Goal: Information Seeking & Learning: Compare options

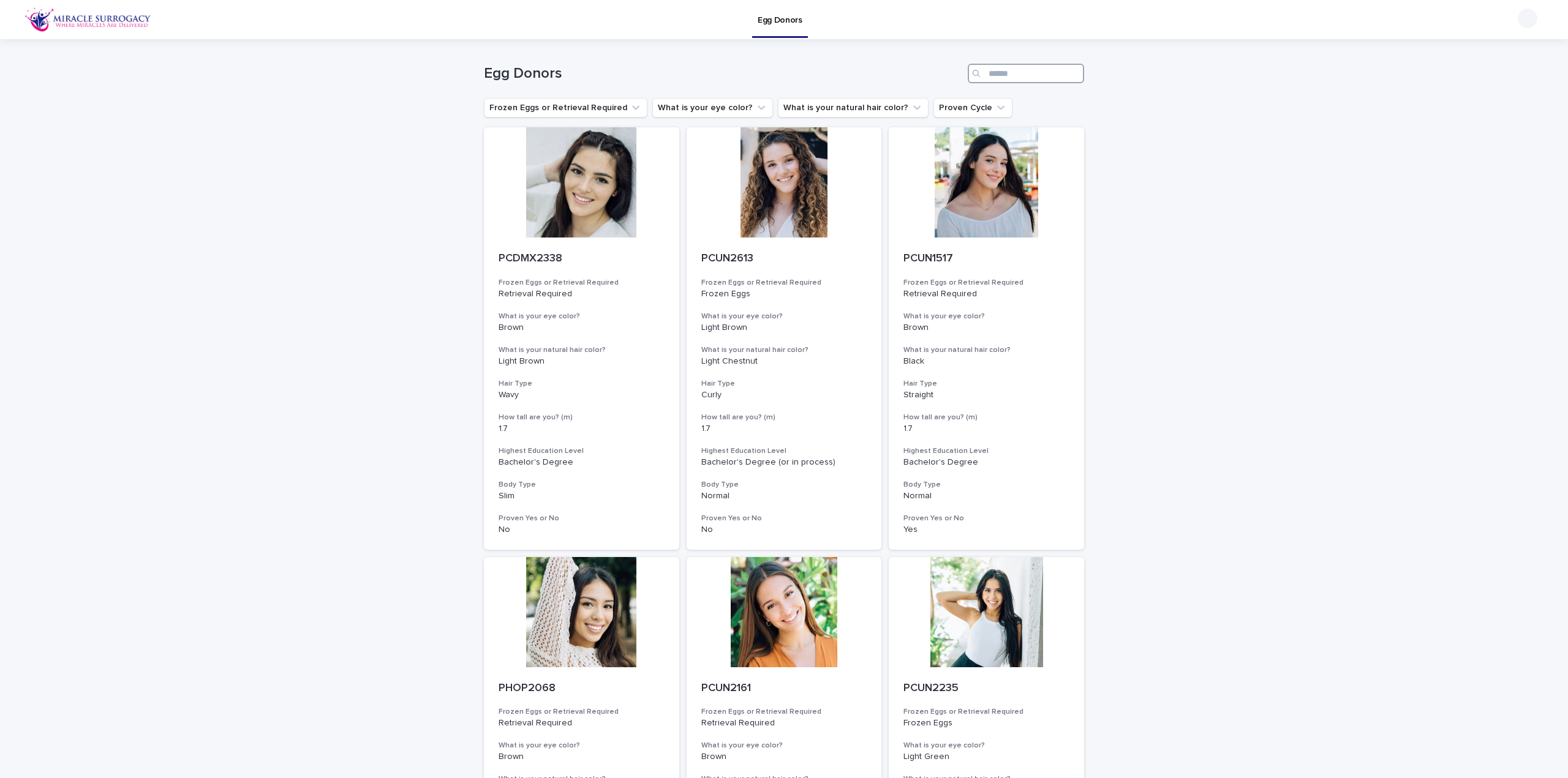
click at [1056, 69] on input "Search" at bounding box center [1025, 73] width 116 height 19
paste input "*********"
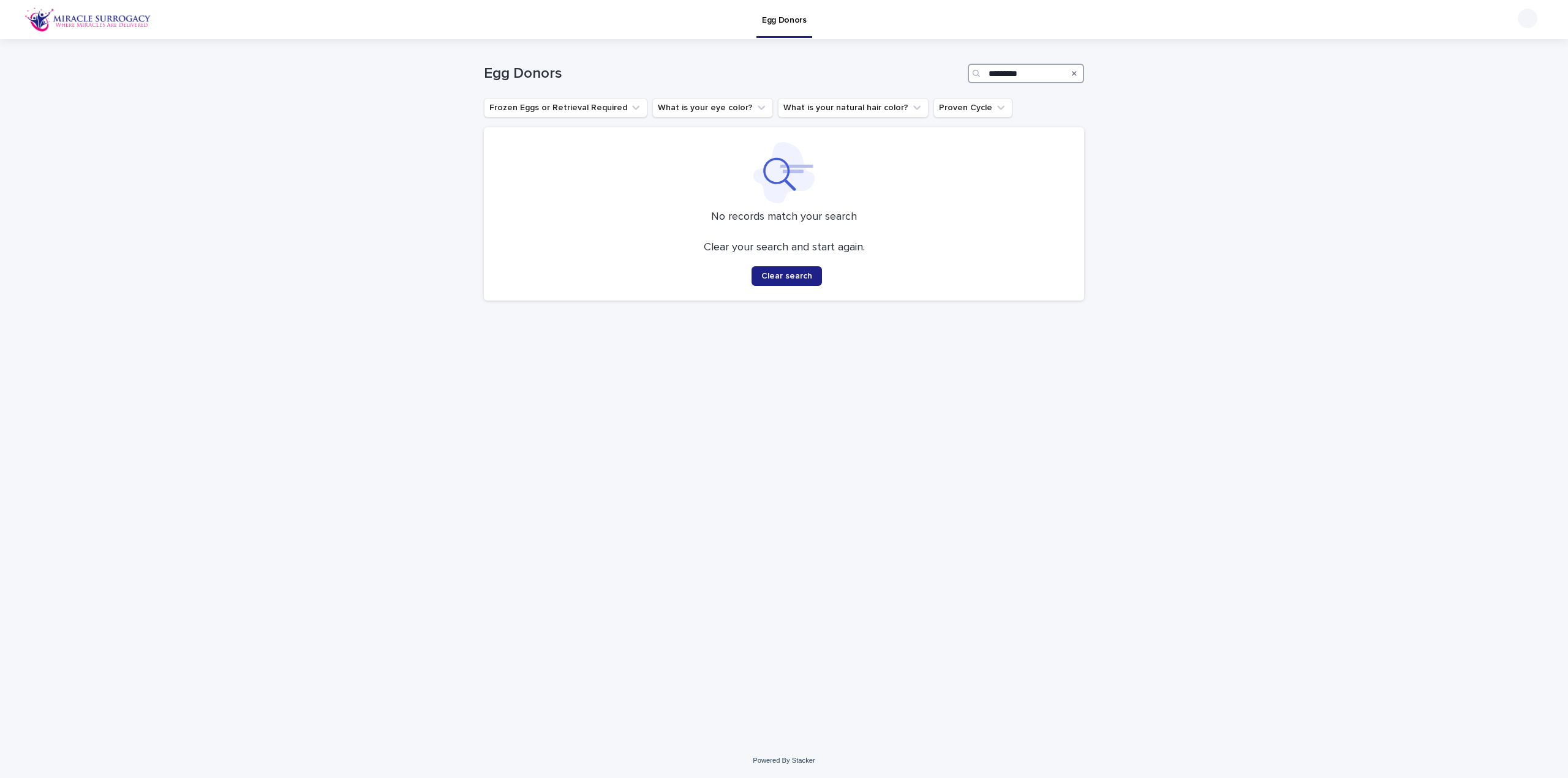
type input "*********"
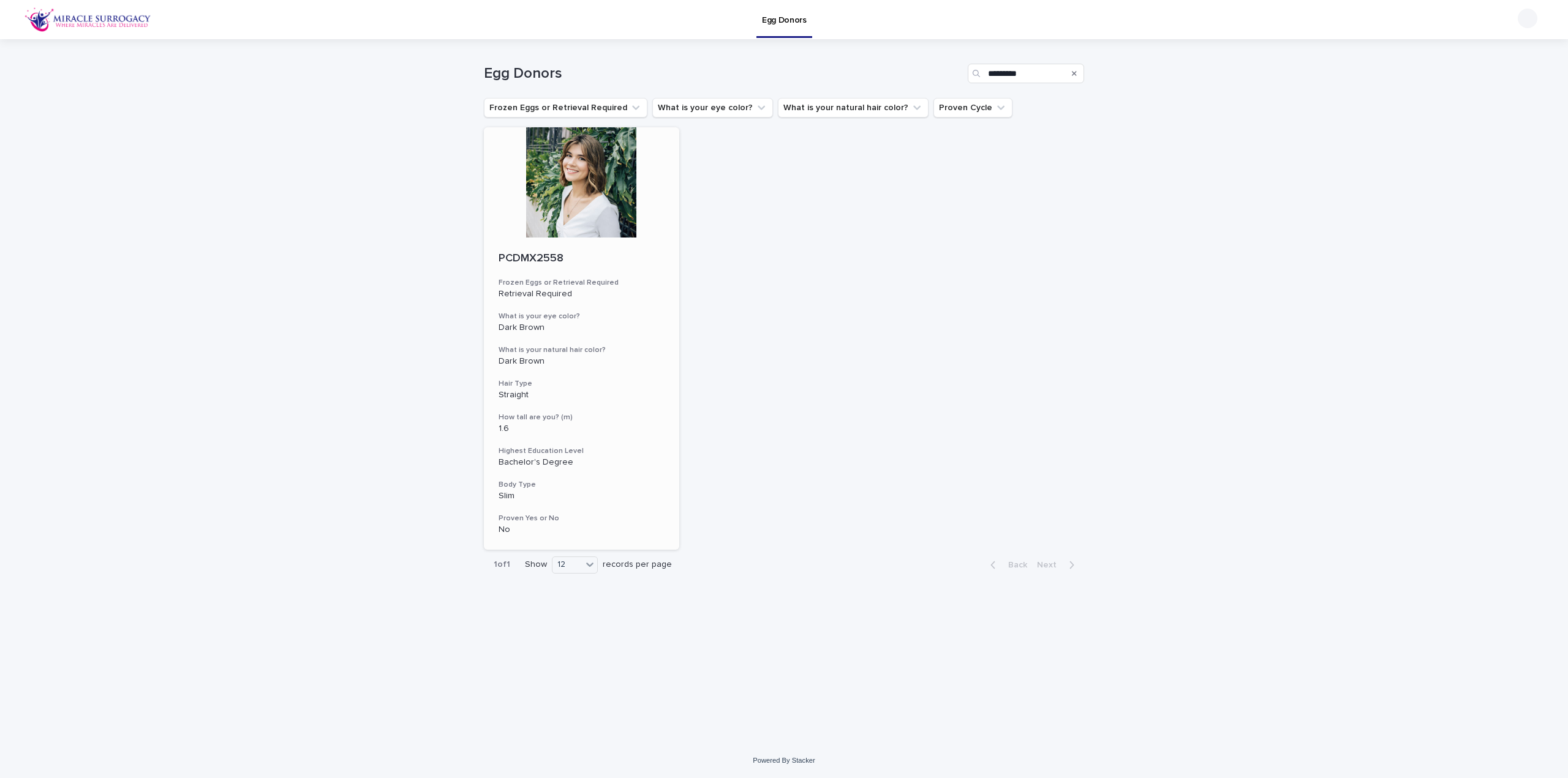
click at [569, 186] on div at bounding box center [581, 182] width 195 height 110
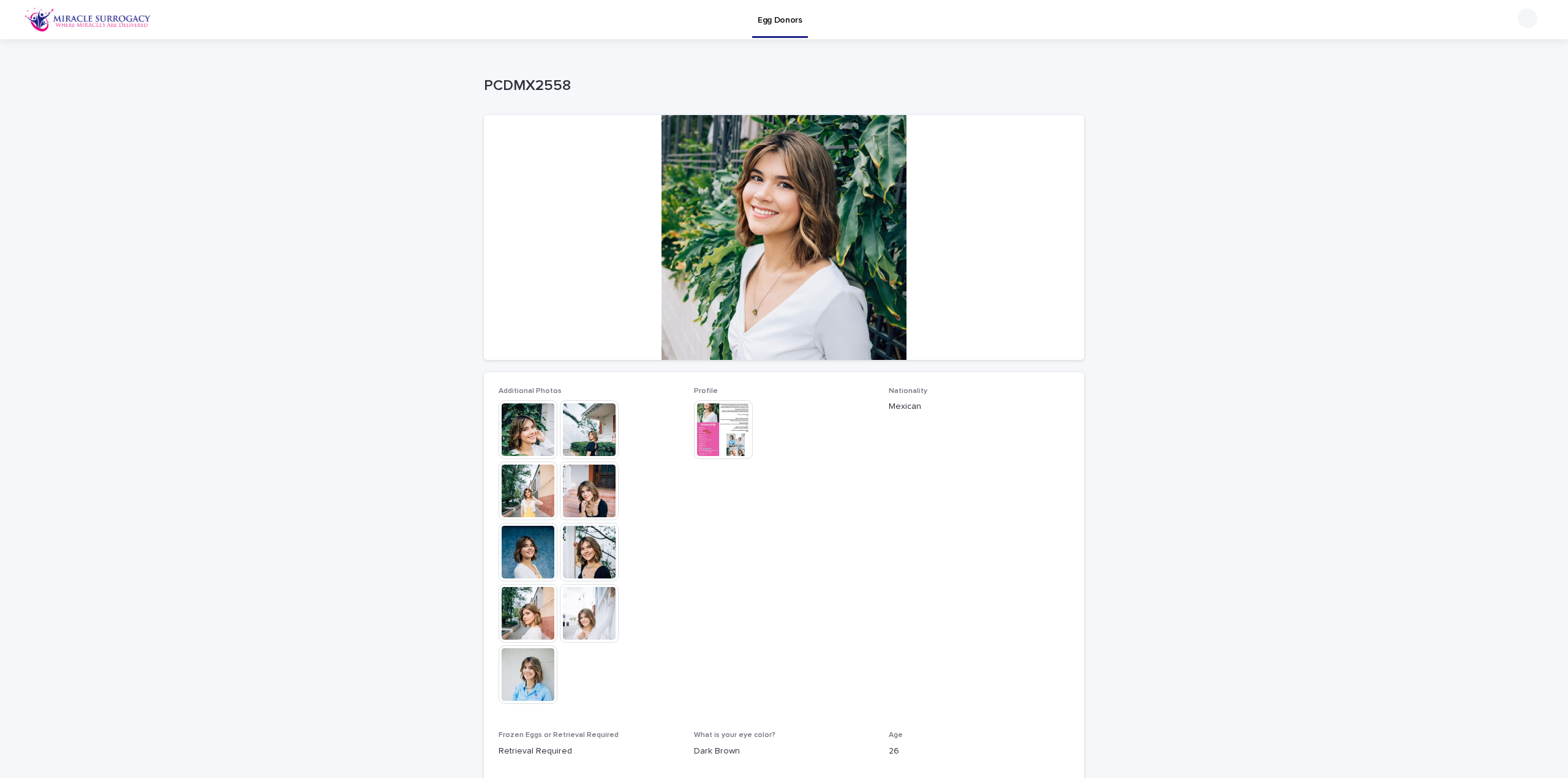
click at [518, 673] on img at bounding box center [528, 675] width 59 height 59
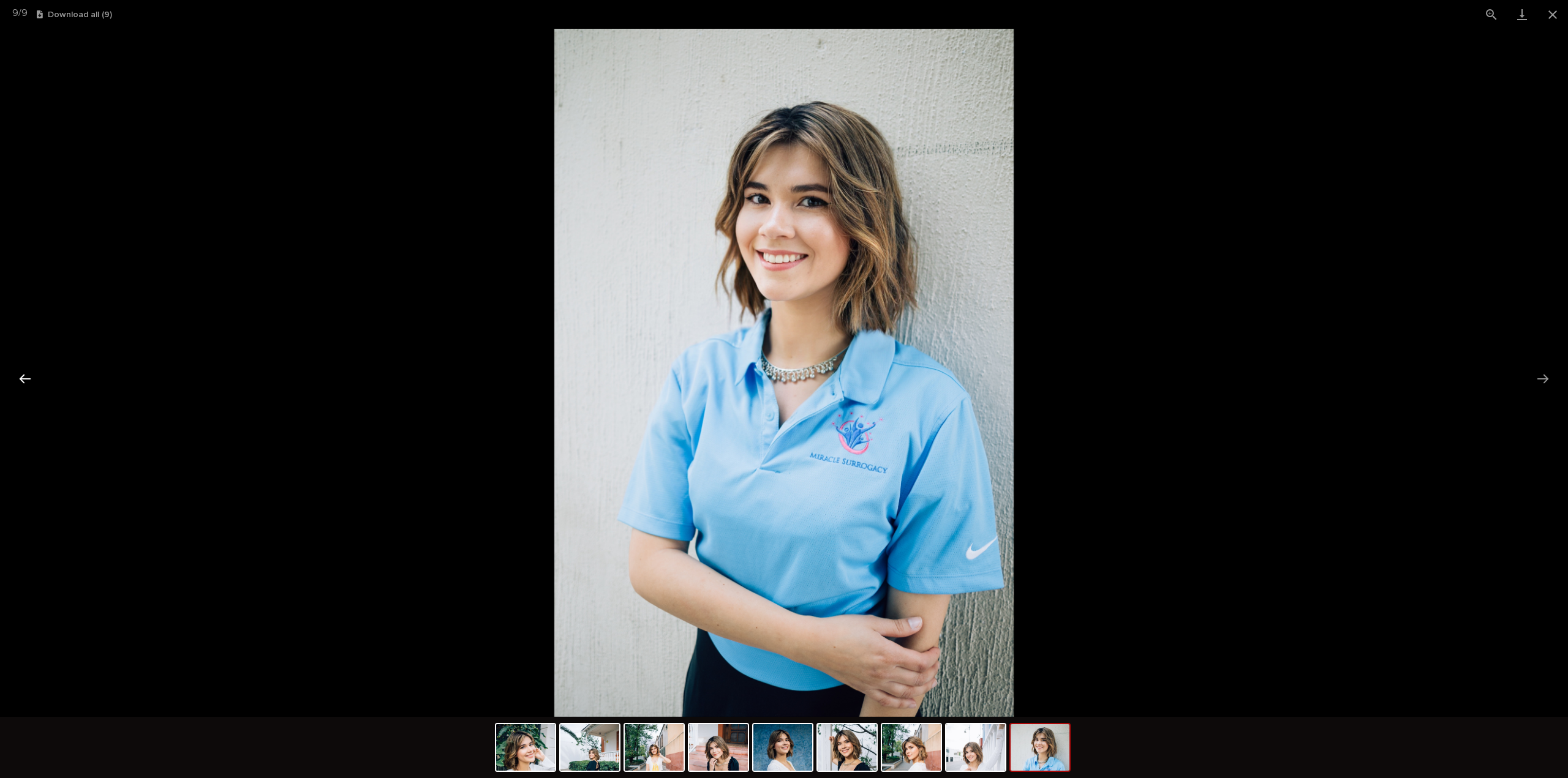
click at [23, 381] on button "Previous slide" at bounding box center [25, 379] width 25 height 24
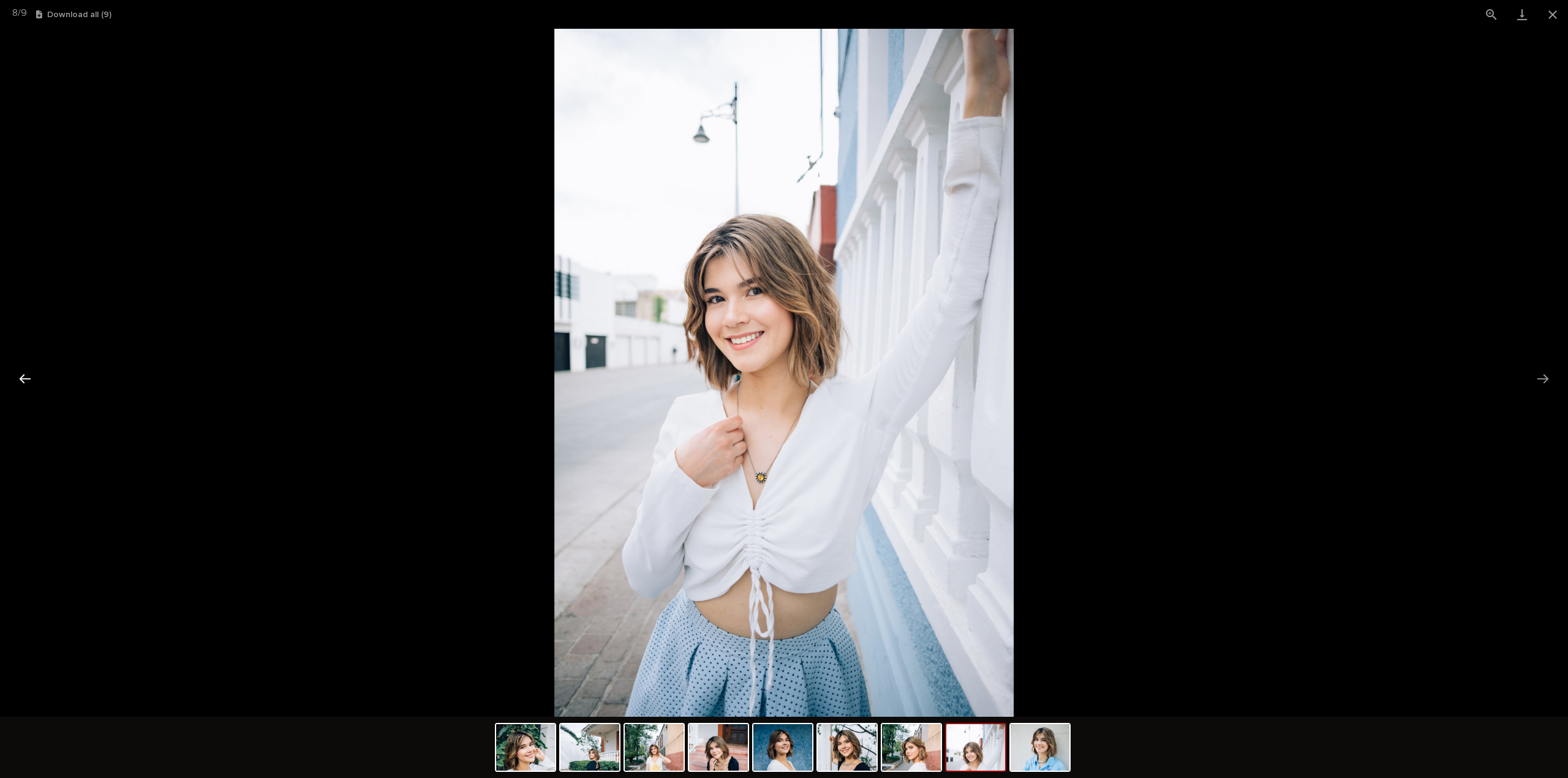
click at [23, 381] on button "Previous slide" at bounding box center [25, 379] width 25 height 24
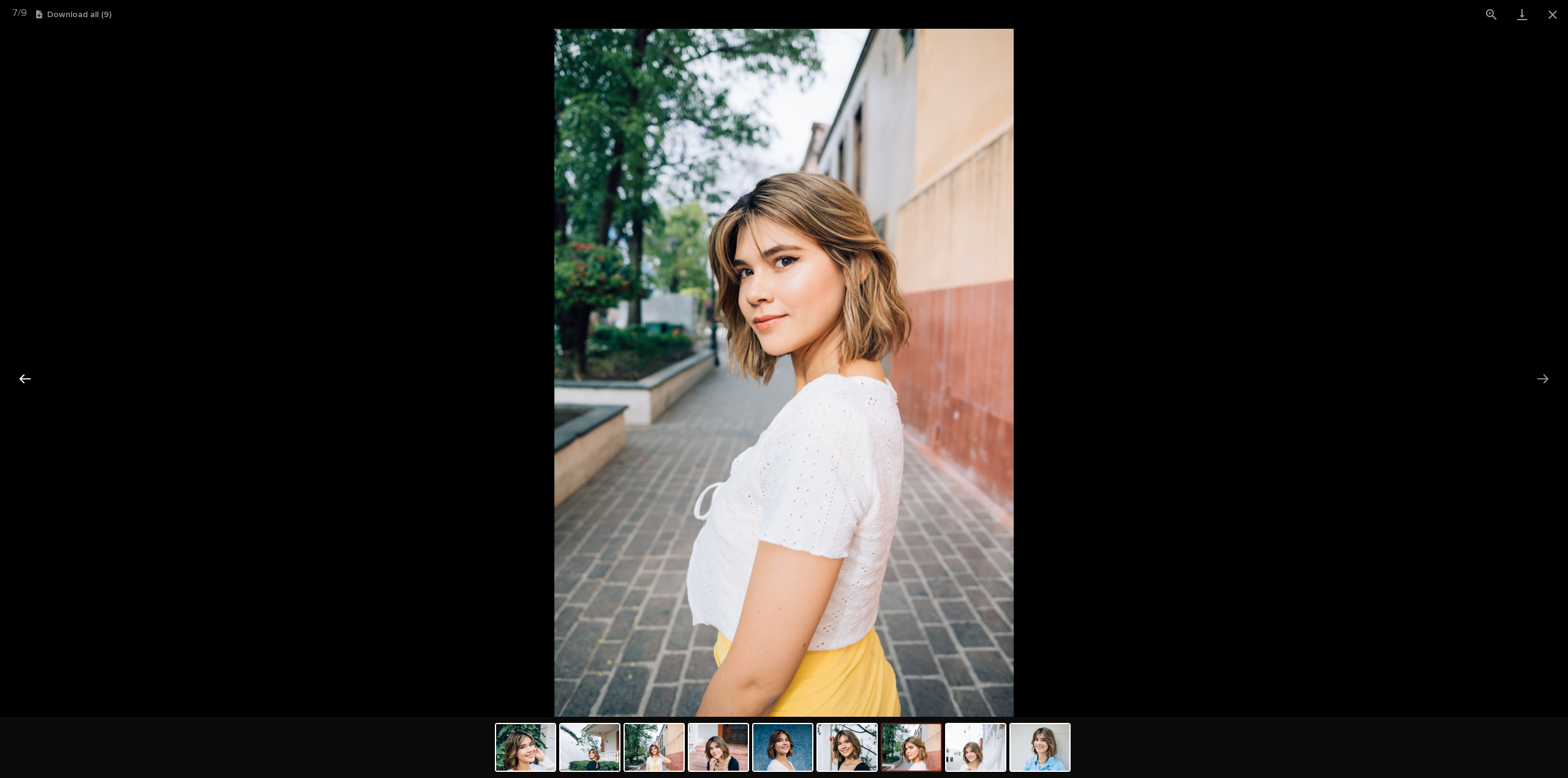
click at [23, 381] on button "Previous slide" at bounding box center [25, 379] width 25 height 24
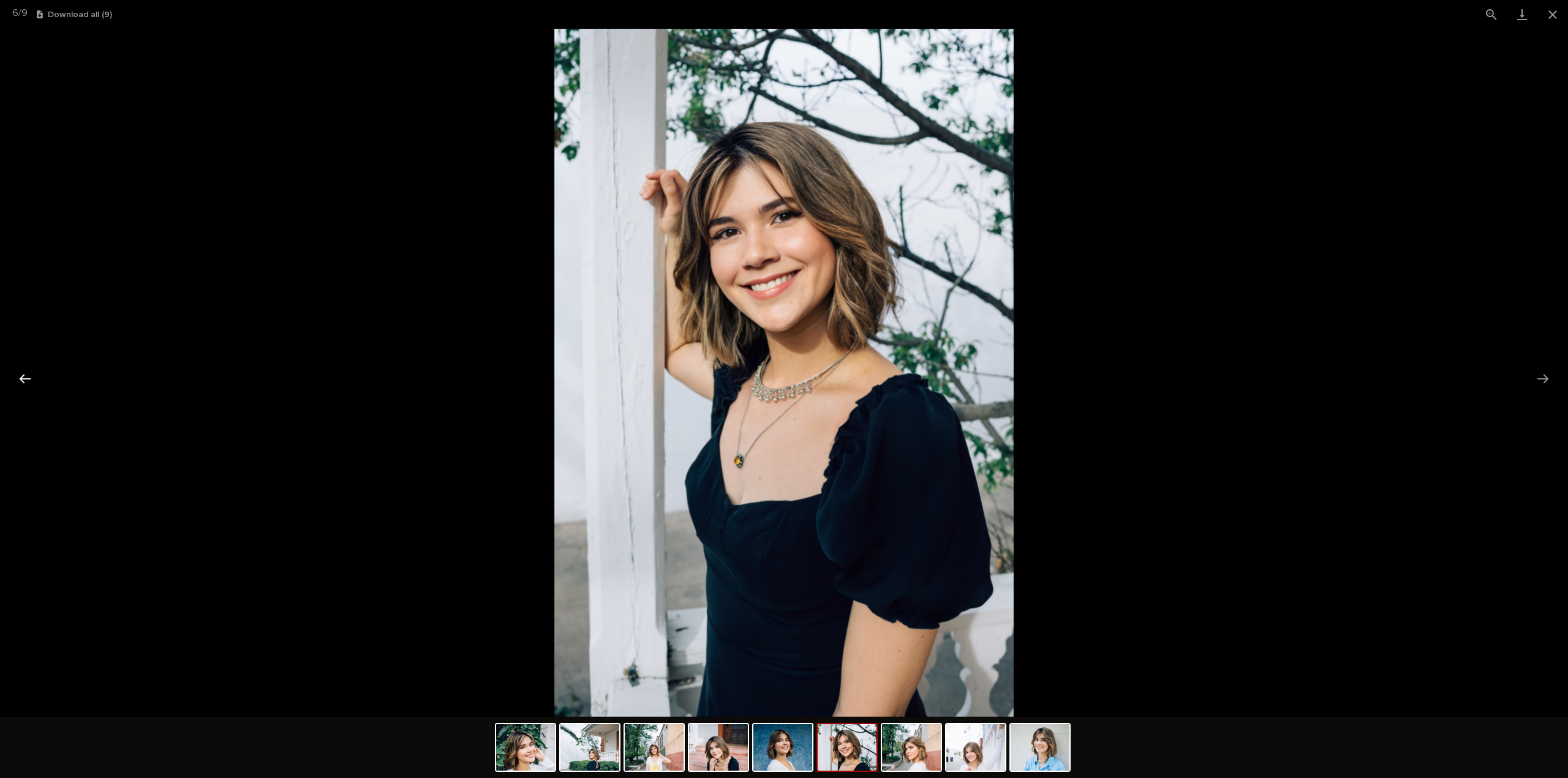
click at [23, 381] on button "Previous slide" at bounding box center [25, 379] width 25 height 24
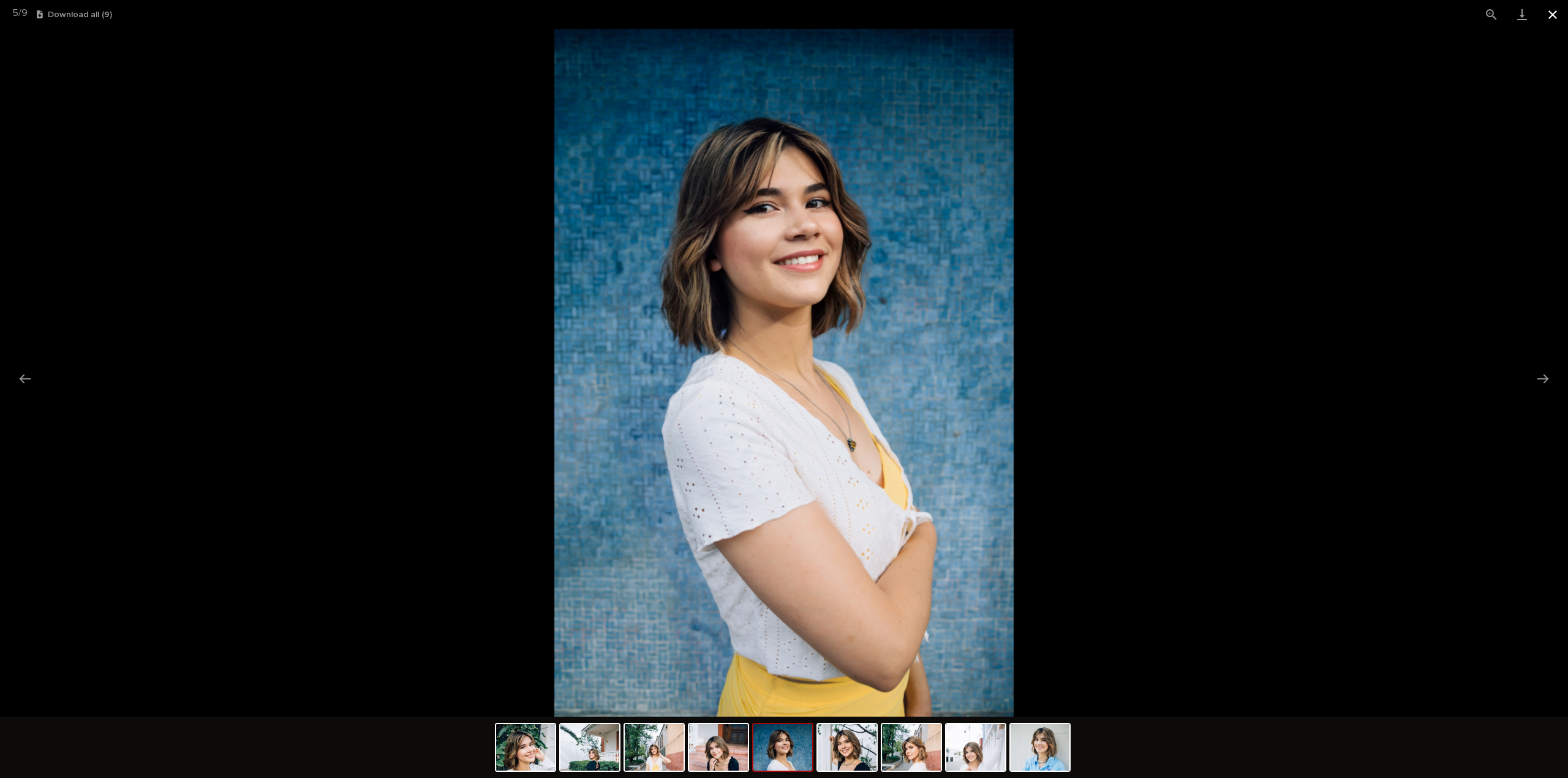
click at [1547, 15] on button "Close gallery" at bounding box center [1553, 14] width 31 height 29
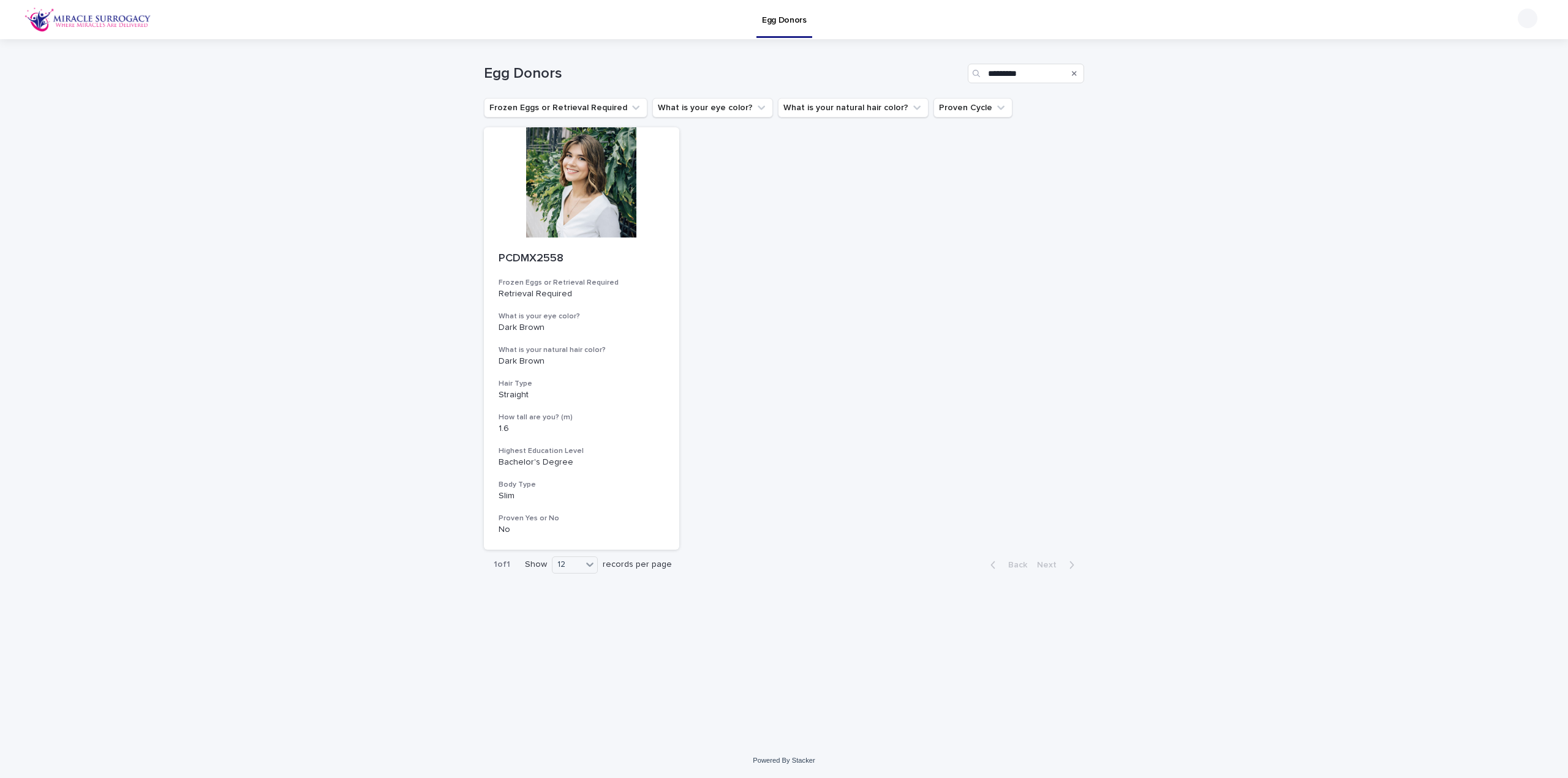
click at [1069, 72] on div "Search" at bounding box center [1074, 73] width 19 height 19
click at [1074, 70] on icon "Search" at bounding box center [1074, 73] width 5 height 7
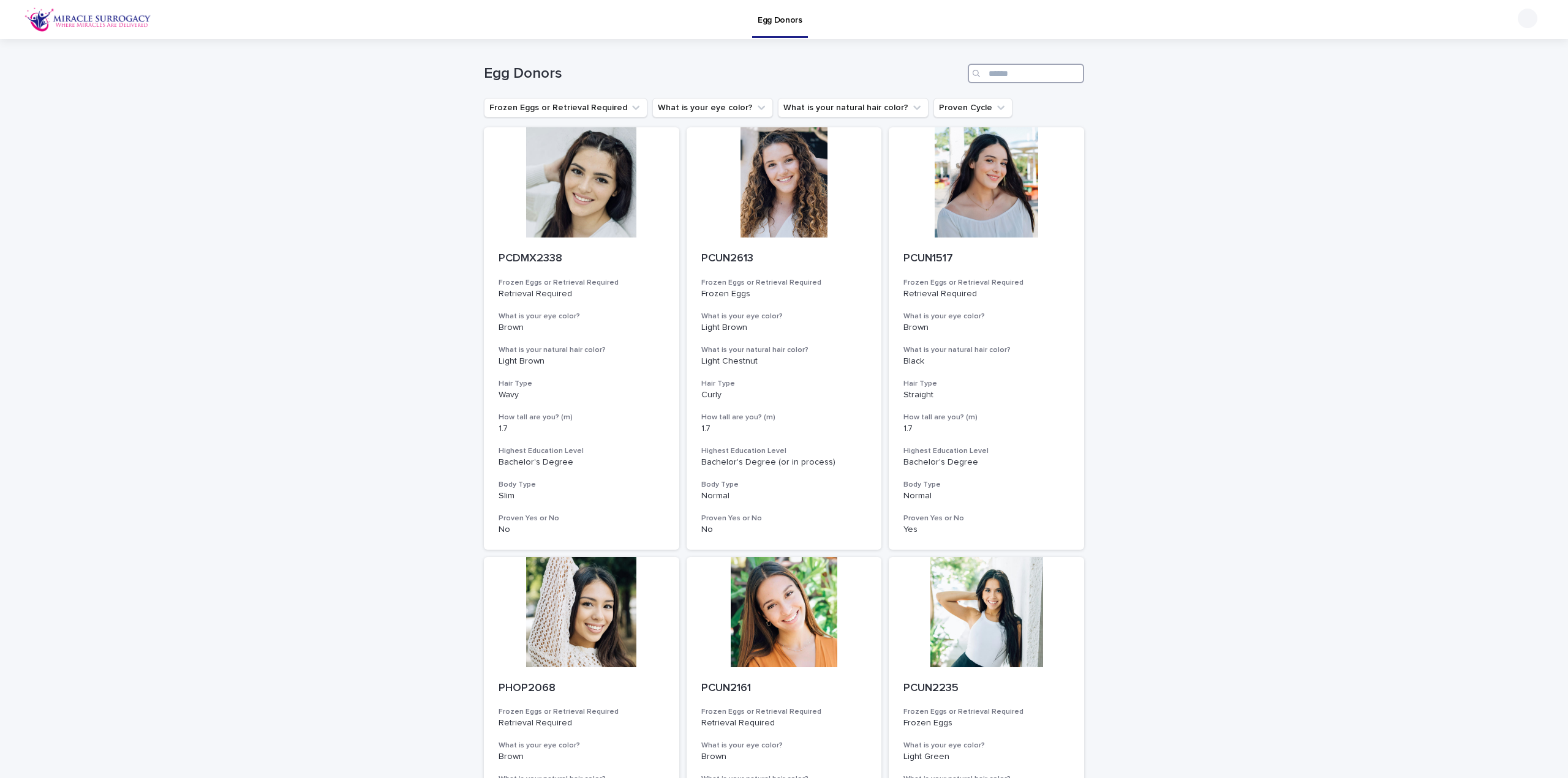
click at [1037, 72] on input "Search" at bounding box center [1025, 73] width 116 height 19
paste input "*********"
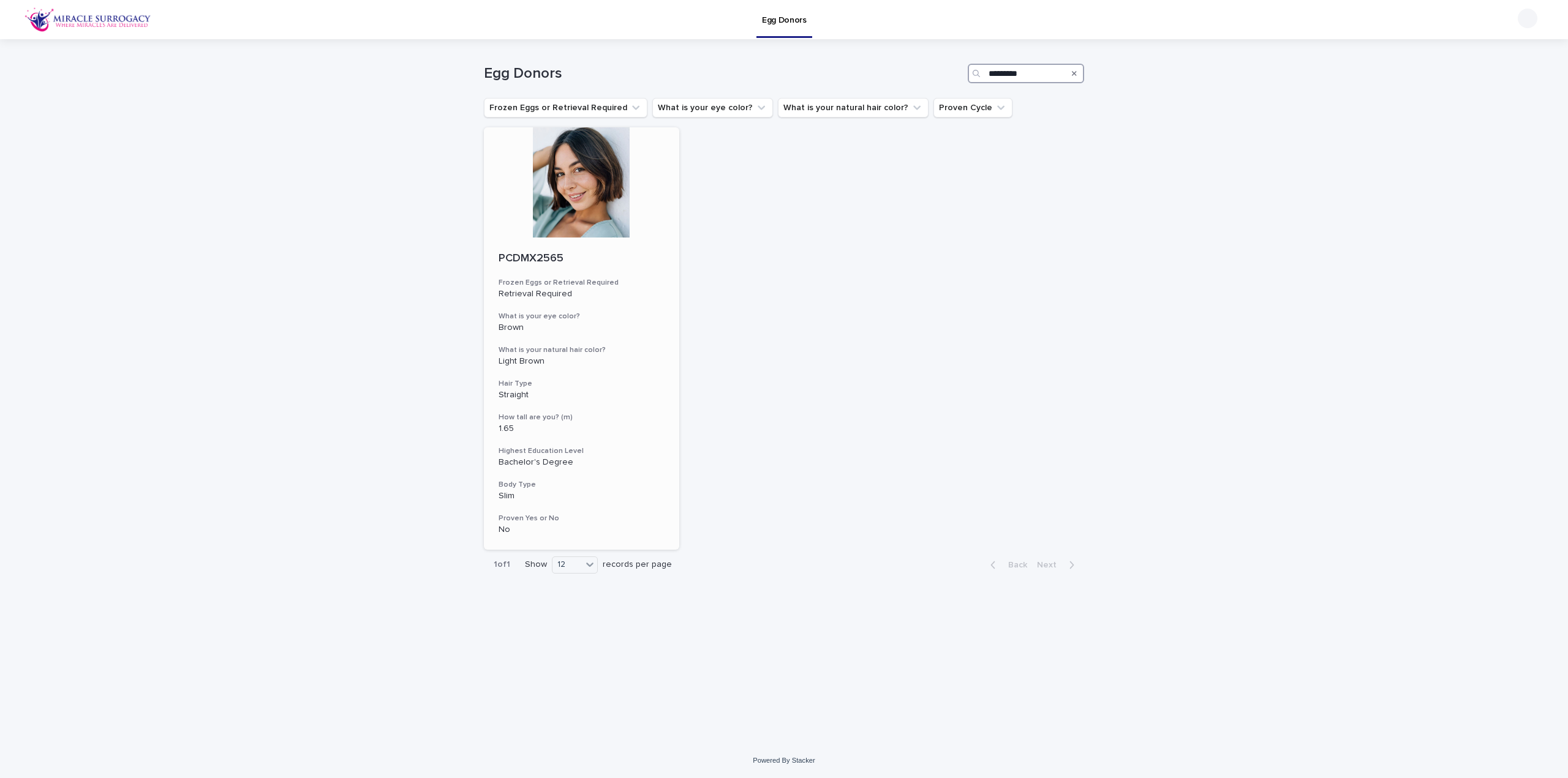
type input "*********"
click at [582, 197] on div at bounding box center [581, 182] width 195 height 110
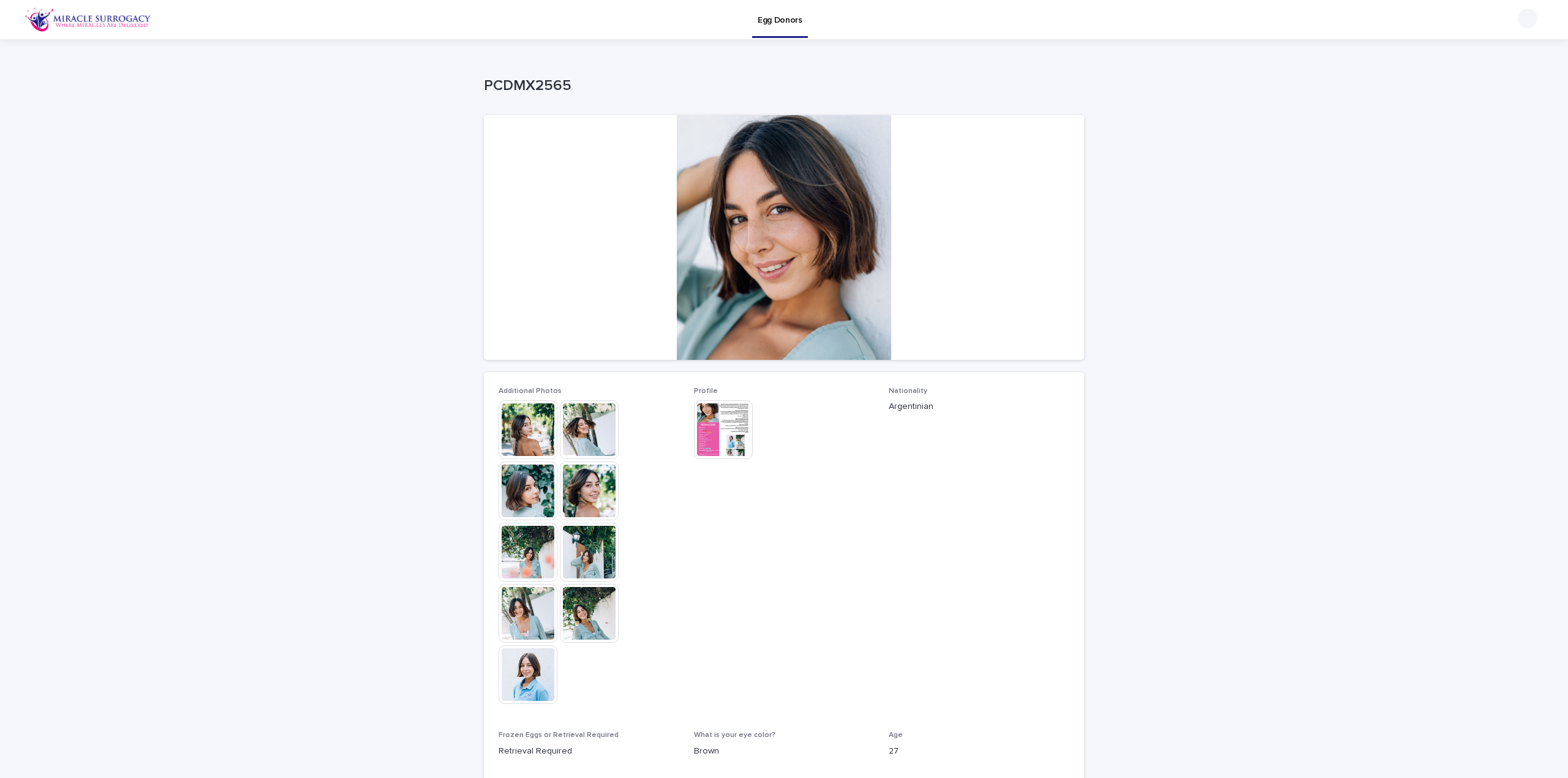
click at [588, 408] on img at bounding box center [589, 430] width 59 height 59
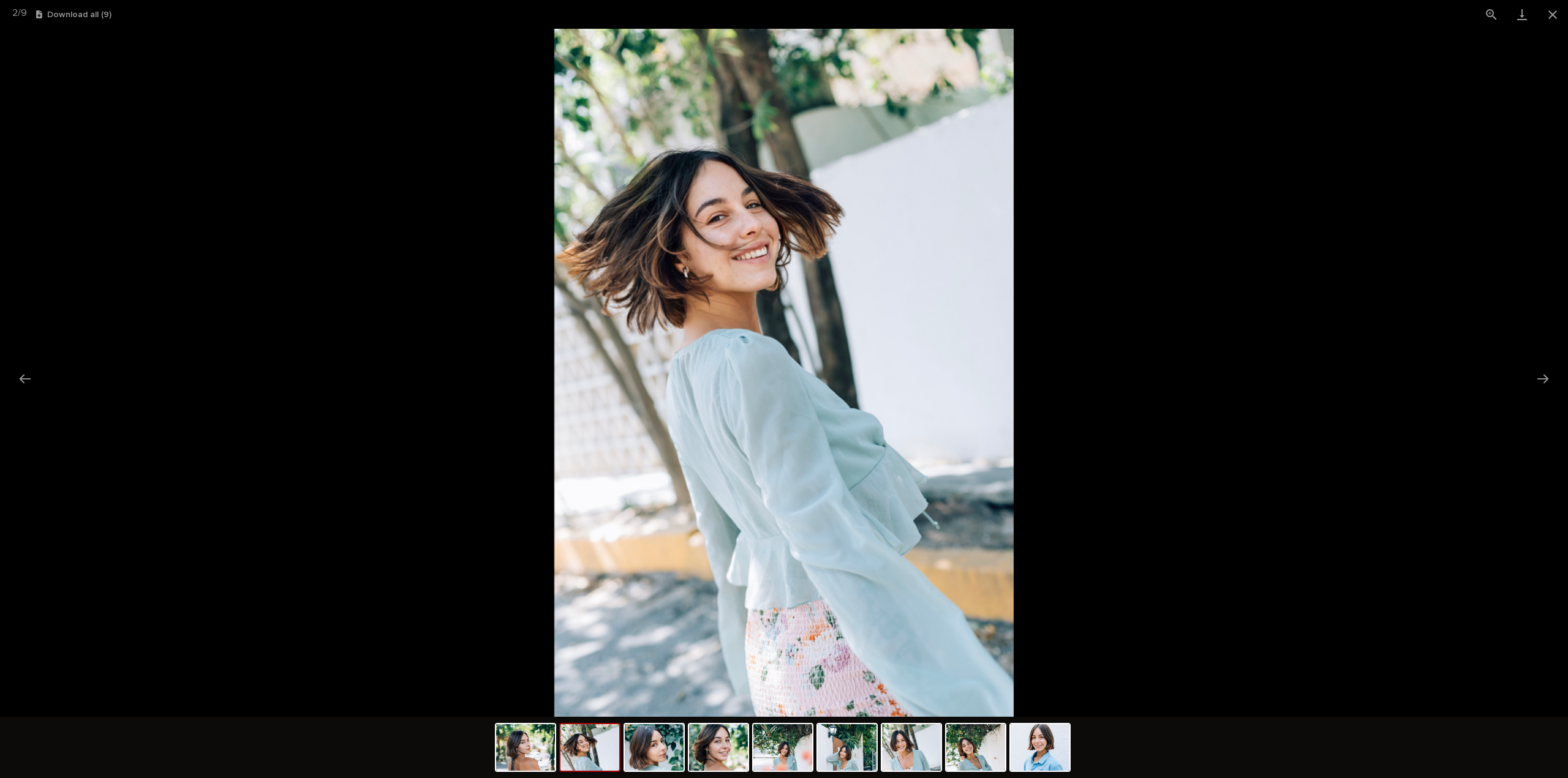
click at [586, 751] on img at bounding box center [590, 747] width 59 height 46
click at [653, 740] on img at bounding box center [654, 747] width 59 height 46
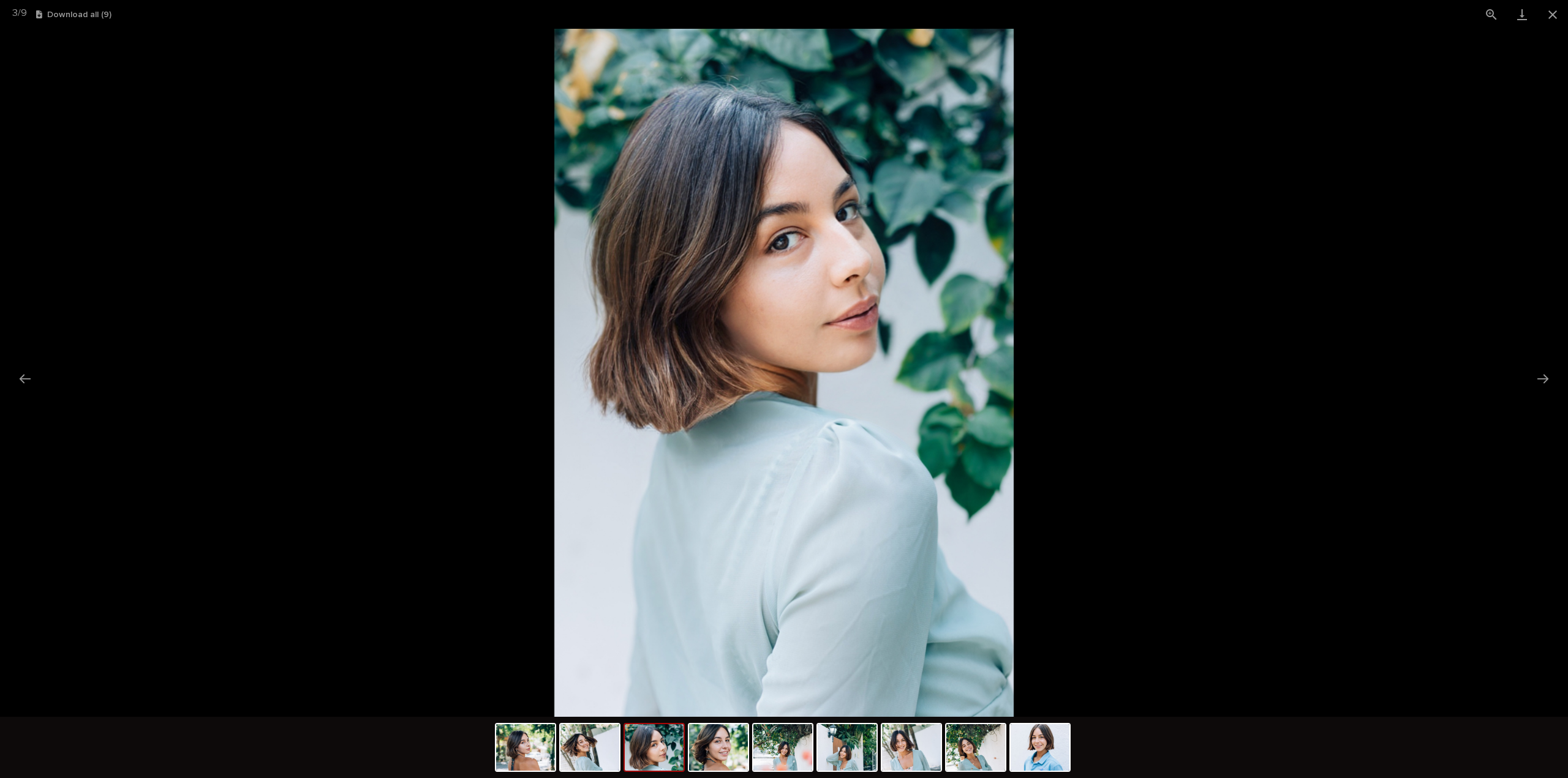
click at [749, 749] on div at bounding box center [784, 749] width 579 height 64
click at [727, 736] on img at bounding box center [719, 747] width 59 height 46
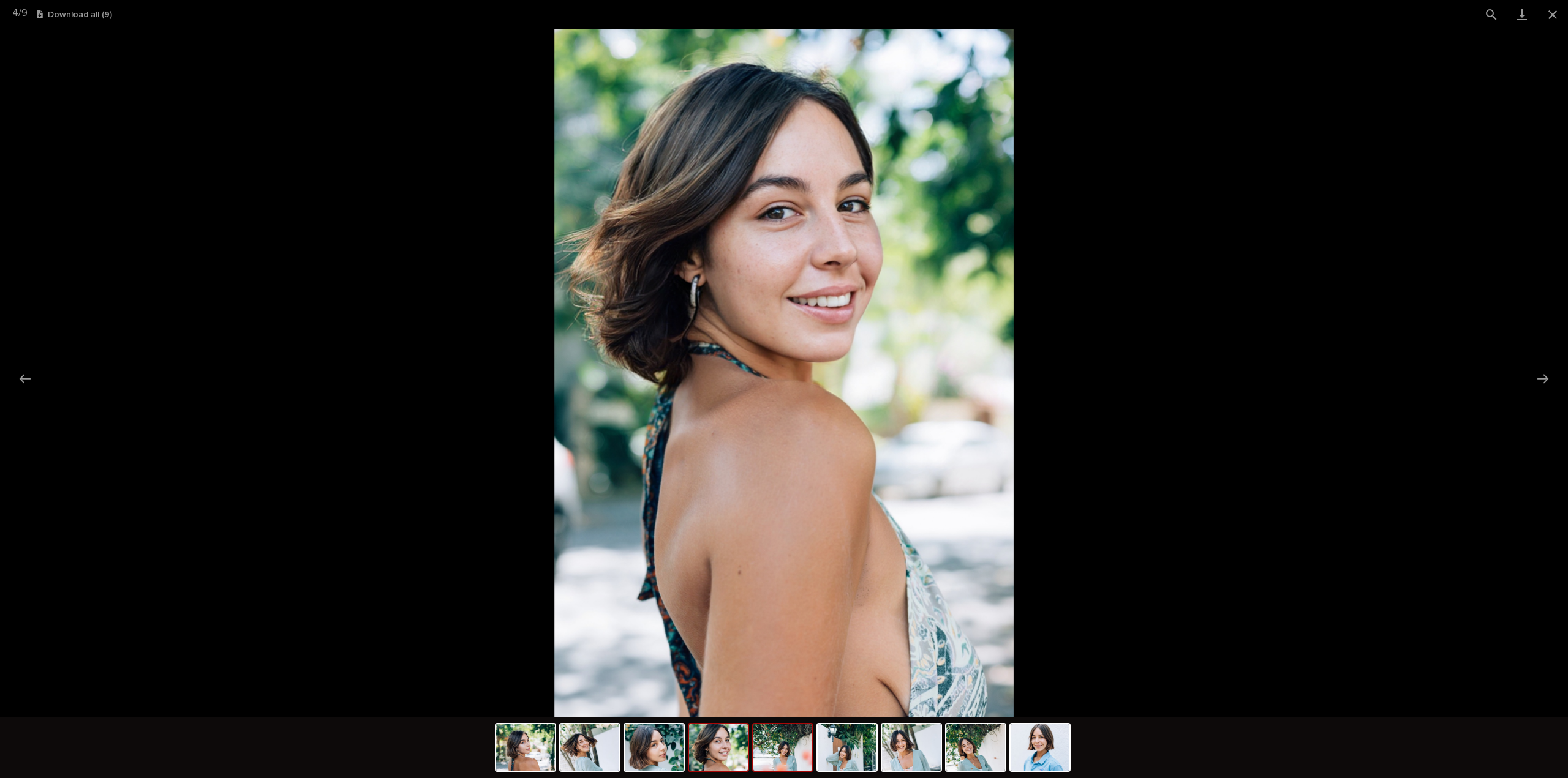
click at [807, 735] on img at bounding box center [783, 747] width 59 height 46
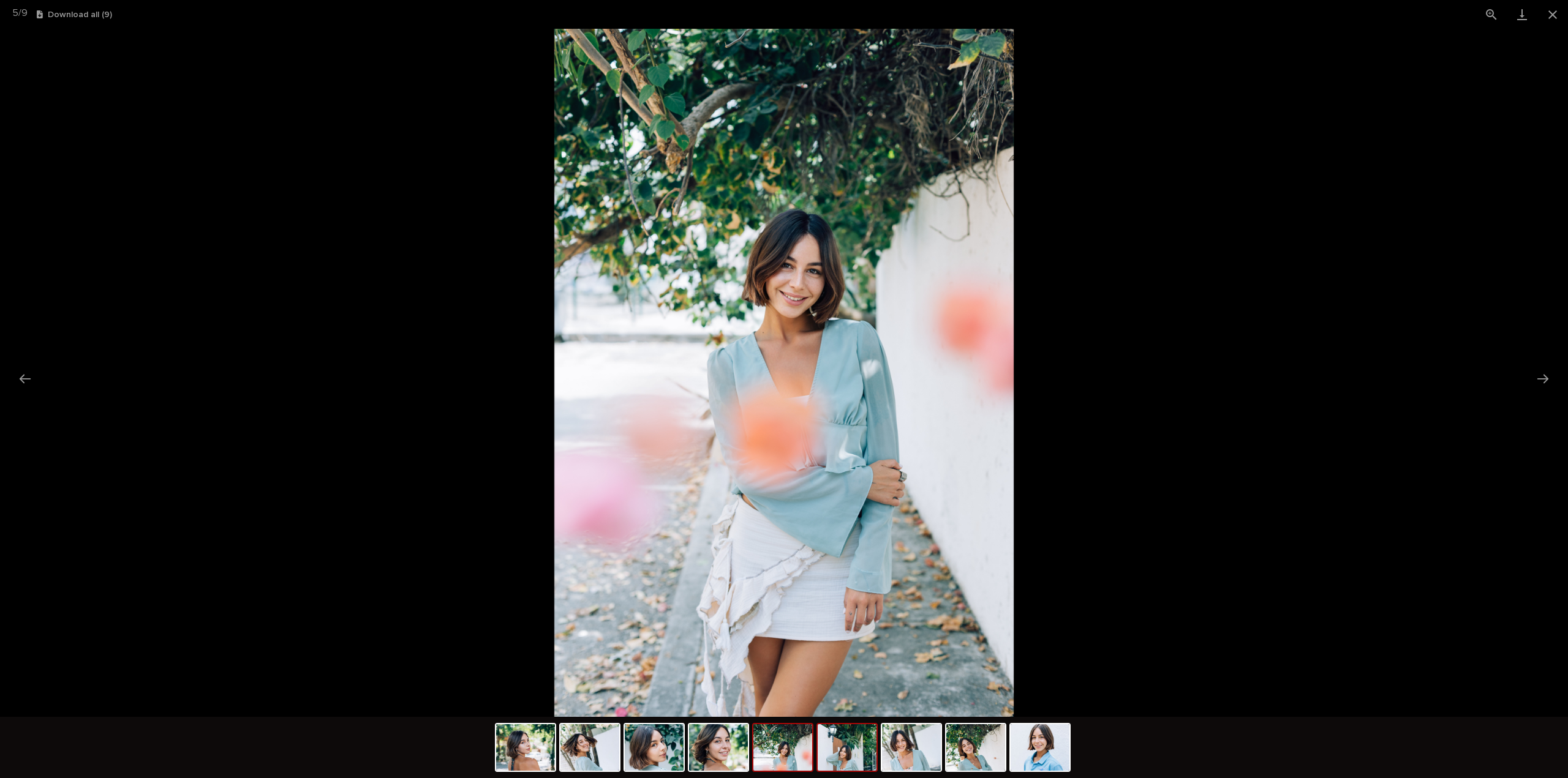
click at [852, 748] on img at bounding box center [847, 747] width 59 height 46
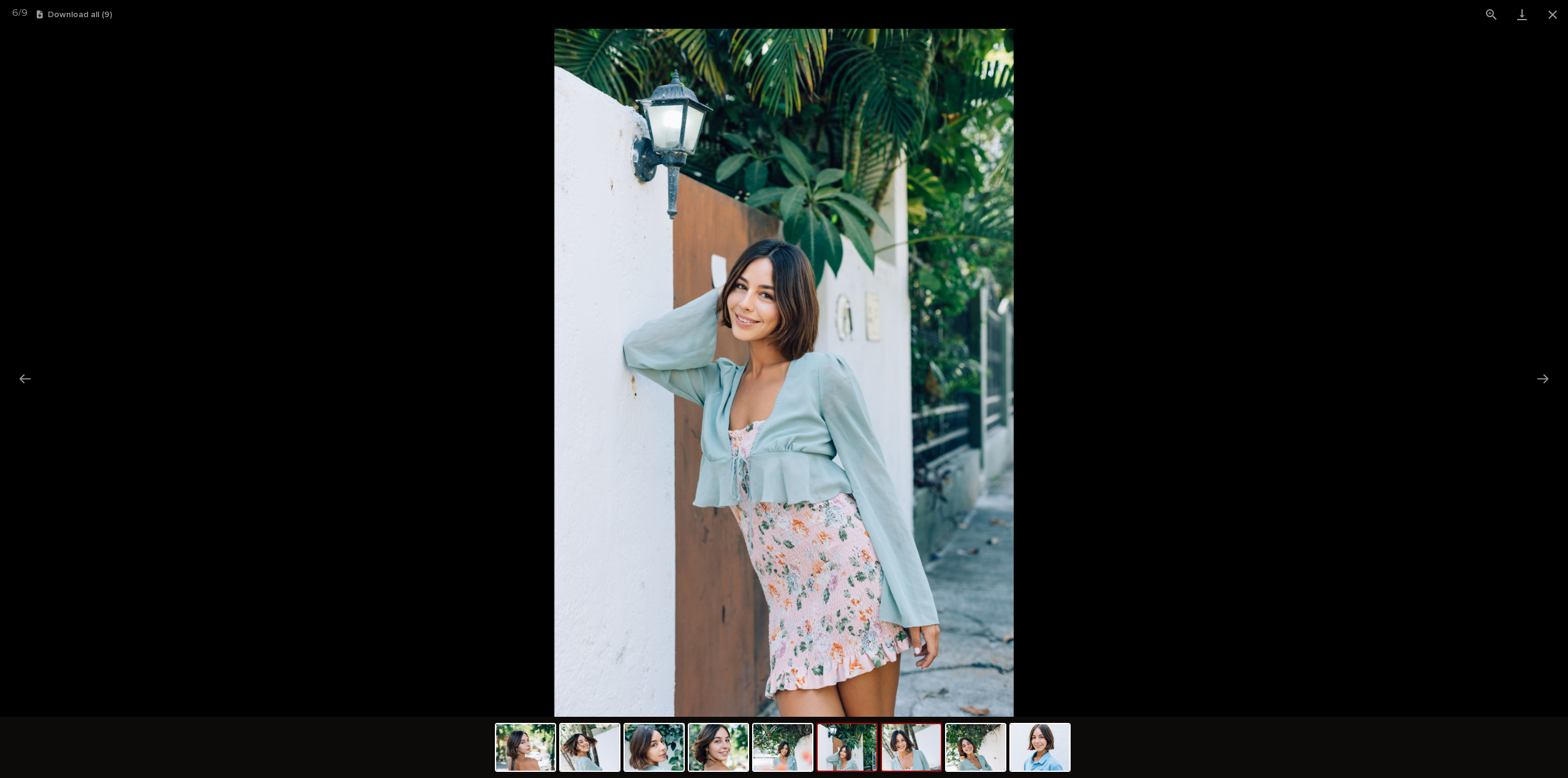
click at [935, 743] on img at bounding box center [911, 747] width 59 height 46
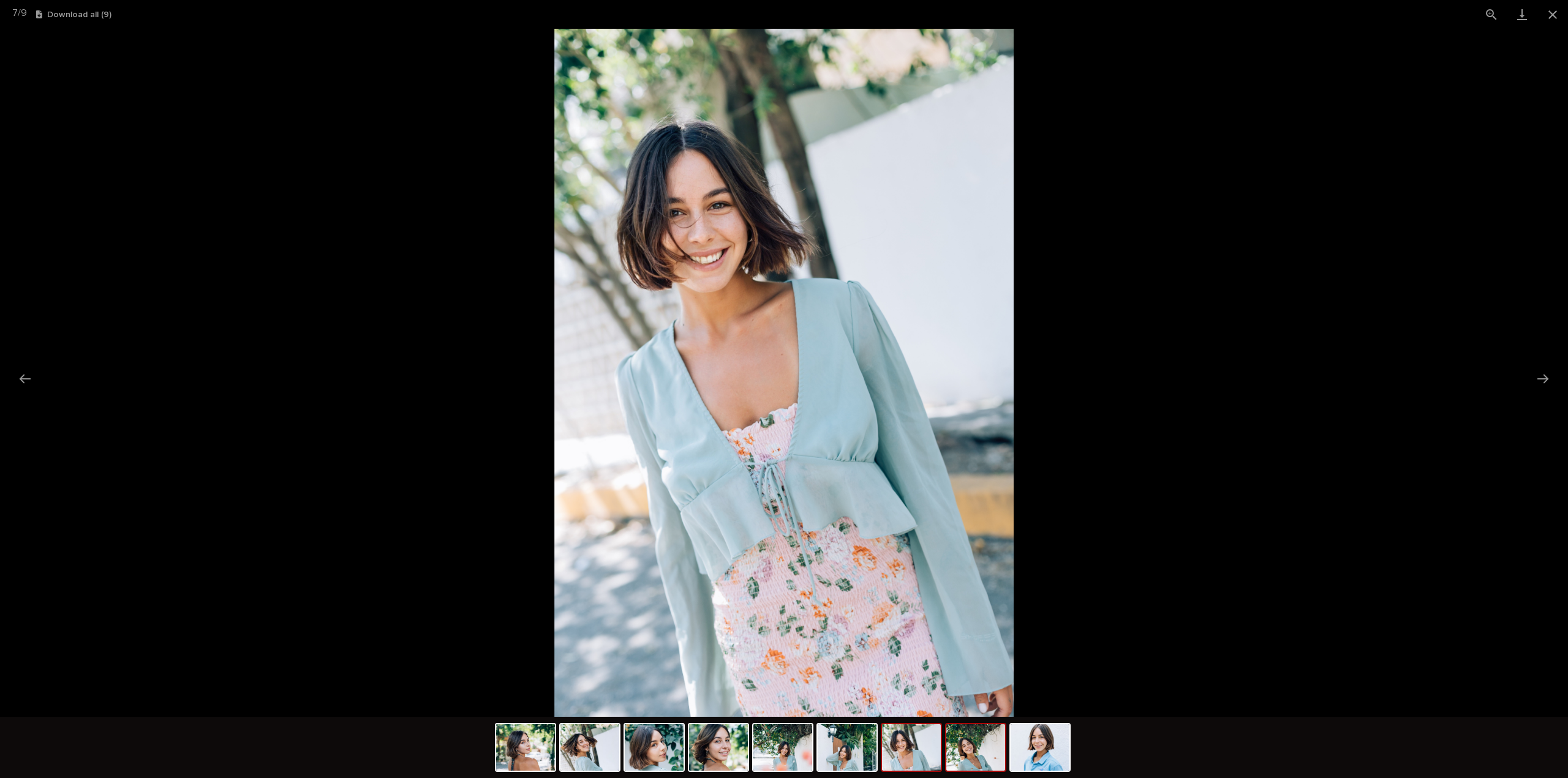
click at [988, 751] on img at bounding box center [976, 747] width 59 height 46
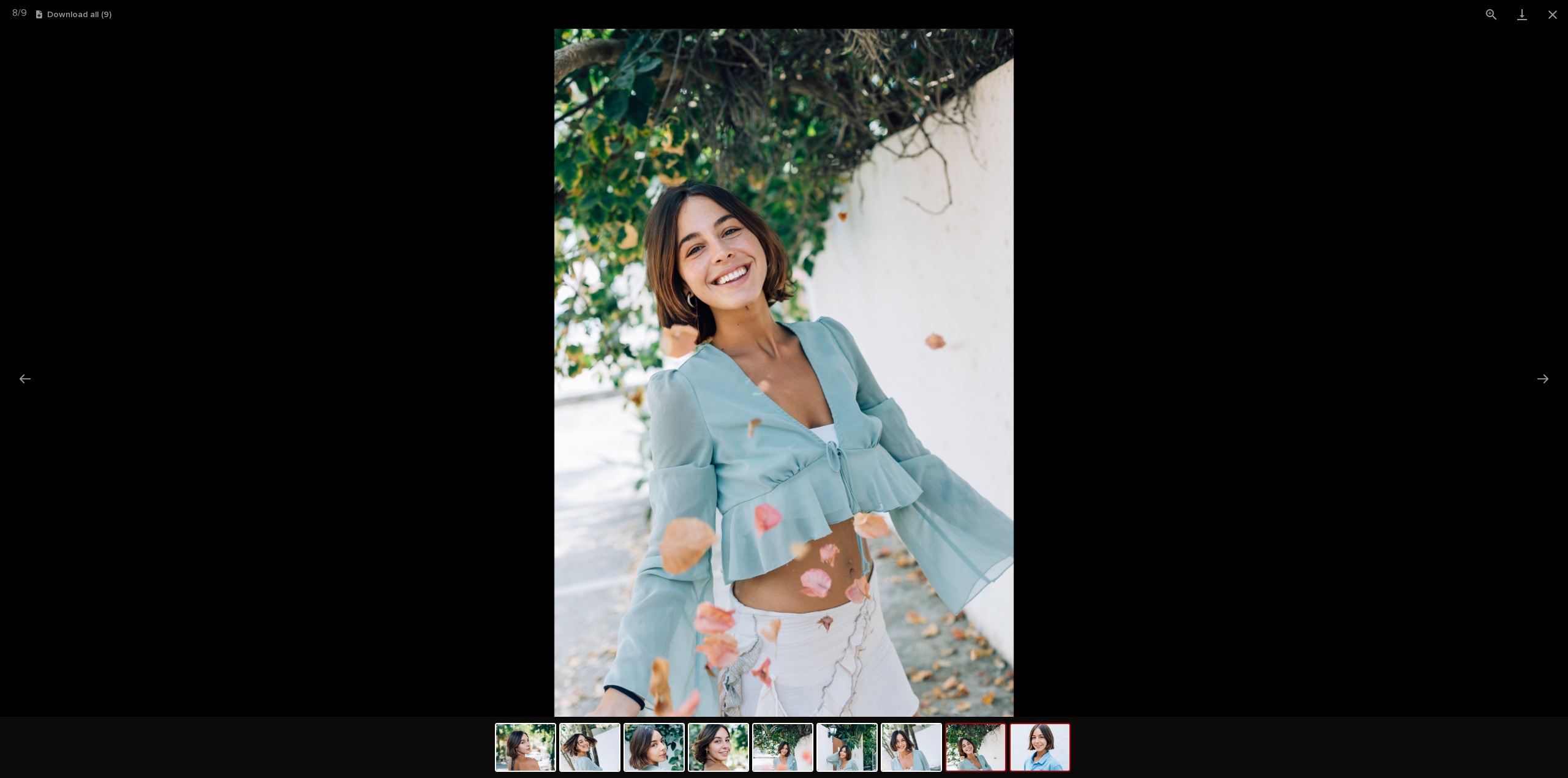
click at [1027, 758] on img at bounding box center [1040, 747] width 59 height 46
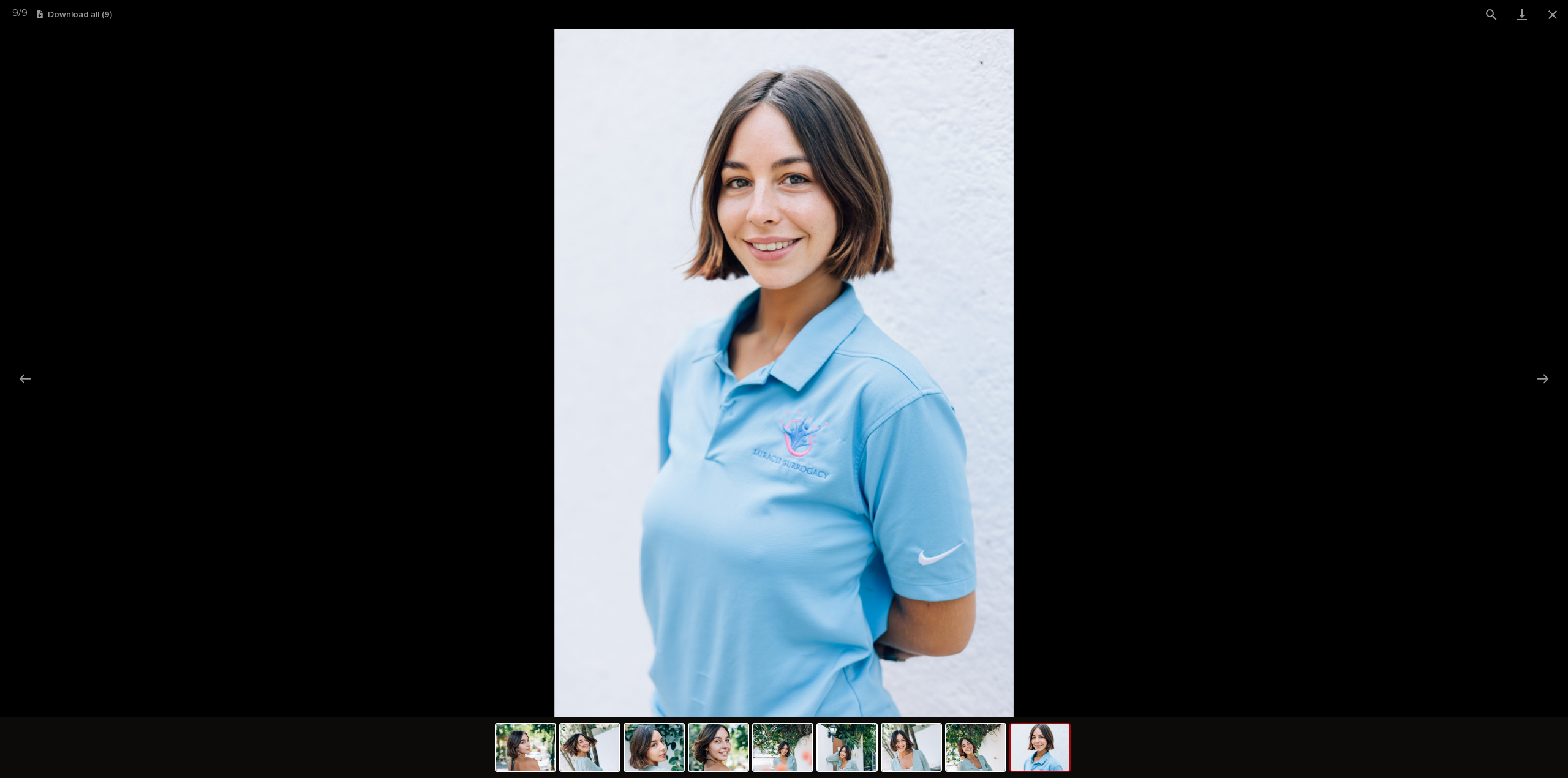
click at [1027, 758] on img at bounding box center [1040, 747] width 59 height 46
click at [534, 750] on img at bounding box center [525, 747] width 59 height 46
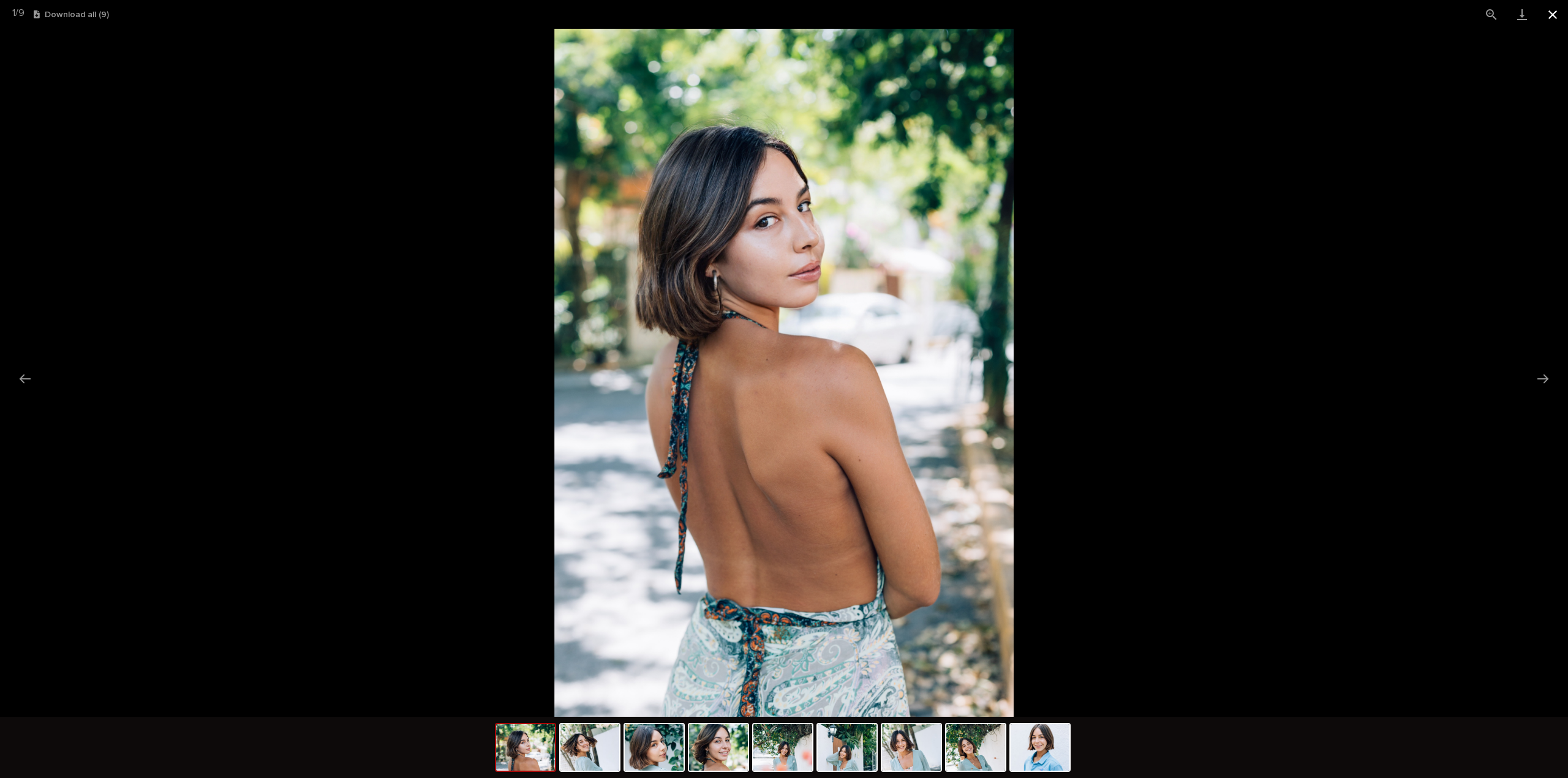
click at [1555, 14] on button "Close gallery" at bounding box center [1553, 14] width 31 height 29
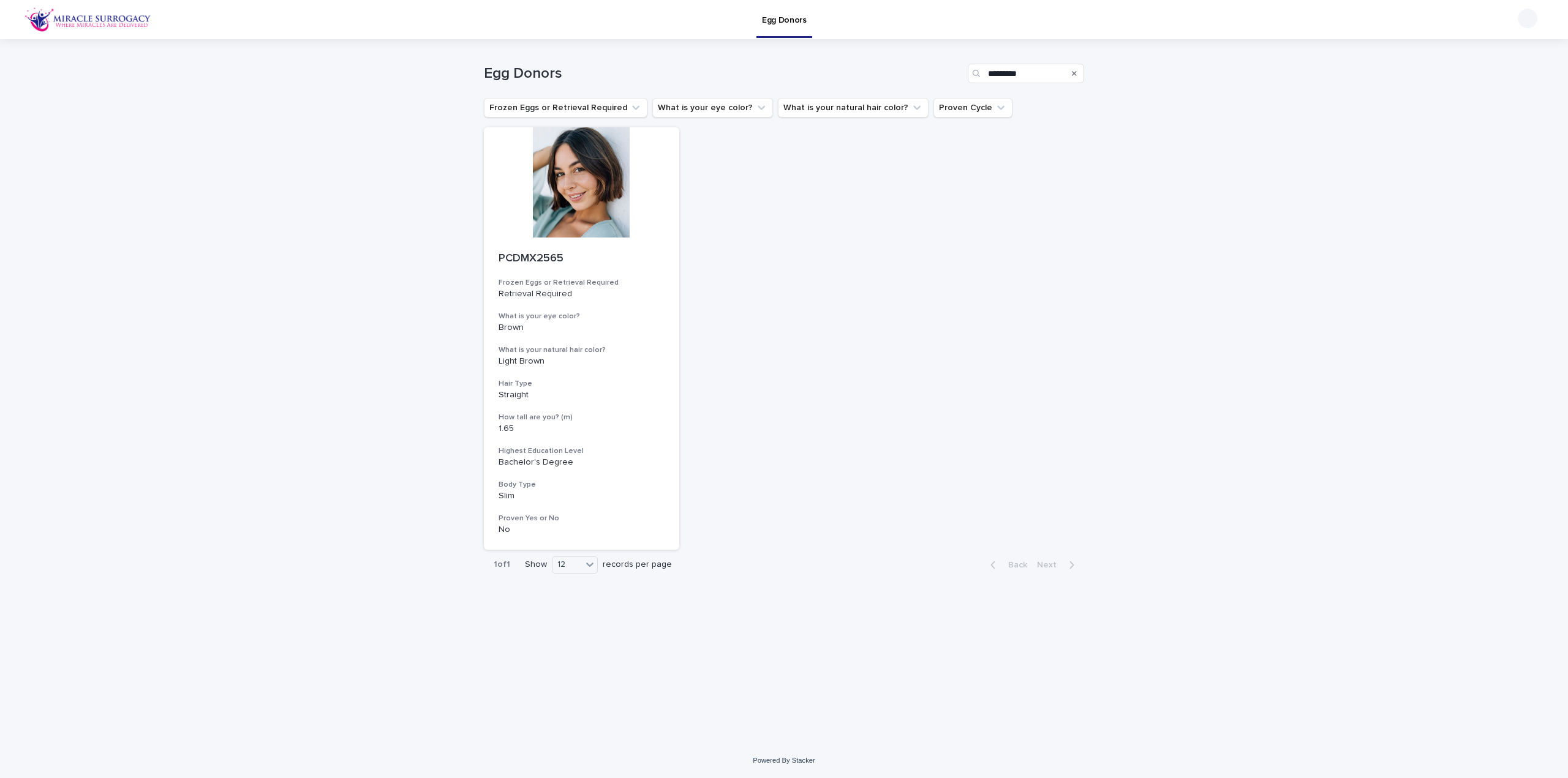
click at [1077, 77] on div "Search" at bounding box center [1074, 73] width 19 height 19
click at [1073, 71] on icon "Search" at bounding box center [1074, 73] width 5 height 7
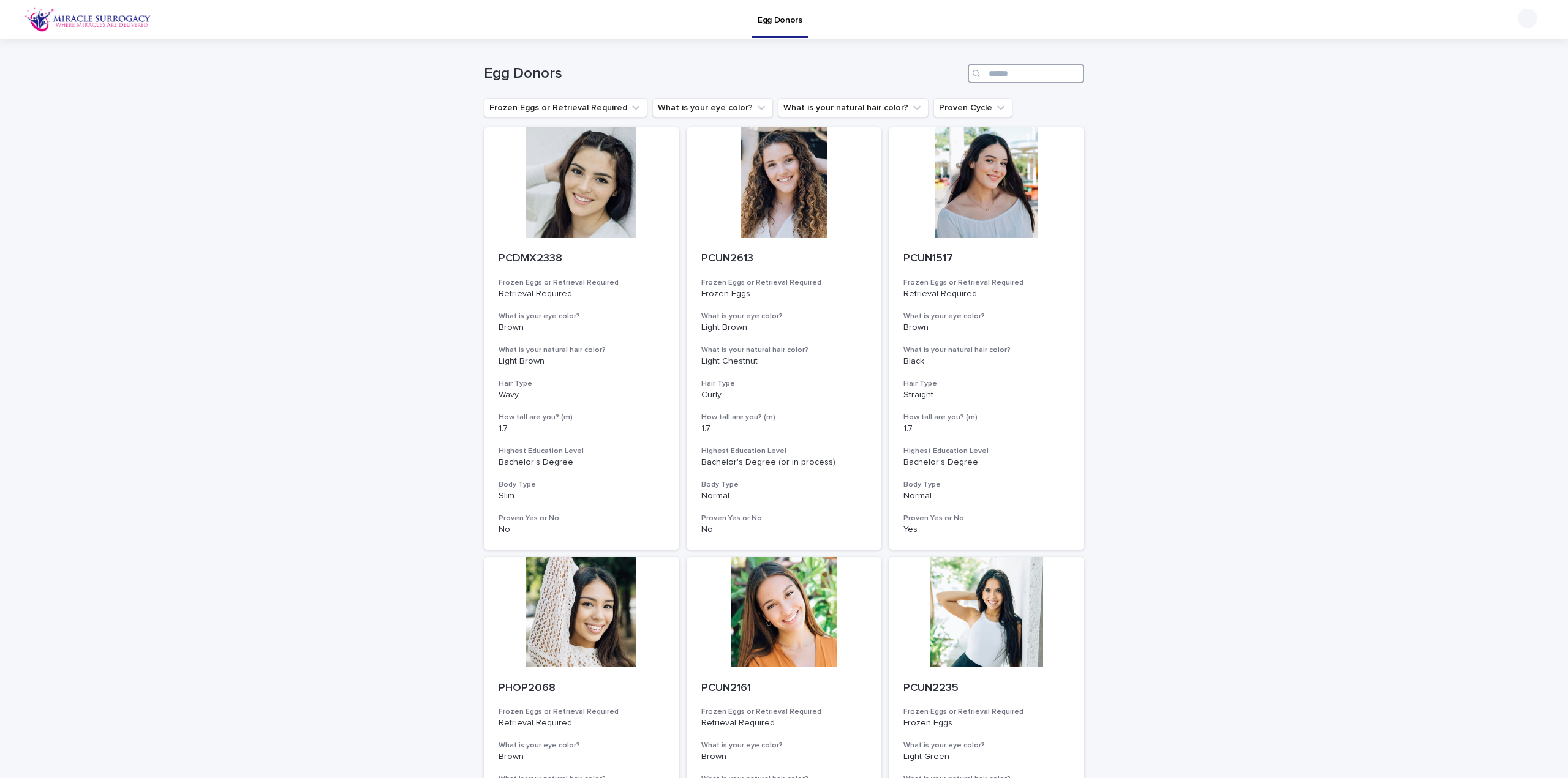
click at [1035, 80] on input "Search" at bounding box center [1025, 73] width 116 height 19
paste input "********"
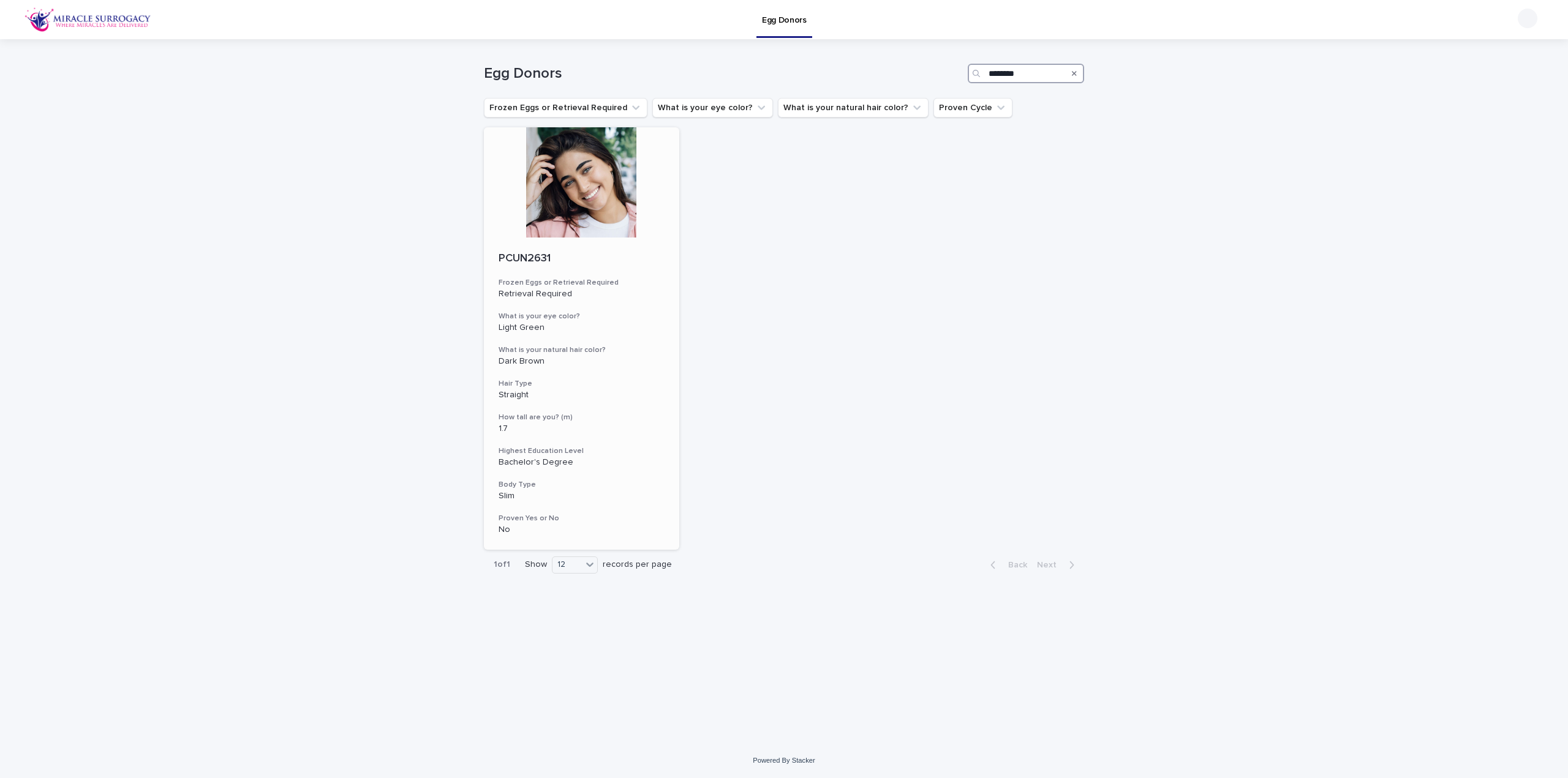
type input "********"
click at [615, 186] on div at bounding box center [581, 182] width 195 height 110
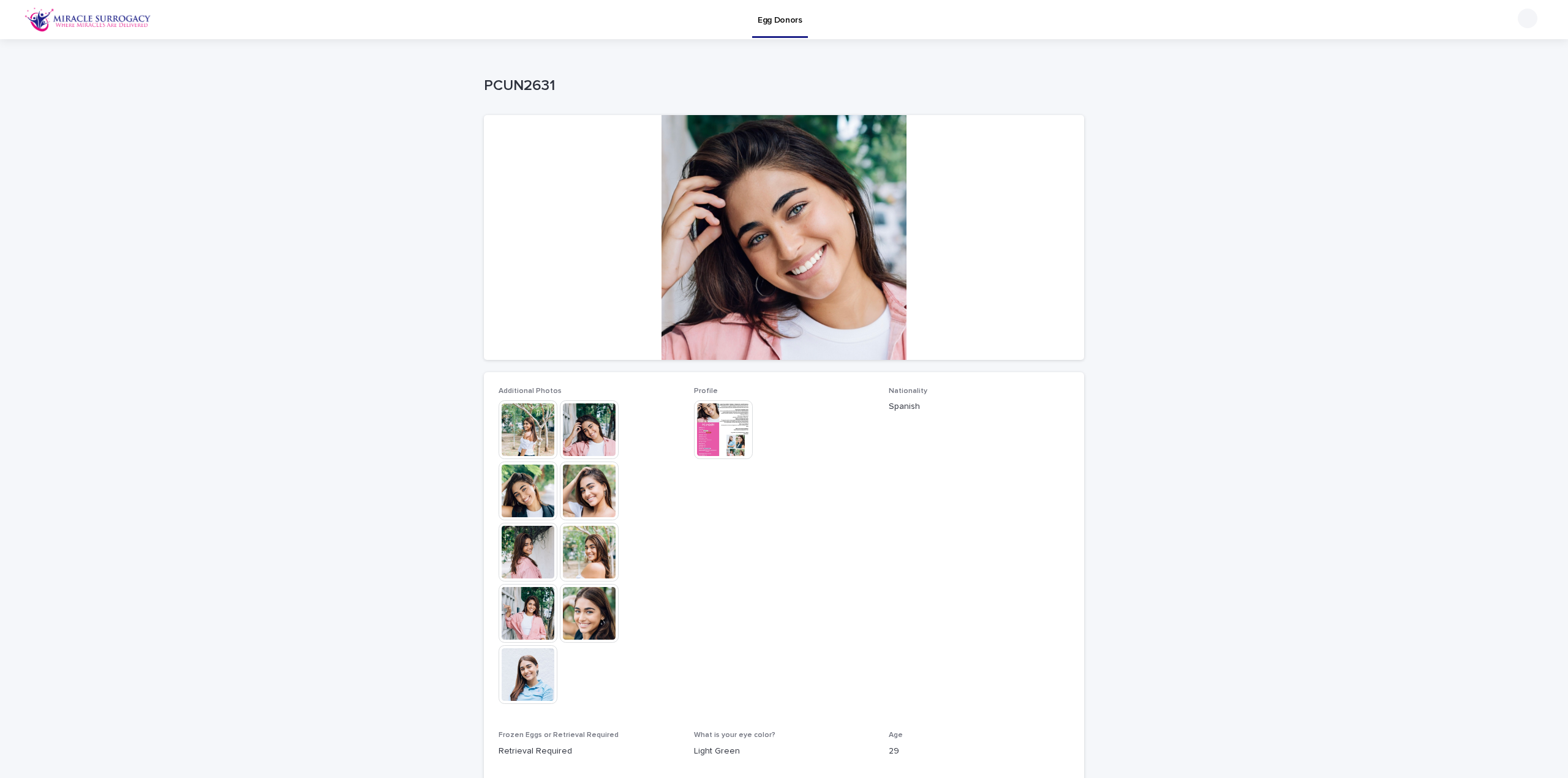
click at [535, 414] on img at bounding box center [528, 430] width 59 height 59
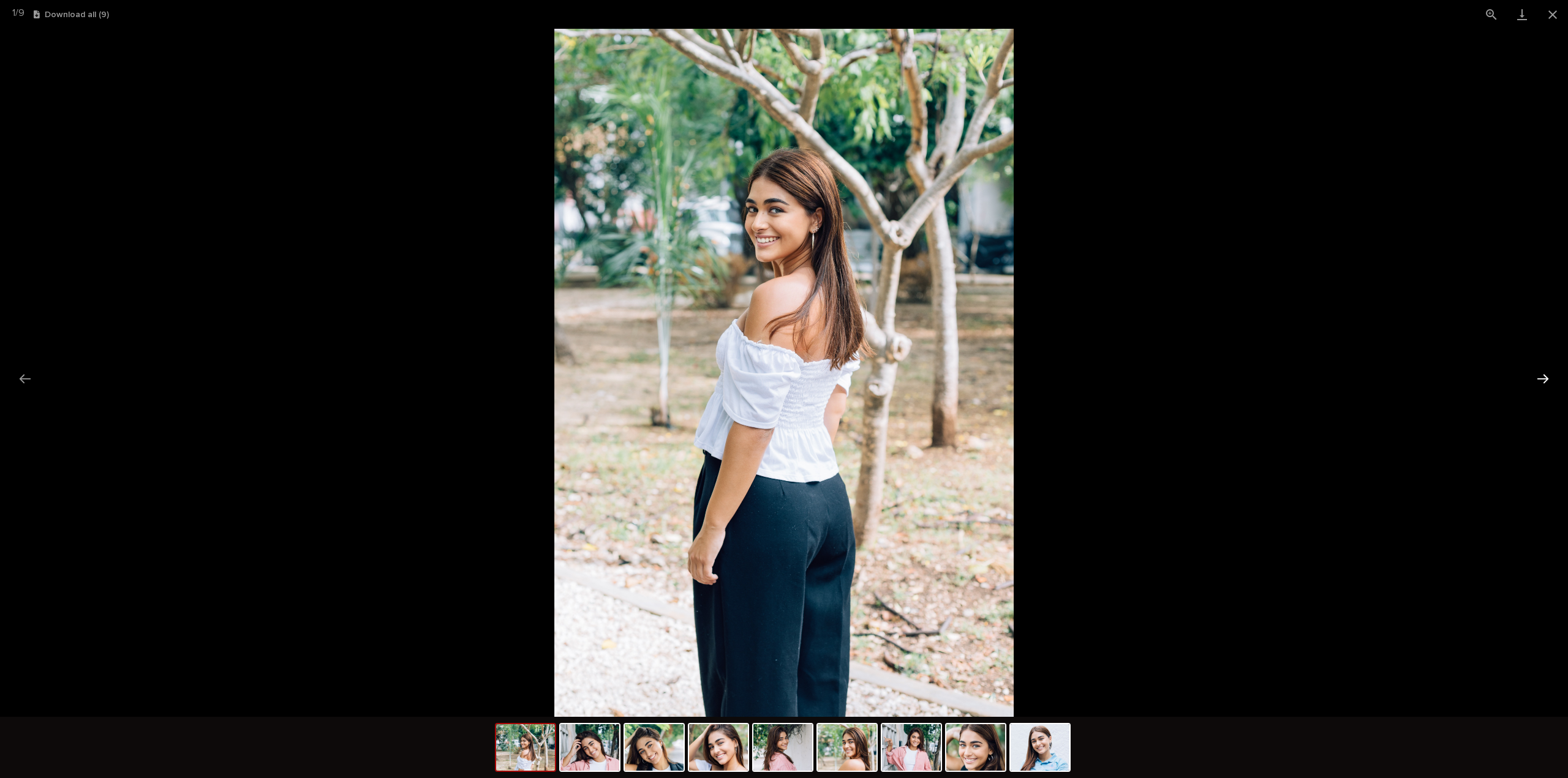
click at [1543, 382] on button "Next slide" at bounding box center [1543, 379] width 25 height 24
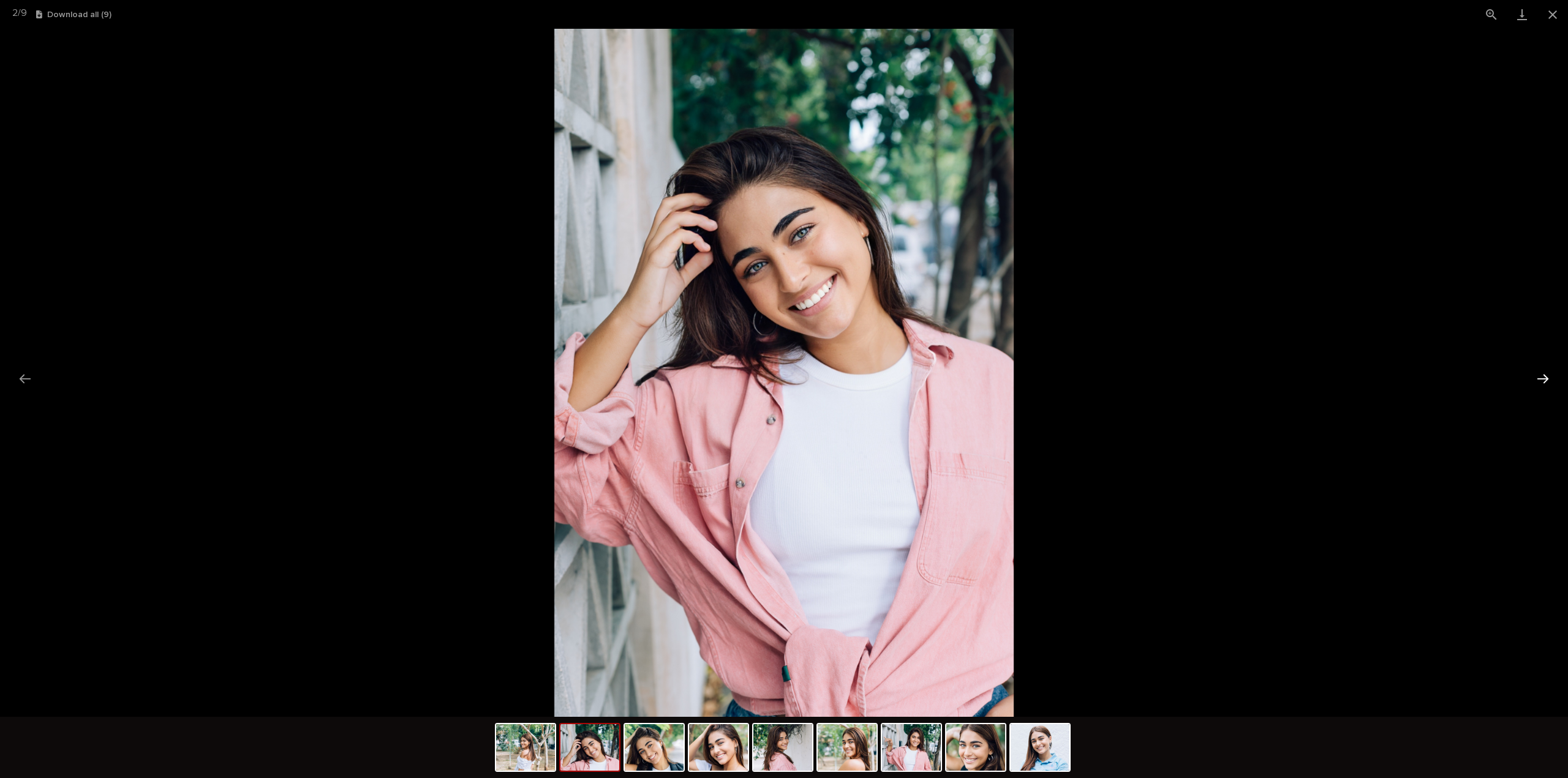
click at [1543, 382] on button "Next slide" at bounding box center [1543, 379] width 25 height 24
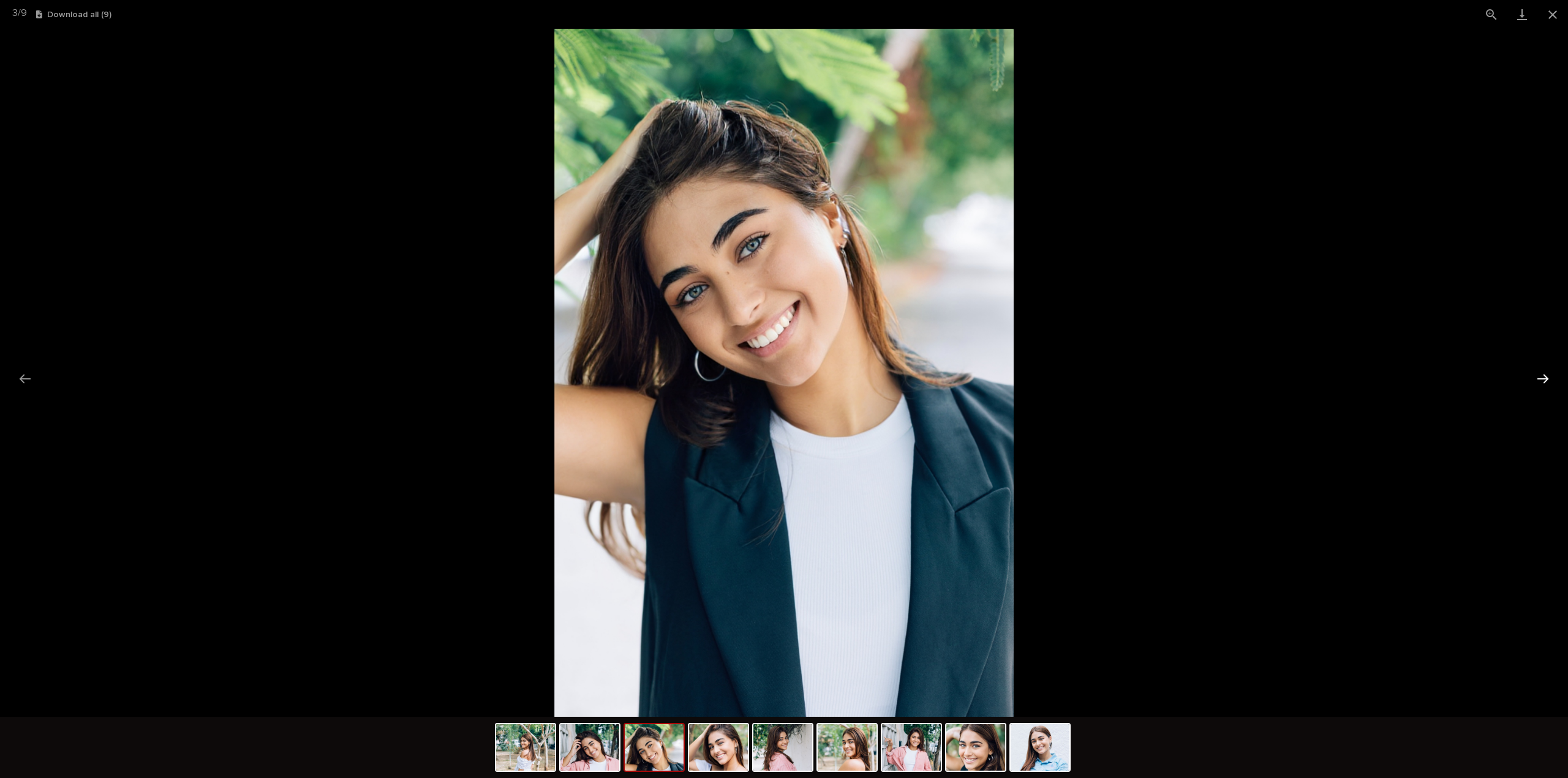
click at [1543, 382] on button "Next slide" at bounding box center [1543, 379] width 25 height 24
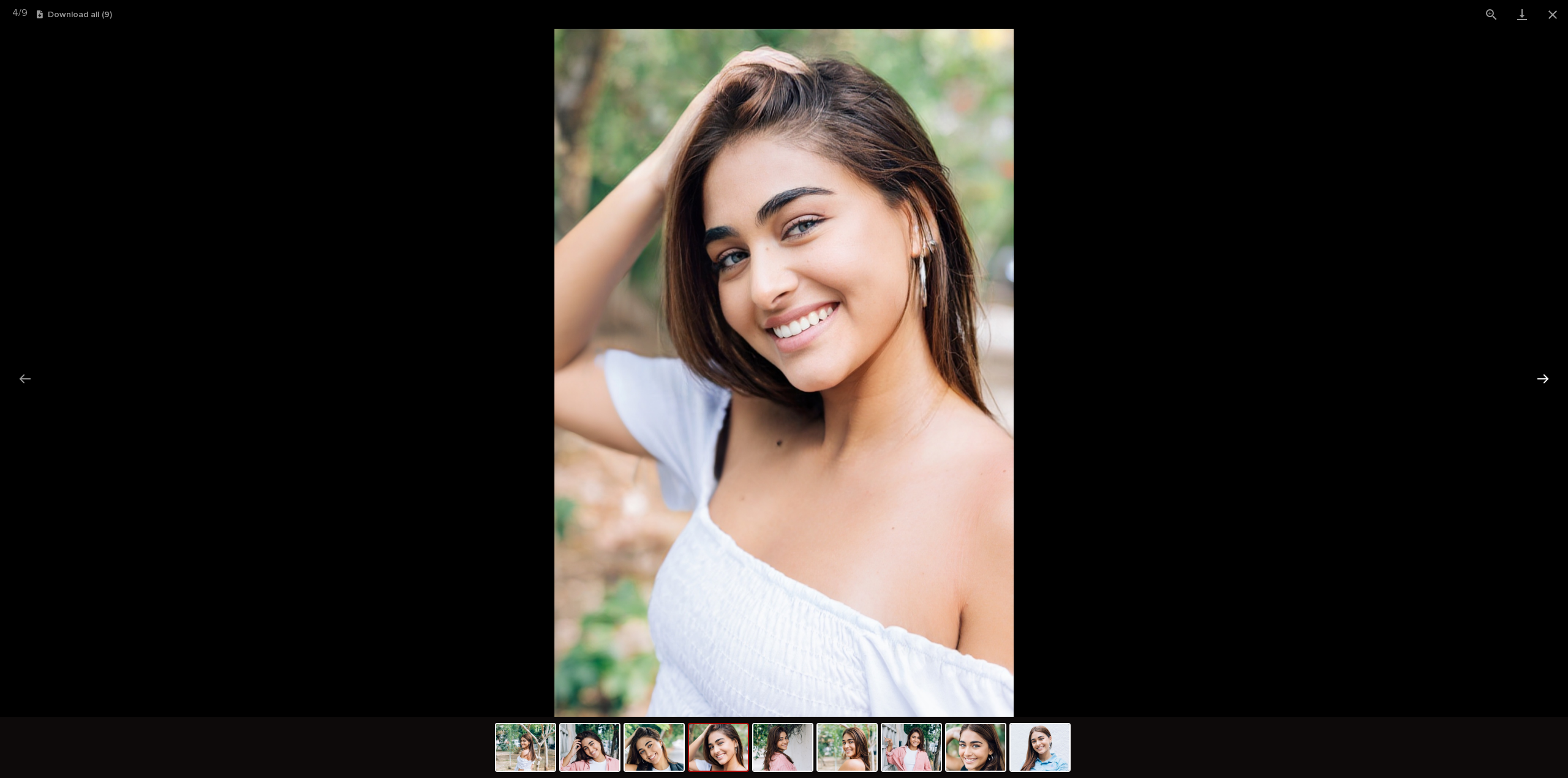
click at [1543, 382] on button "Next slide" at bounding box center [1543, 379] width 25 height 24
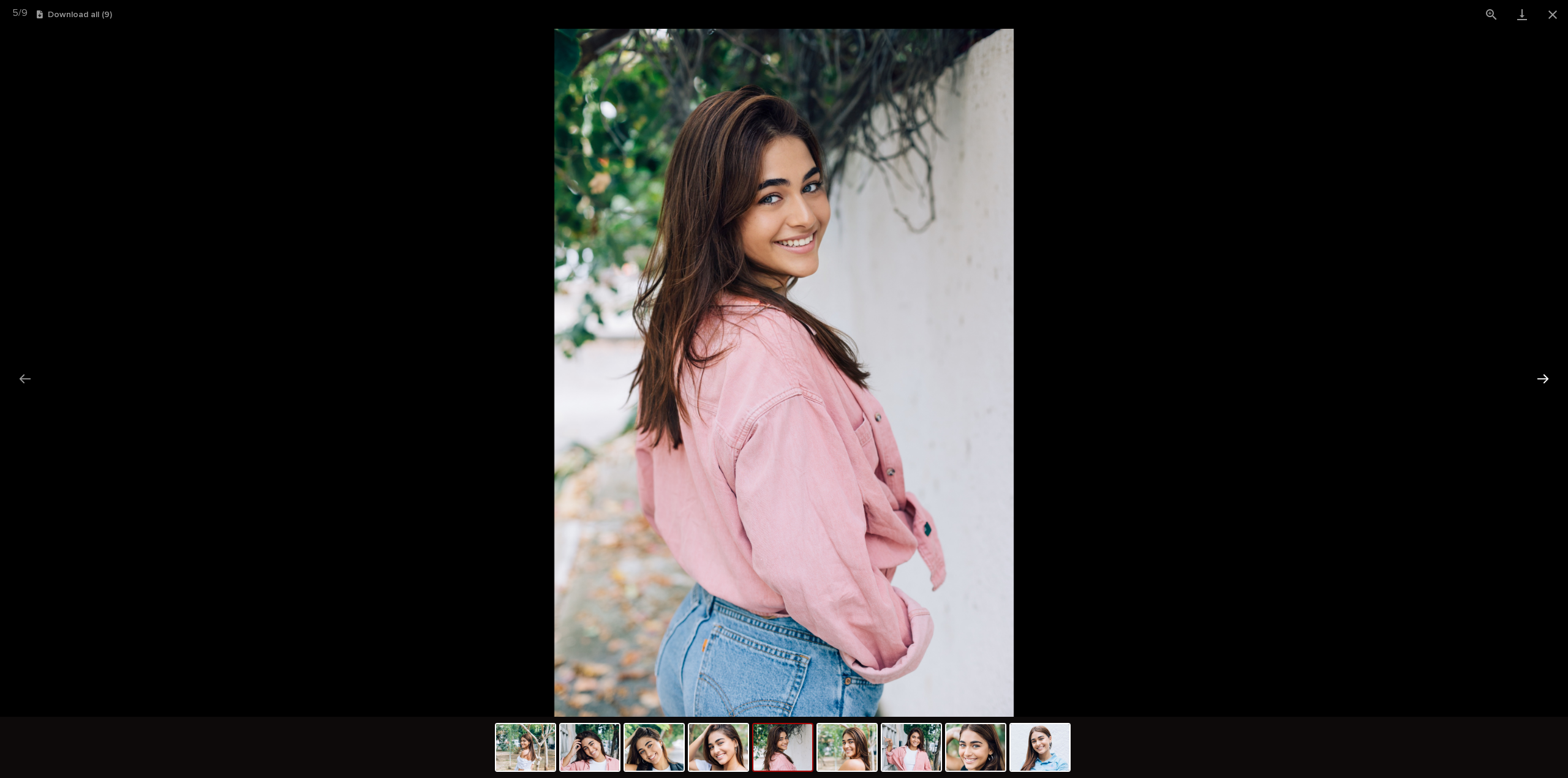
click at [1543, 382] on button "Next slide" at bounding box center [1543, 379] width 25 height 24
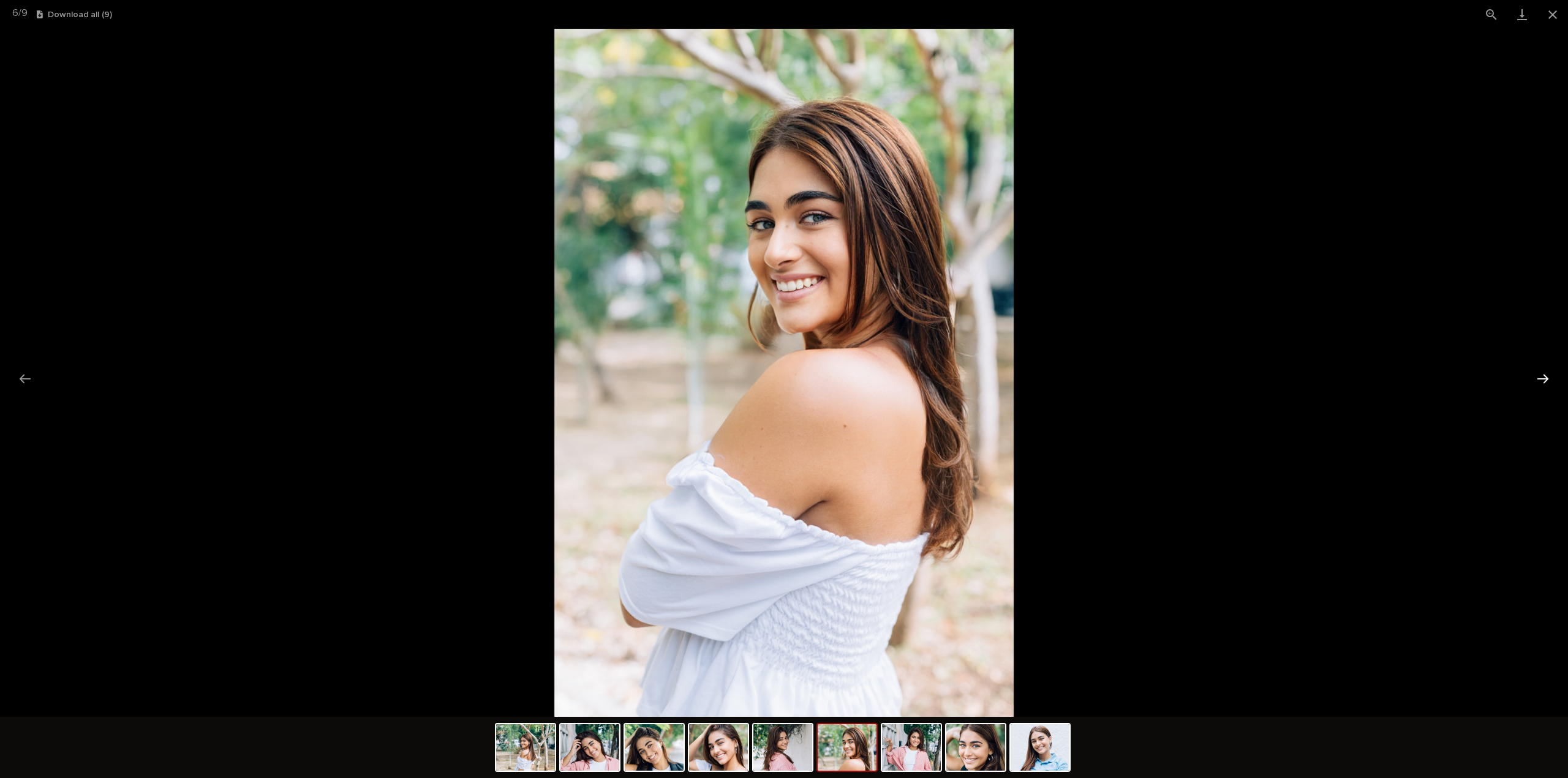
click at [1543, 382] on button "Next slide" at bounding box center [1543, 379] width 25 height 24
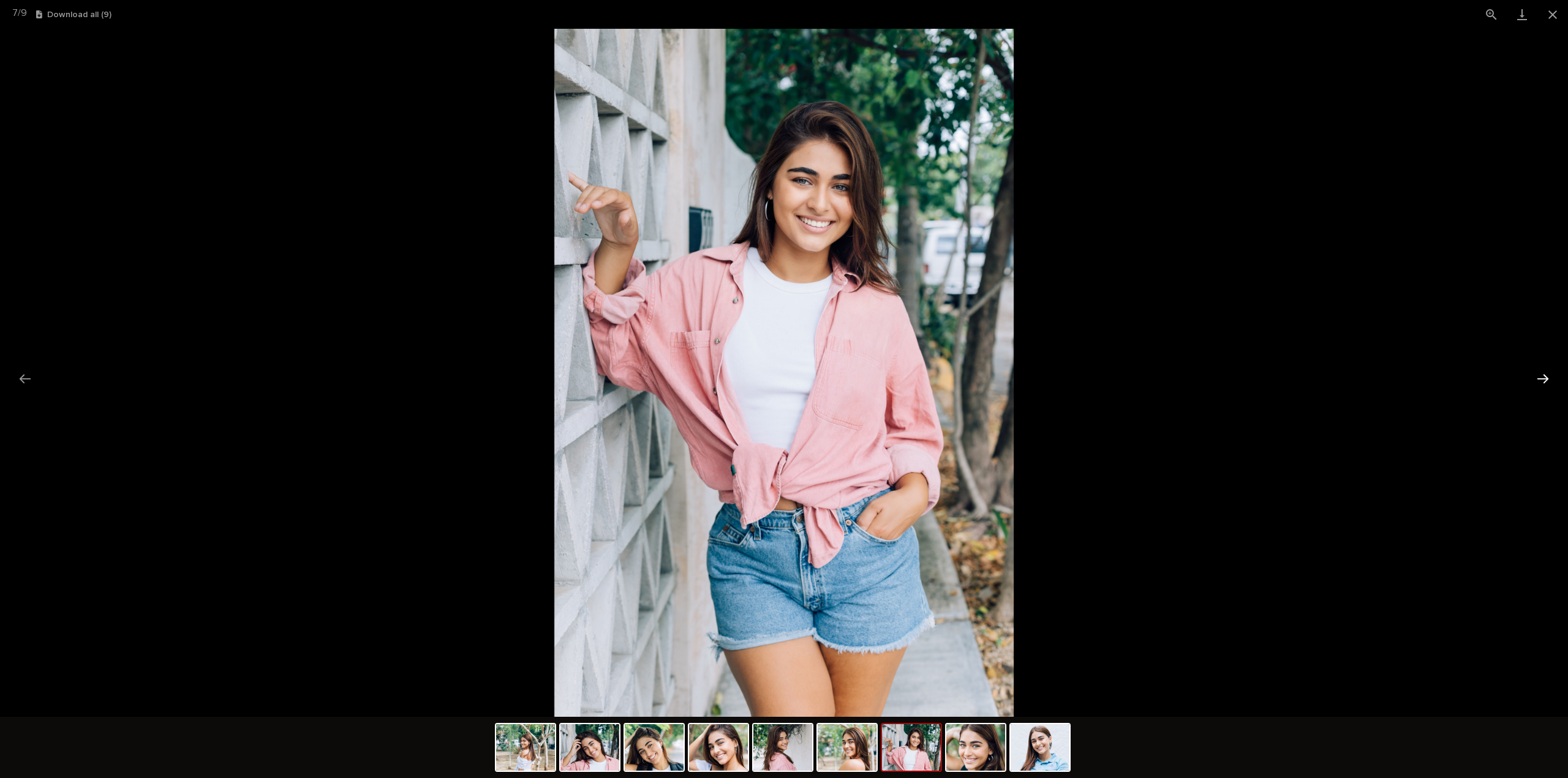
click at [1543, 382] on button "Next slide" at bounding box center [1543, 379] width 25 height 24
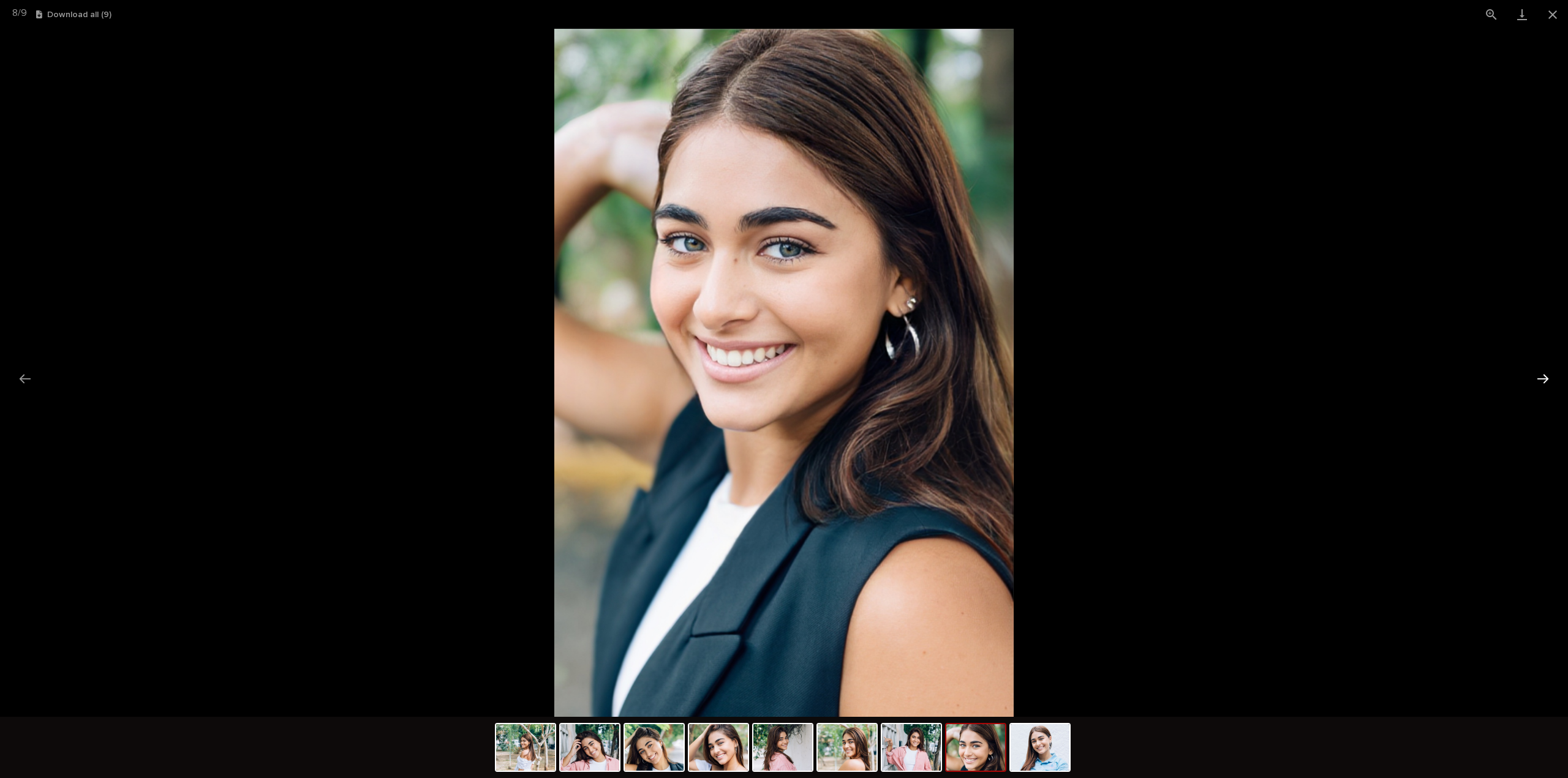
click at [1543, 382] on button "Next slide" at bounding box center [1543, 379] width 25 height 24
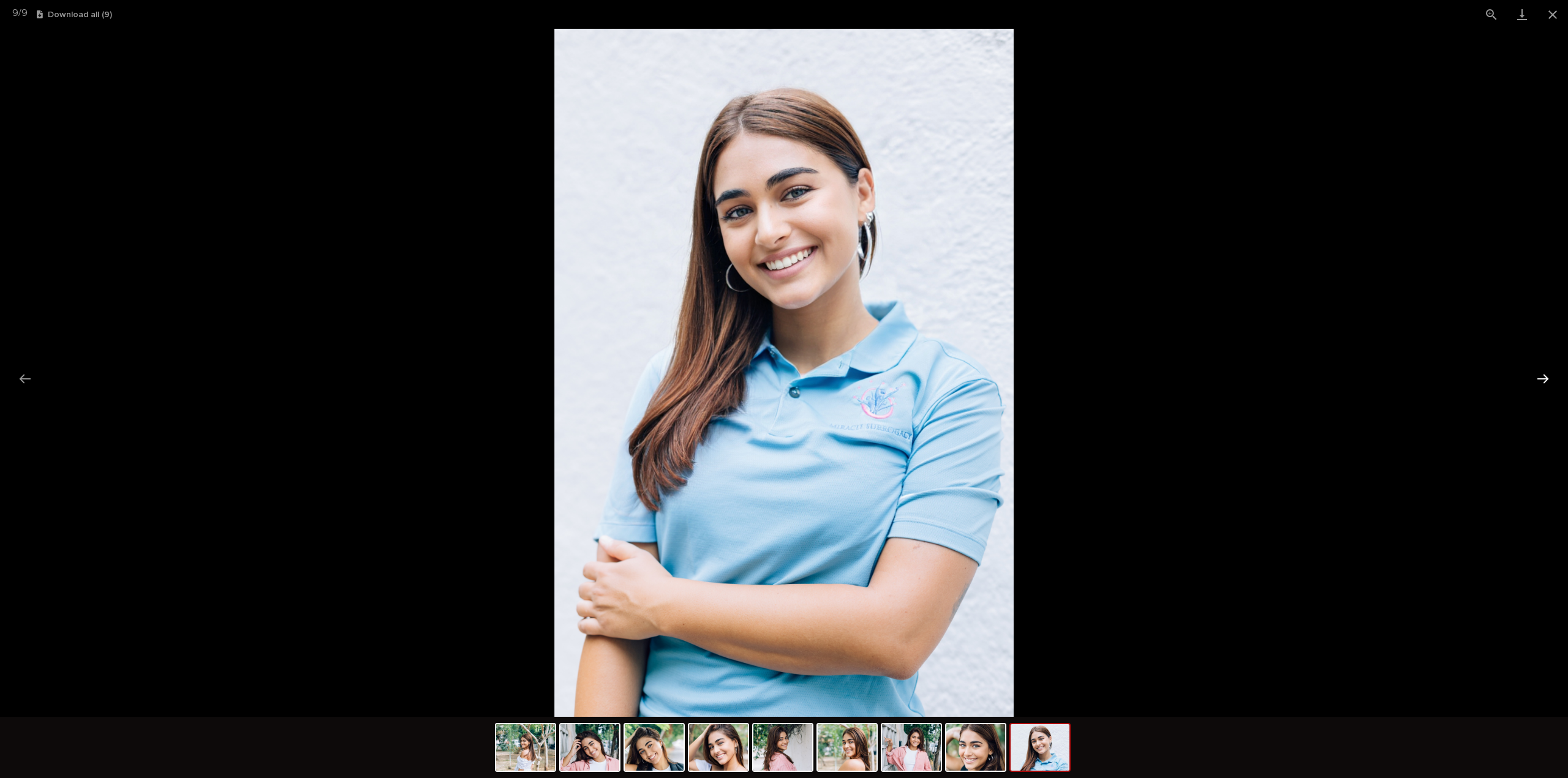
click at [1543, 382] on button "Next slide" at bounding box center [1543, 379] width 25 height 24
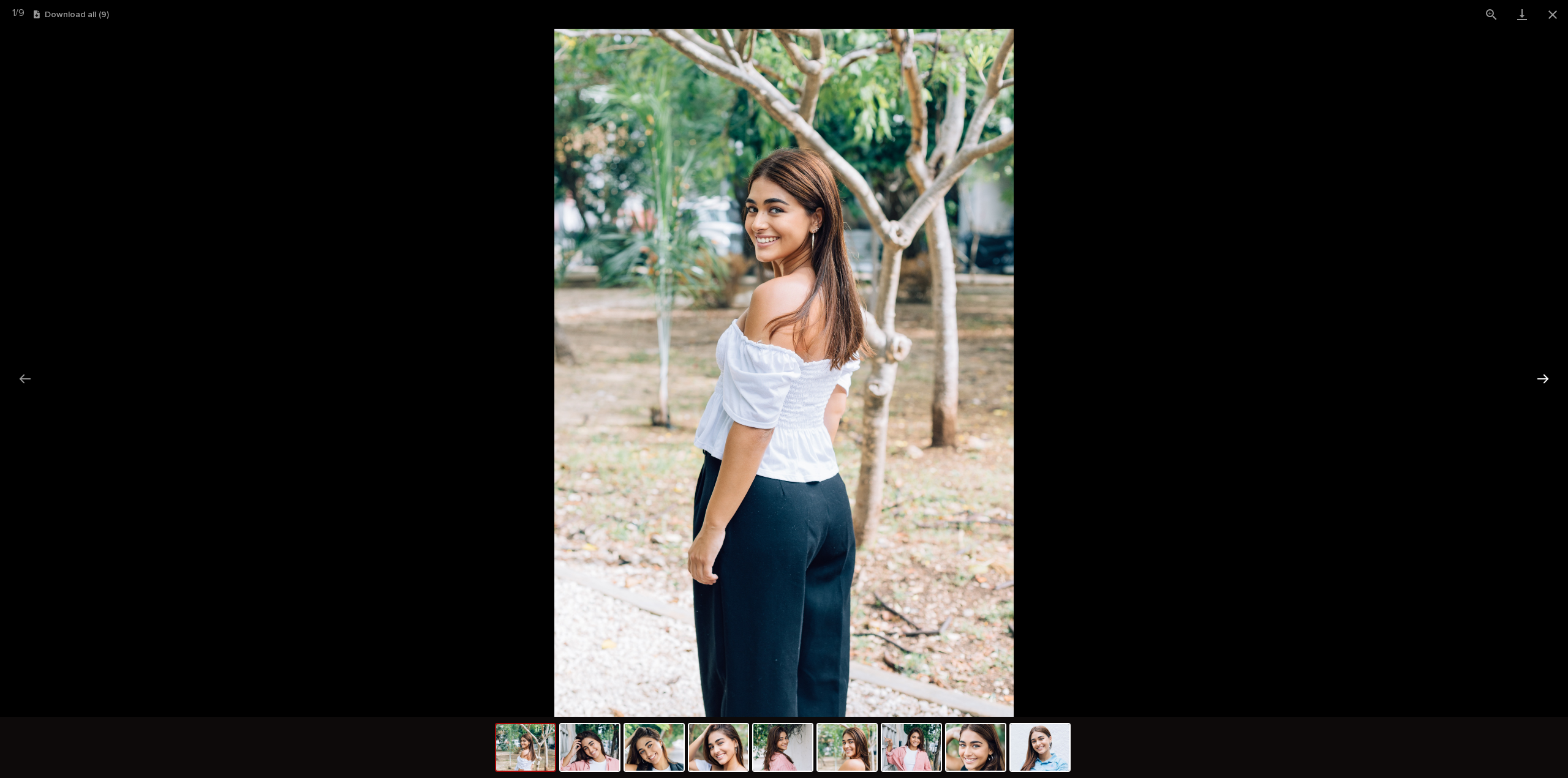
click at [1543, 382] on button "Next slide" at bounding box center [1543, 379] width 25 height 24
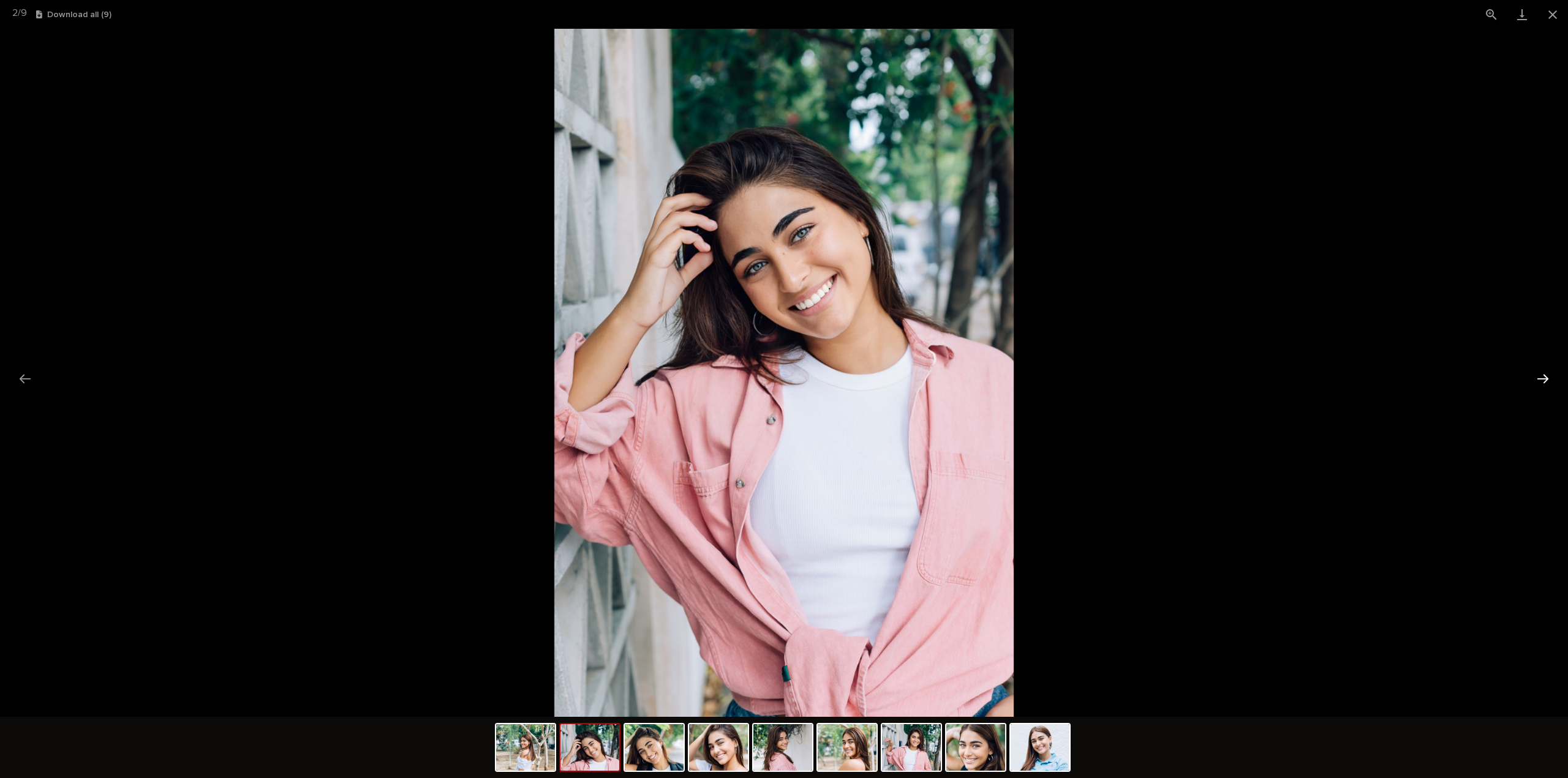
click at [1543, 382] on button "Next slide" at bounding box center [1543, 379] width 25 height 24
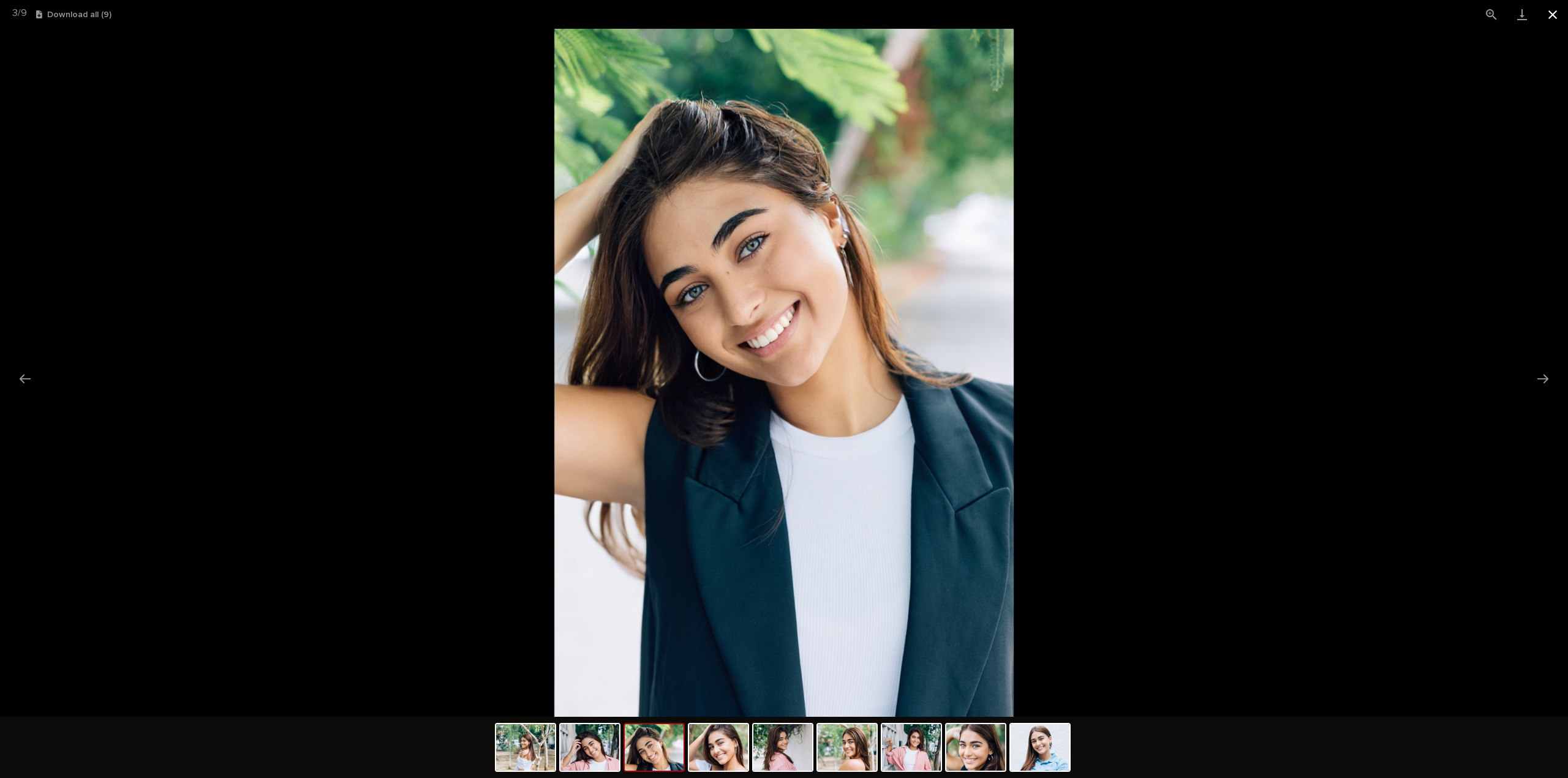
click at [1561, 13] on button "Close gallery" at bounding box center [1553, 14] width 31 height 29
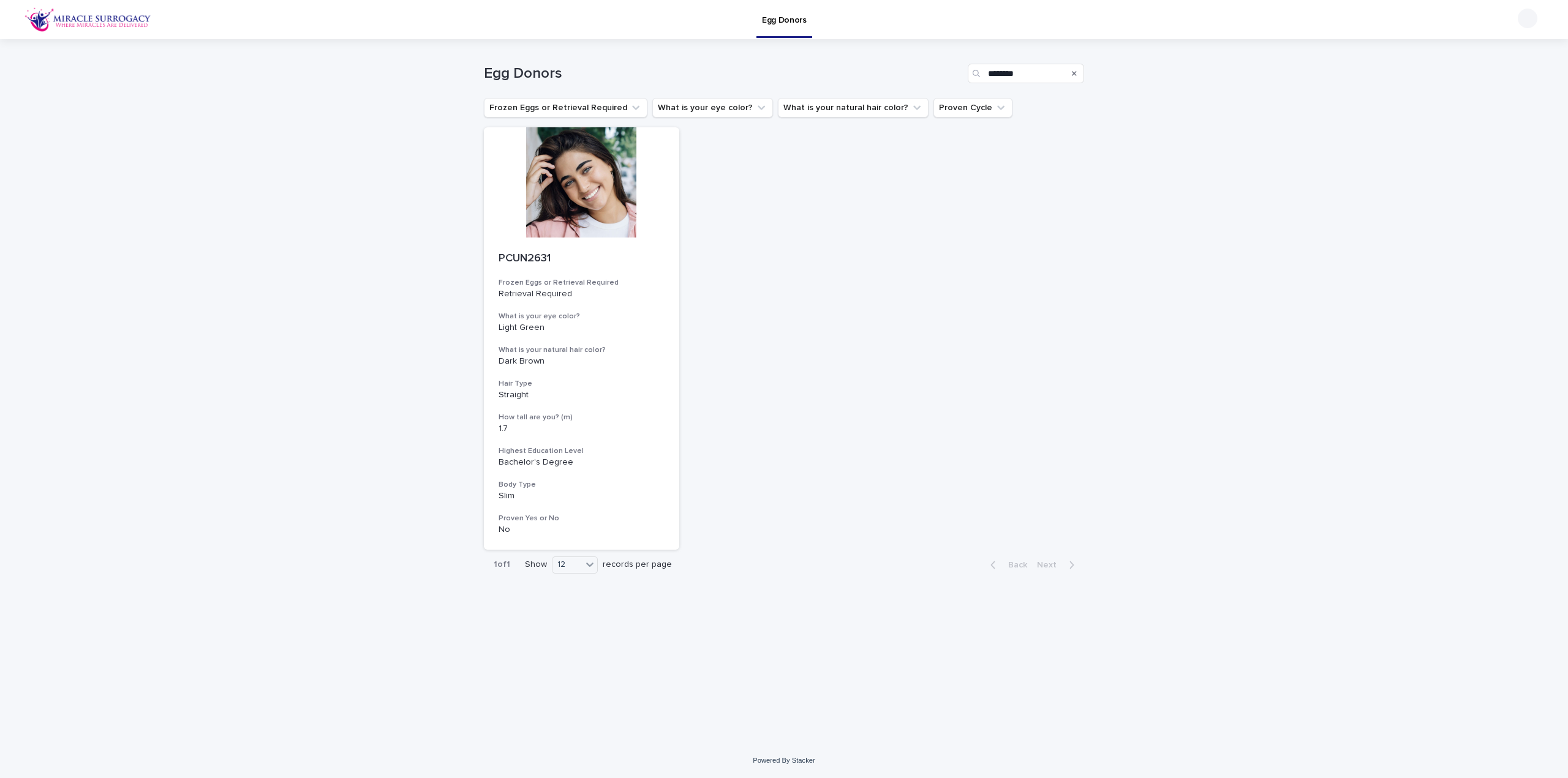
click at [1073, 74] on icon "Search" at bounding box center [1074, 73] width 5 height 5
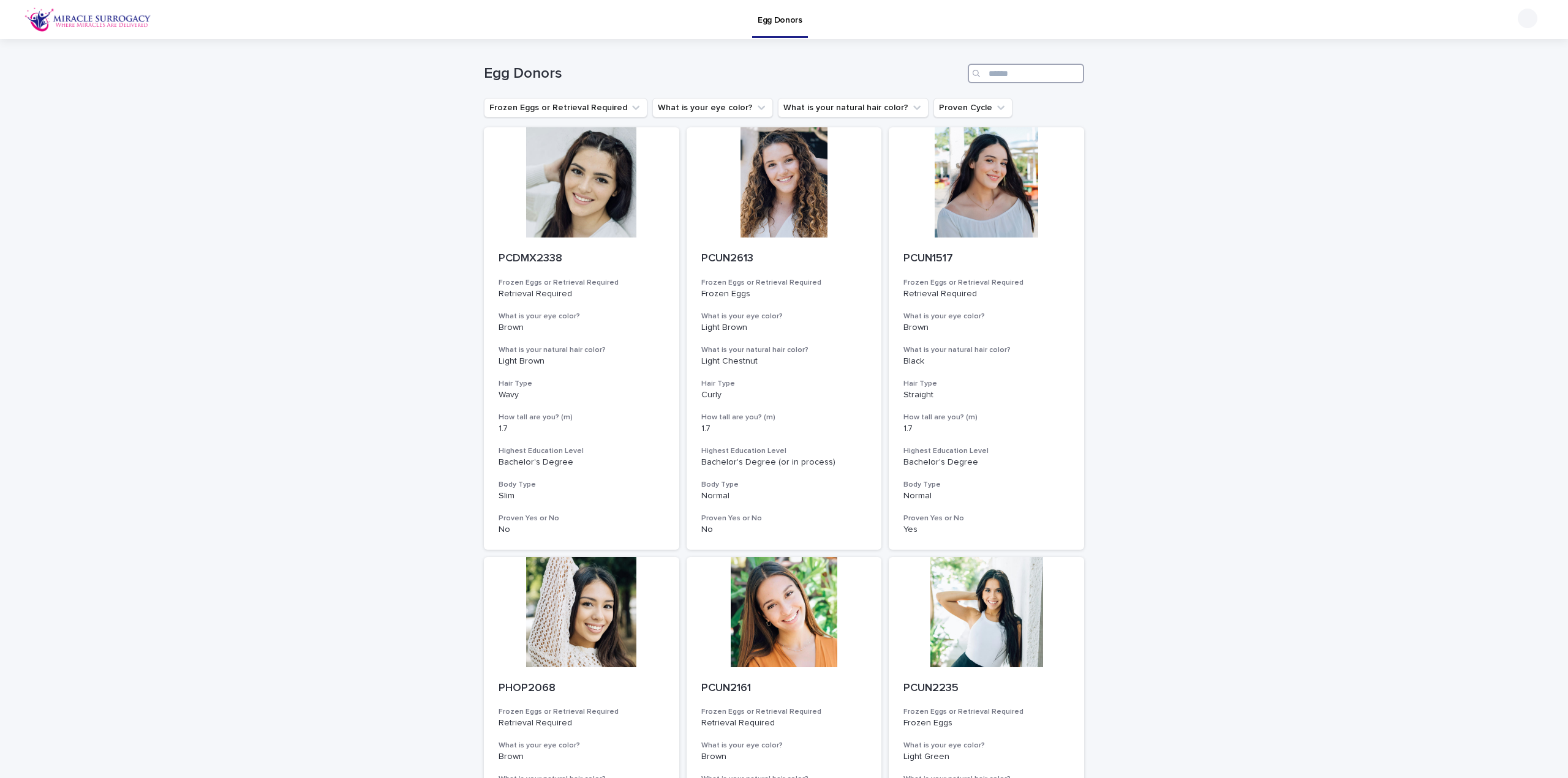
click at [1036, 74] on input "Search" at bounding box center [1025, 73] width 116 height 19
paste input "*********"
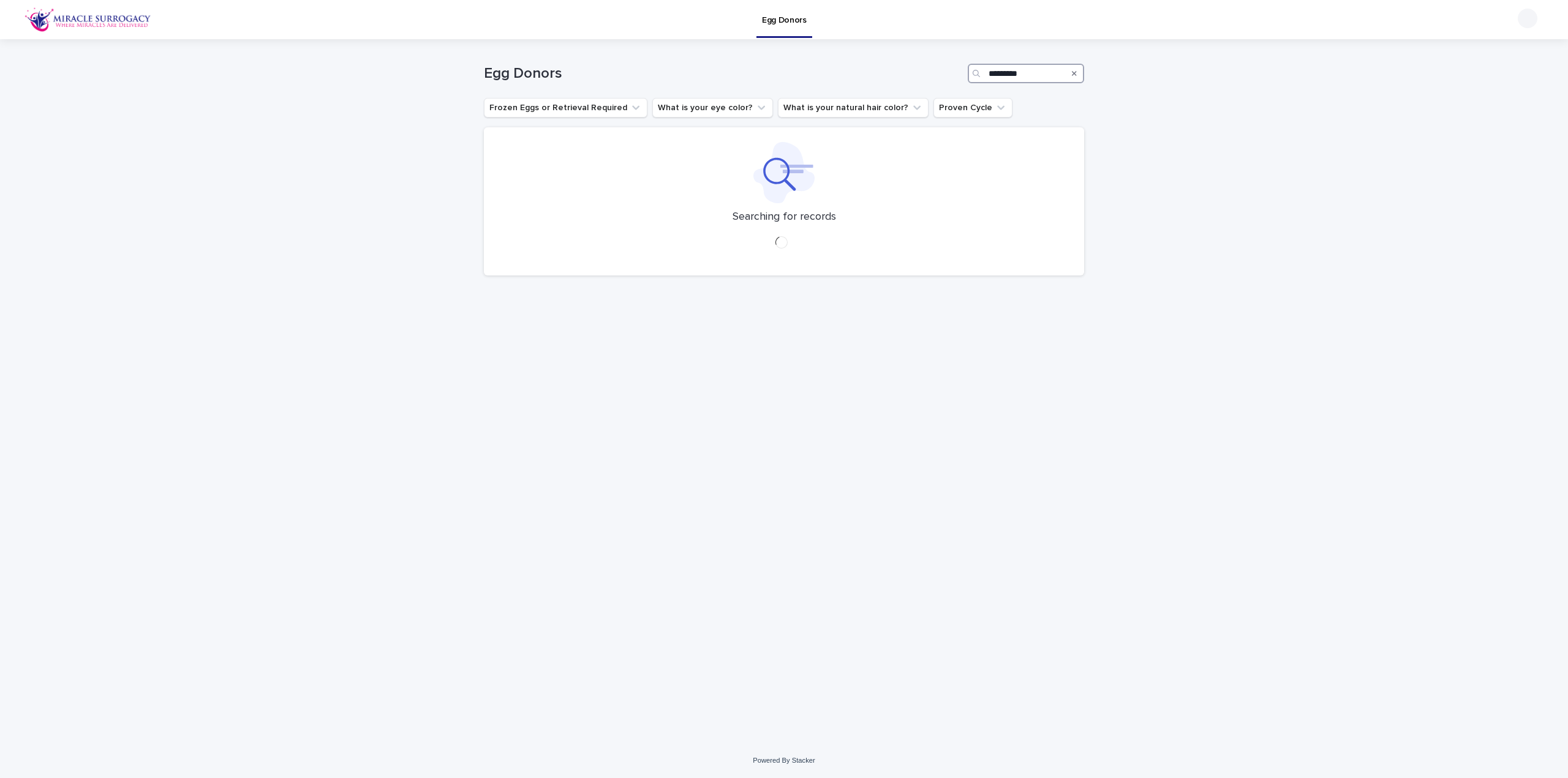
type input "*********"
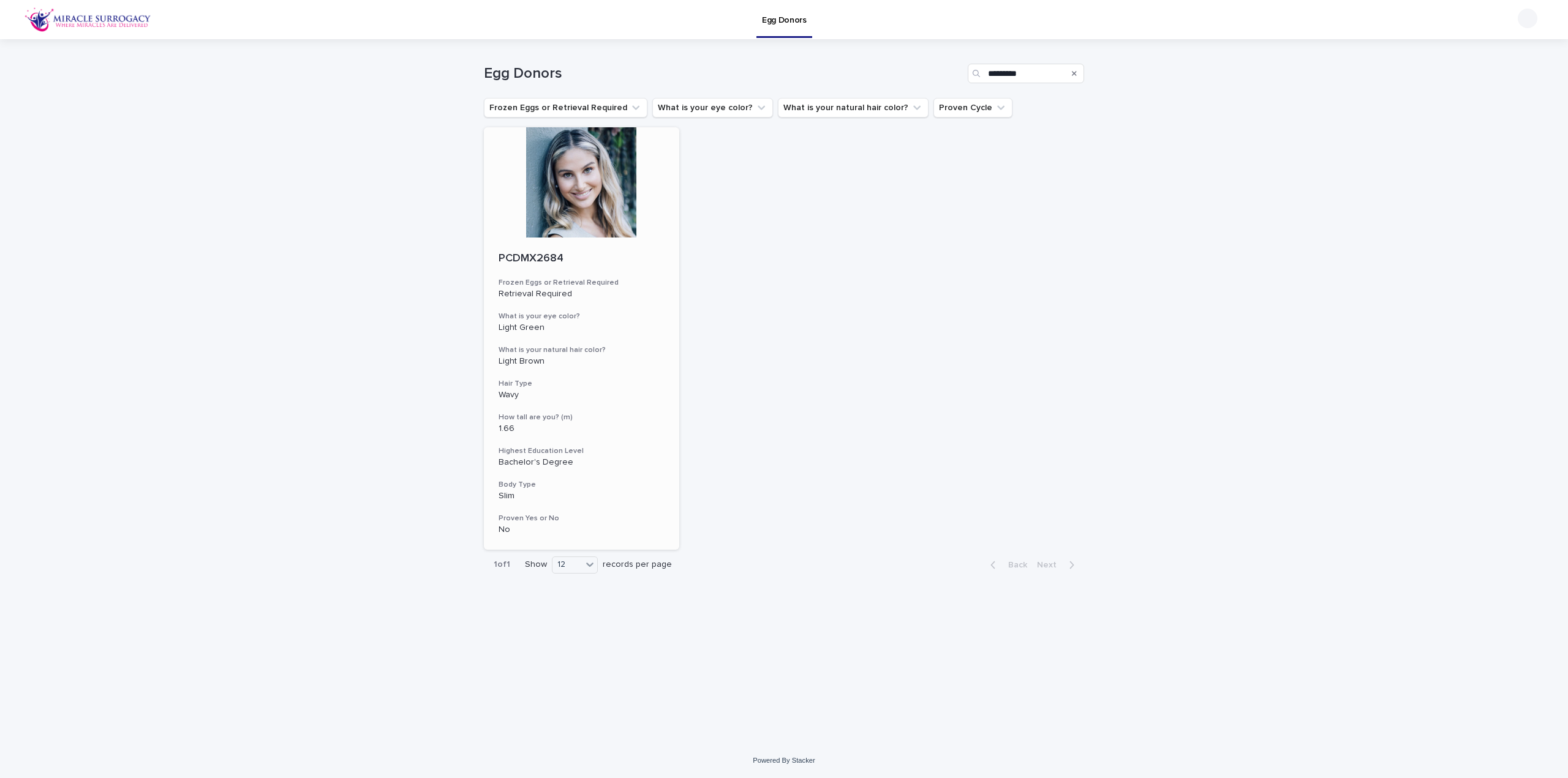
click at [561, 177] on div at bounding box center [581, 182] width 195 height 110
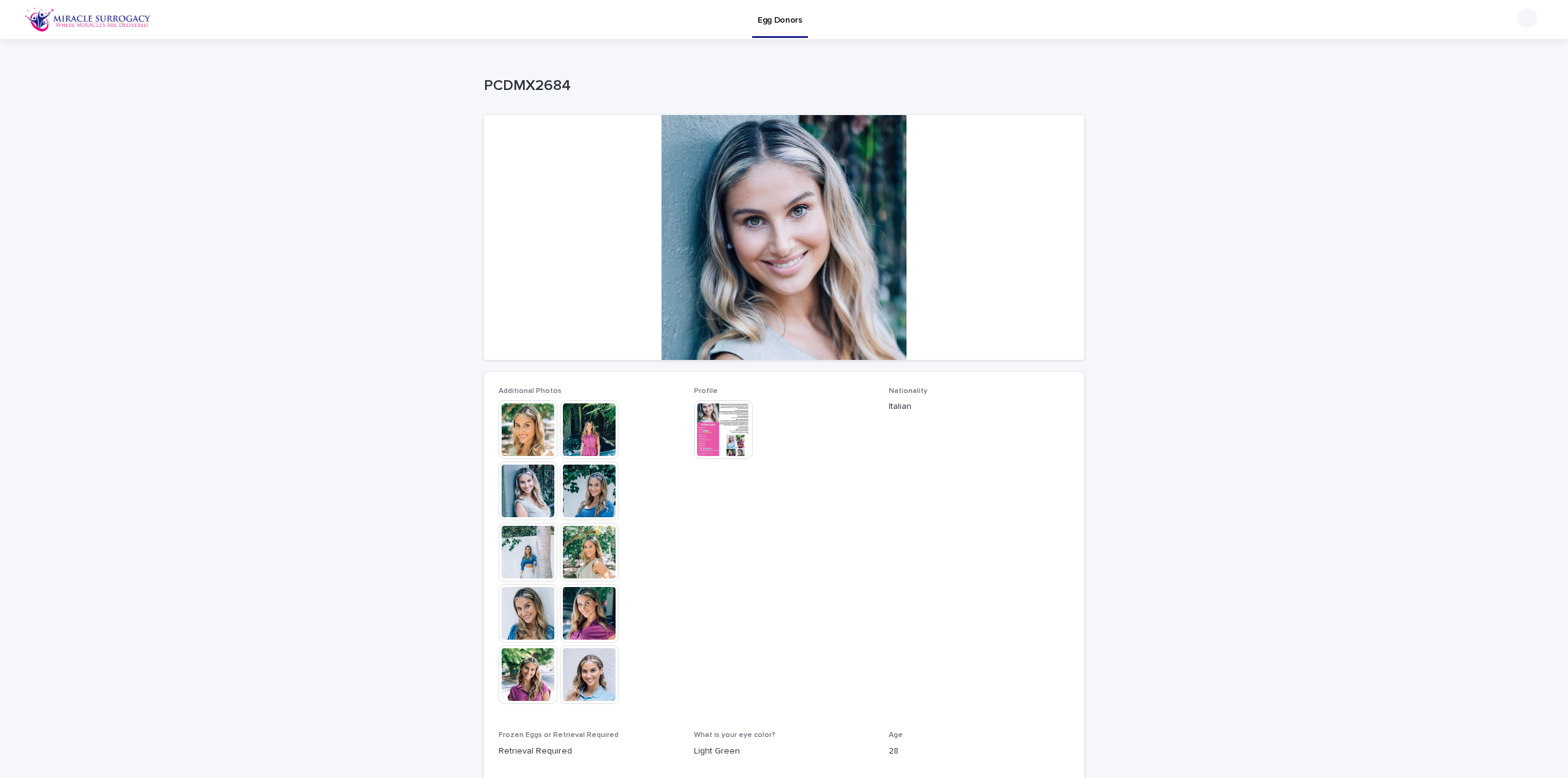
click at [511, 433] on img at bounding box center [528, 430] width 59 height 59
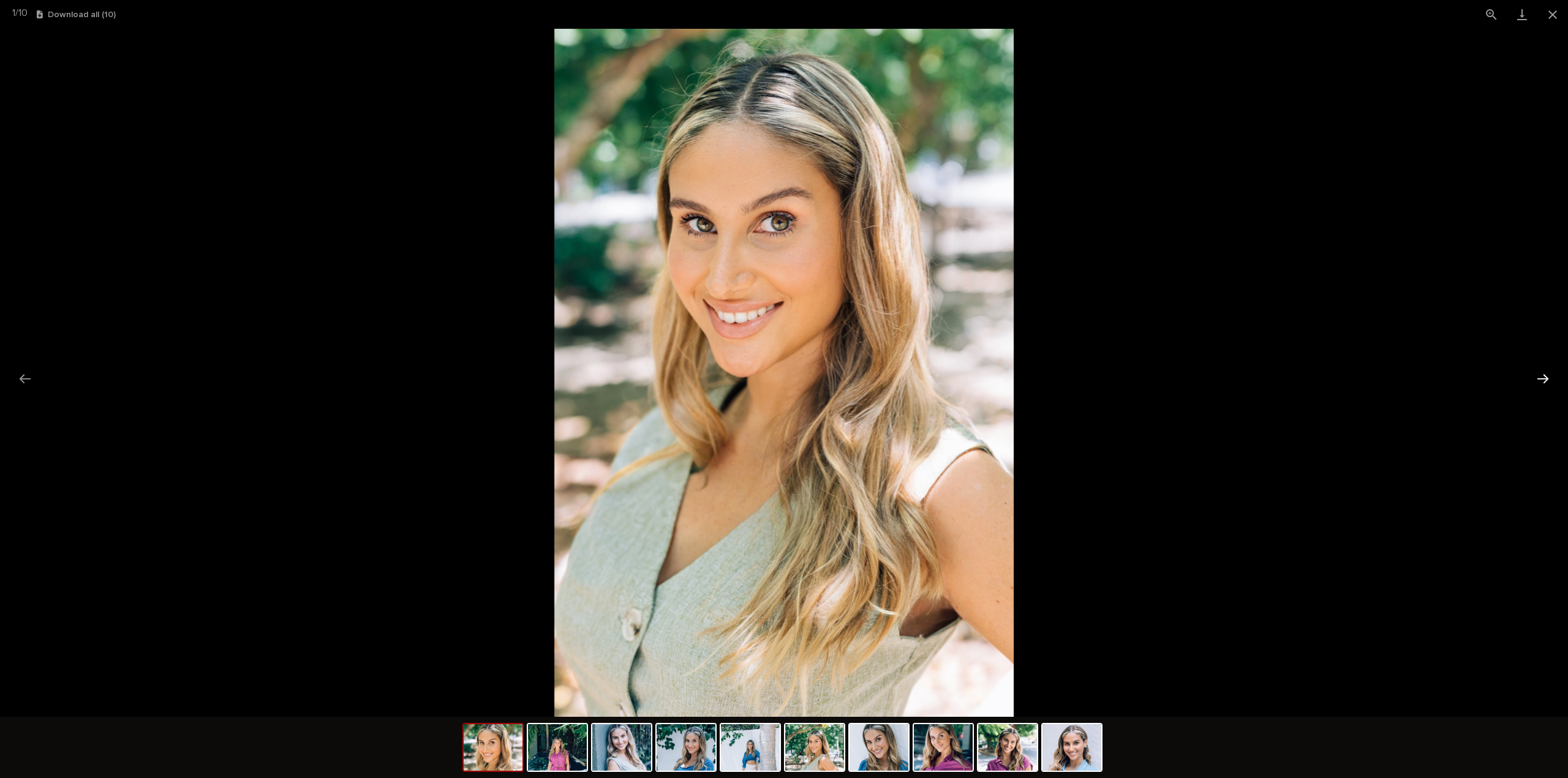
click at [1547, 377] on button "Next slide" at bounding box center [1543, 379] width 25 height 24
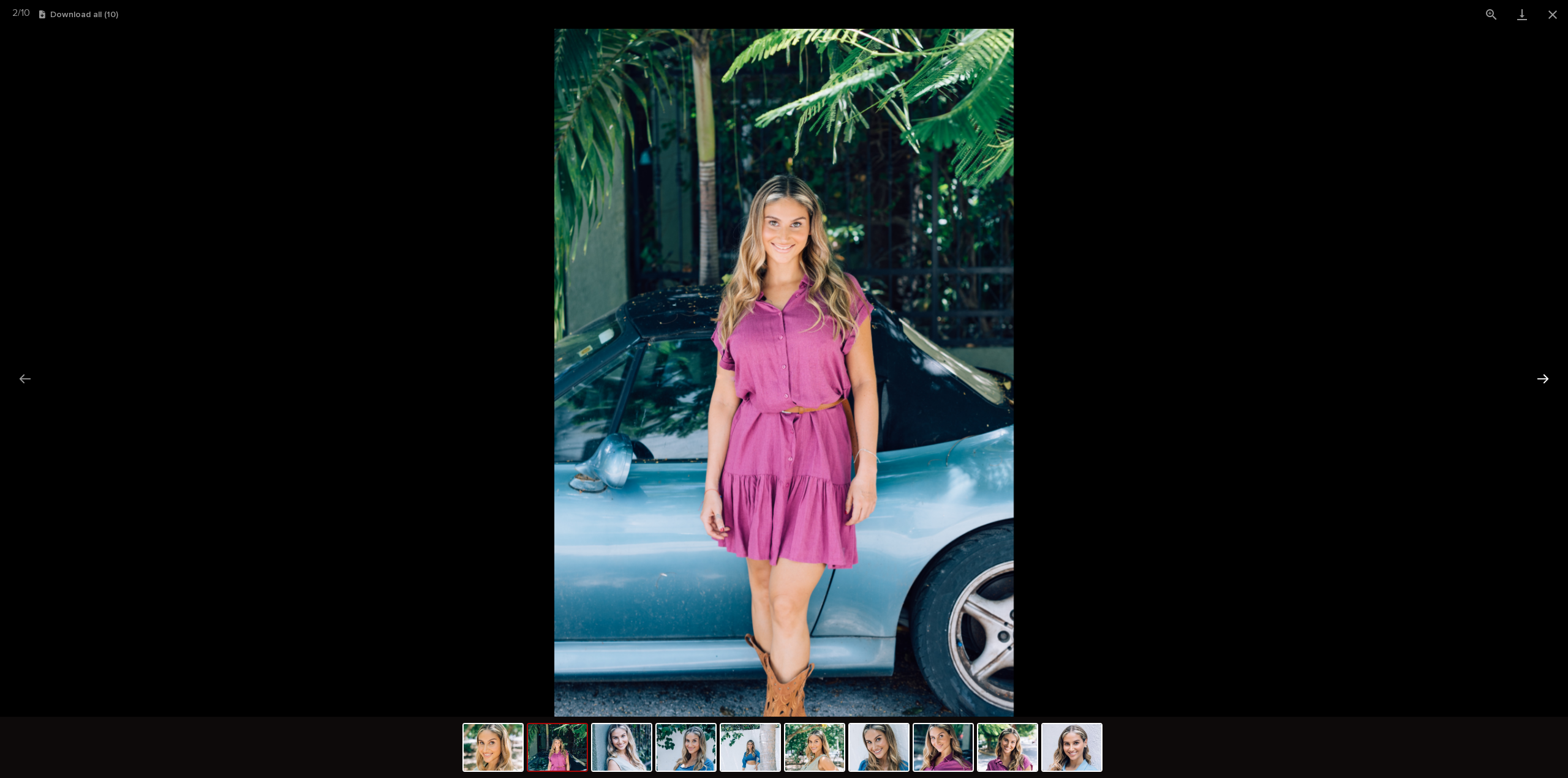
click at [1547, 377] on button "Next slide" at bounding box center [1543, 379] width 25 height 24
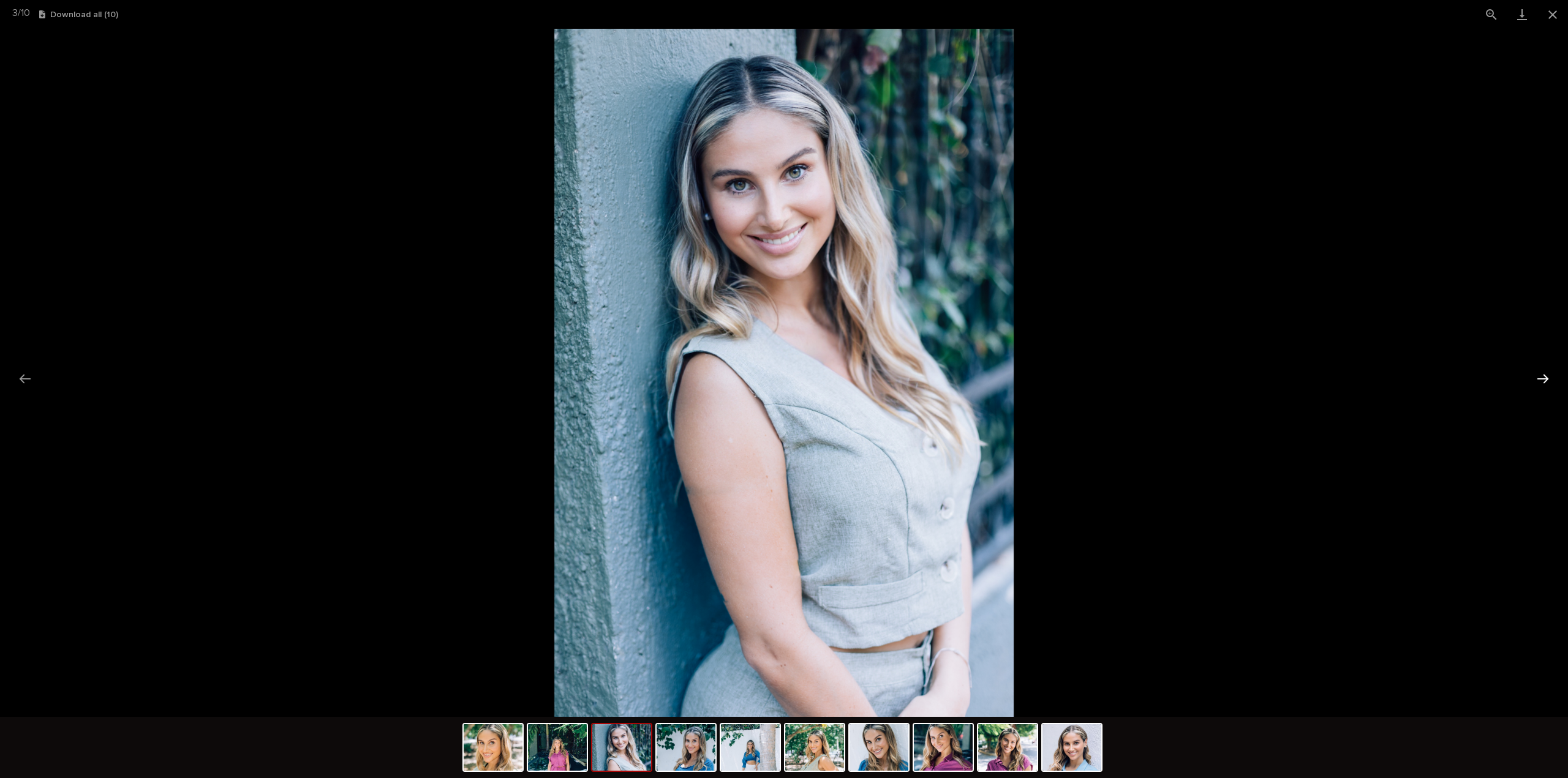
click at [1547, 377] on button "Next slide" at bounding box center [1543, 379] width 25 height 24
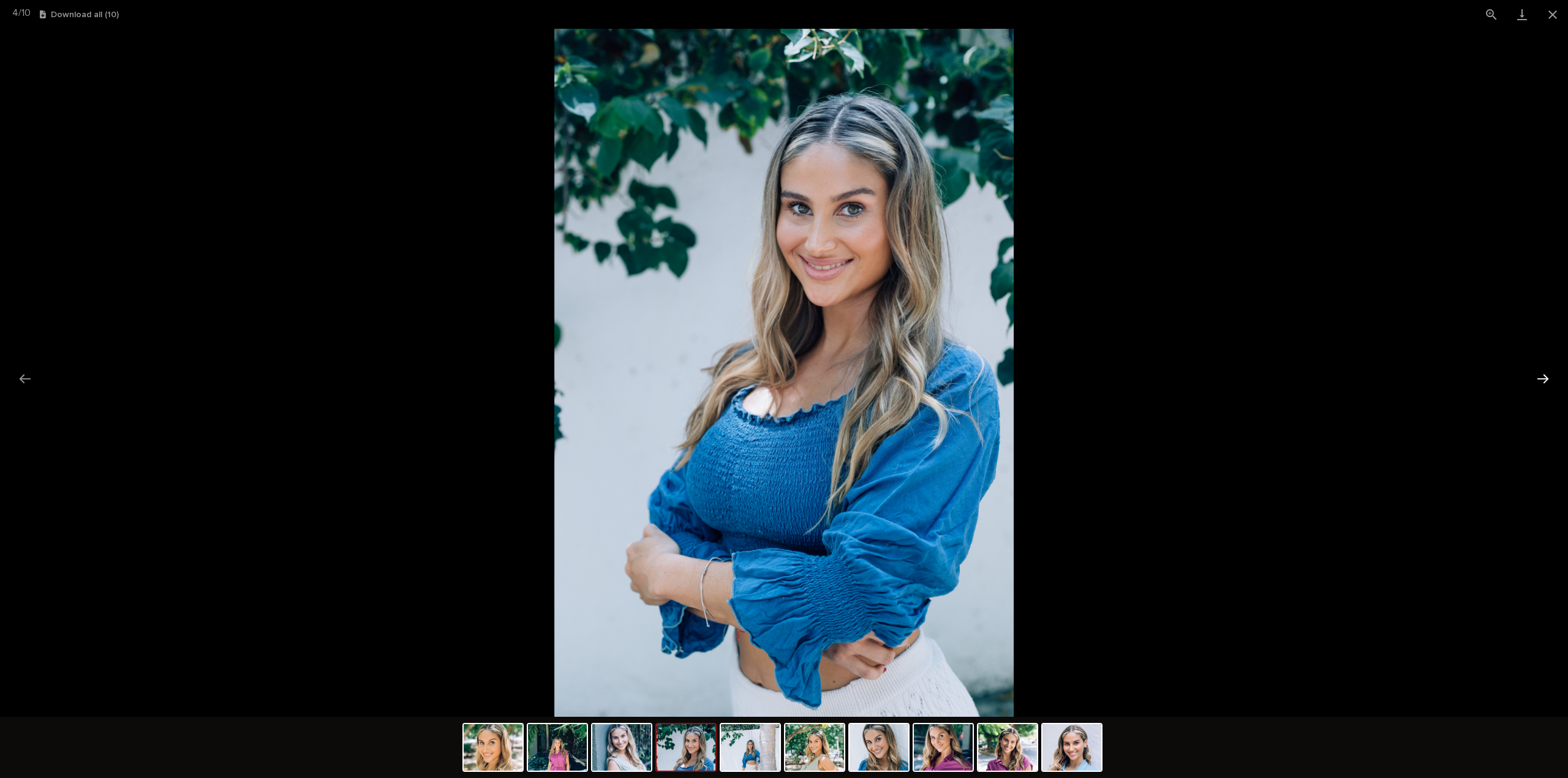
click at [1547, 377] on button "Next slide" at bounding box center [1543, 379] width 25 height 24
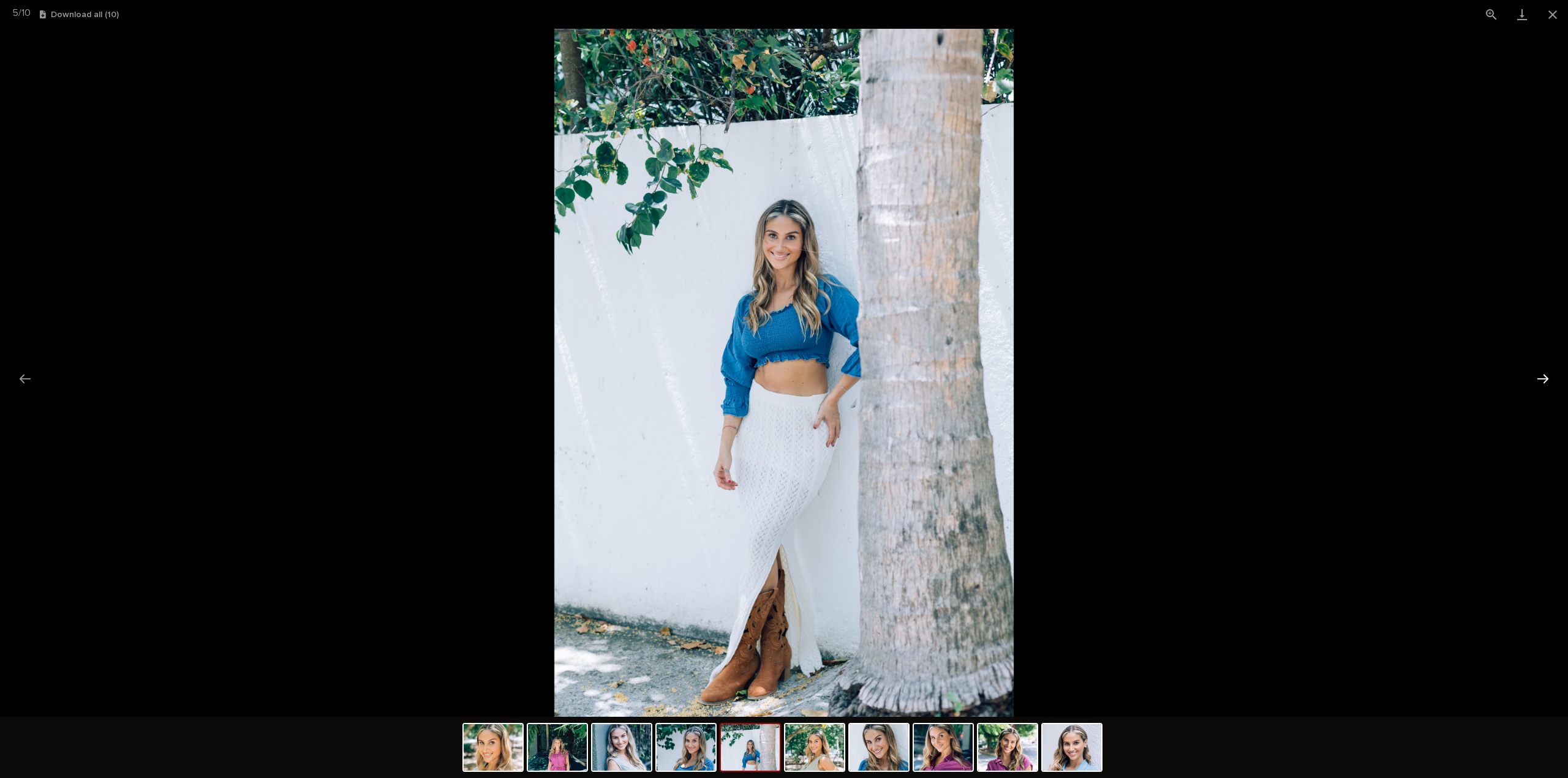
click at [1547, 377] on button "Next slide" at bounding box center [1543, 379] width 25 height 24
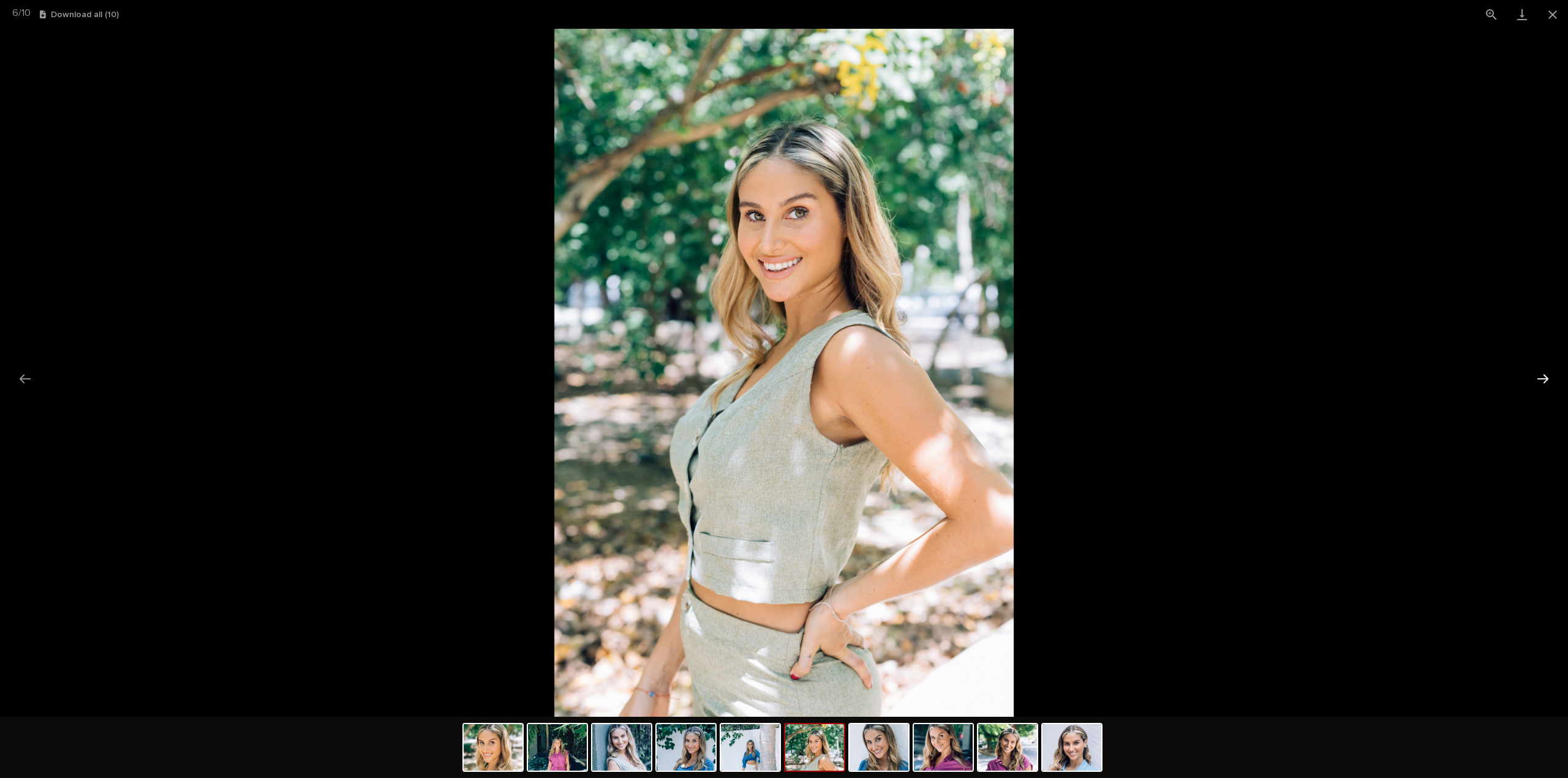
click at [1547, 377] on button "Next slide" at bounding box center [1543, 379] width 25 height 24
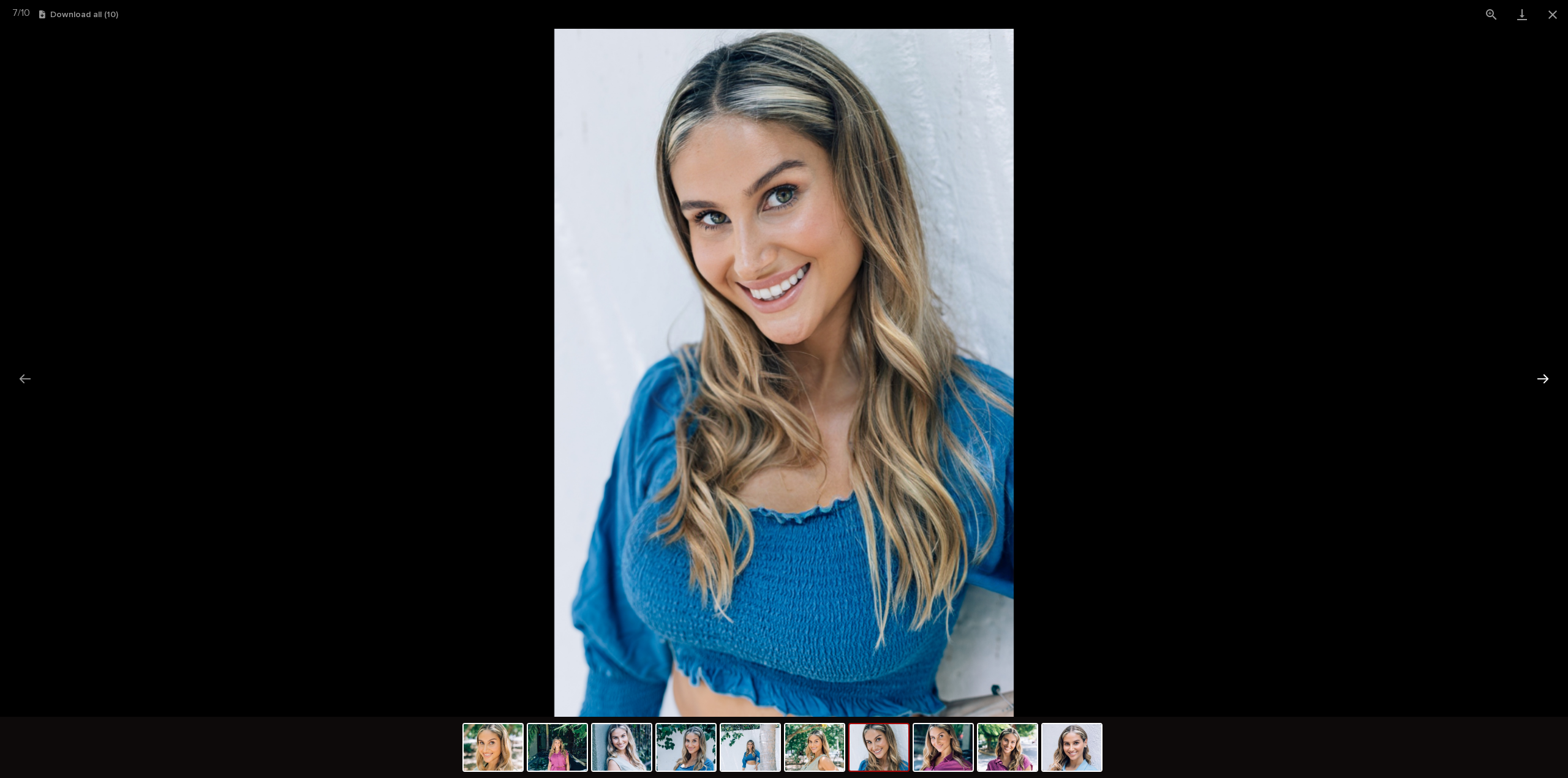
click at [1547, 377] on button "Next slide" at bounding box center [1543, 379] width 25 height 24
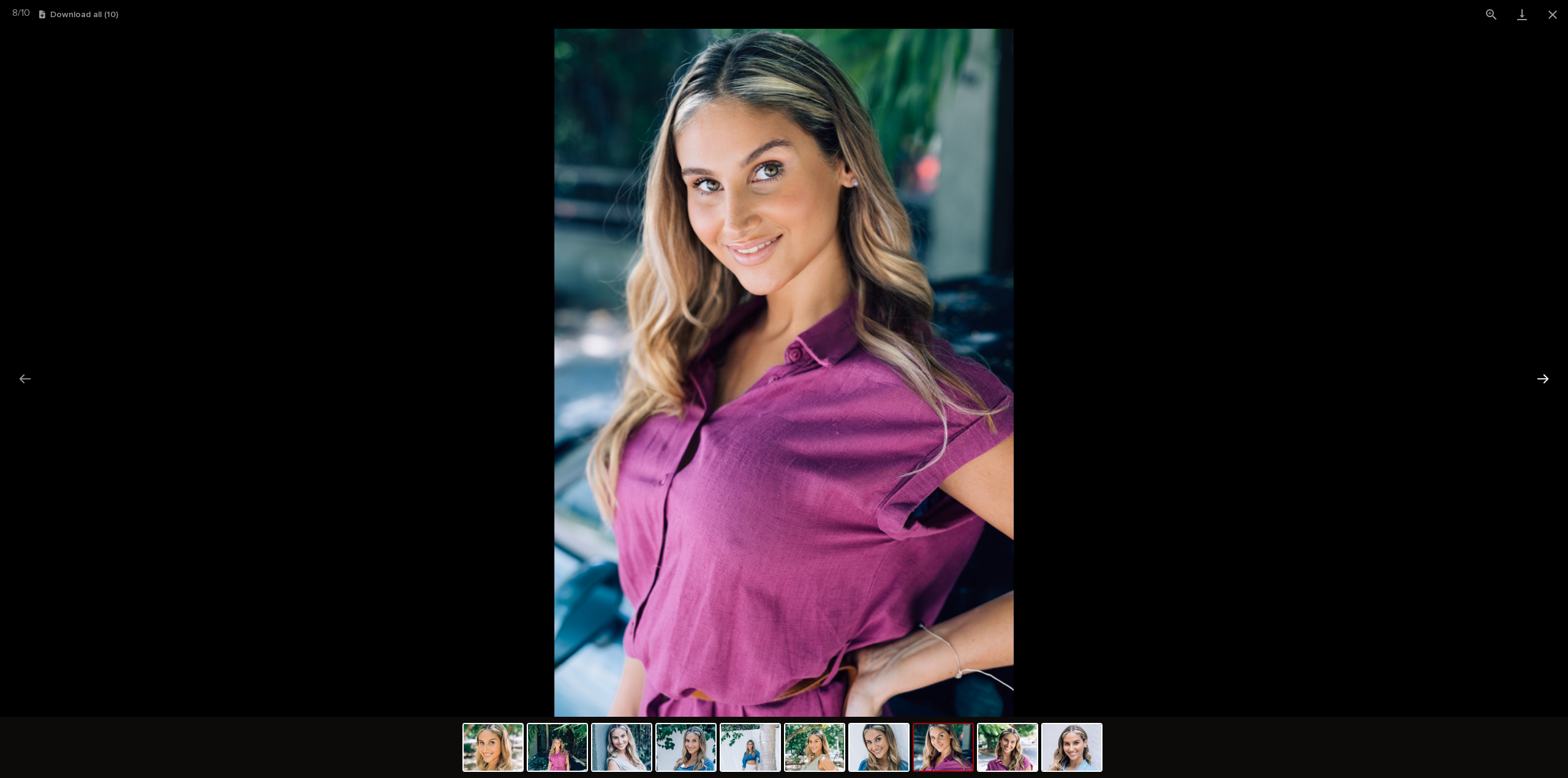
click at [1547, 377] on button "Next slide" at bounding box center [1543, 379] width 25 height 24
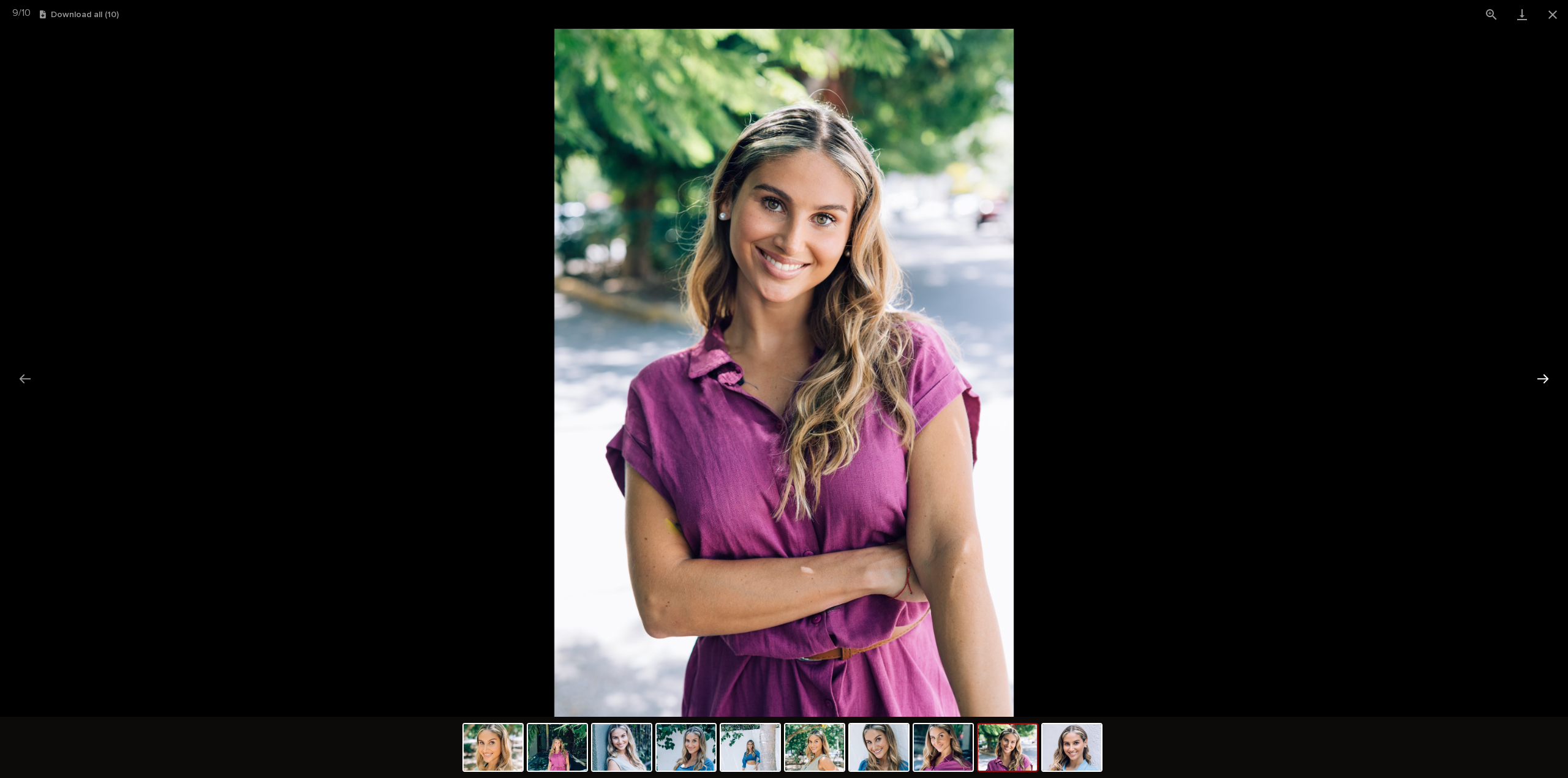
click at [1547, 377] on button "Next slide" at bounding box center [1543, 379] width 25 height 24
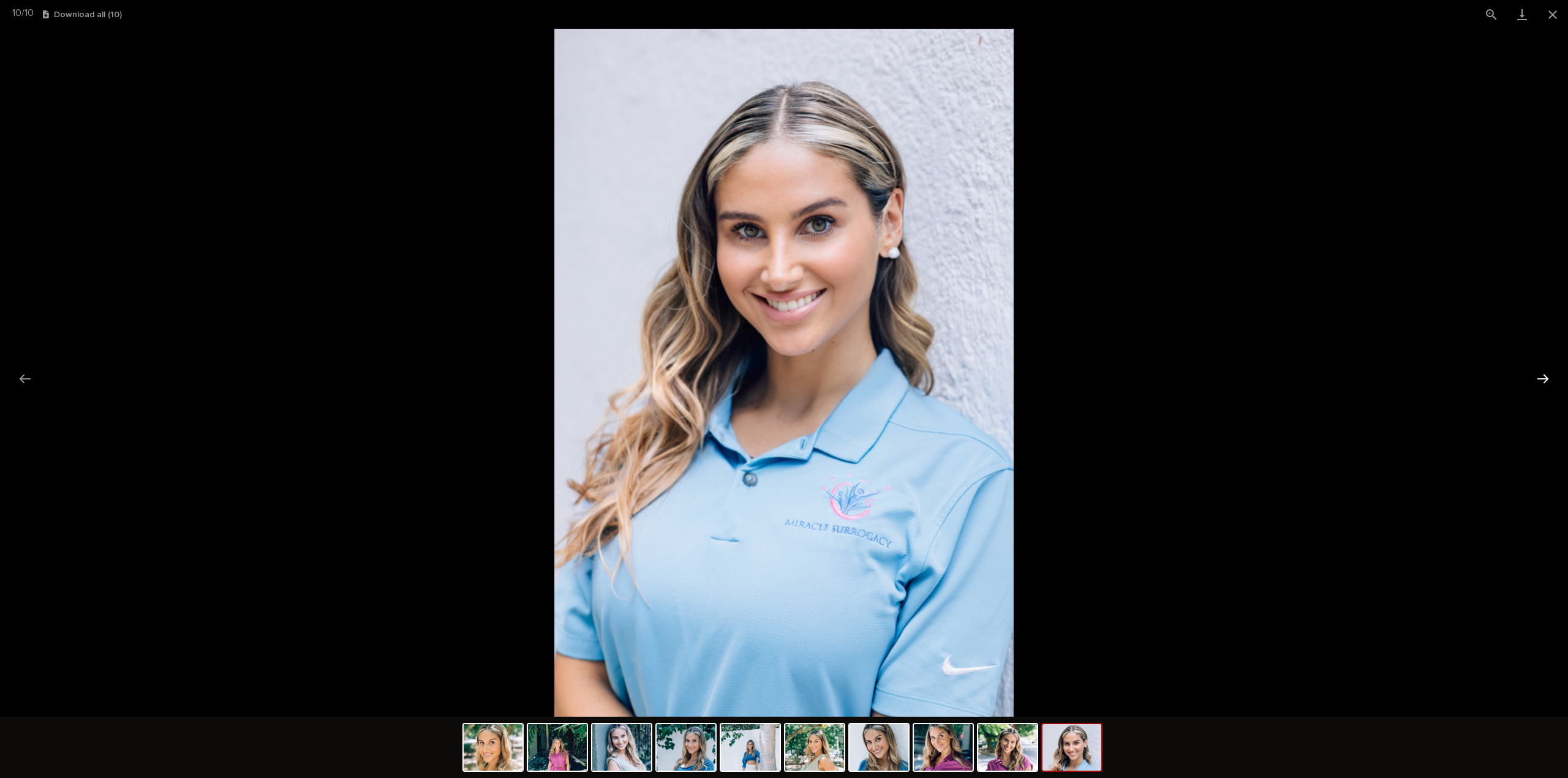
click at [1545, 373] on button "Next slide" at bounding box center [1543, 379] width 25 height 24
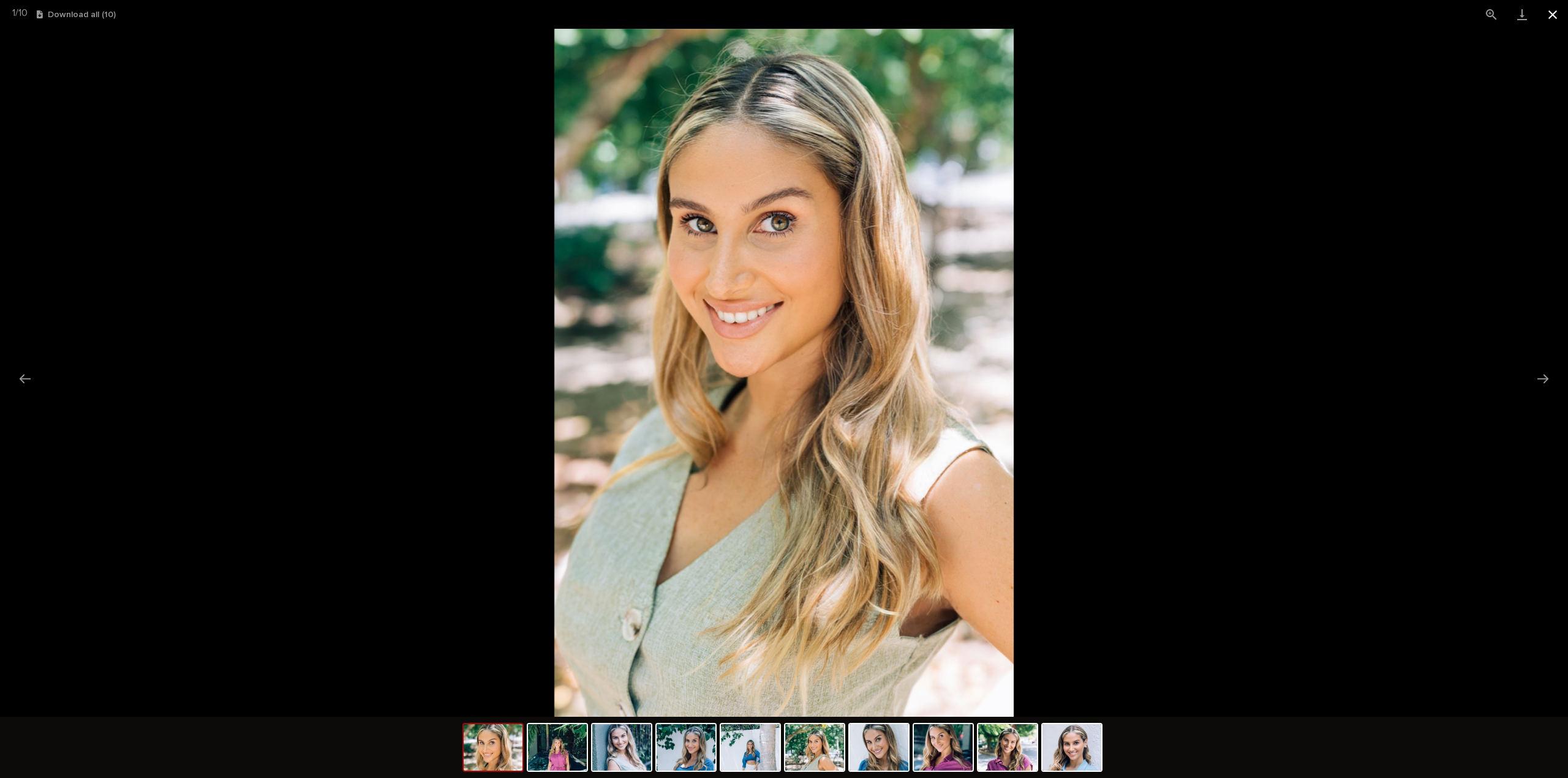
click at [1556, 15] on button "Close gallery" at bounding box center [1553, 14] width 31 height 29
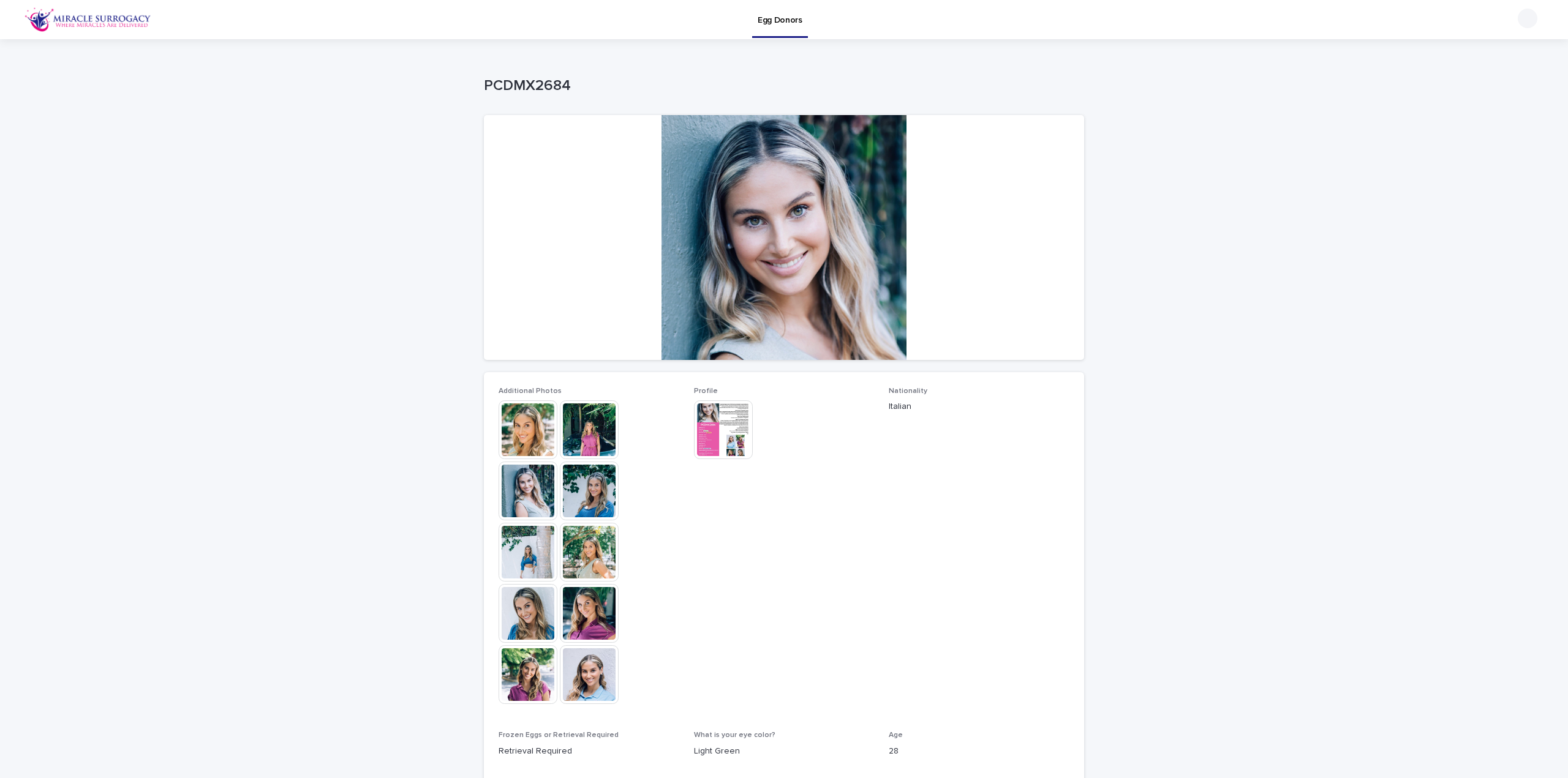
click at [707, 428] on img at bounding box center [723, 430] width 59 height 59
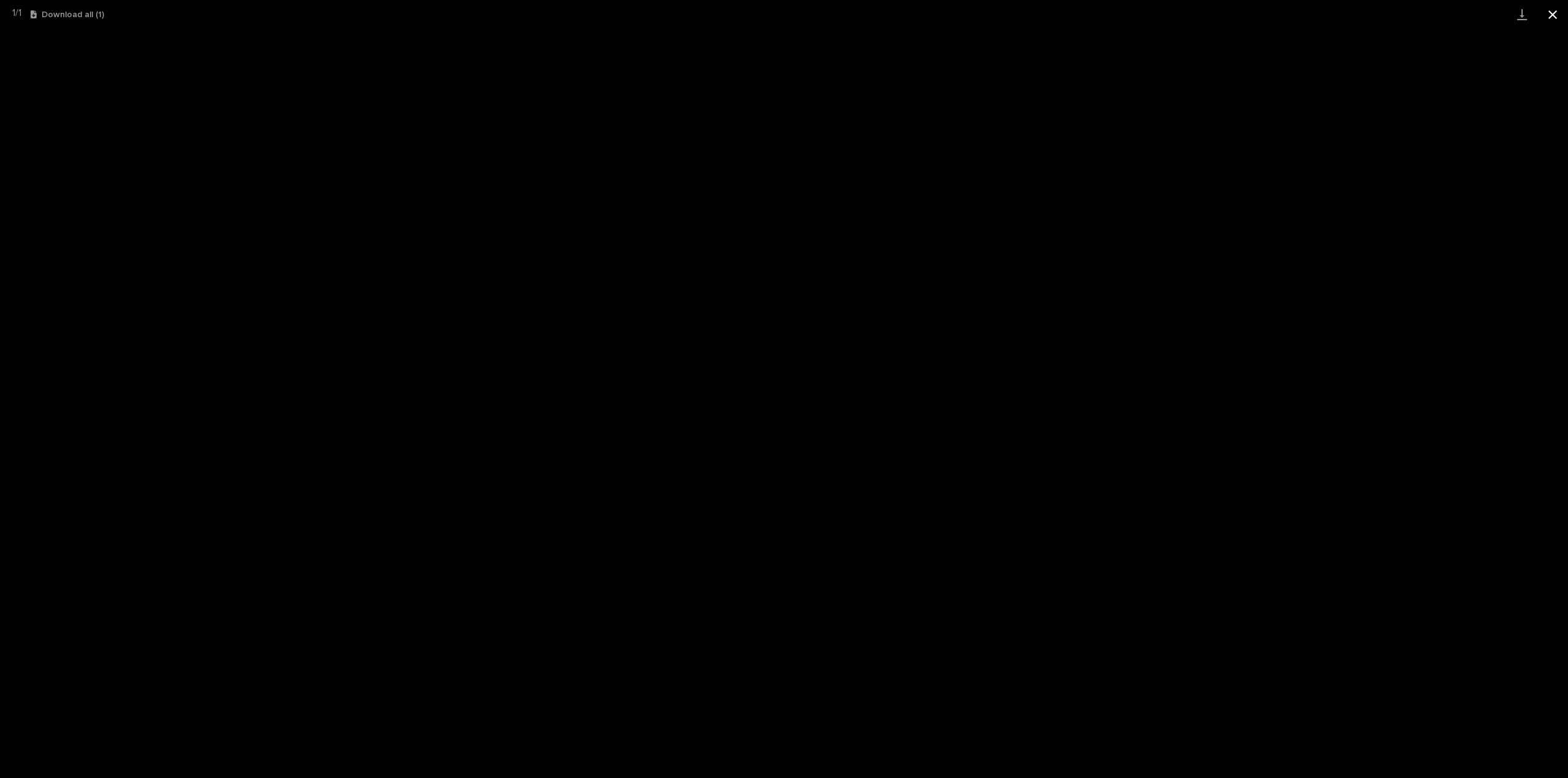
click at [1555, 17] on button "Close gallery" at bounding box center [1553, 14] width 31 height 29
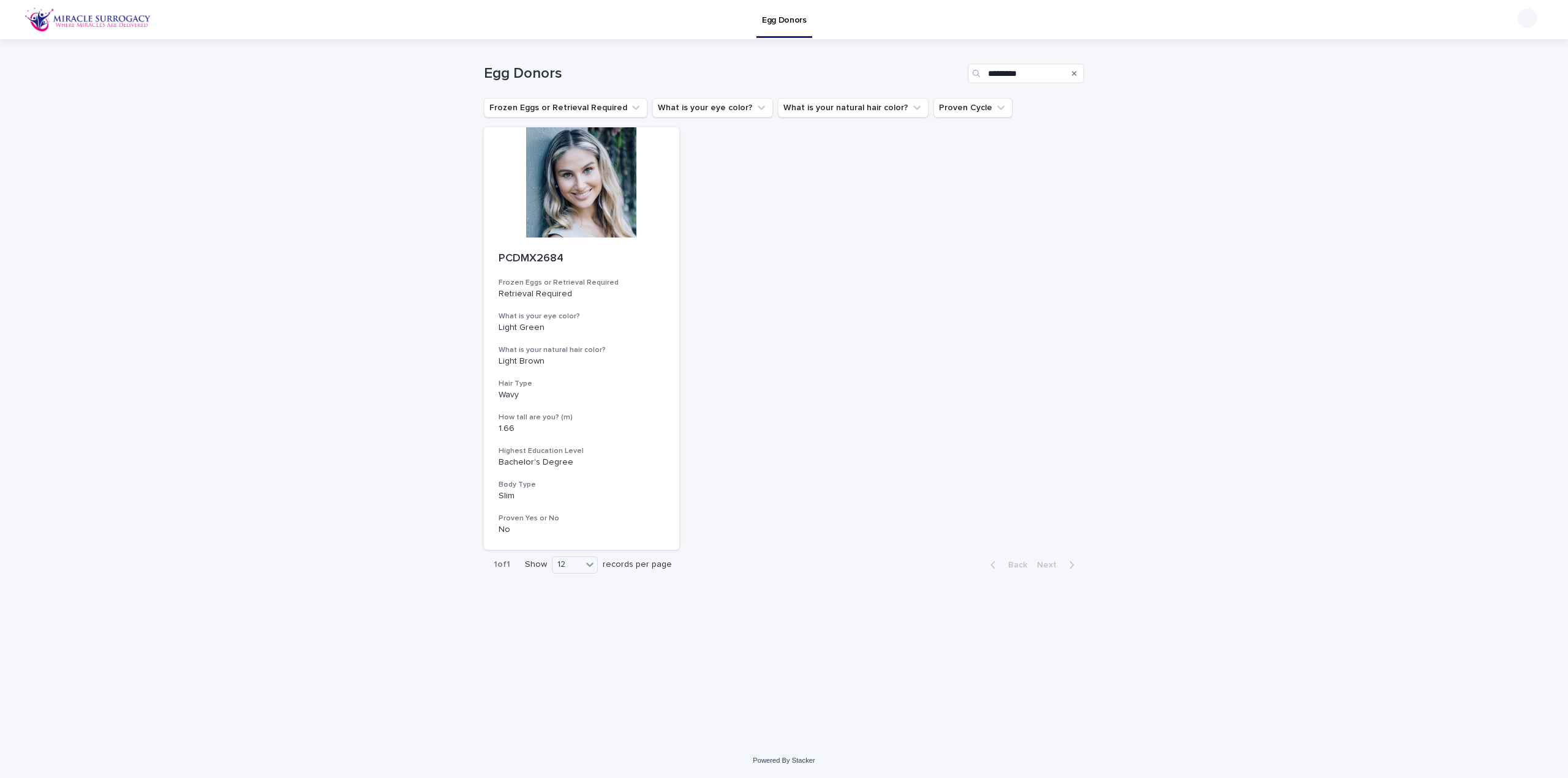
click at [1077, 74] on div "Search" at bounding box center [1074, 73] width 19 height 19
click at [1073, 72] on icon "Search" at bounding box center [1074, 73] width 5 height 5
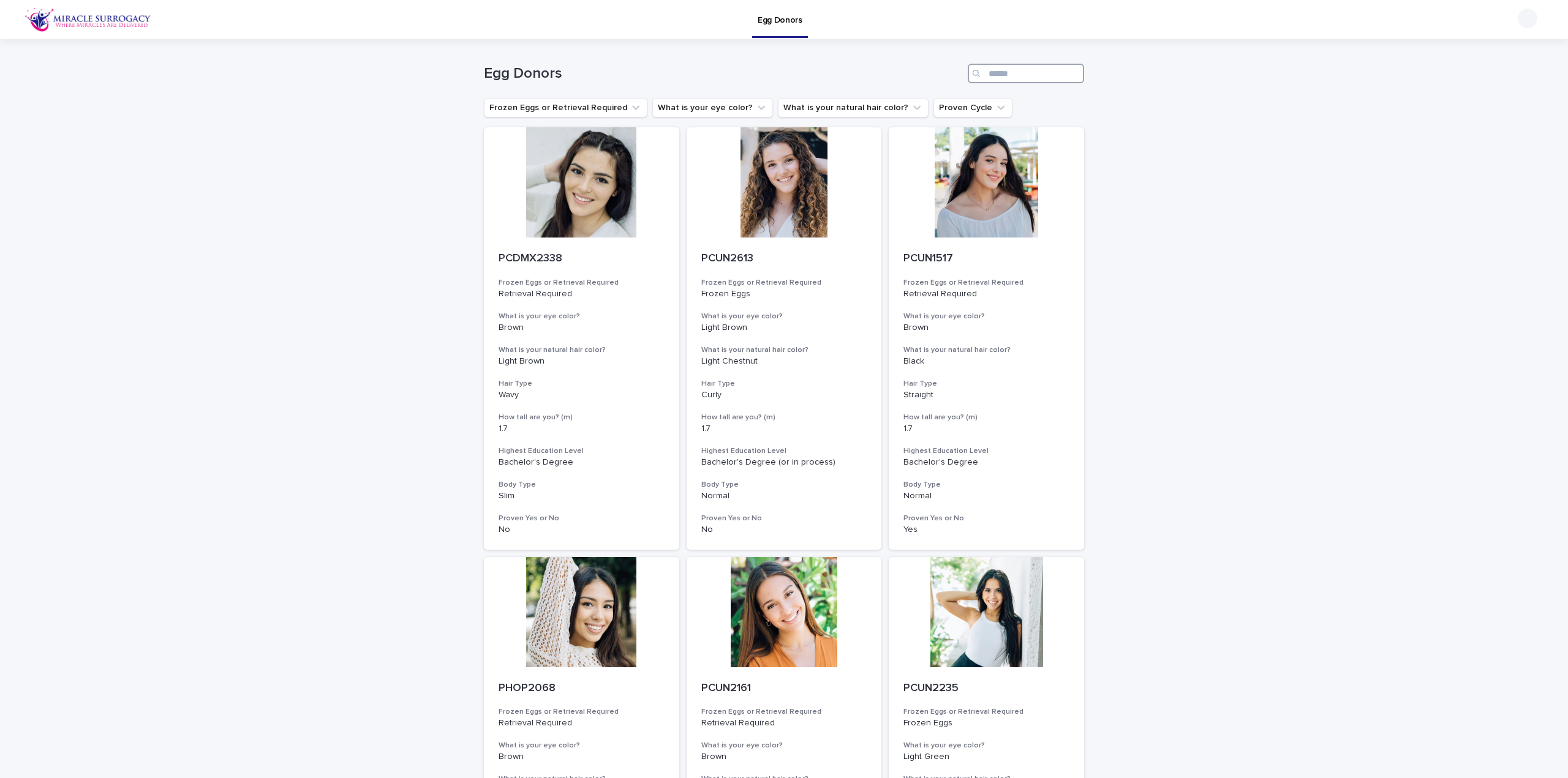
click at [1024, 74] on input "Search" at bounding box center [1025, 73] width 116 height 19
paste input "*******"
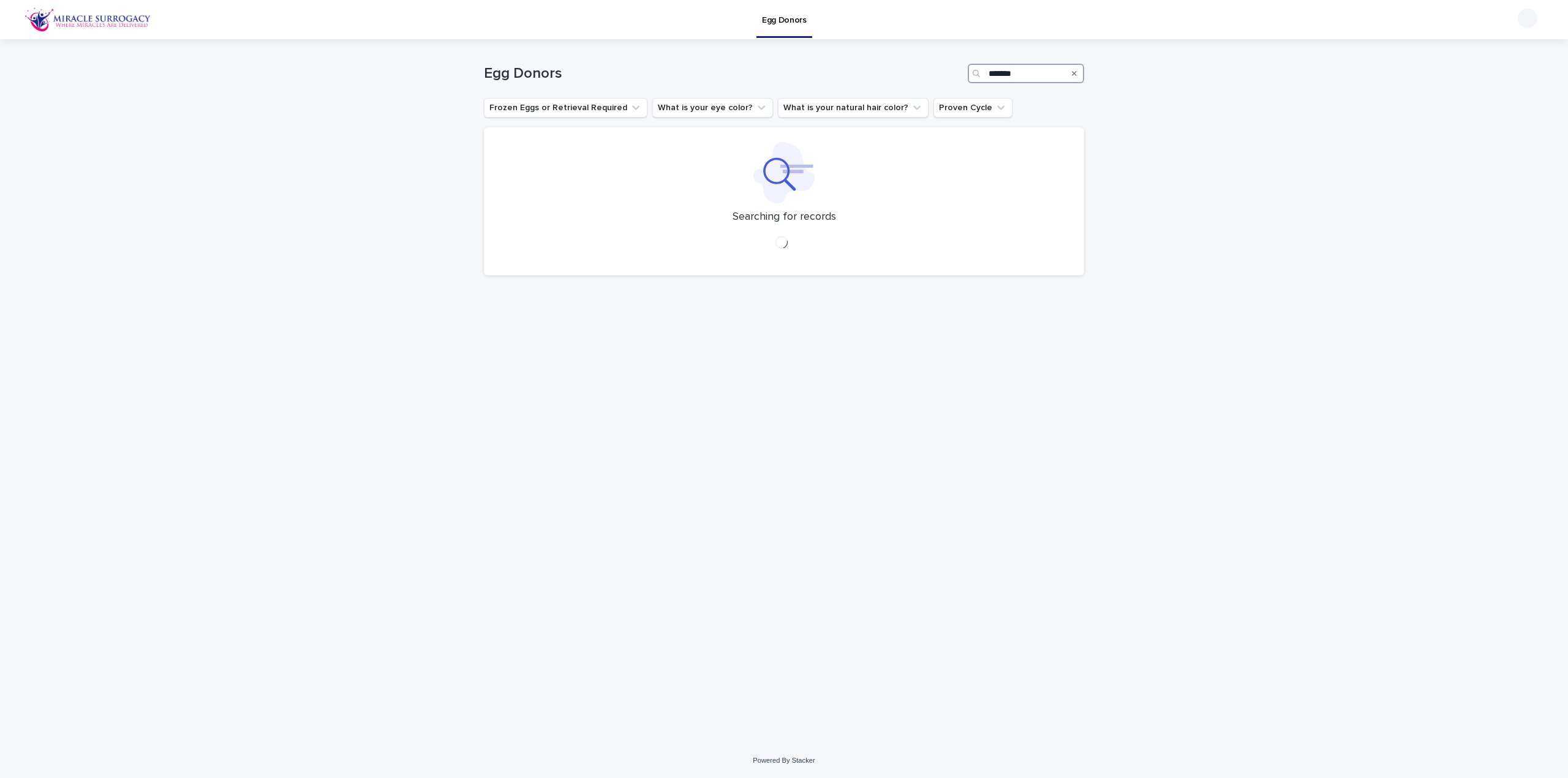
type input "*******"
drag, startPoint x: 995, startPoint y: 75, endPoint x: 864, endPoint y: 82, distance: 131.2
click at [864, 82] on div "Egg Donors *******" at bounding box center [784, 73] width 600 height 19
click at [785, 277] on span "Clear search" at bounding box center [787, 276] width 51 height 9
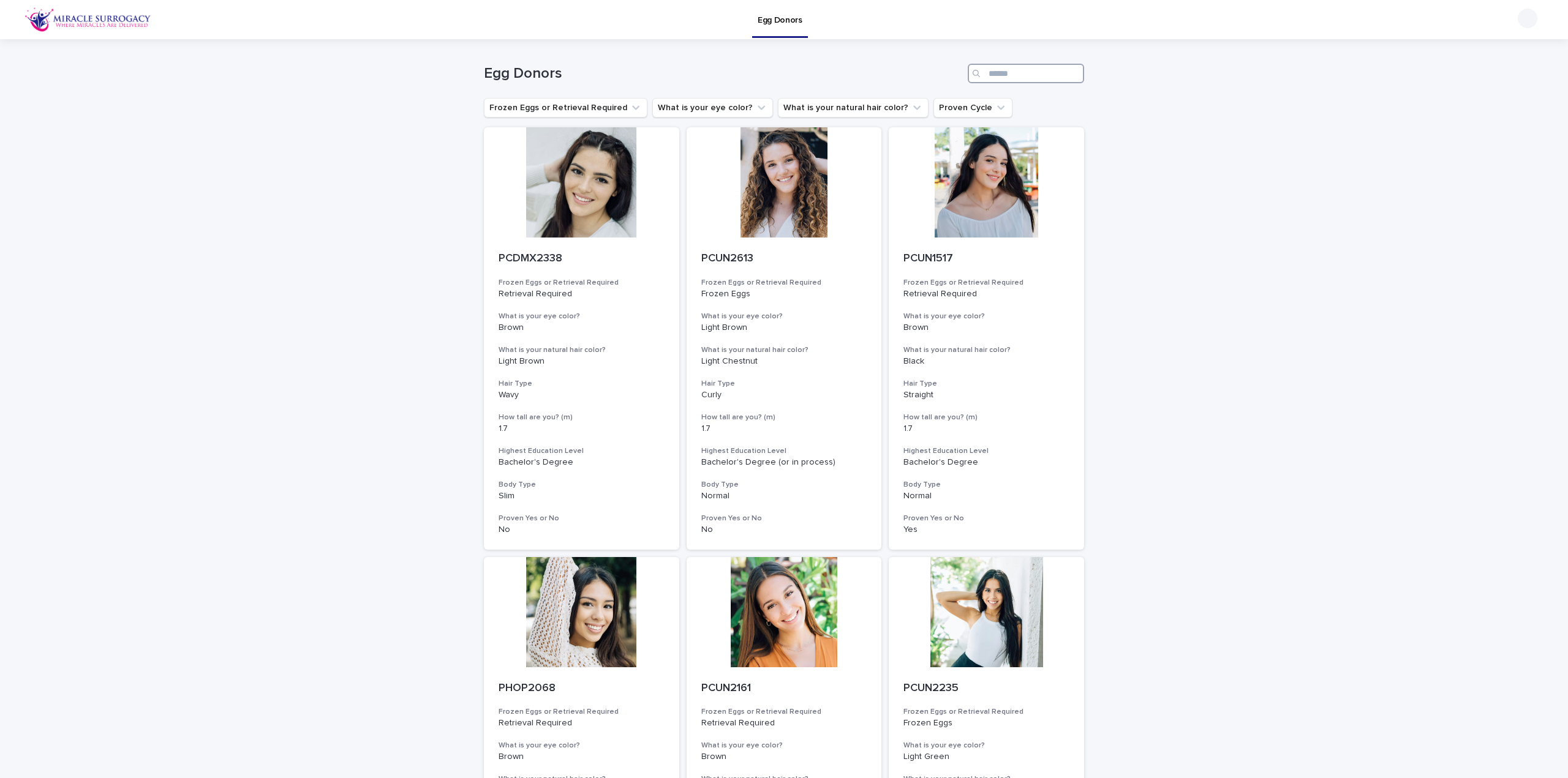
click at [1027, 79] on input "Search" at bounding box center [1025, 73] width 116 height 19
paste input "*******"
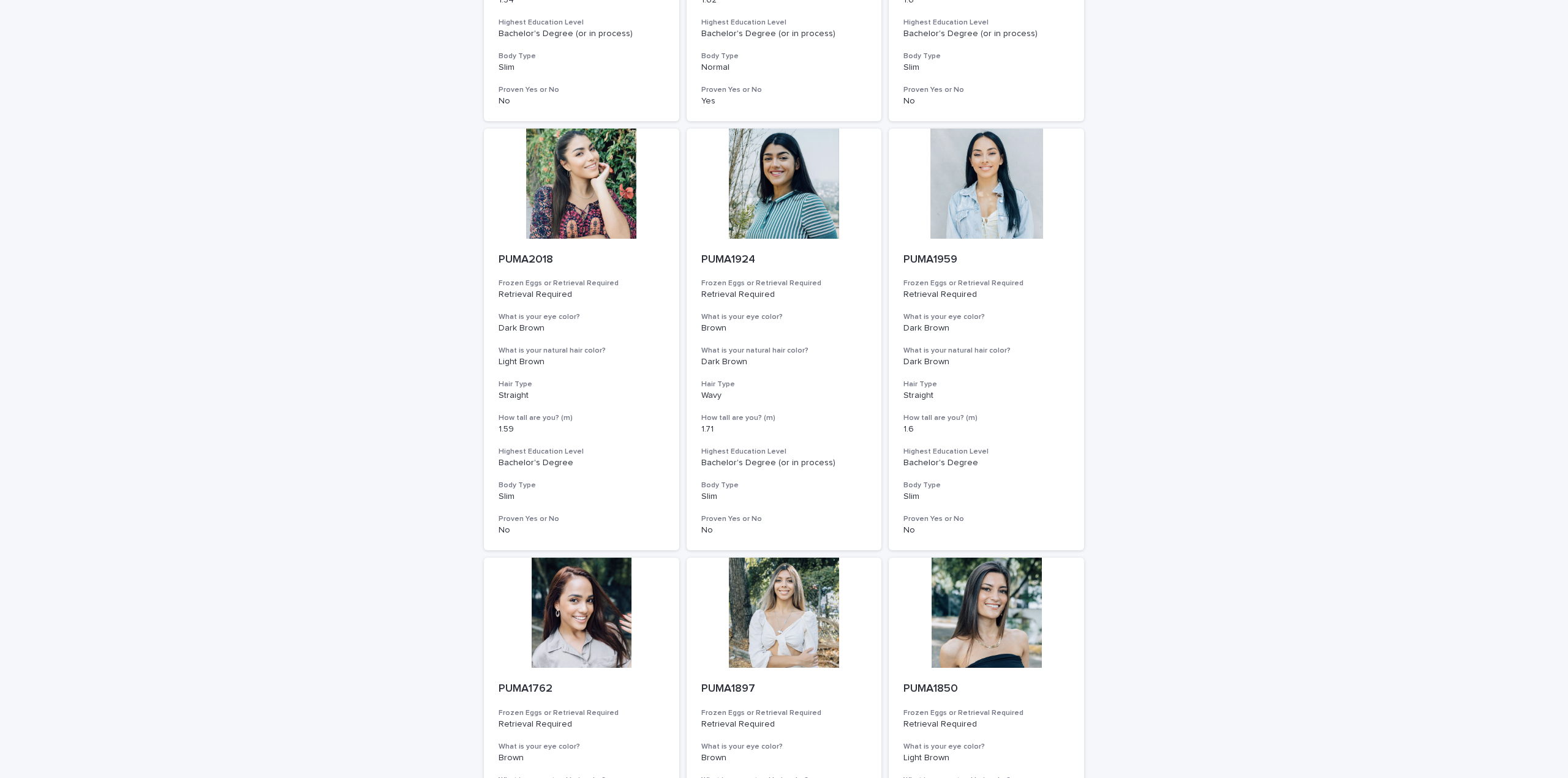
scroll to position [857, 0]
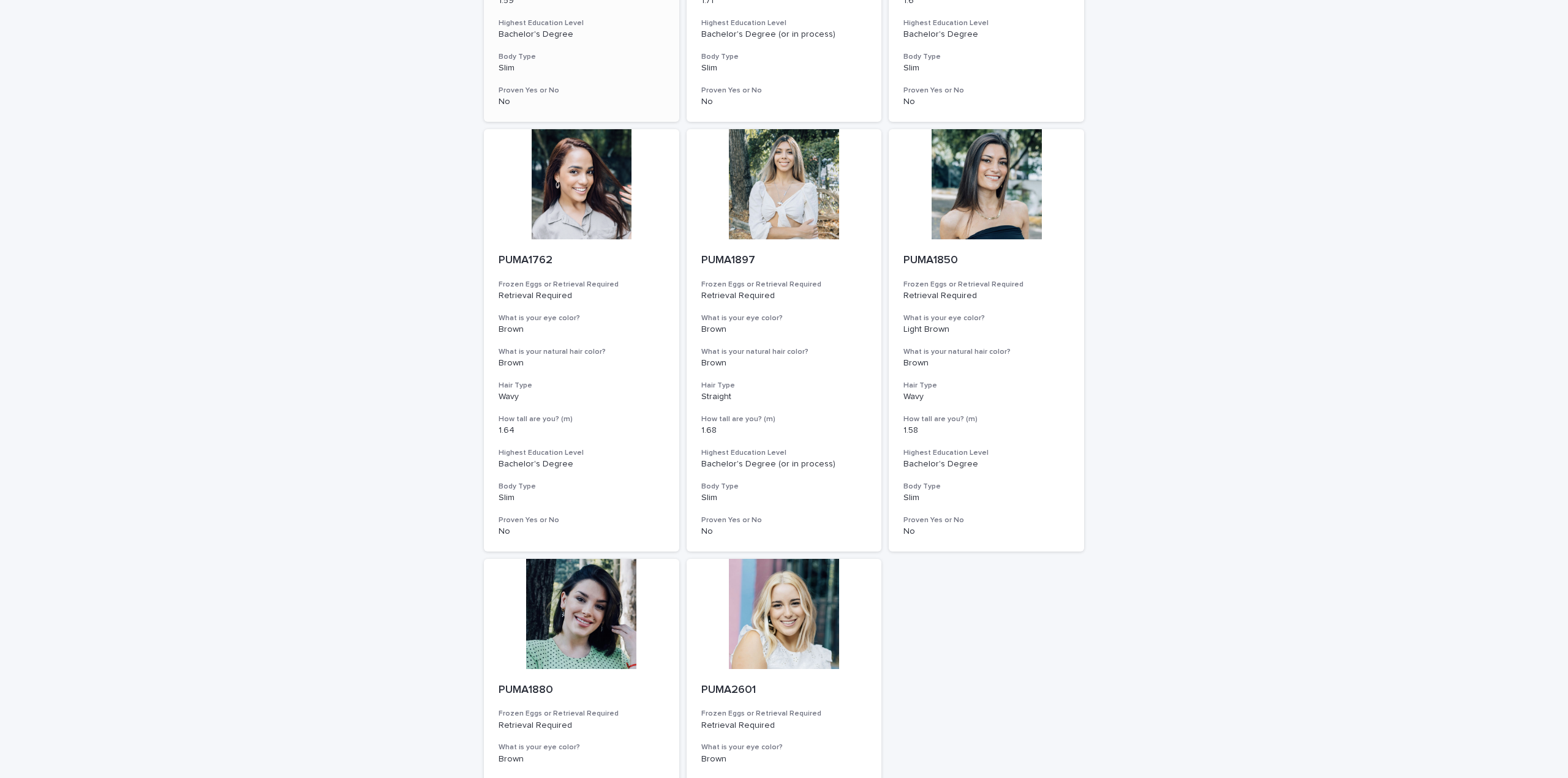
type input "****"
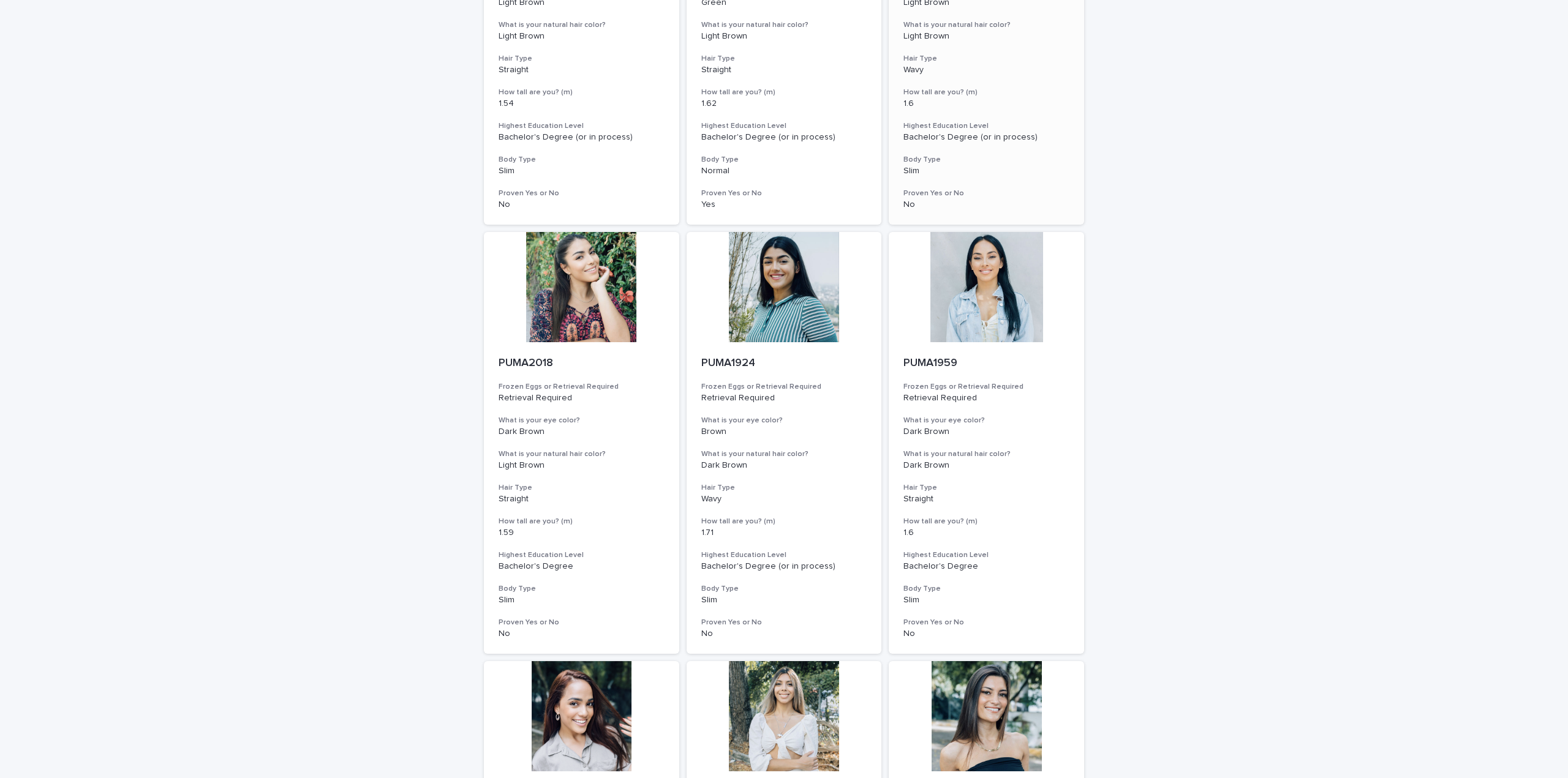
scroll to position [61, 0]
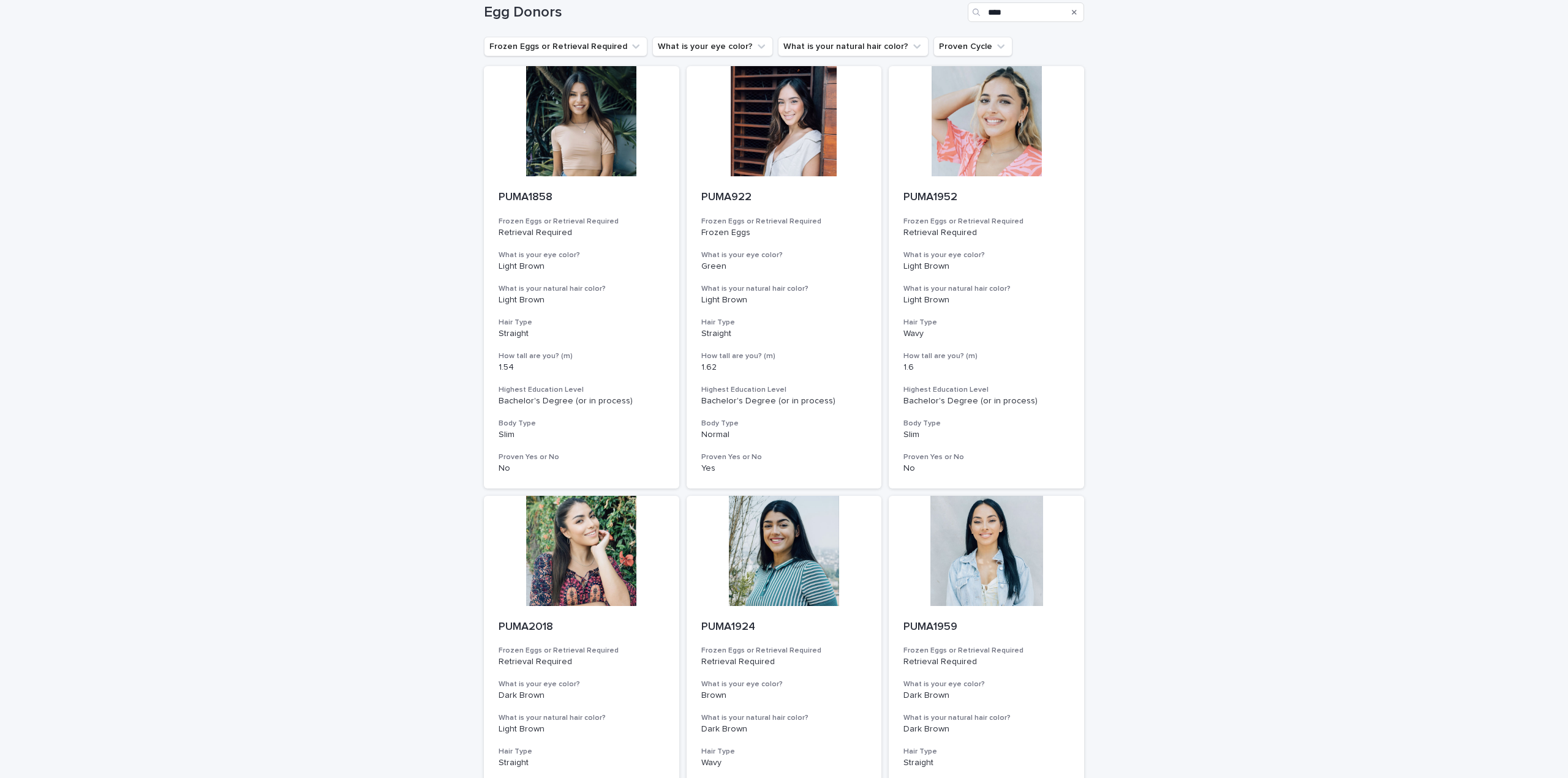
click at [1072, 17] on button "Search" at bounding box center [1074, 12] width 5 height 19
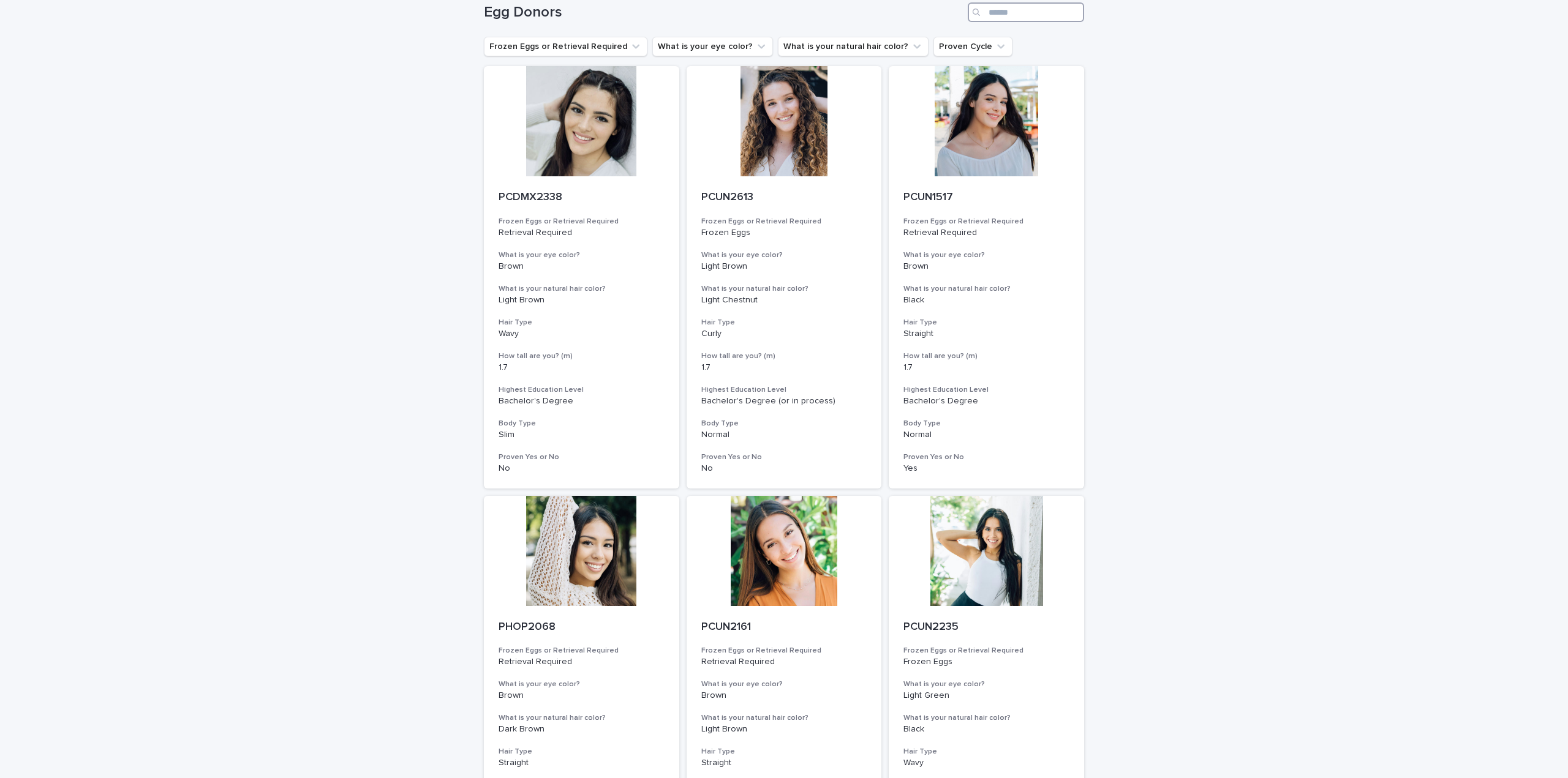
click at [1034, 15] on input "Search" at bounding box center [1025, 12] width 116 height 19
paste input "*********"
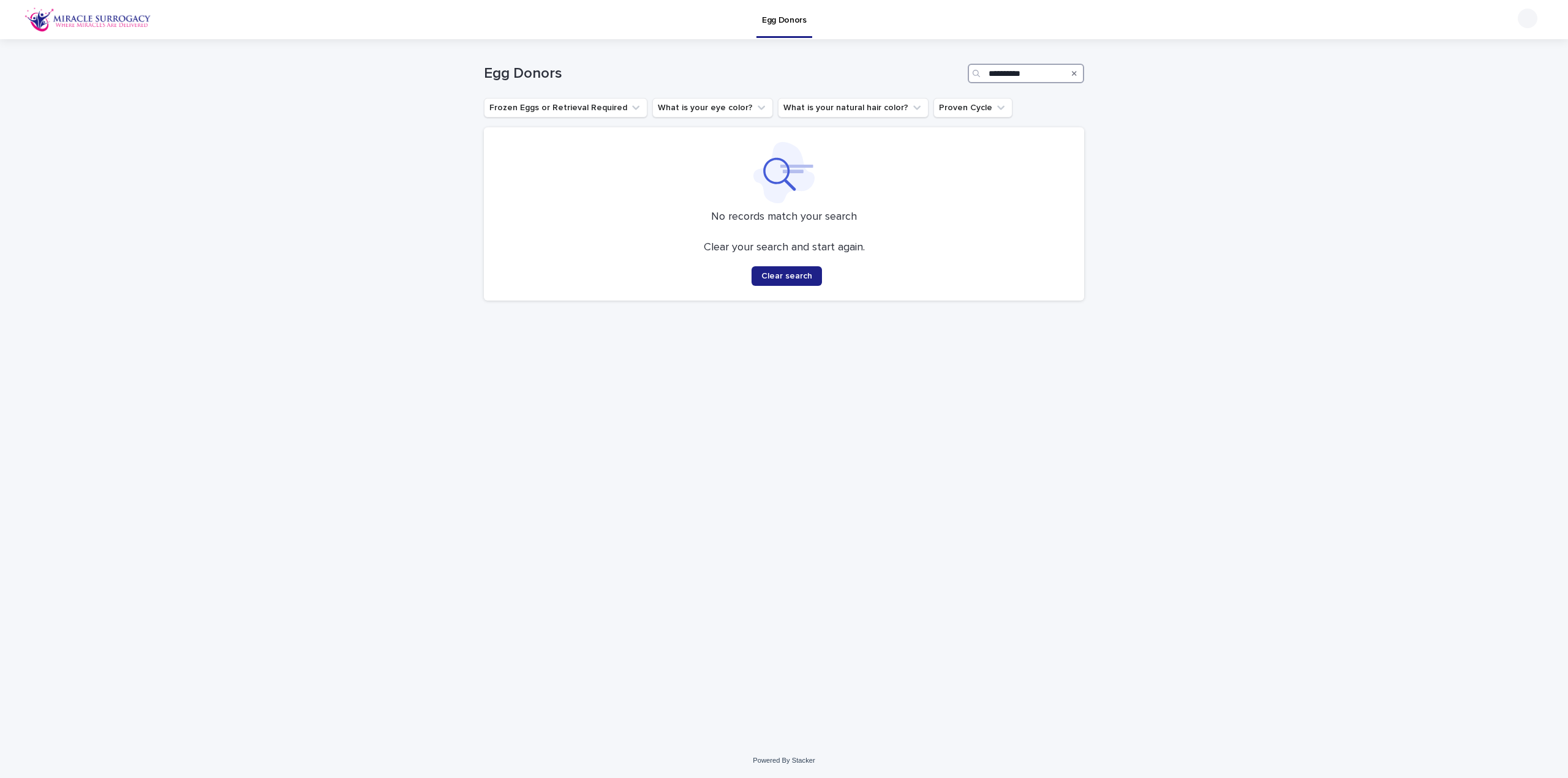
click at [1046, 66] on input "*********" at bounding box center [1025, 73] width 116 height 19
type input "*********"
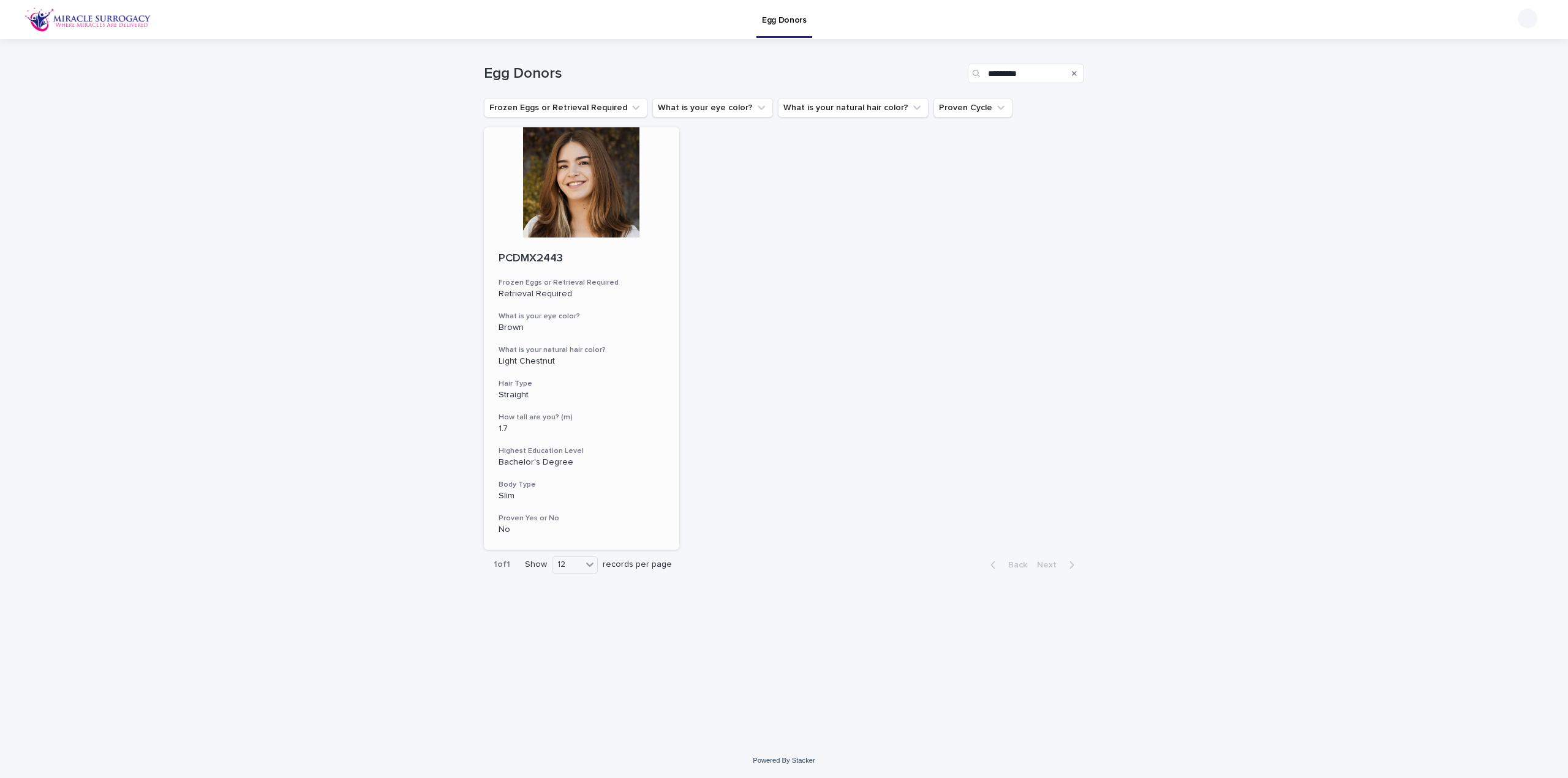
click at [595, 171] on div at bounding box center [581, 182] width 195 height 110
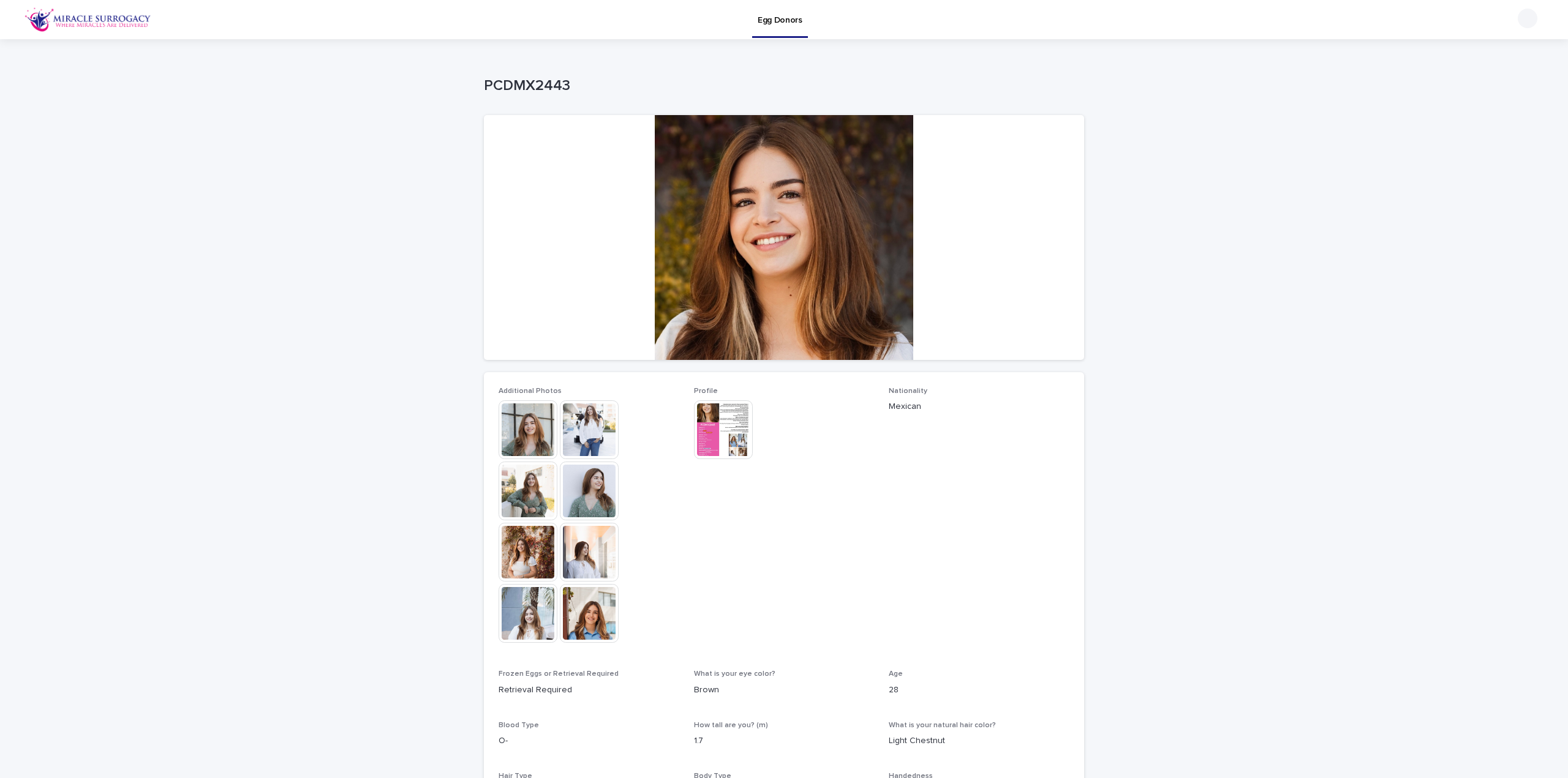
click at [725, 433] on img at bounding box center [723, 430] width 59 height 59
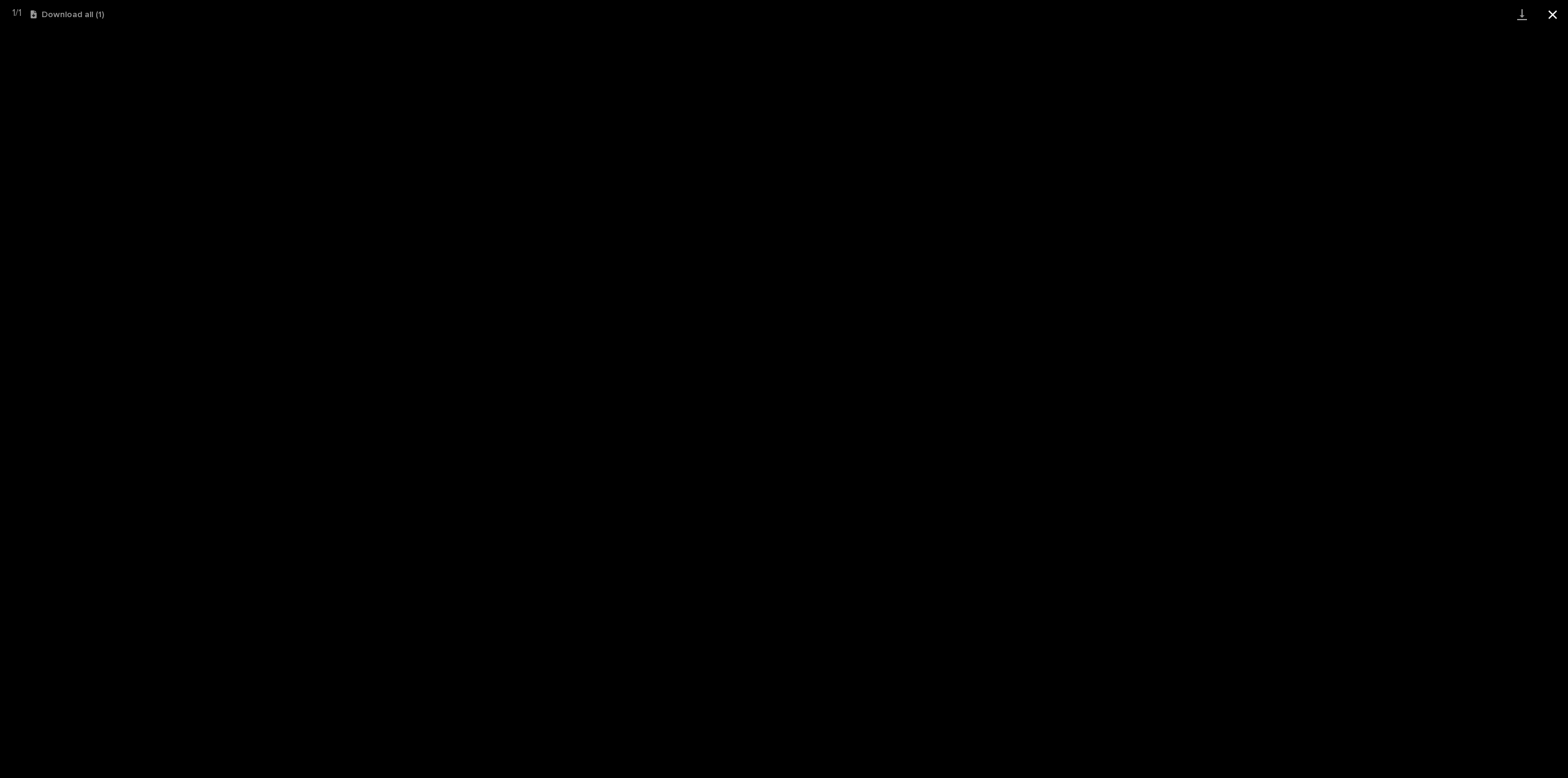
click at [1555, 9] on button "Close gallery" at bounding box center [1553, 14] width 31 height 29
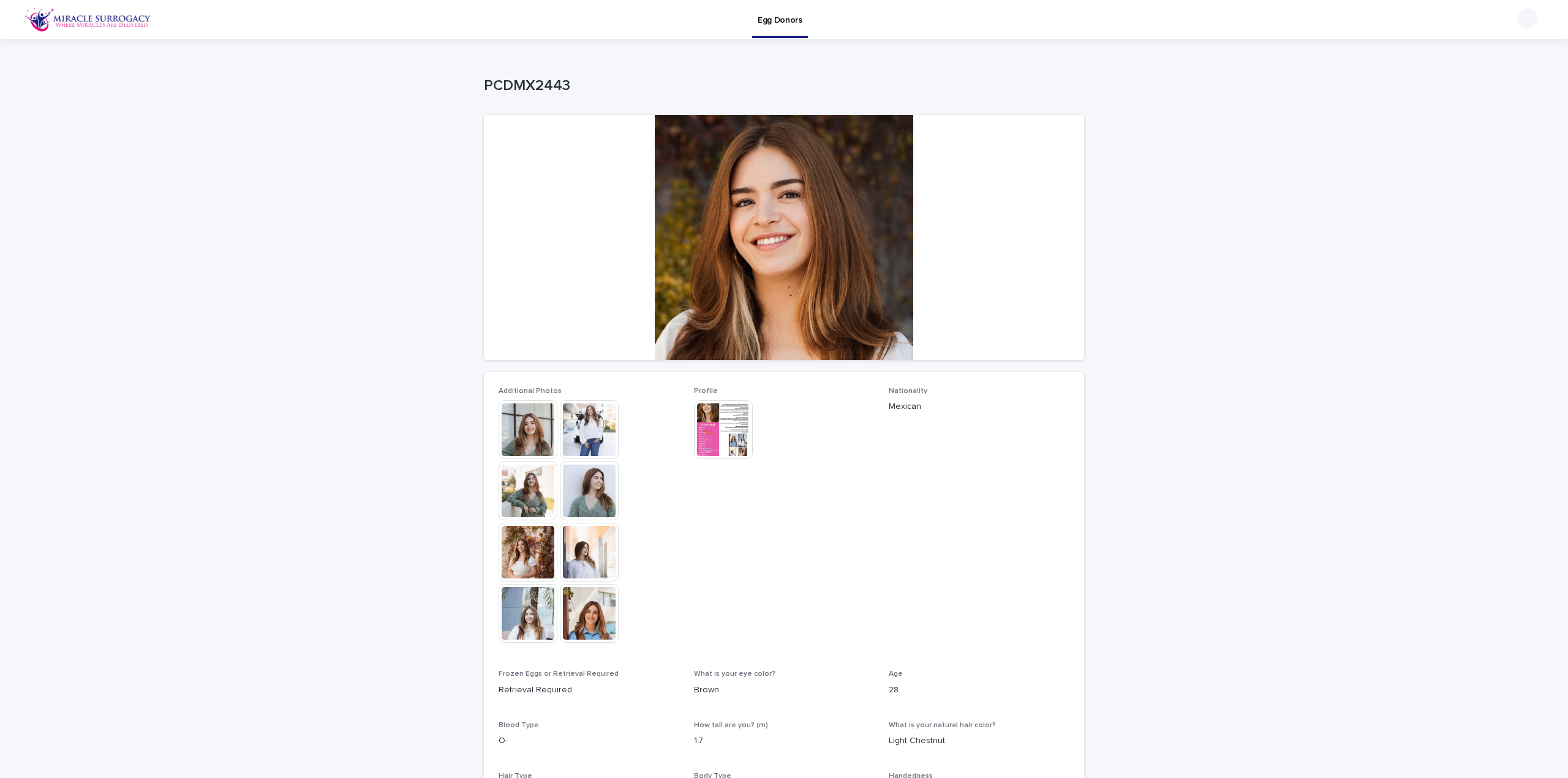
click at [534, 607] on img at bounding box center [528, 614] width 59 height 59
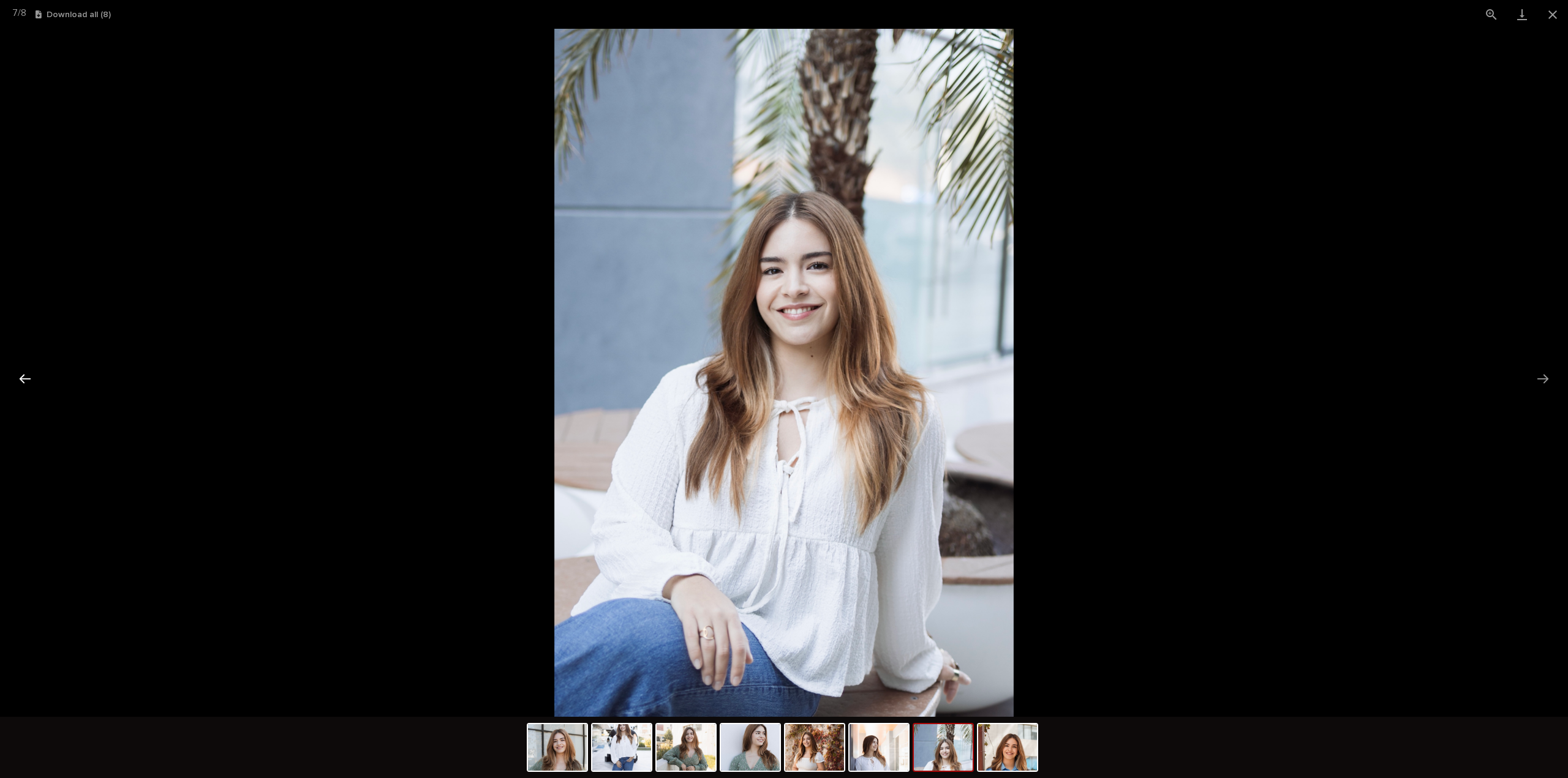
click at [18, 376] on button "Previous slide" at bounding box center [25, 379] width 25 height 24
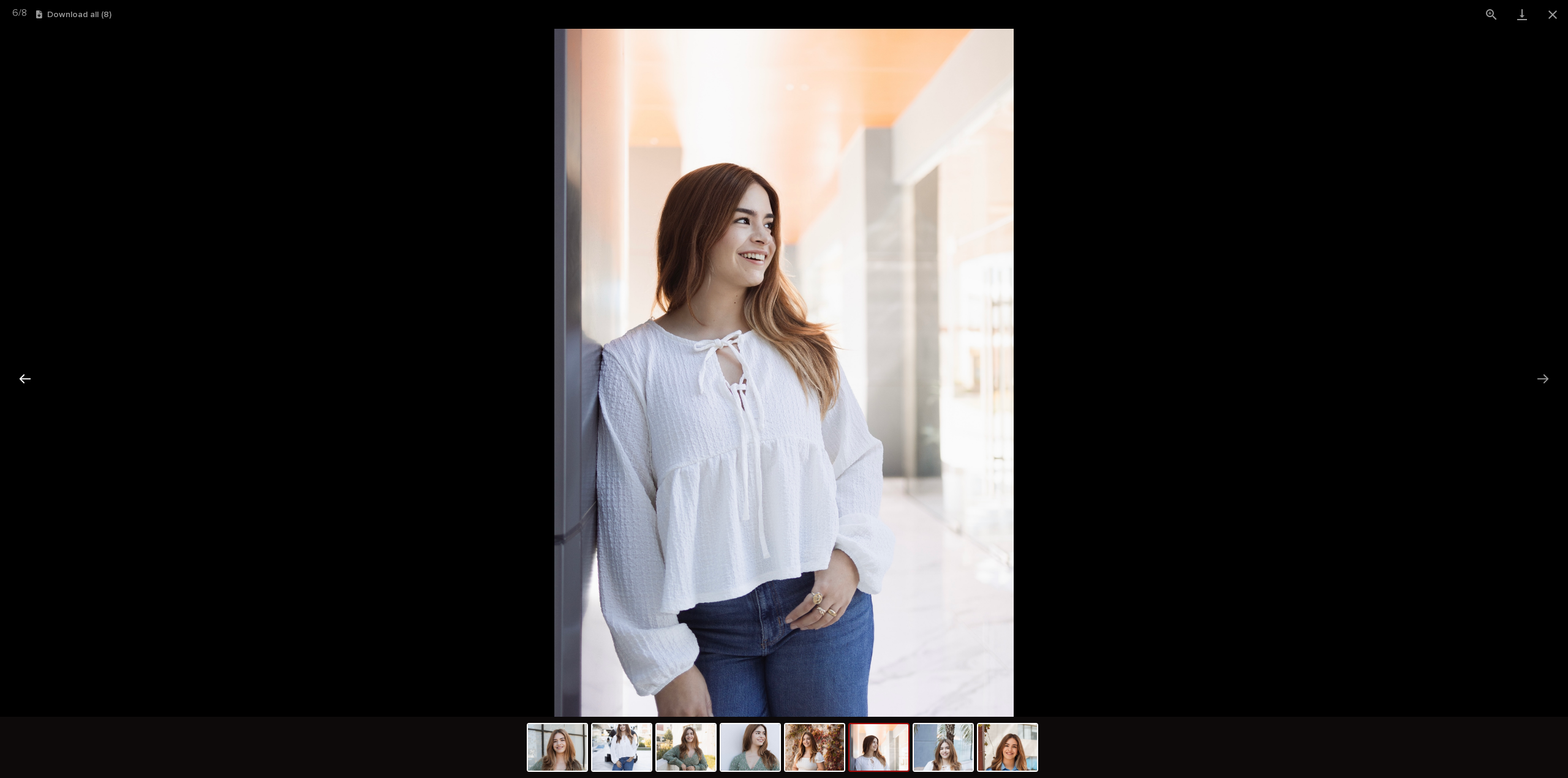
click at [18, 376] on button "Previous slide" at bounding box center [25, 379] width 25 height 24
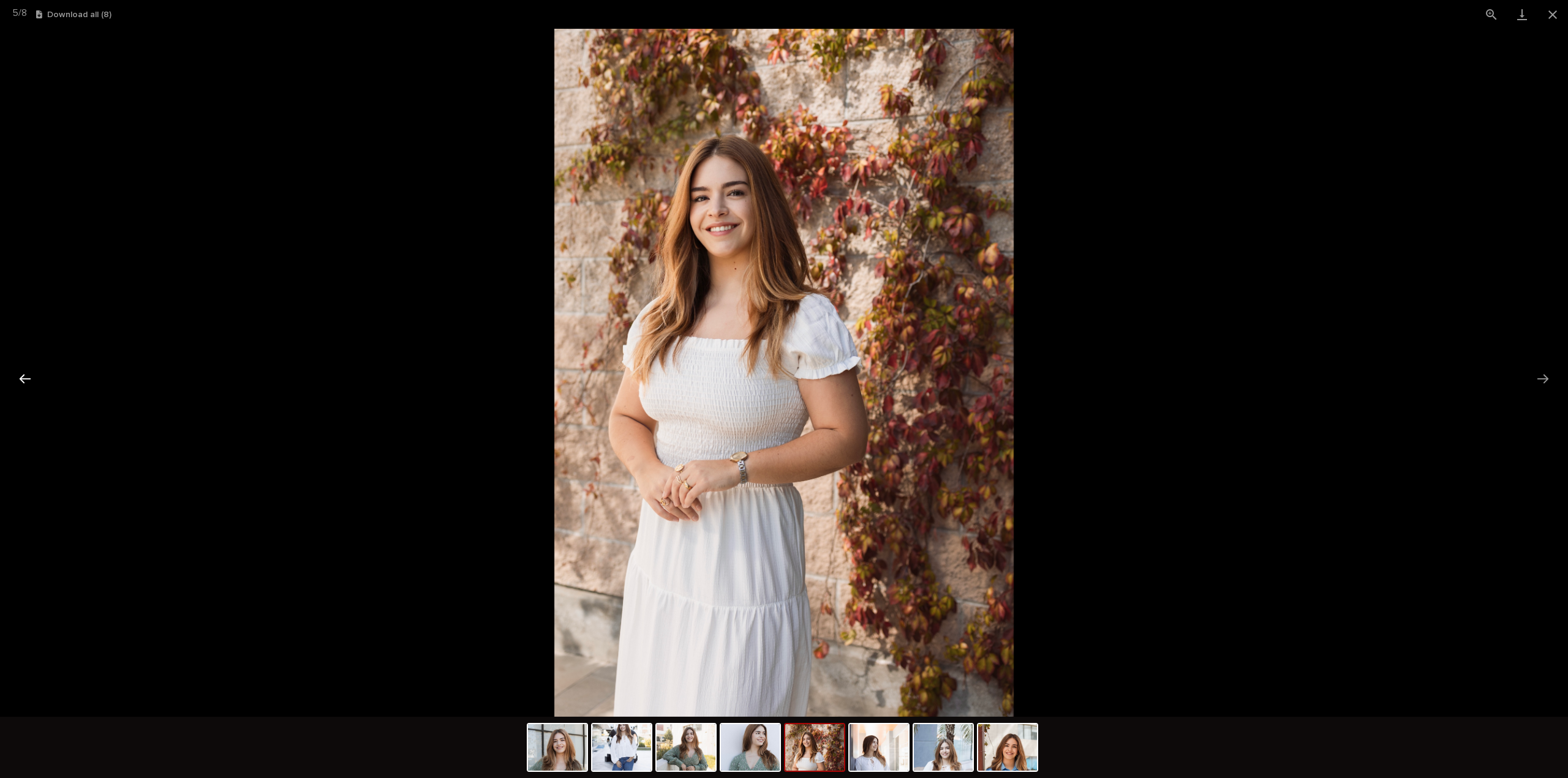
click at [18, 376] on button "Previous slide" at bounding box center [25, 379] width 25 height 24
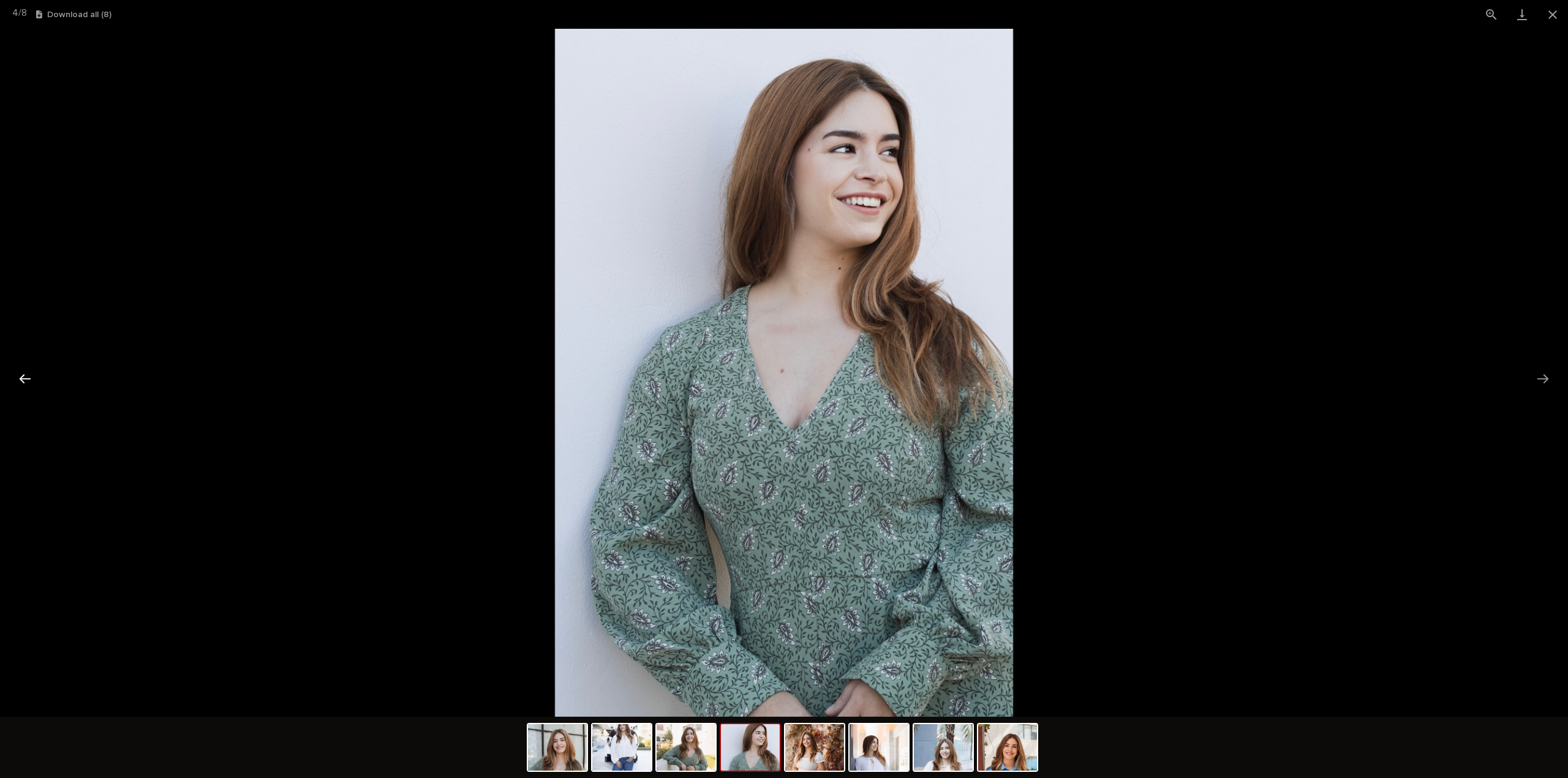
click at [18, 376] on button "Previous slide" at bounding box center [25, 379] width 25 height 24
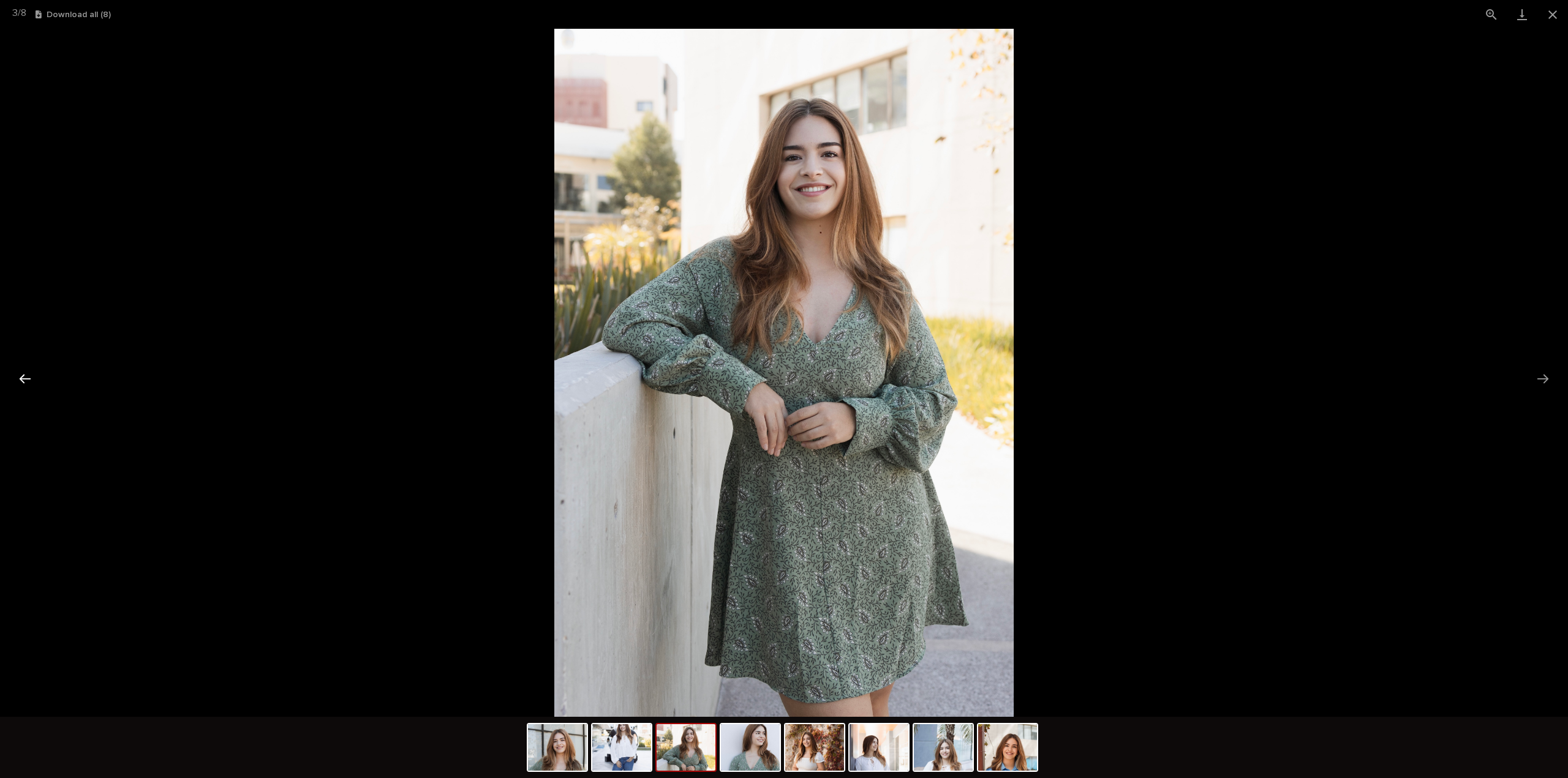
click at [18, 376] on button "Previous slide" at bounding box center [25, 379] width 25 height 24
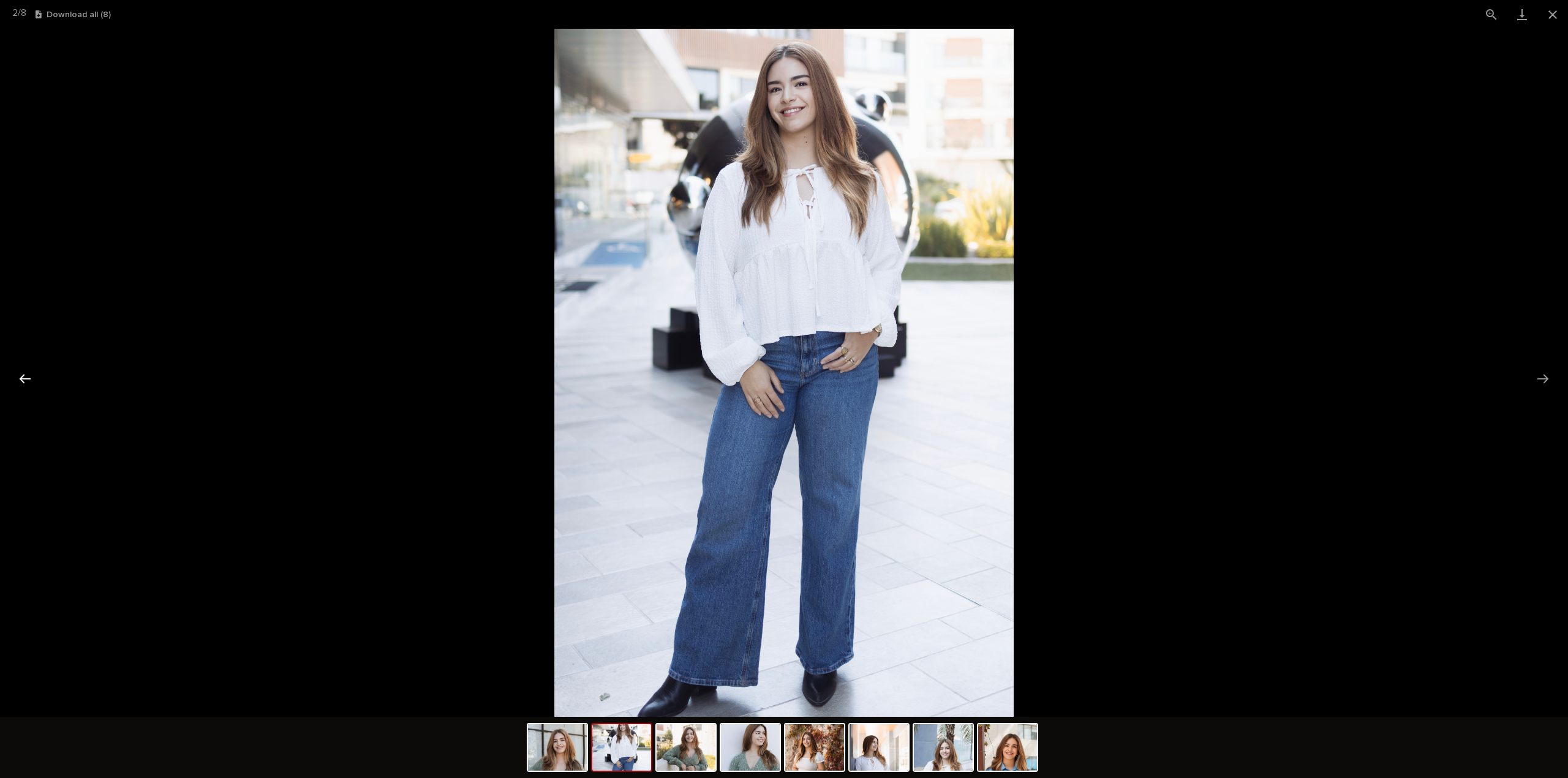
click at [18, 376] on button "Previous slide" at bounding box center [25, 379] width 25 height 24
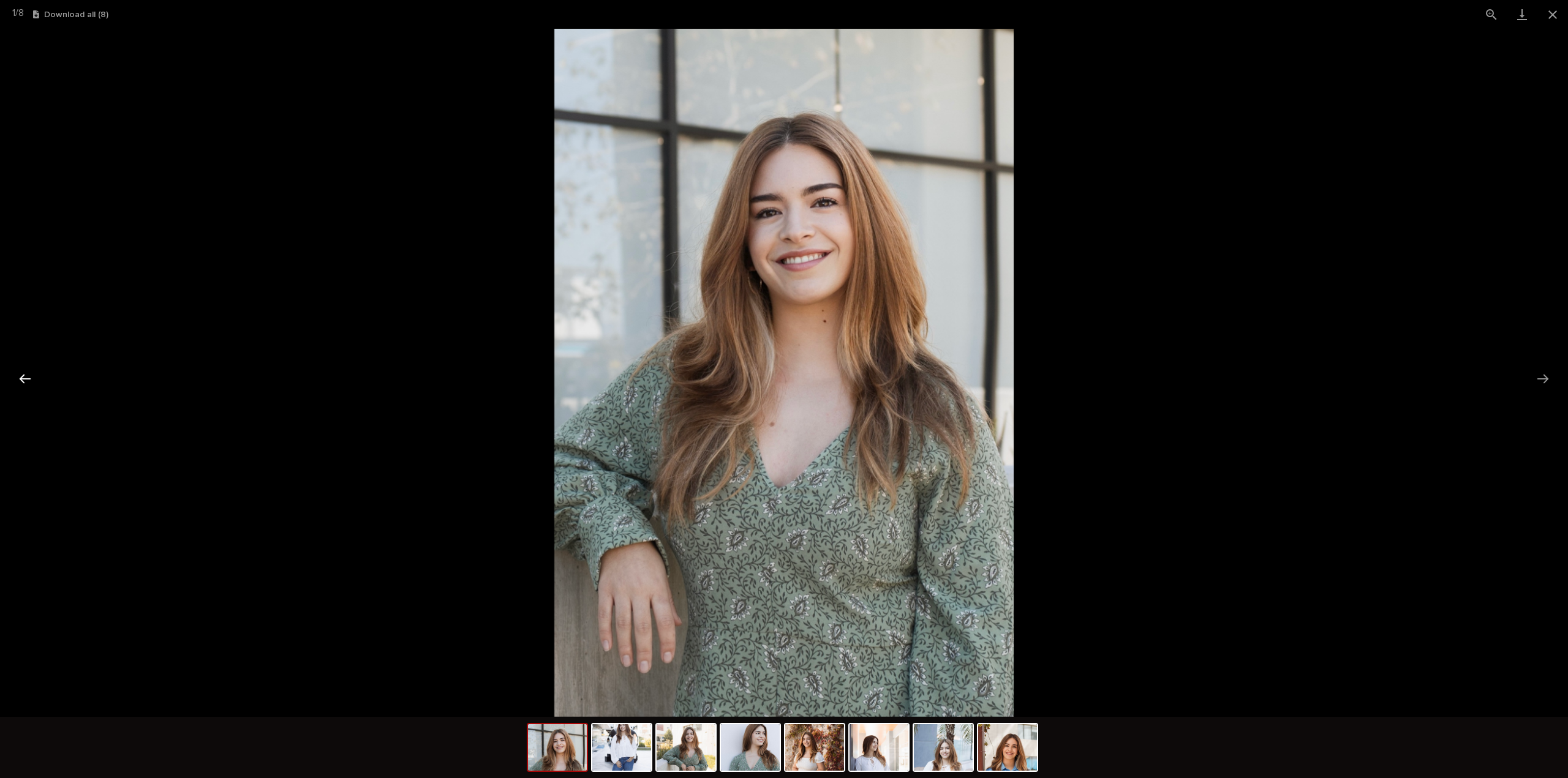
click at [18, 376] on button "Previous slide" at bounding box center [25, 379] width 25 height 24
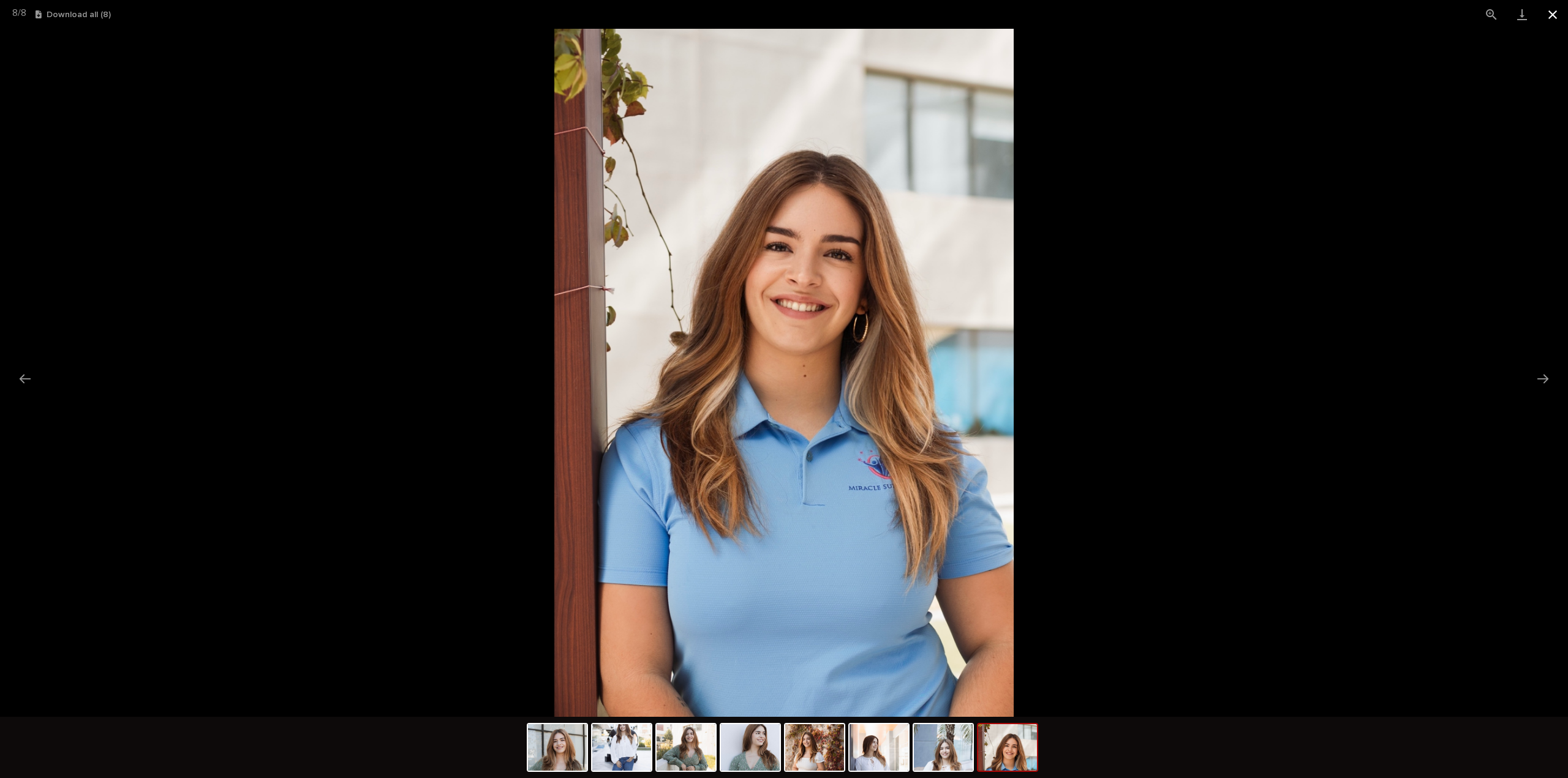
click at [1543, 13] on button "Close gallery" at bounding box center [1553, 14] width 31 height 29
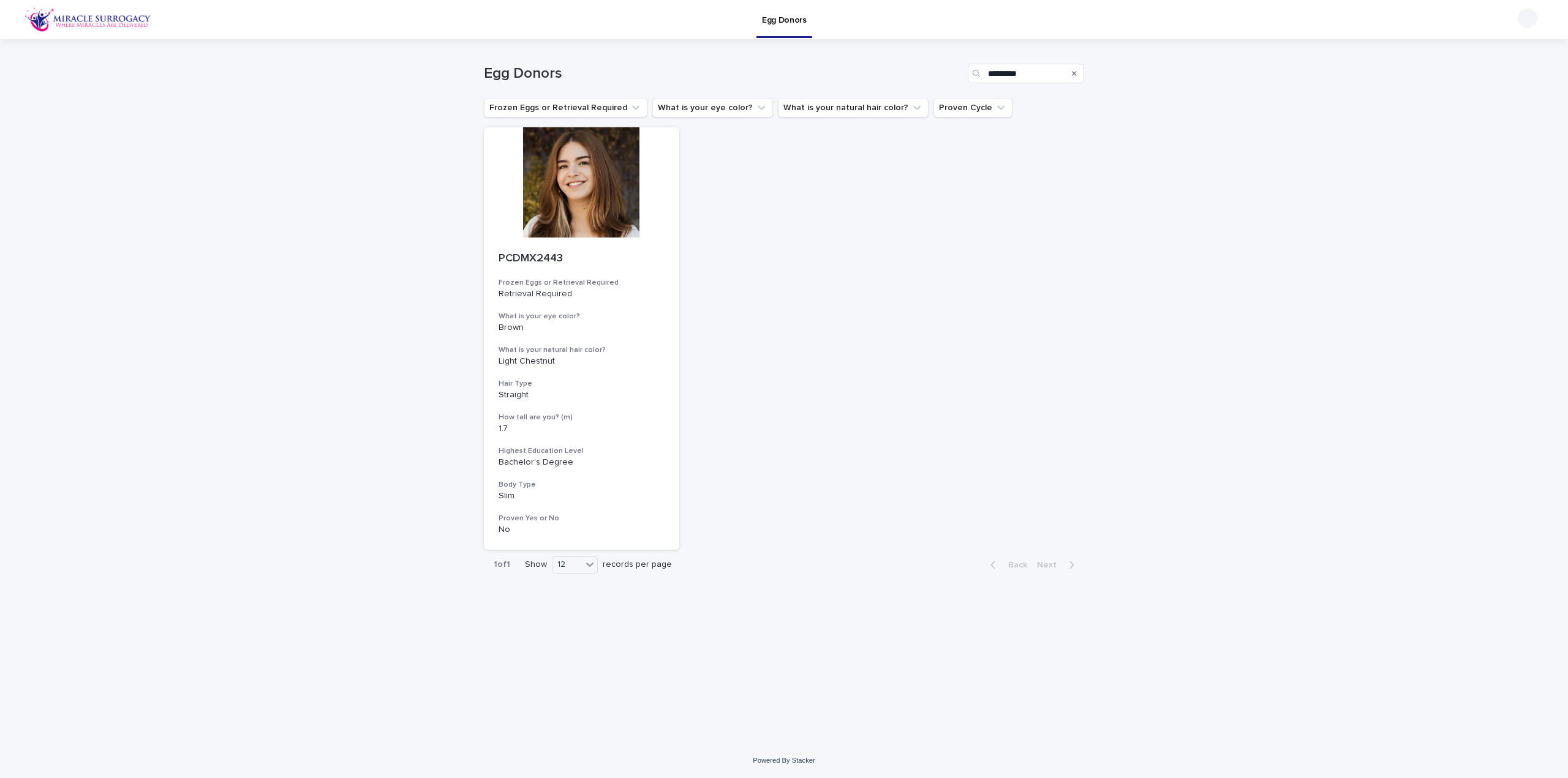
click at [1078, 71] on div "Search" at bounding box center [1074, 73] width 19 height 19
click at [1072, 68] on div "Search" at bounding box center [1074, 73] width 19 height 19
click at [1081, 74] on div "Search" at bounding box center [1074, 73] width 19 height 19
click at [1076, 74] on icon "Search" at bounding box center [1074, 73] width 5 height 5
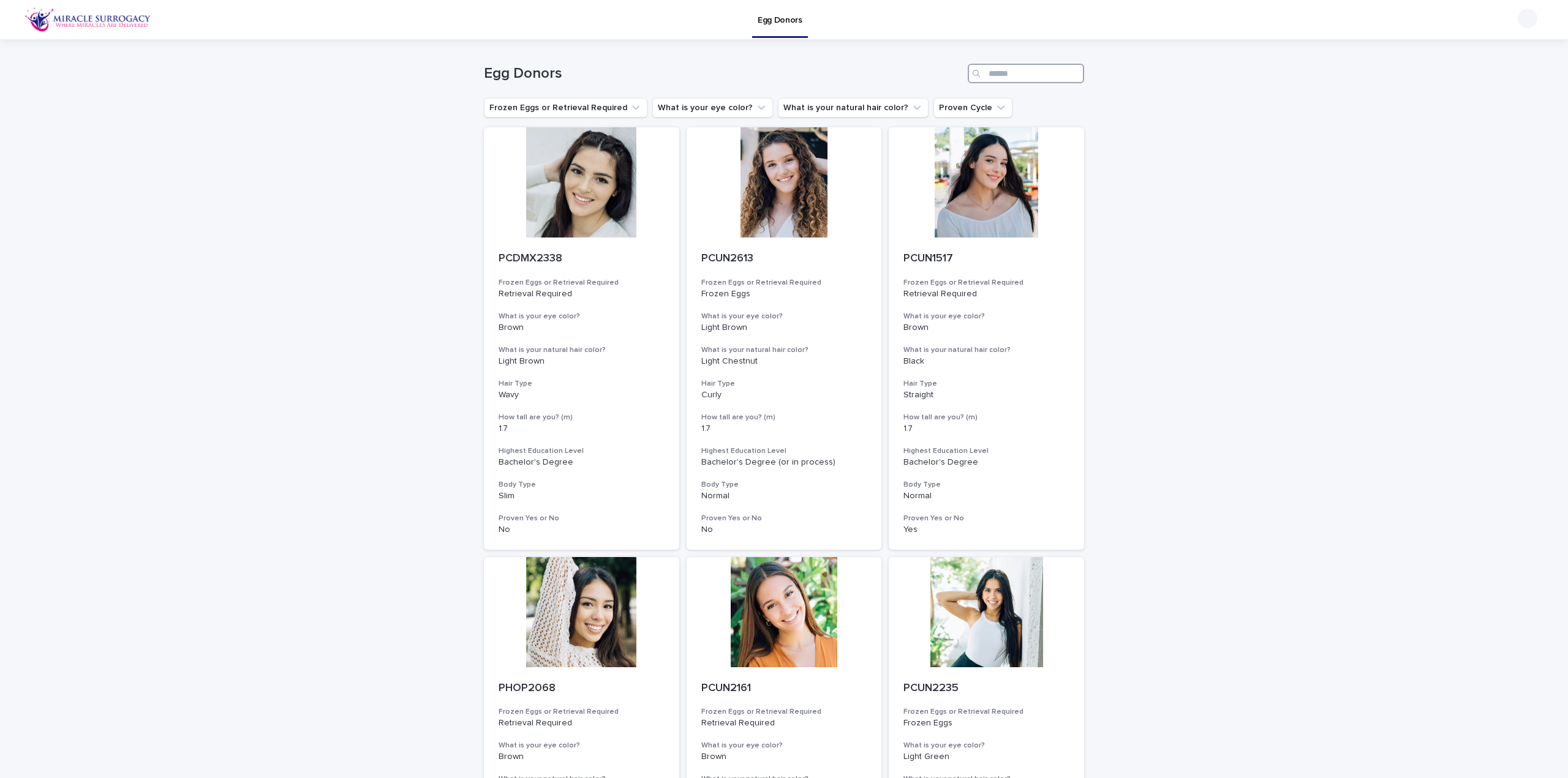
click at [1017, 66] on input "Search" at bounding box center [1025, 73] width 116 height 19
paste input "********"
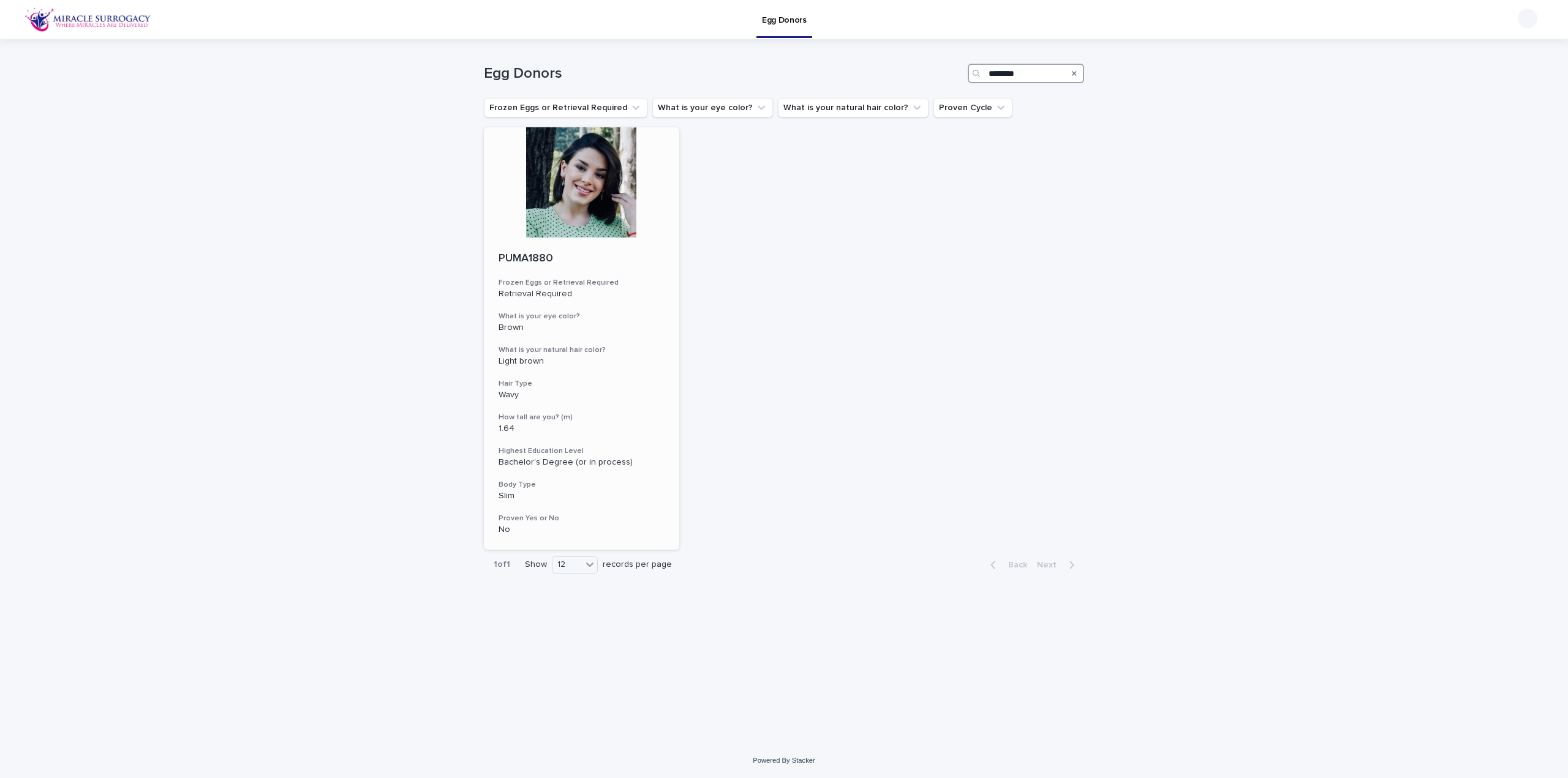
type input "********"
click at [577, 173] on div at bounding box center [581, 182] width 195 height 110
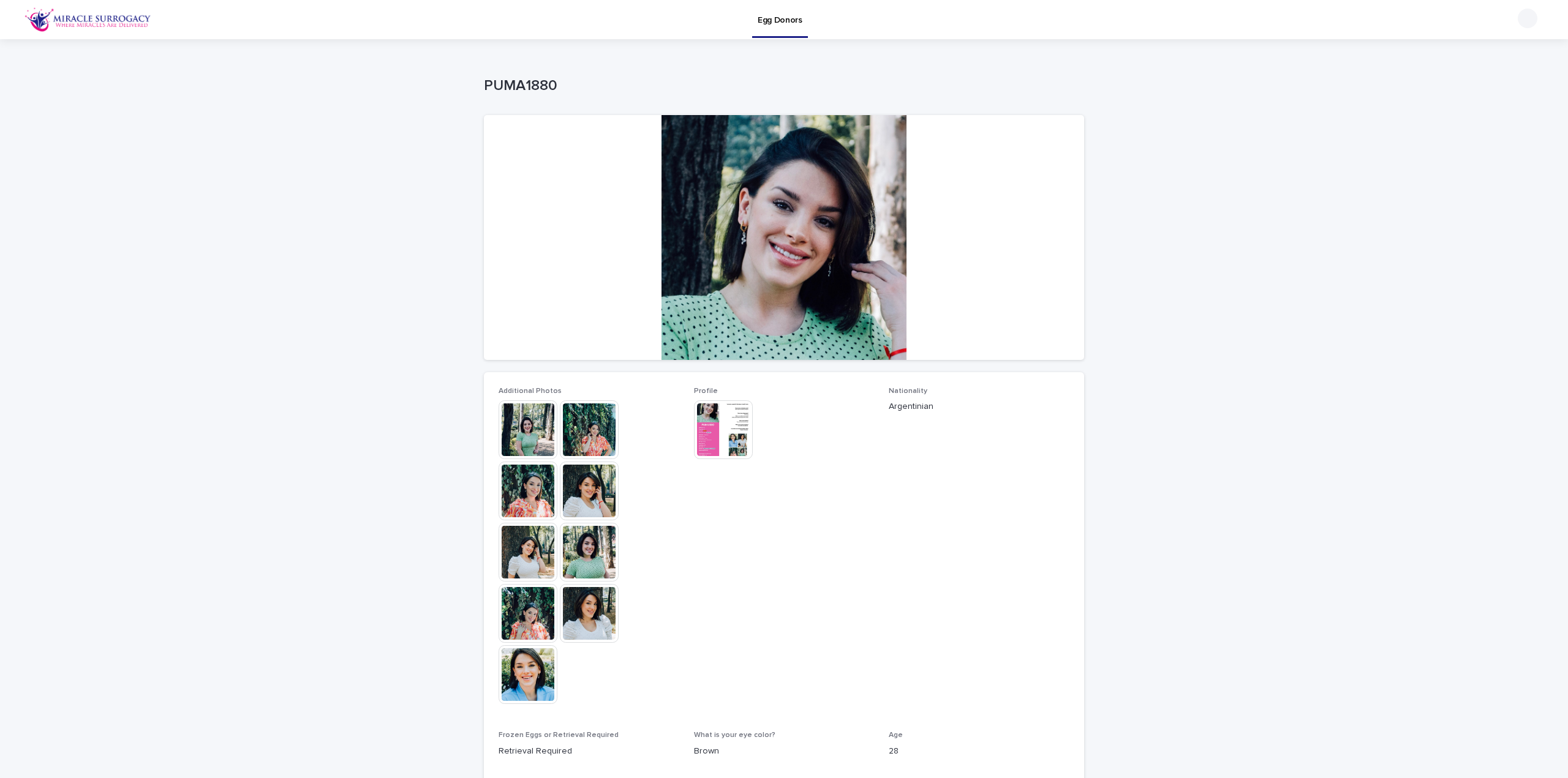
click at [526, 427] on img at bounding box center [528, 430] width 59 height 59
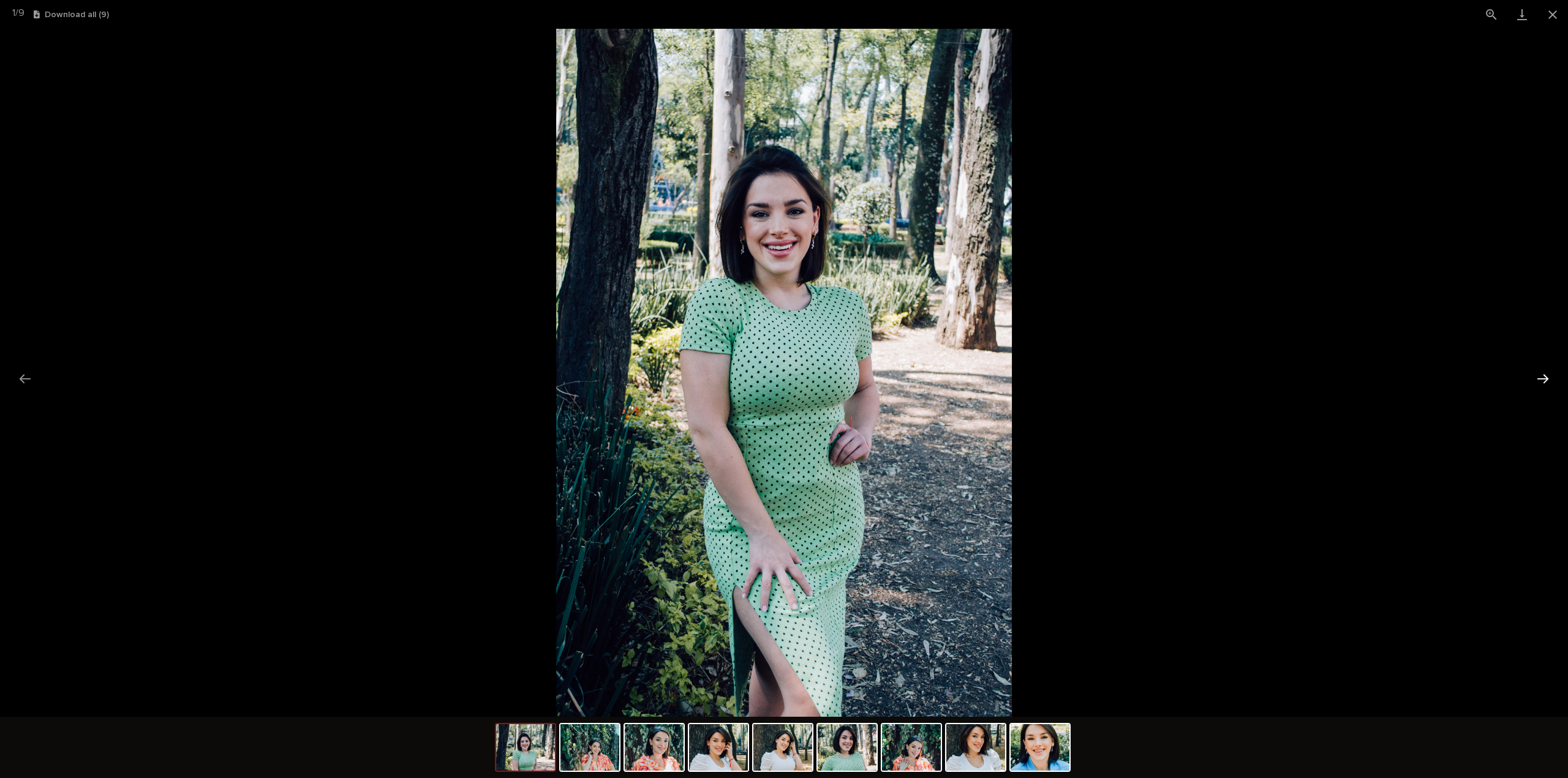
click at [1539, 378] on button "Next slide" at bounding box center [1543, 379] width 25 height 24
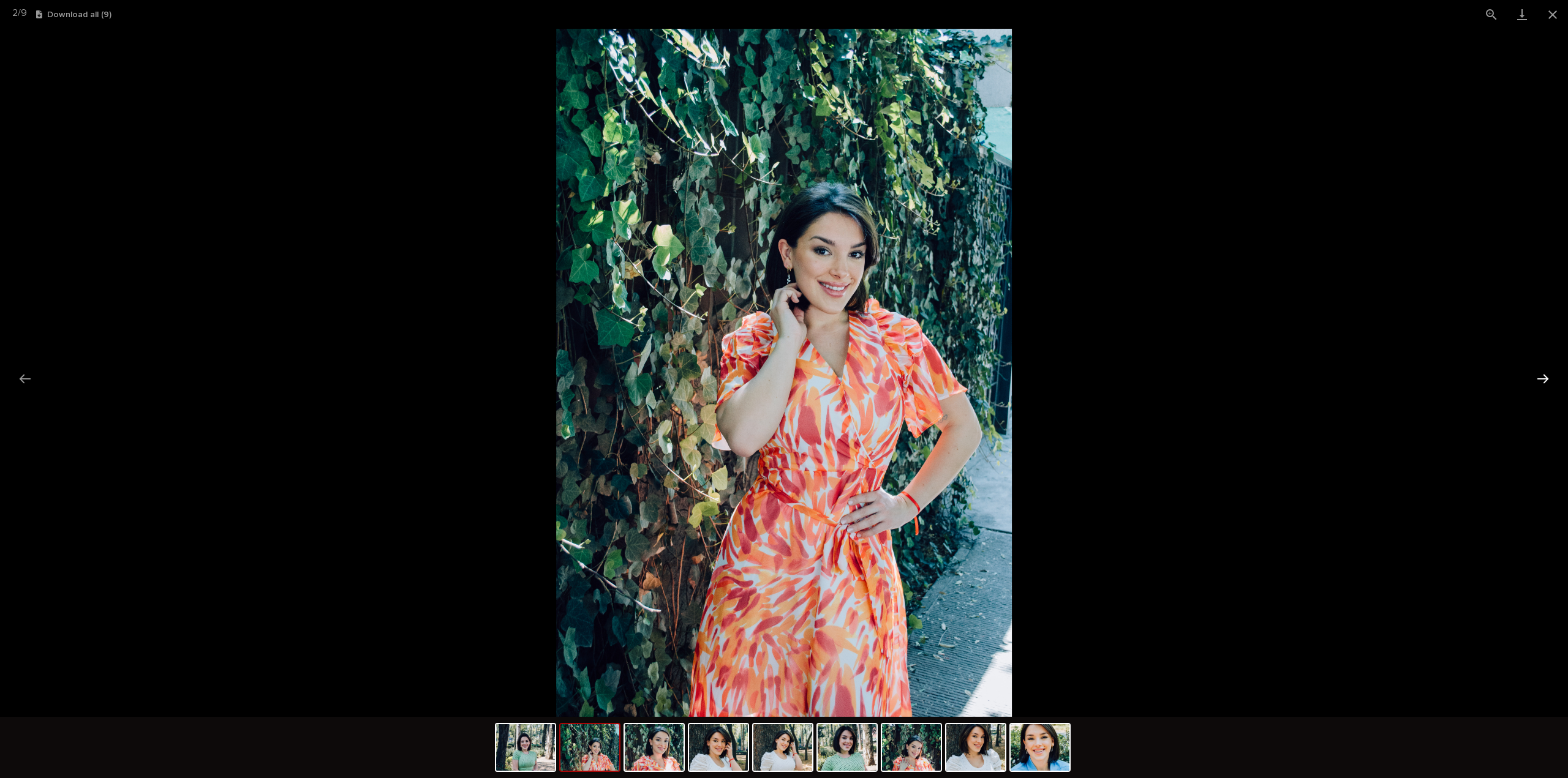
click at [1539, 378] on button "Next slide" at bounding box center [1543, 379] width 25 height 24
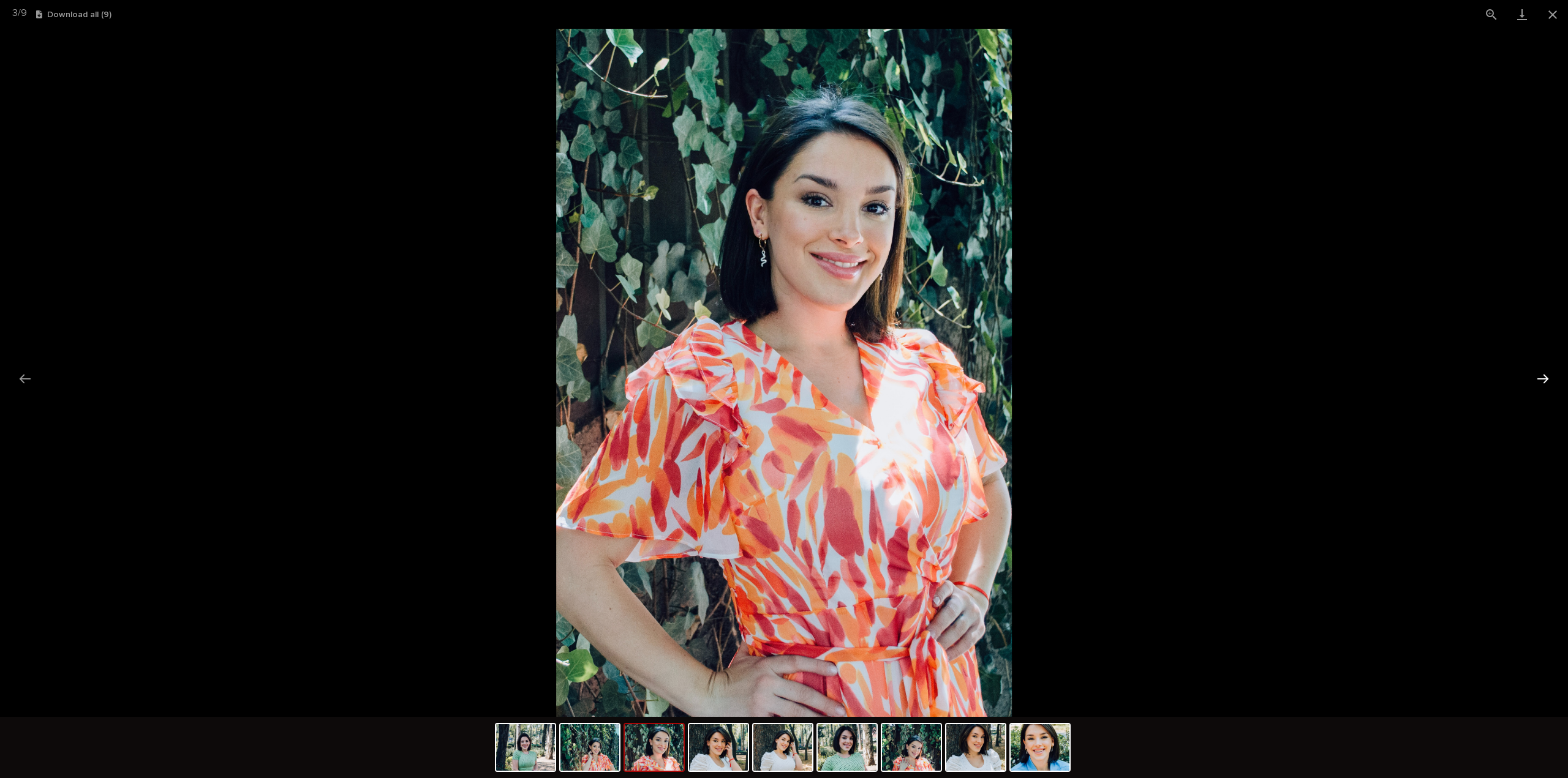
click at [1539, 378] on button "Next slide" at bounding box center [1543, 379] width 25 height 24
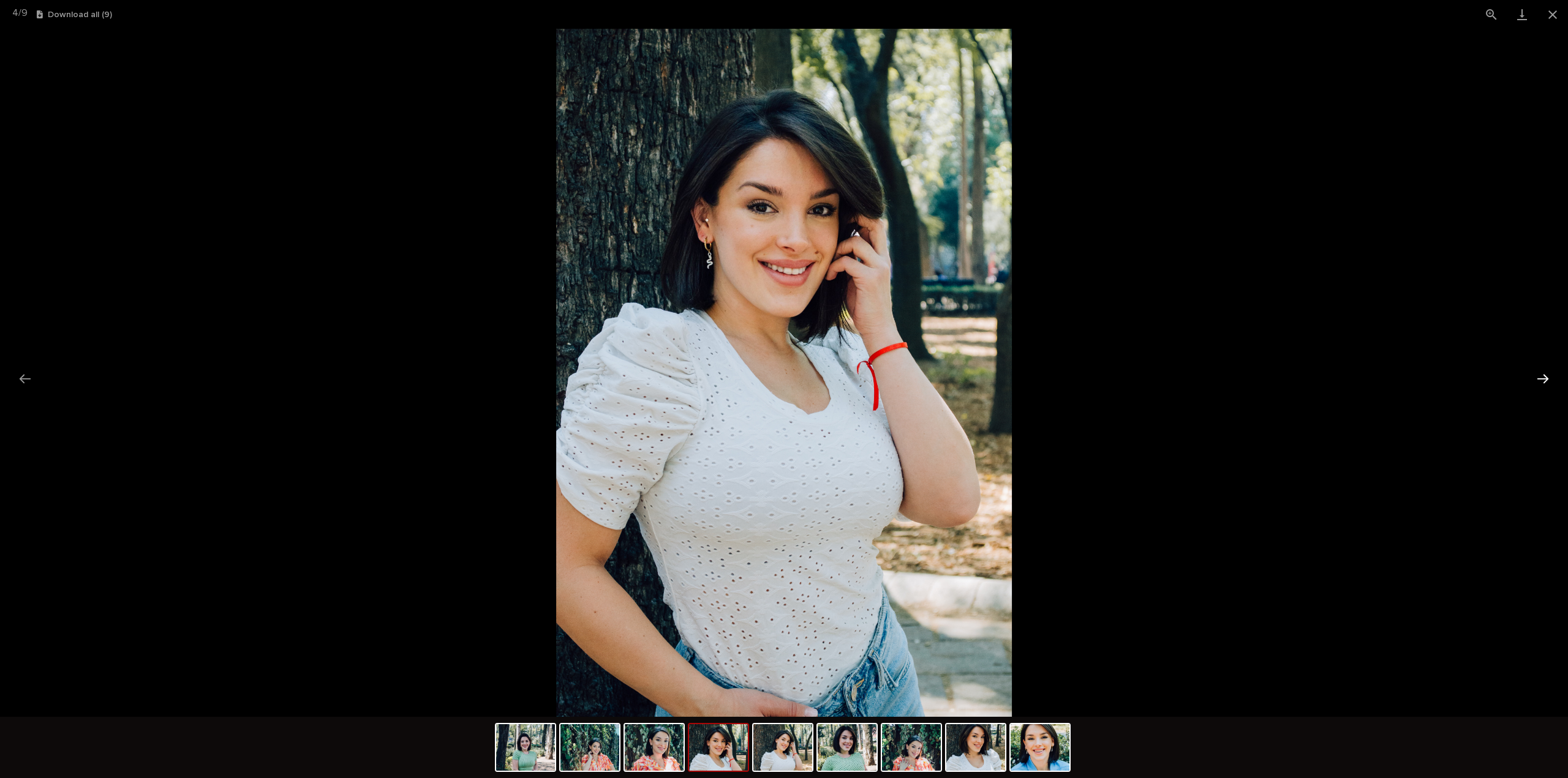
click at [1539, 378] on button "Next slide" at bounding box center [1543, 379] width 25 height 24
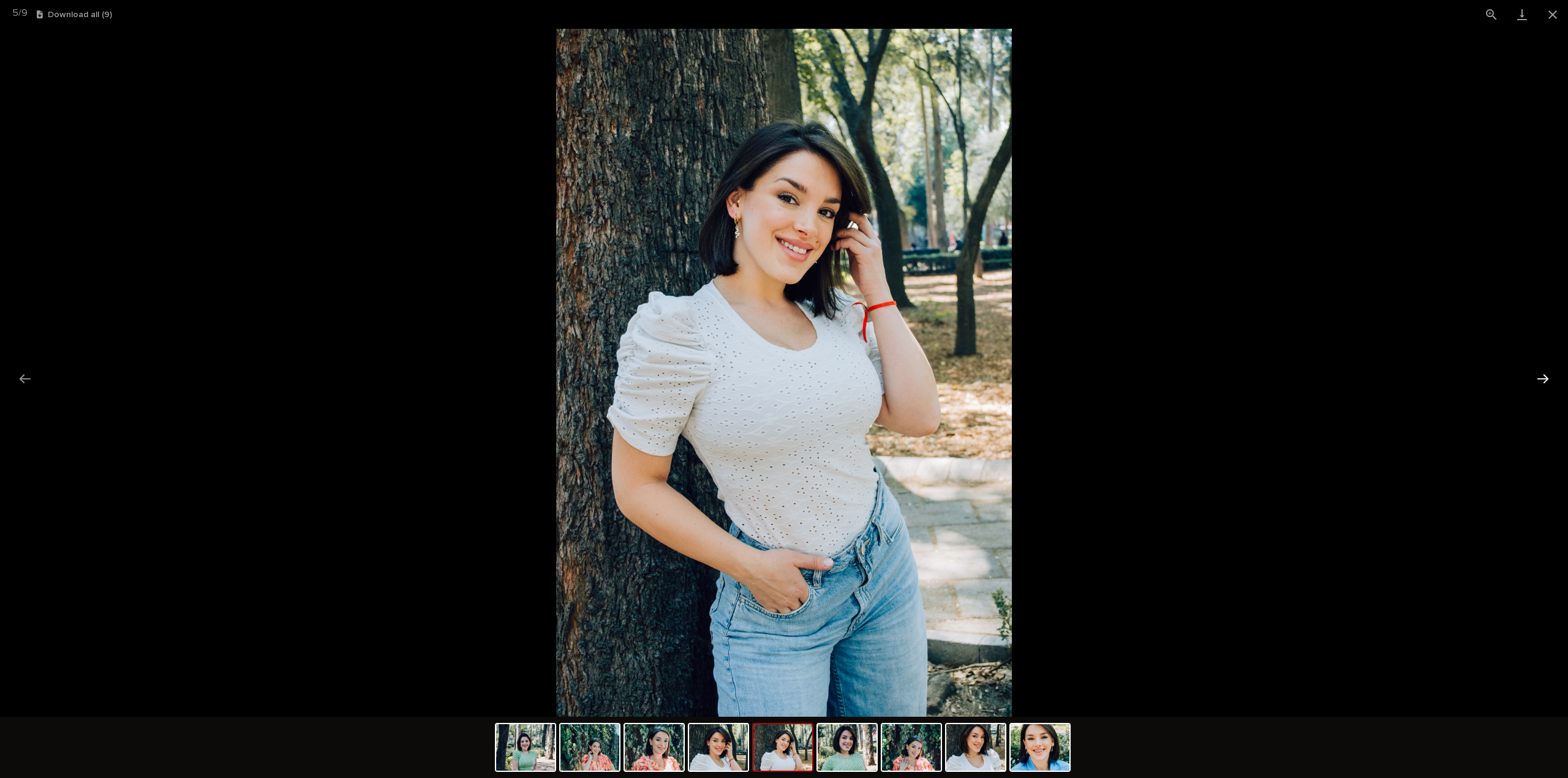
click at [1539, 378] on button "Next slide" at bounding box center [1543, 379] width 25 height 24
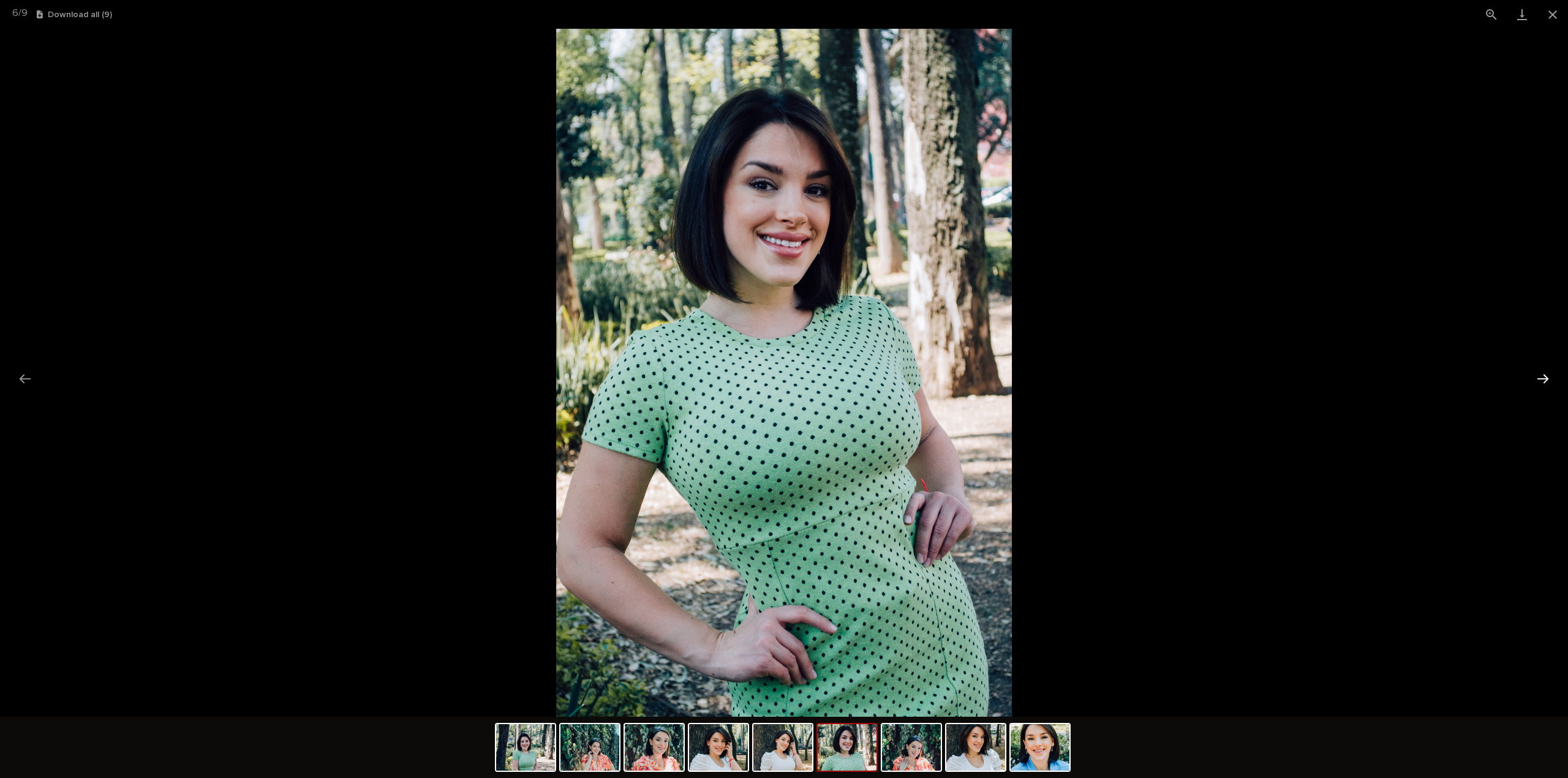
click at [1539, 378] on button "Next slide" at bounding box center [1543, 379] width 25 height 24
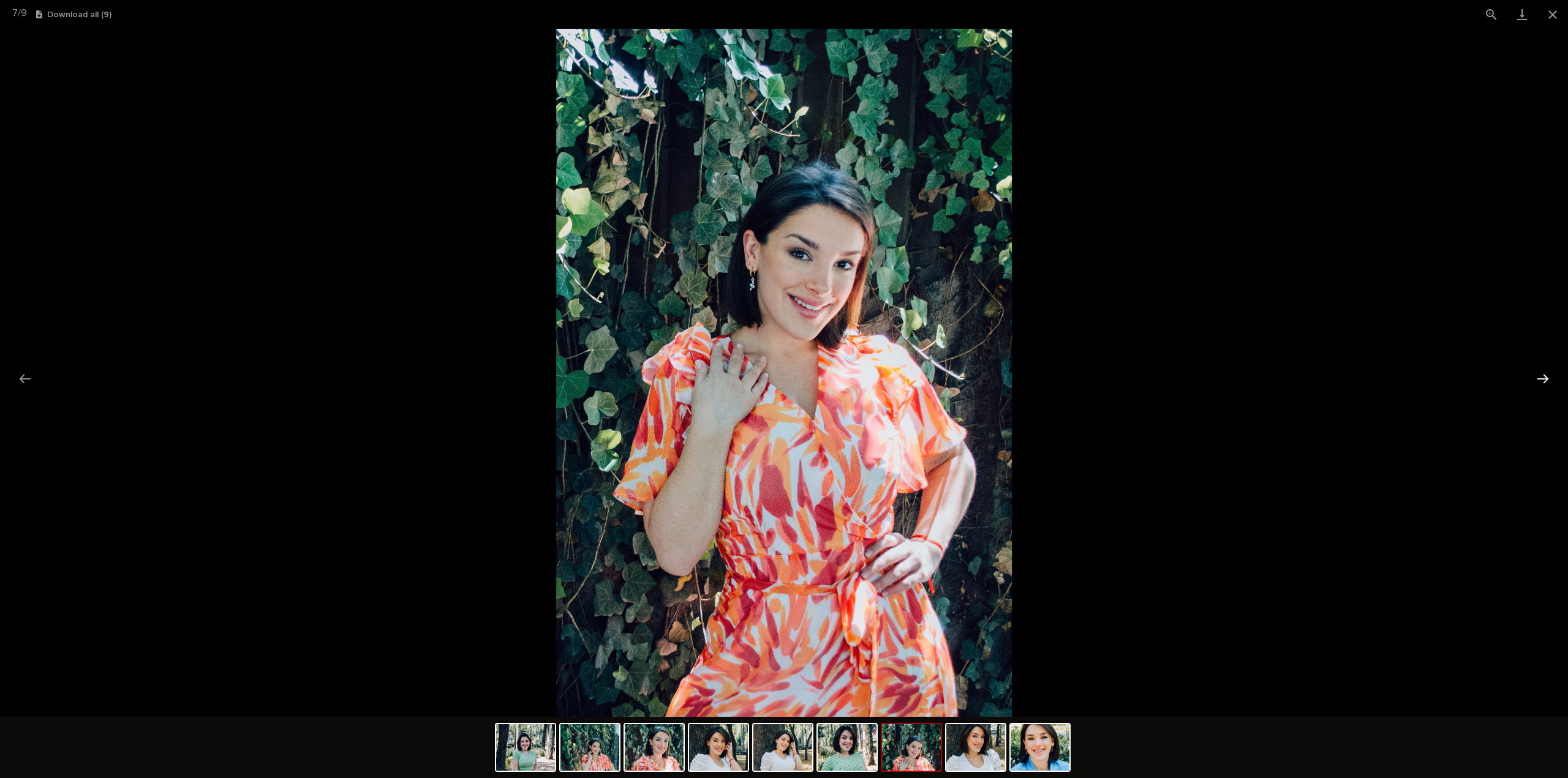
click at [1539, 378] on button "Next slide" at bounding box center [1543, 379] width 25 height 24
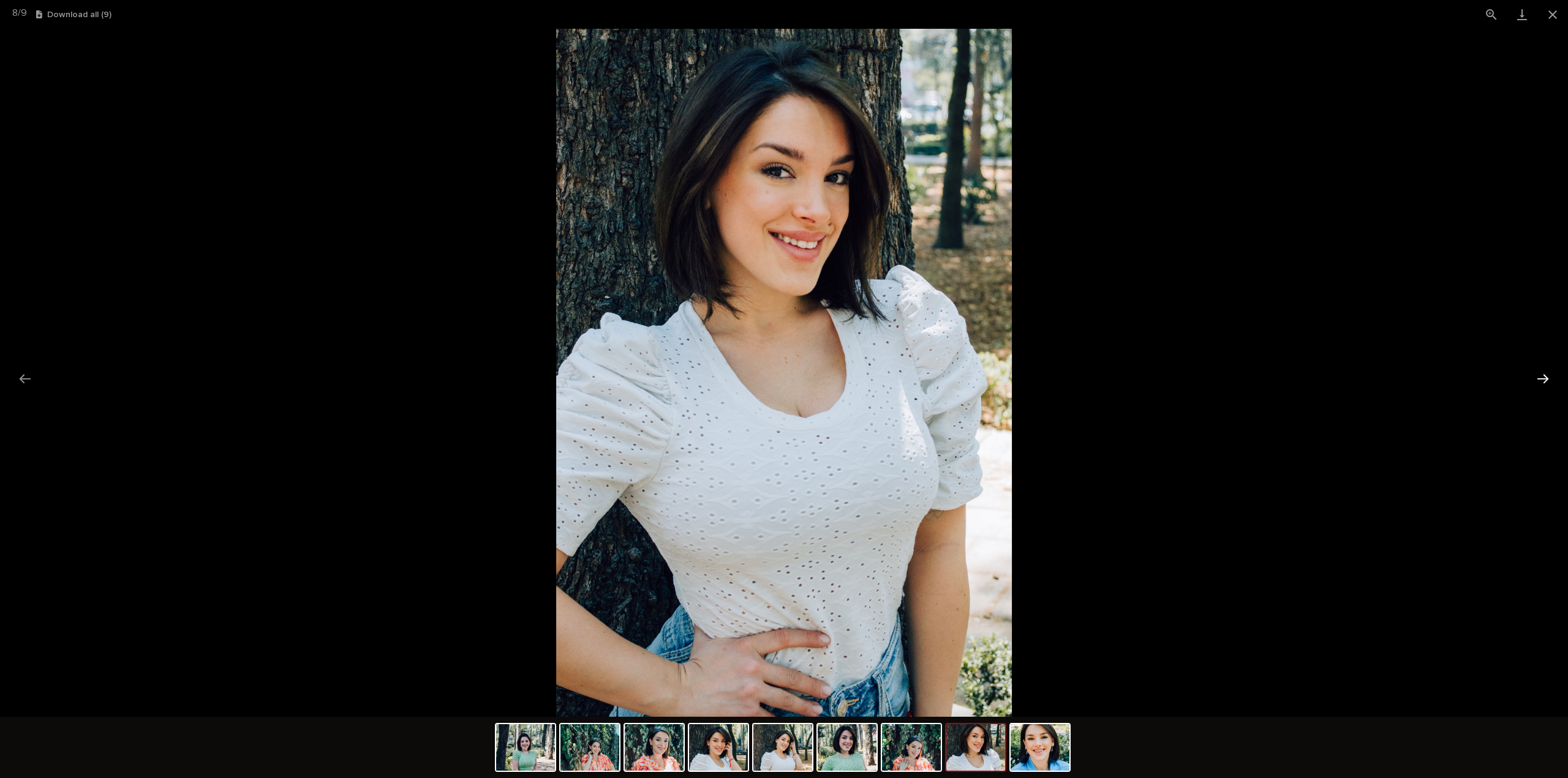
click at [1539, 378] on button "Next slide" at bounding box center [1543, 379] width 25 height 24
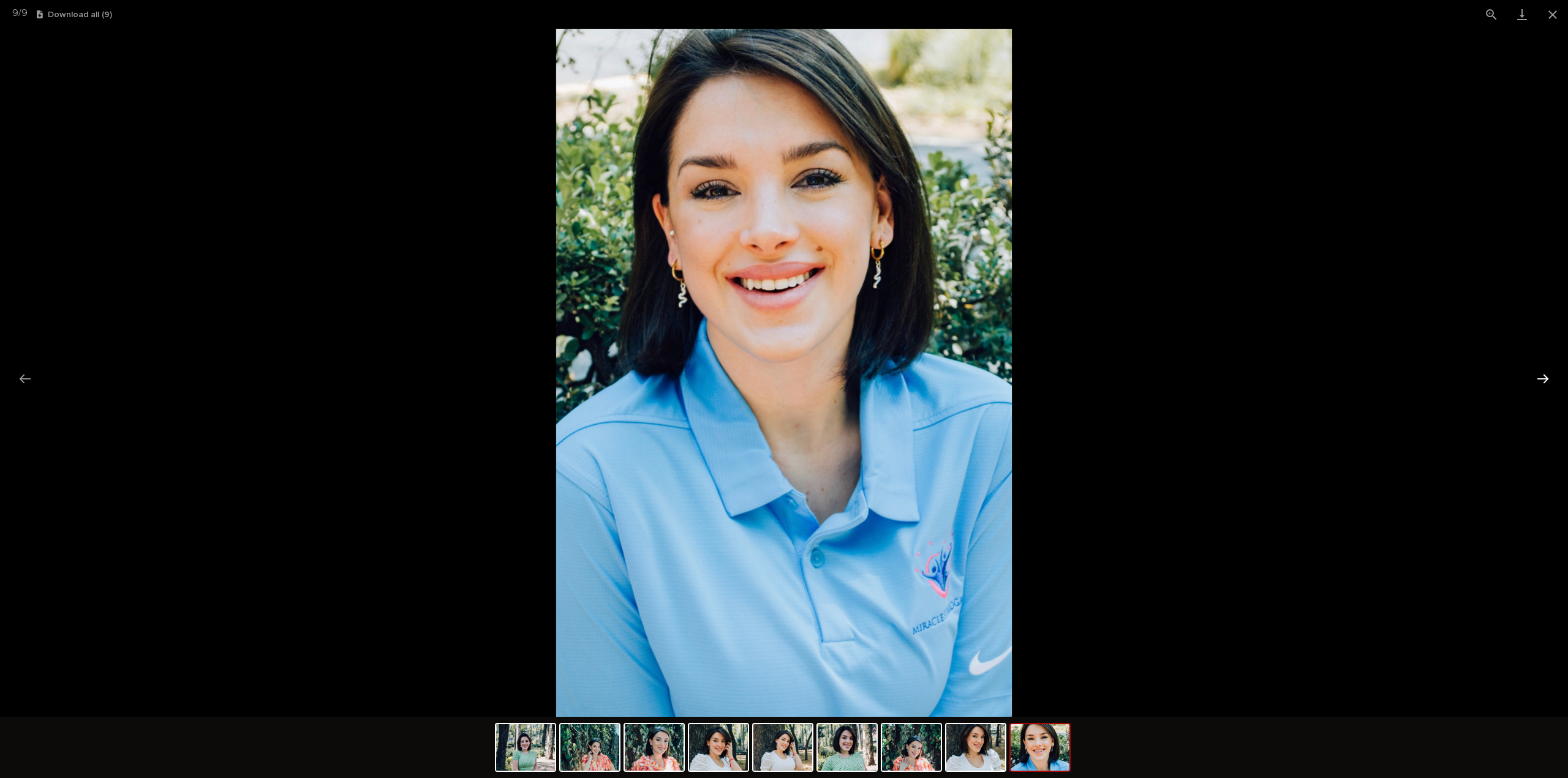
click at [1539, 378] on button "Next slide" at bounding box center [1543, 379] width 25 height 24
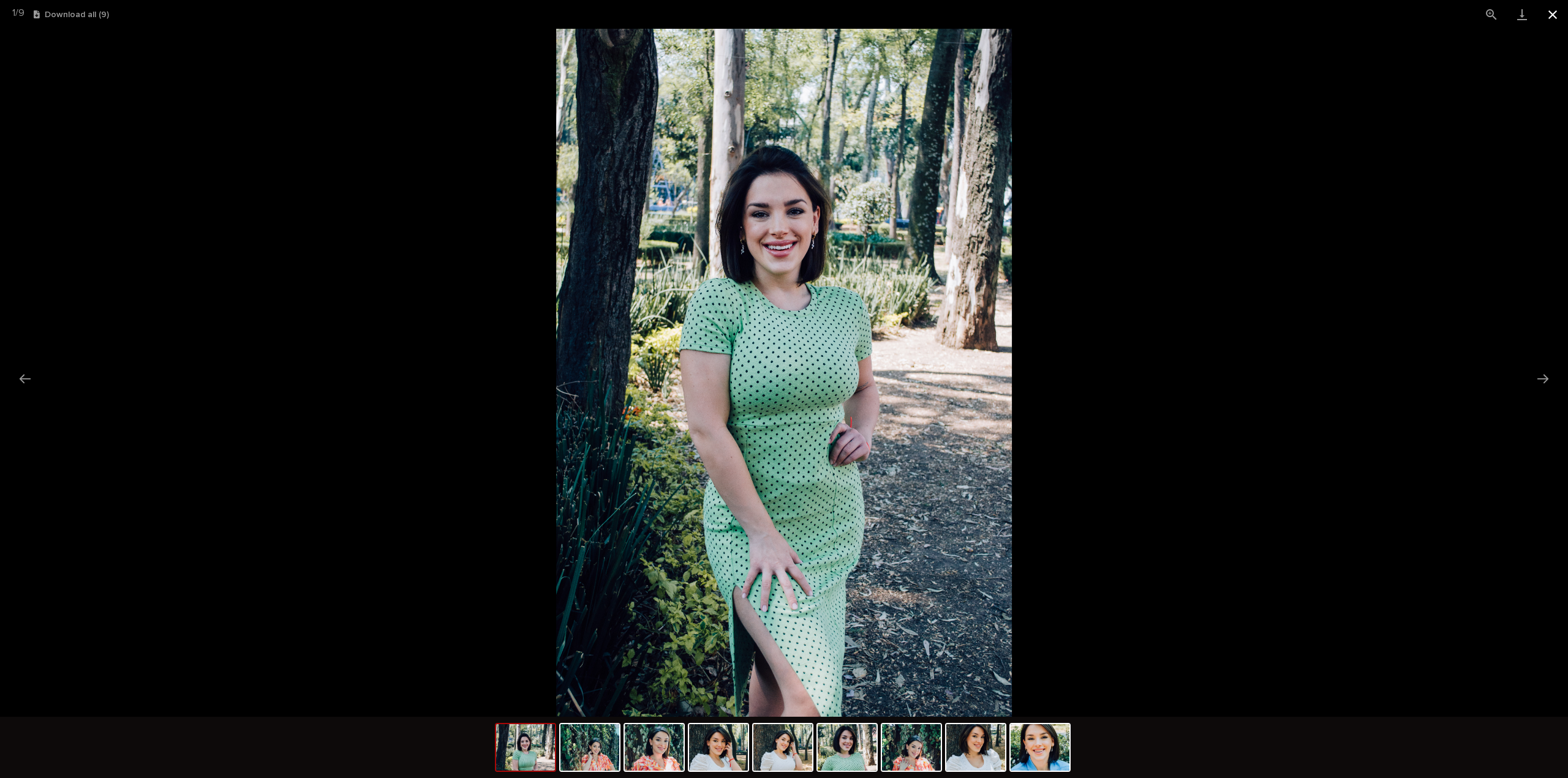
click at [1553, 13] on button "Close gallery" at bounding box center [1553, 14] width 31 height 29
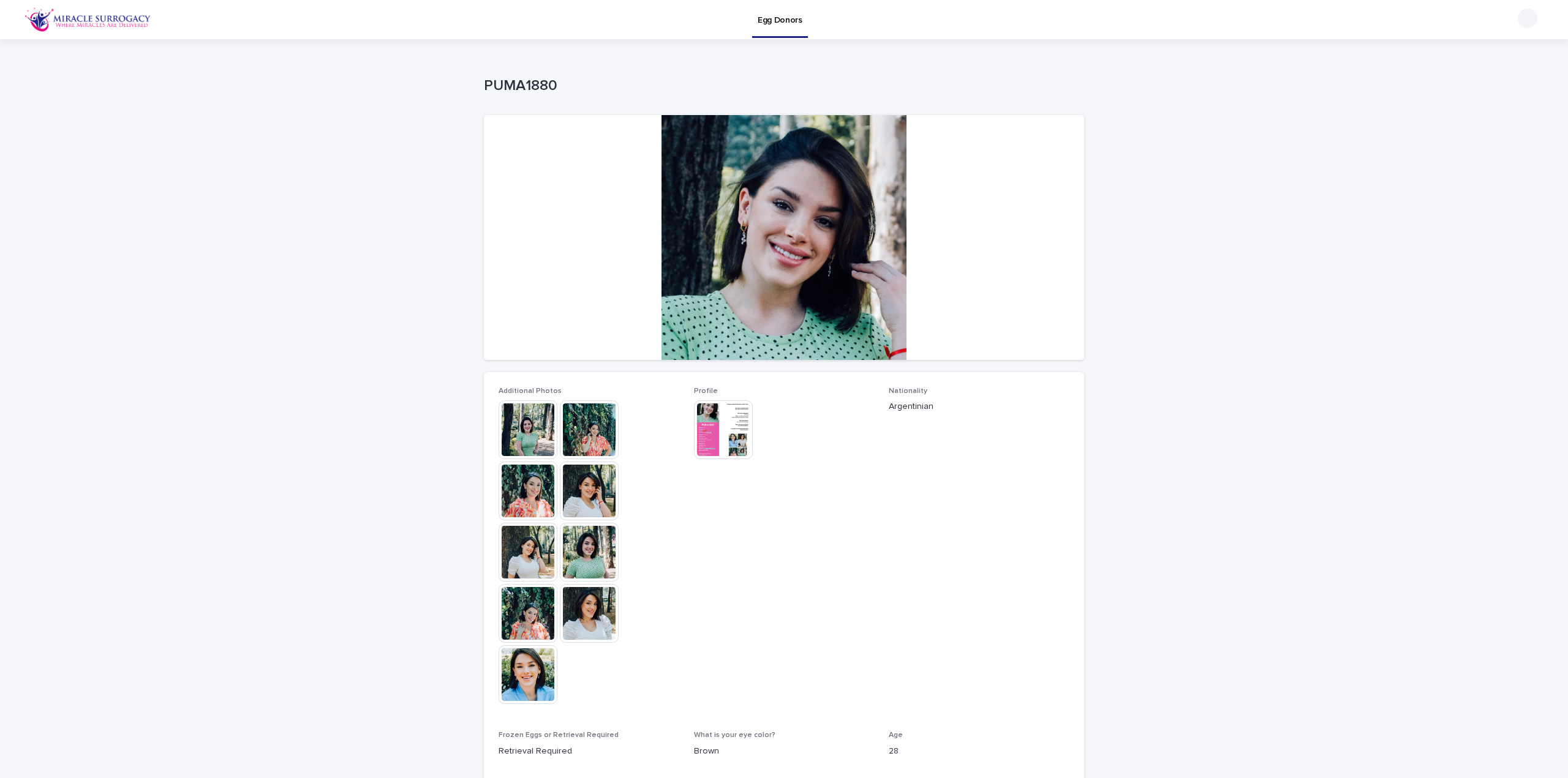
click at [523, 673] on img at bounding box center [528, 675] width 59 height 59
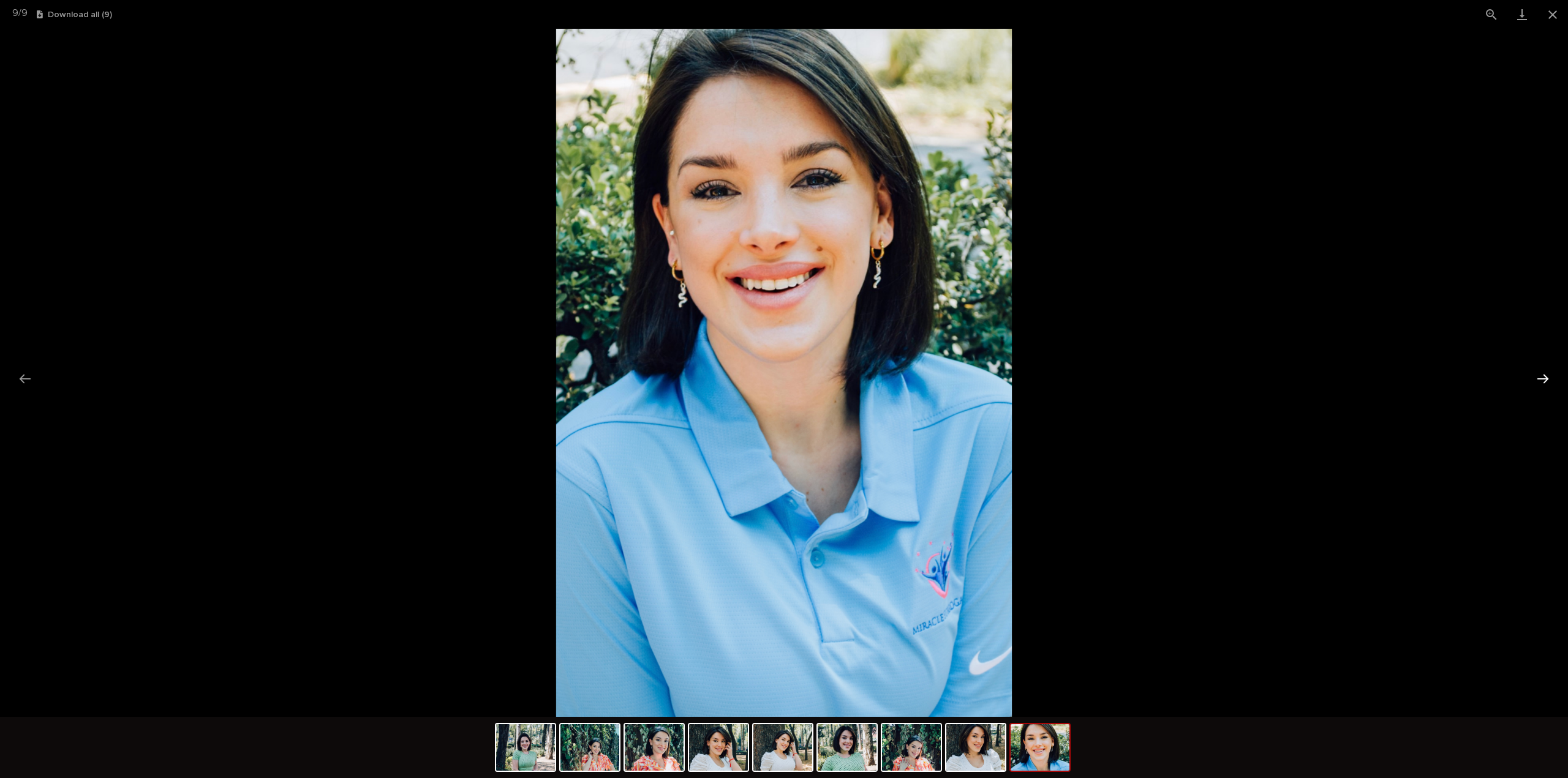
click at [1547, 380] on button "Next slide" at bounding box center [1543, 379] width 25 height 24
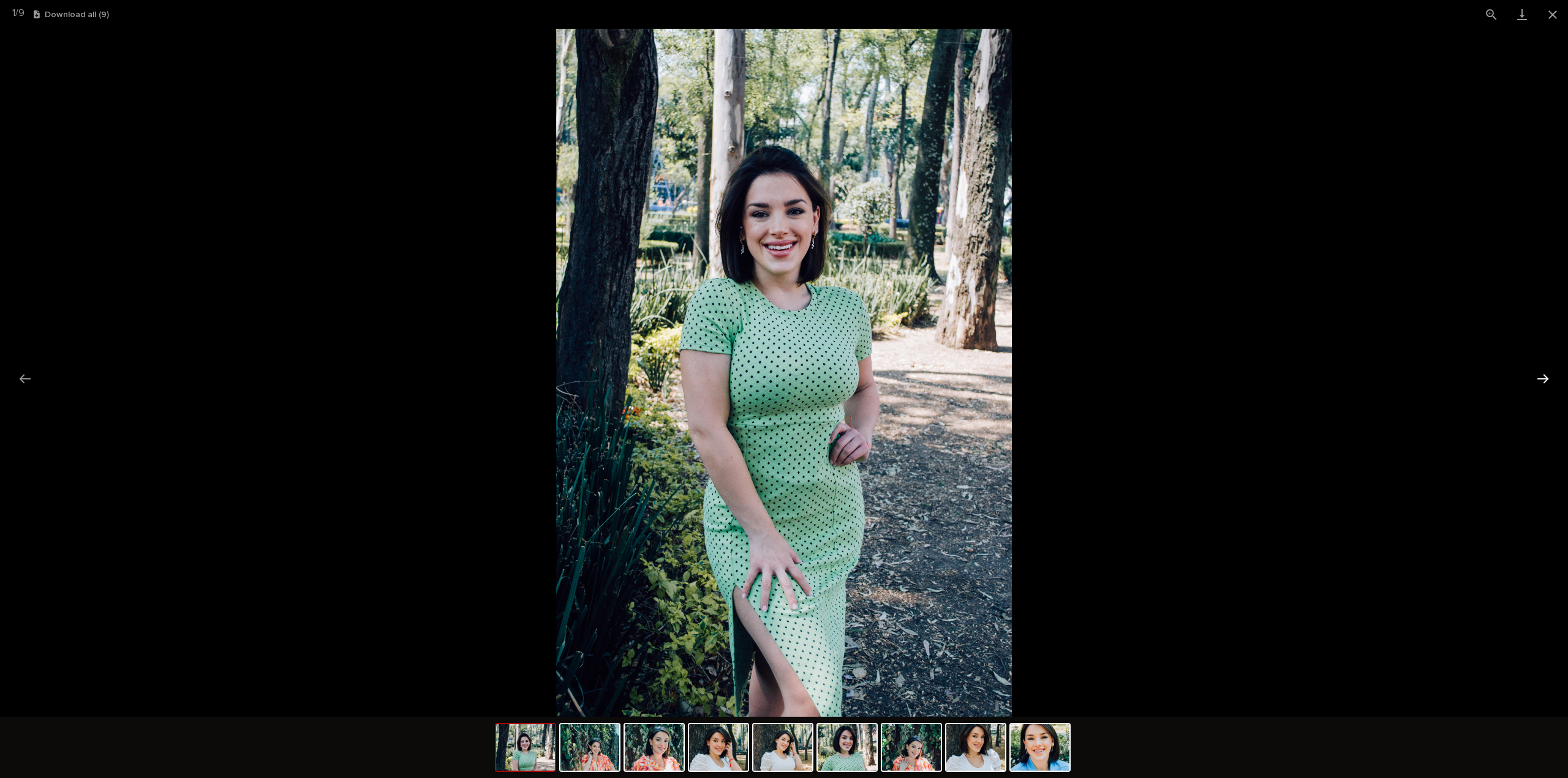
click at [1547, 380] on button "Next slide" at bounding box center [1543, 379] width 25 height 24
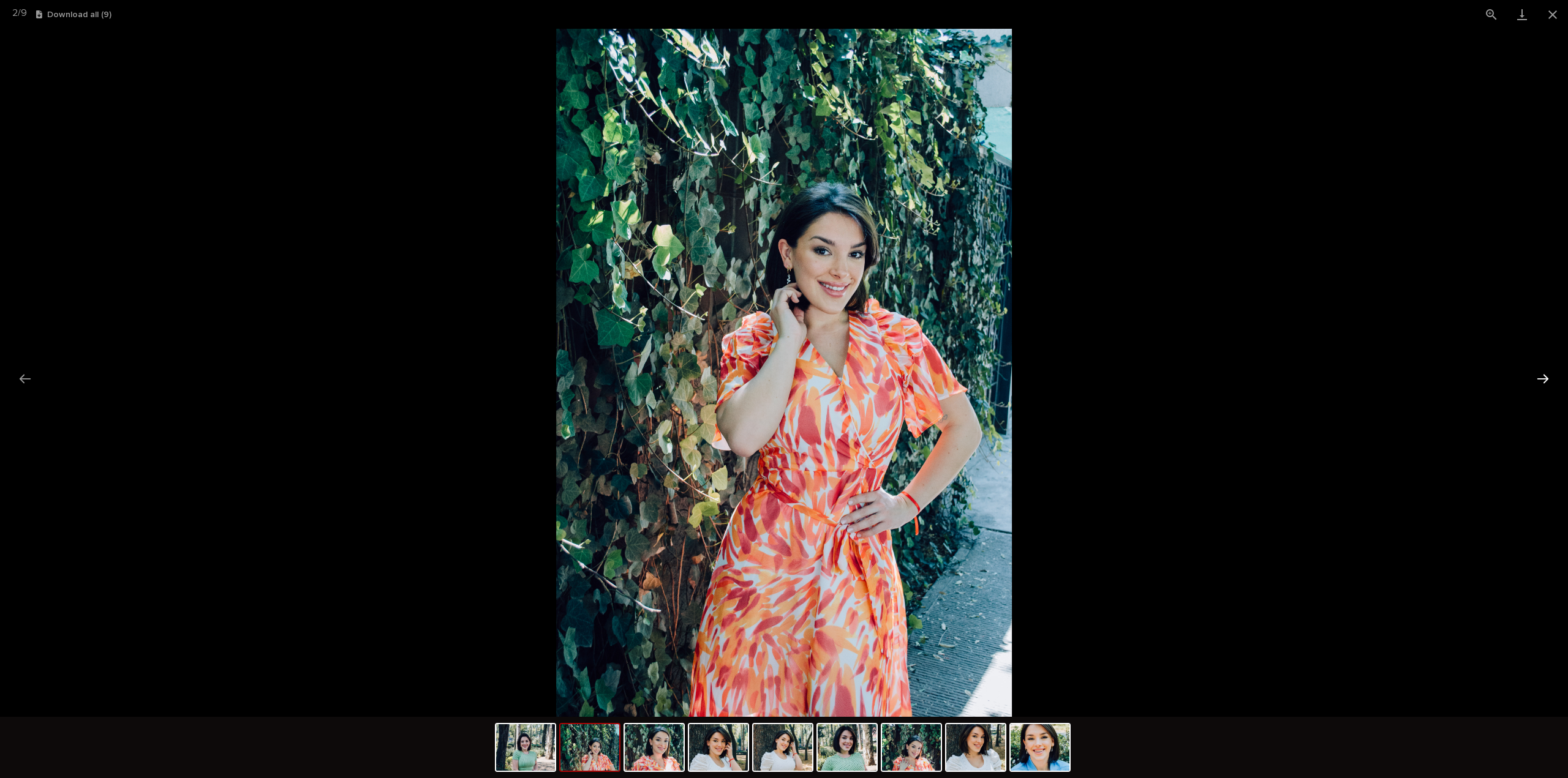
click at [1547, 380] on button "Next slide" at bounding box center [1543, 379] width 25 height 24
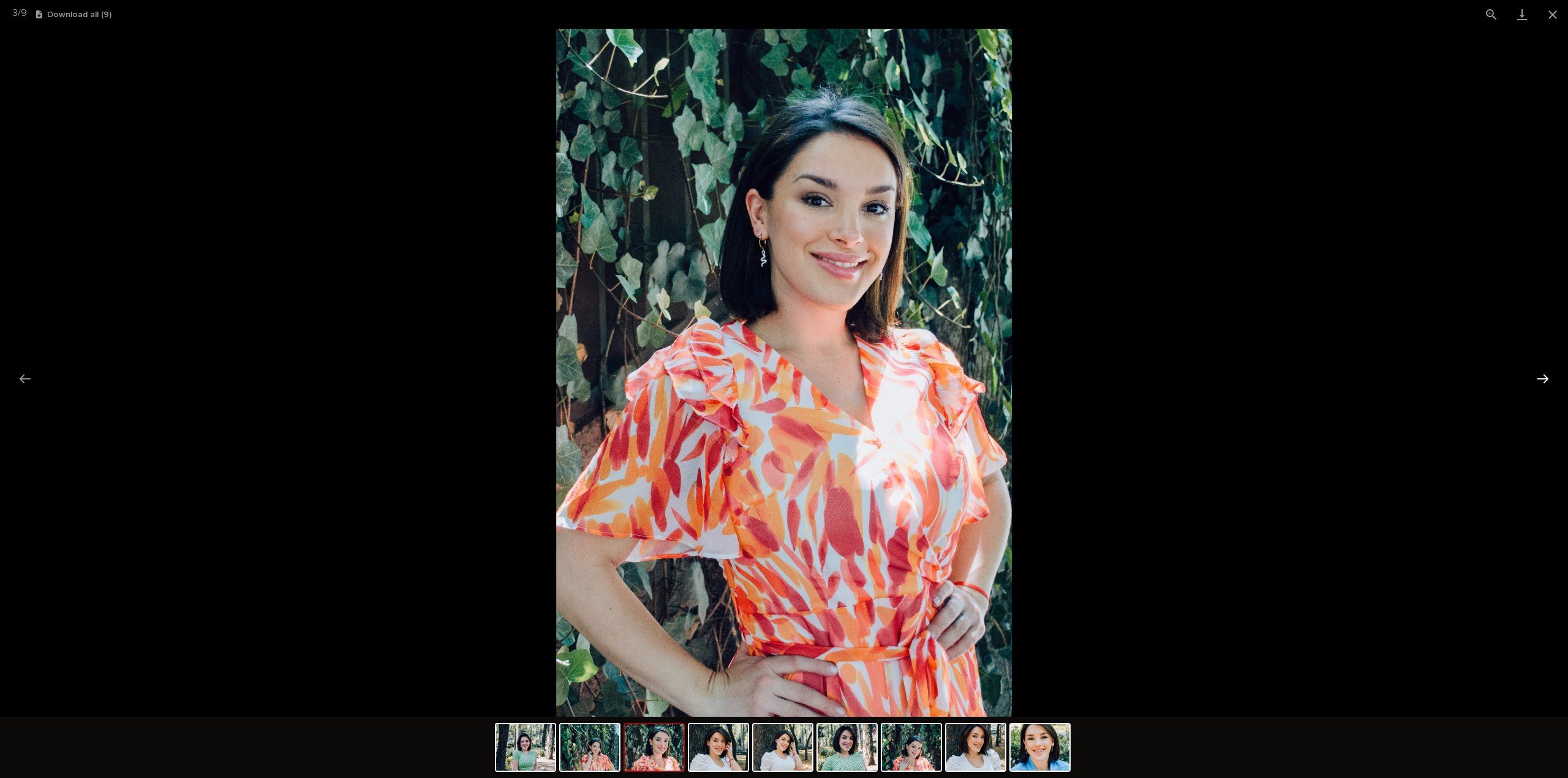
click at [1547, 380] on button "Next slide" at bounding box center [1543, 379] width 25 height 24
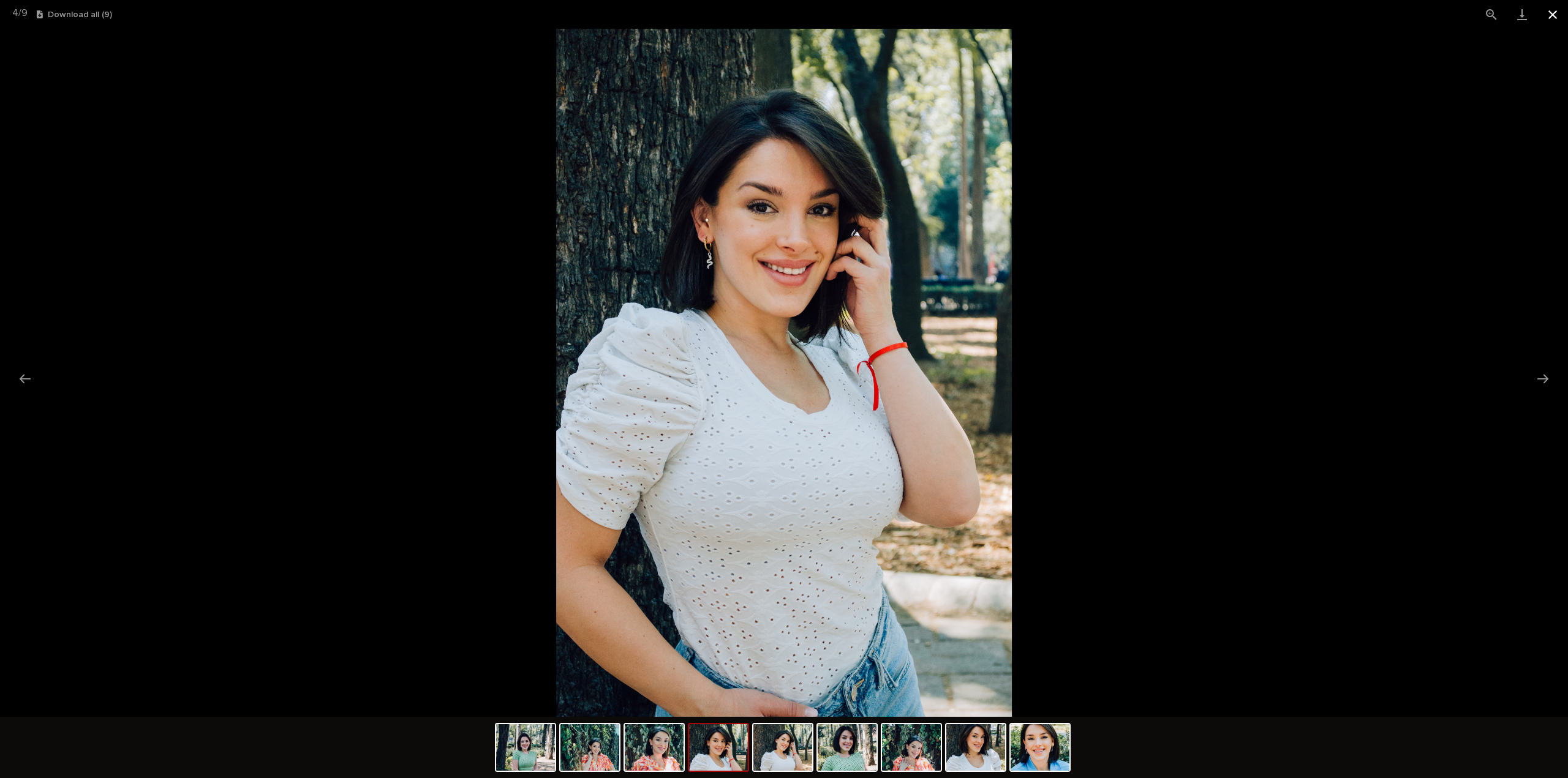
click at [1557, 15] on button "Close gallery" at bounding box center [1553, 14] width 31 height 29
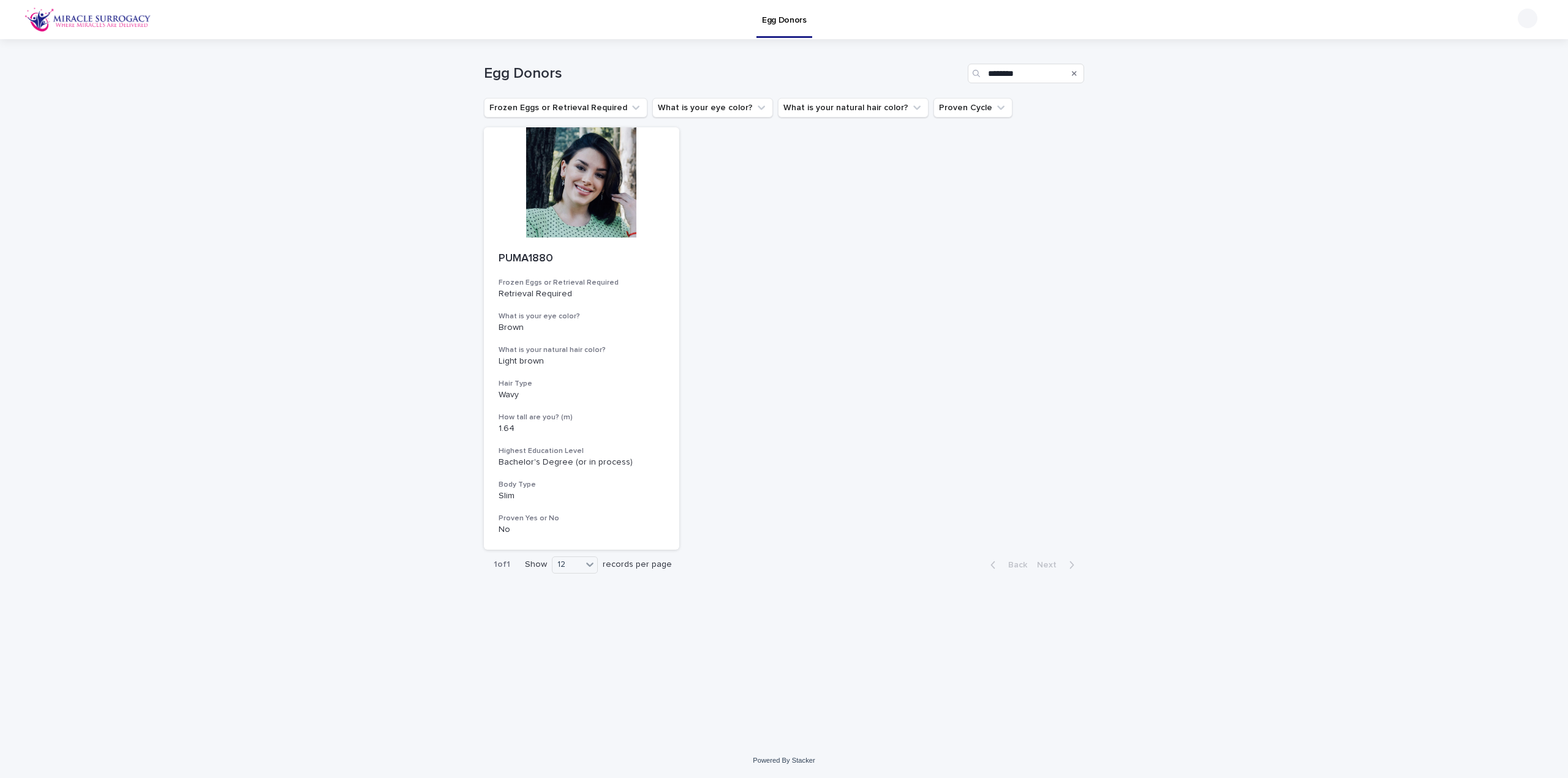
click at [1078, 73] on div "Search" at bounding box center [1074, 73] width 19 height 19
click at [1069, 72] on div "Search" at bounding box center [1074, 73] width 19 height 19
click at [1076, 73] on icon "Search" at bounding box center [1074, 73] width 5 height 7
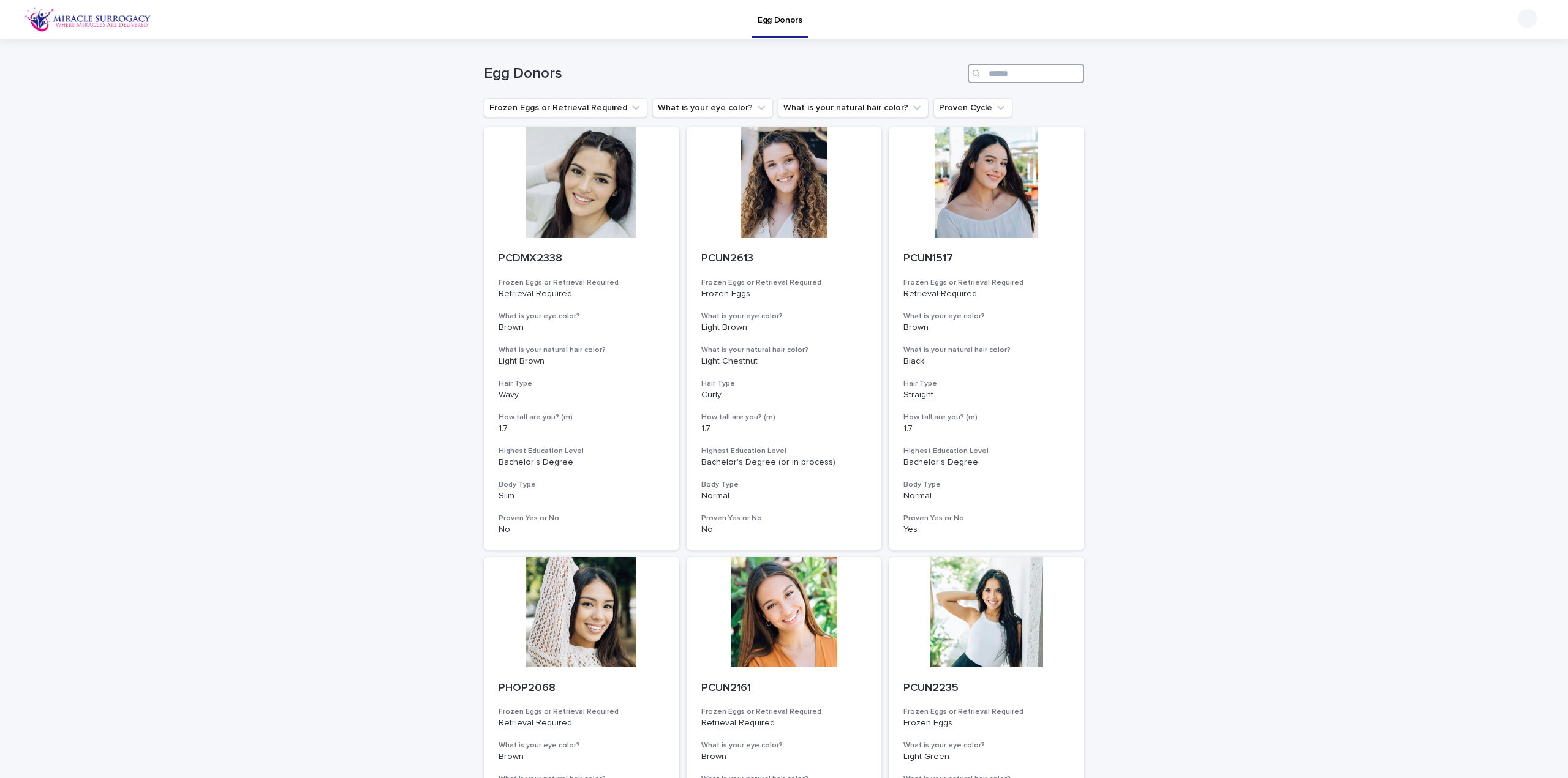
click at [1045, 73] on input "Search" at bounding box center [1025, 73] width 116 height 19
paste input "********"
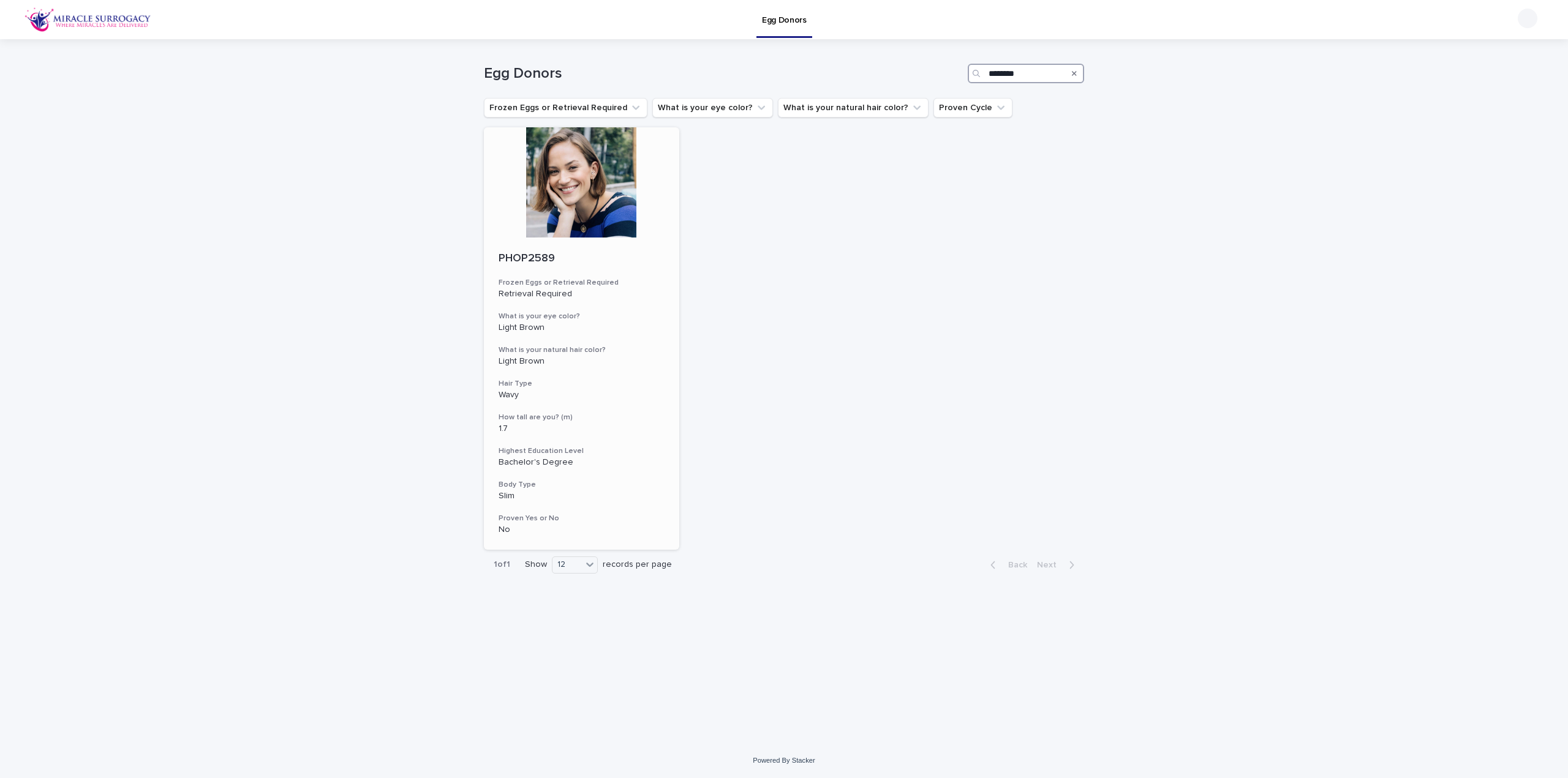
type input "********"
click at [599, 213] on div at bounding box center [581, 182] width 195 height 110
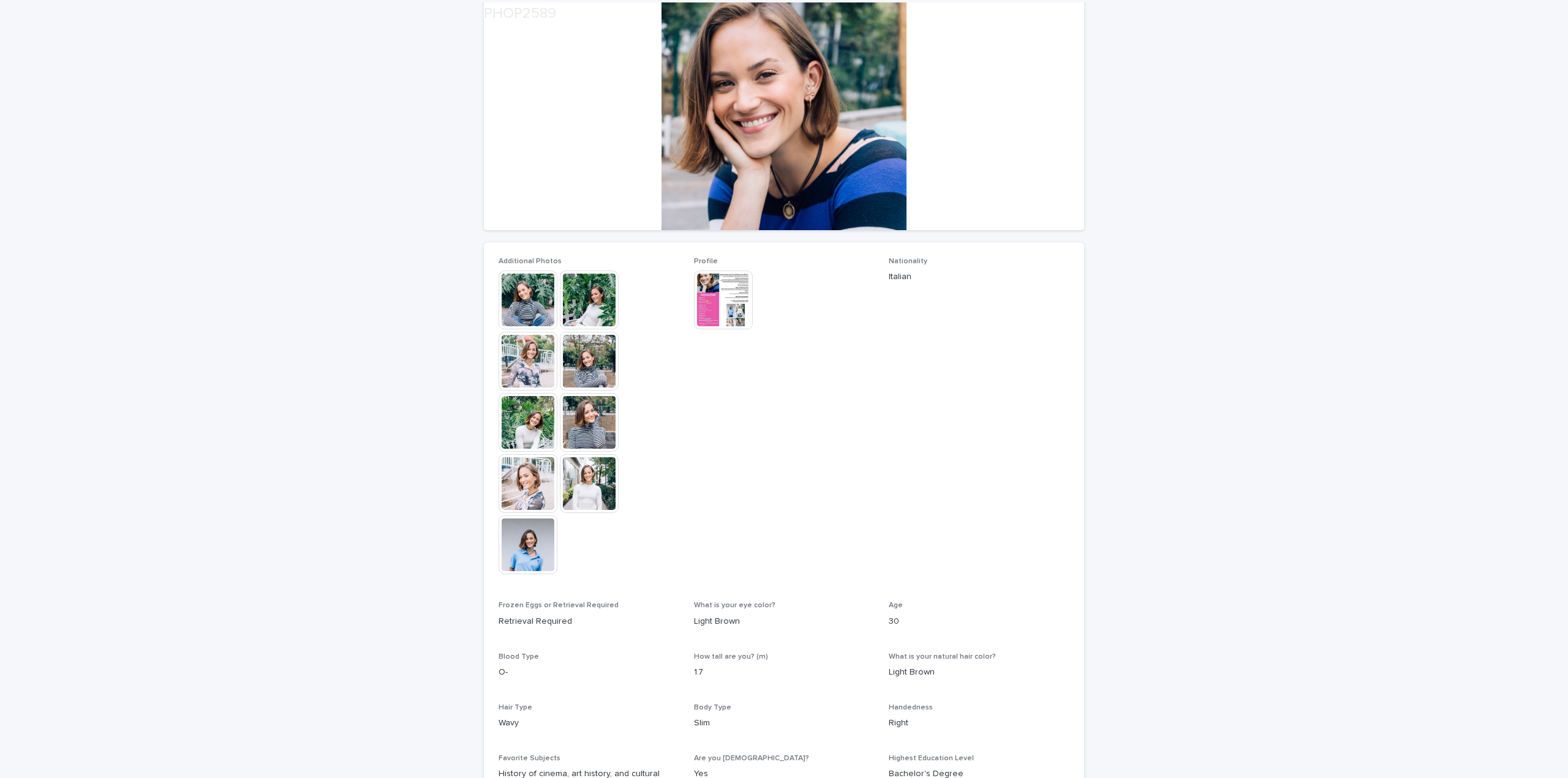
scroll to position [184, 0]
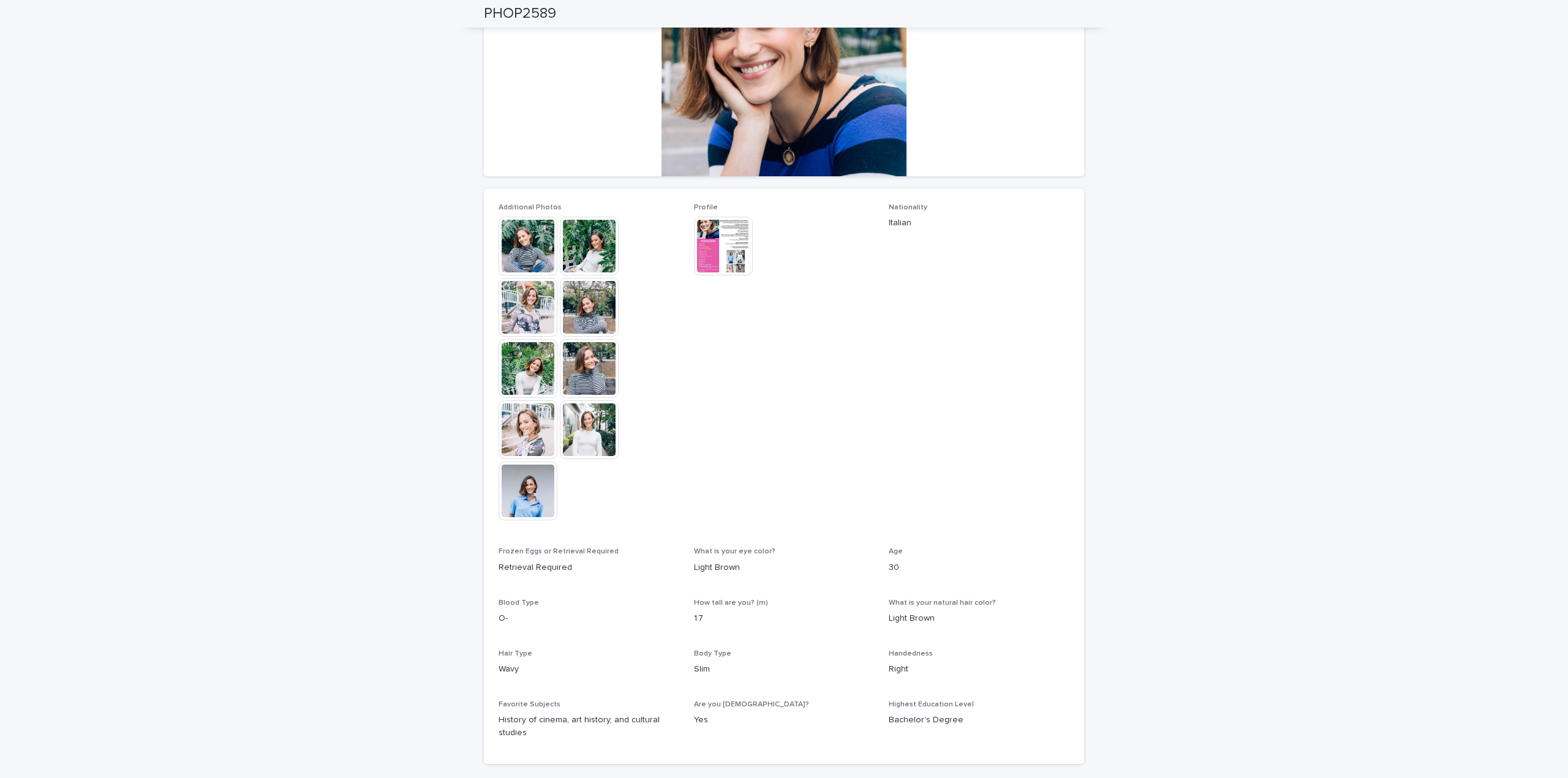
click at [523, 241] on img at bounding box center [528, 246] width 59 height 59
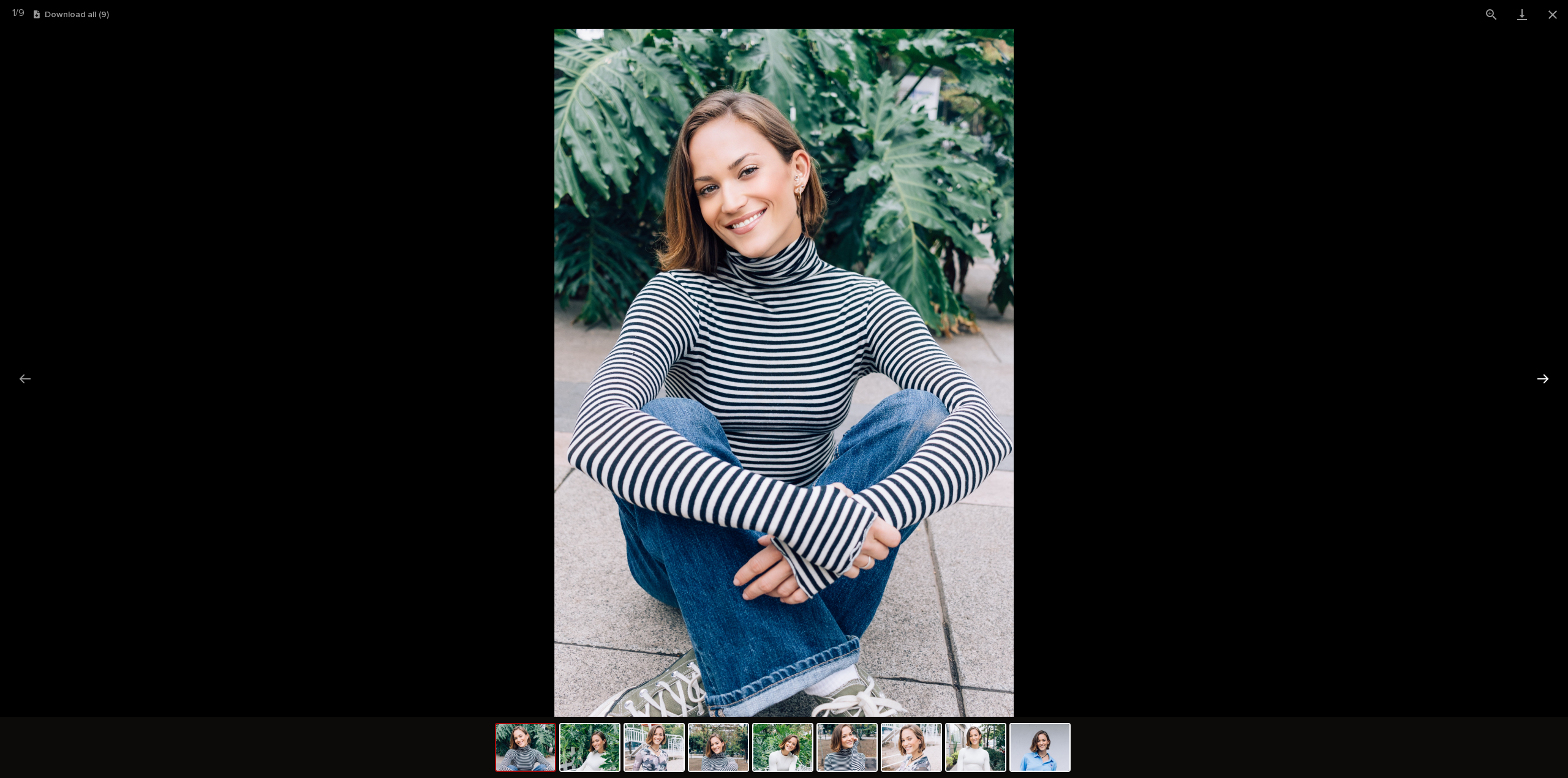
click at [1551, 375] on button "Next slide" at bounding box center [1543, 379] width 25 height 24
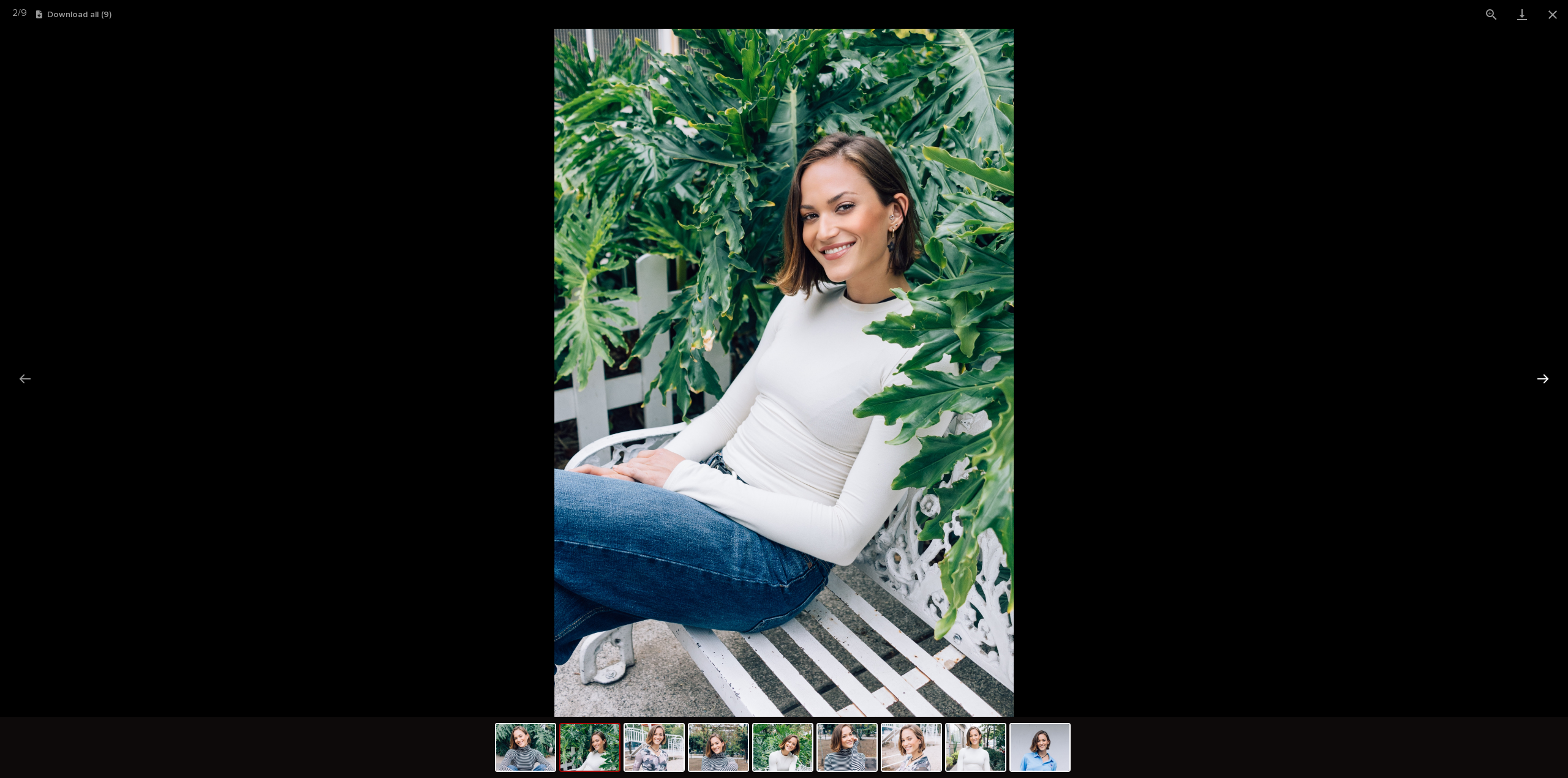
click at [1549, 379] on button "Next slide" at bounding box center [1543, 379] width 25 height 24
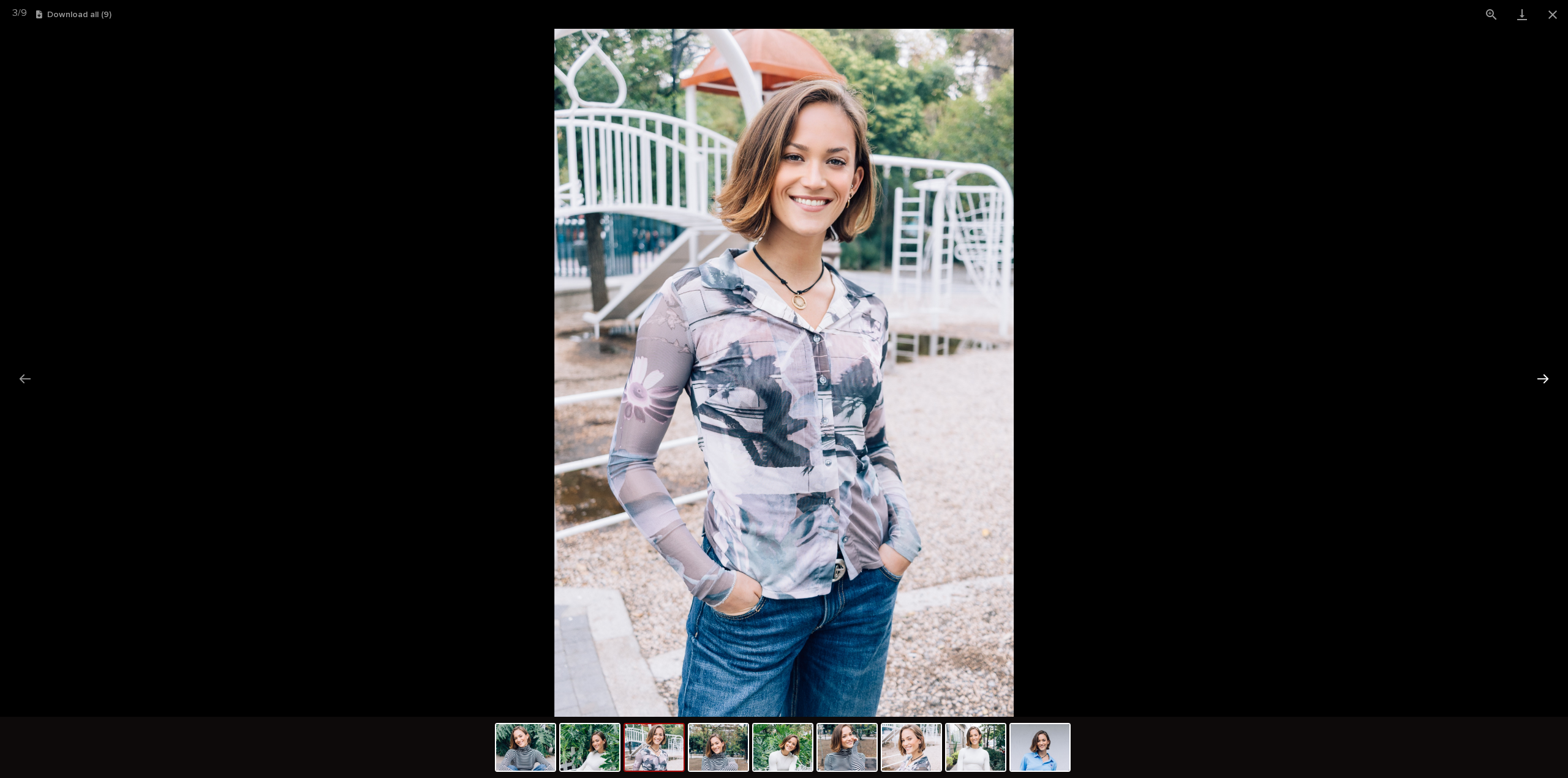
click at [1549, 379] on button "Next slide" at bounding box center [1543, 379] width 25 height 24
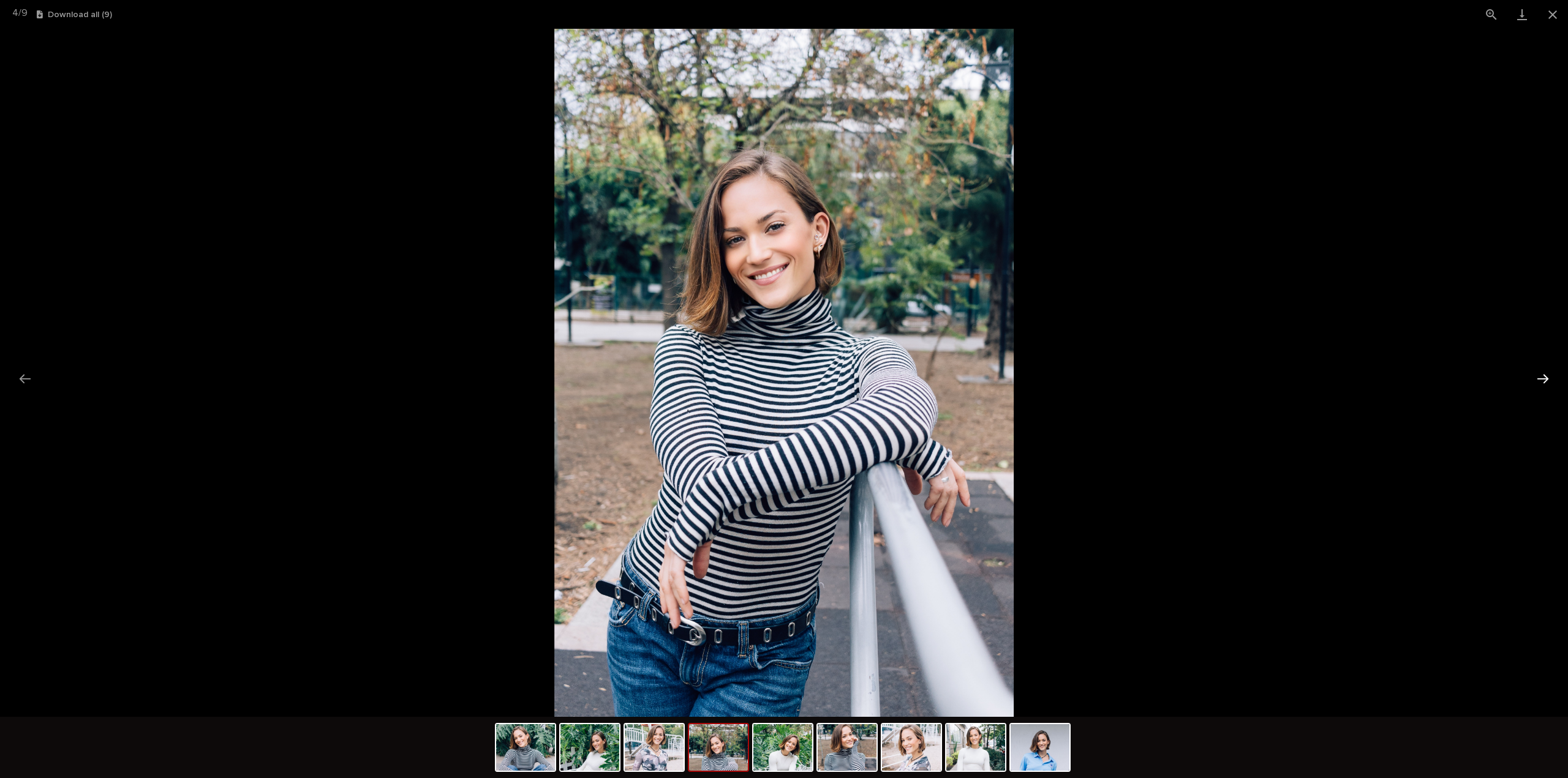
click at [1549, 379] on button "Next slide" at bounding box center [1543, 379] width 25 height 24
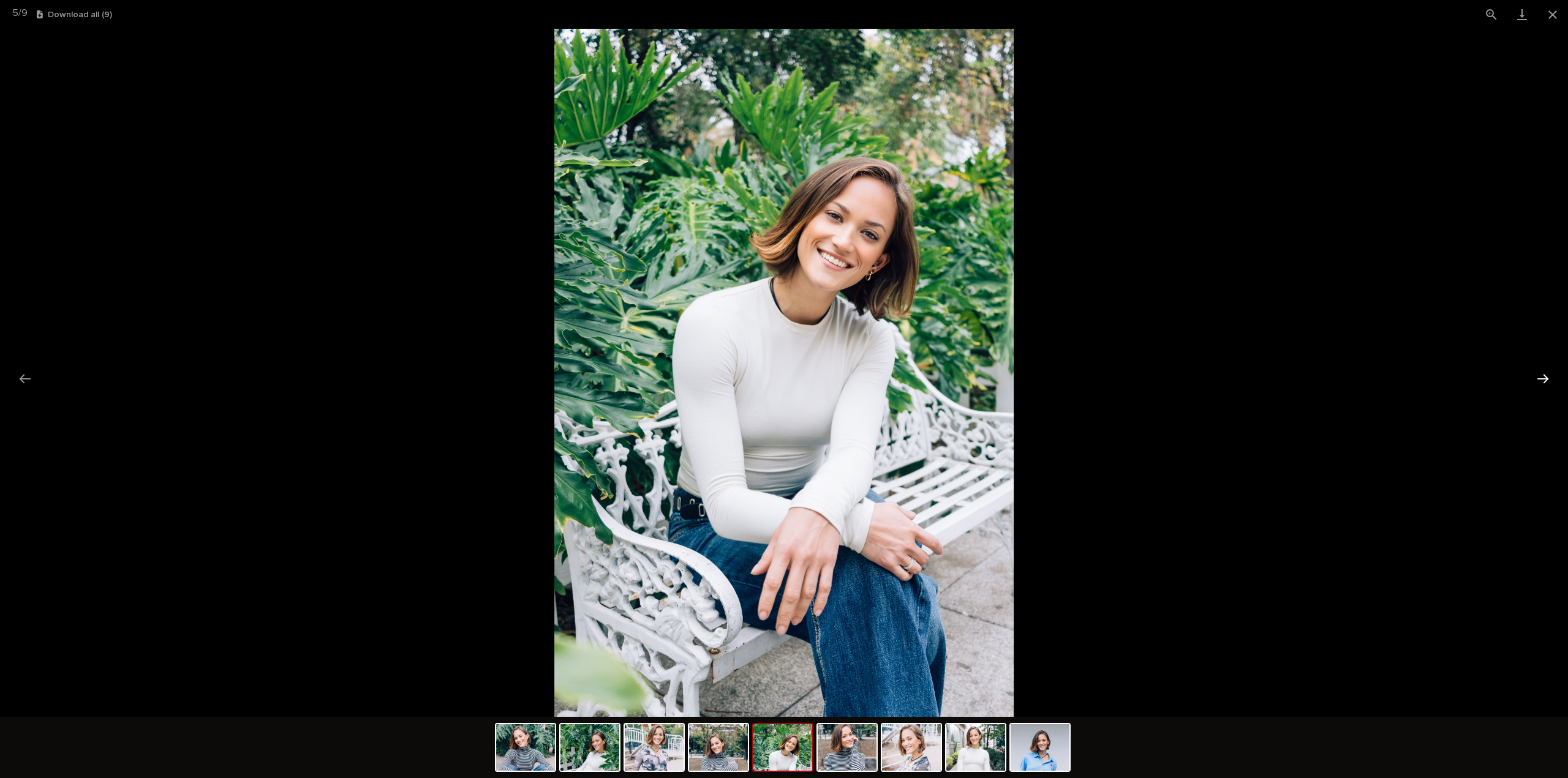
click at [1549, 379] on button "Next slide" at bounding box center [1543, 379] width 25 height 24
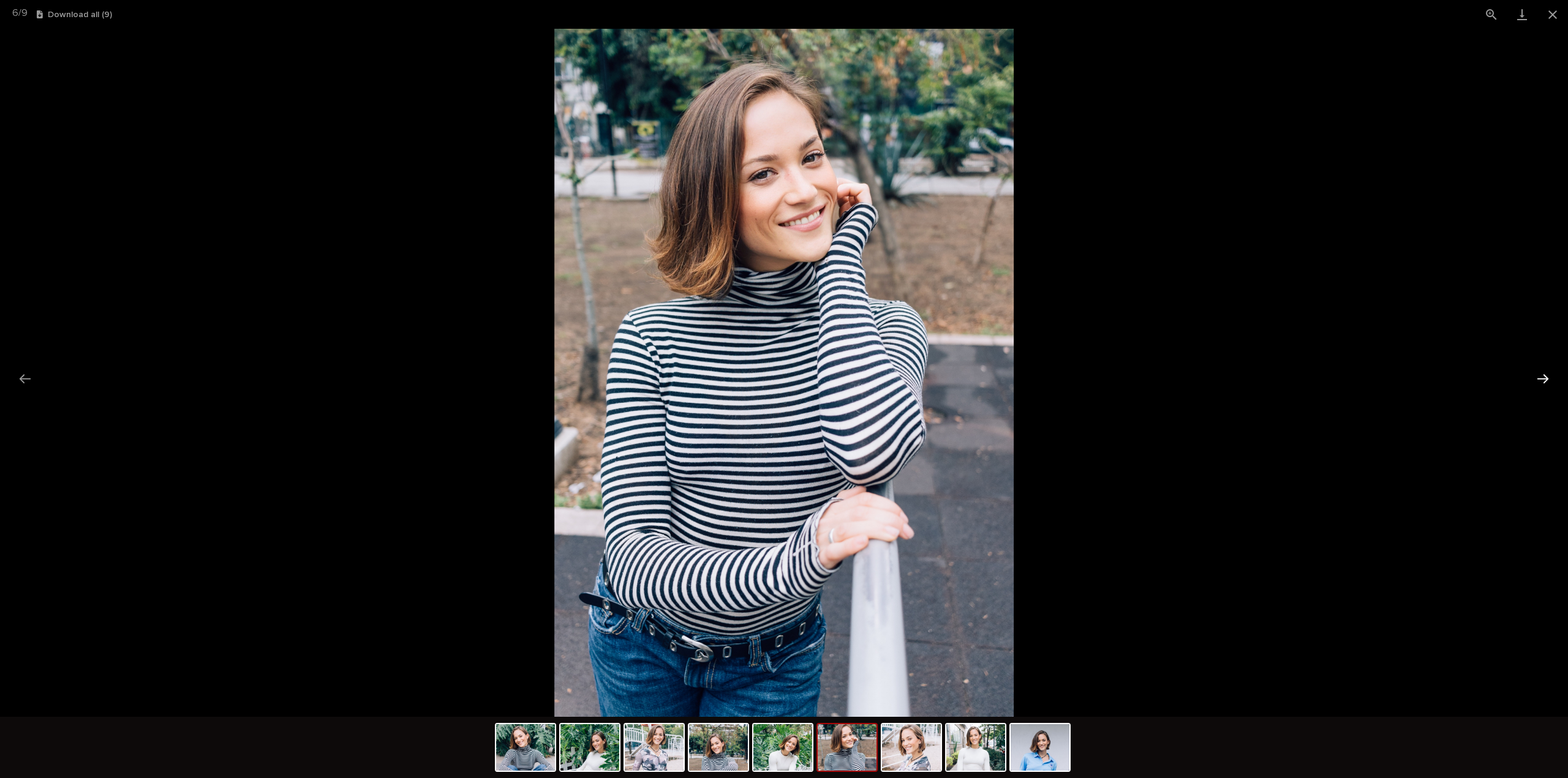
click at [1549, 379] on button "Next slide" at bounding box center [1543, 379] width 25 height 24
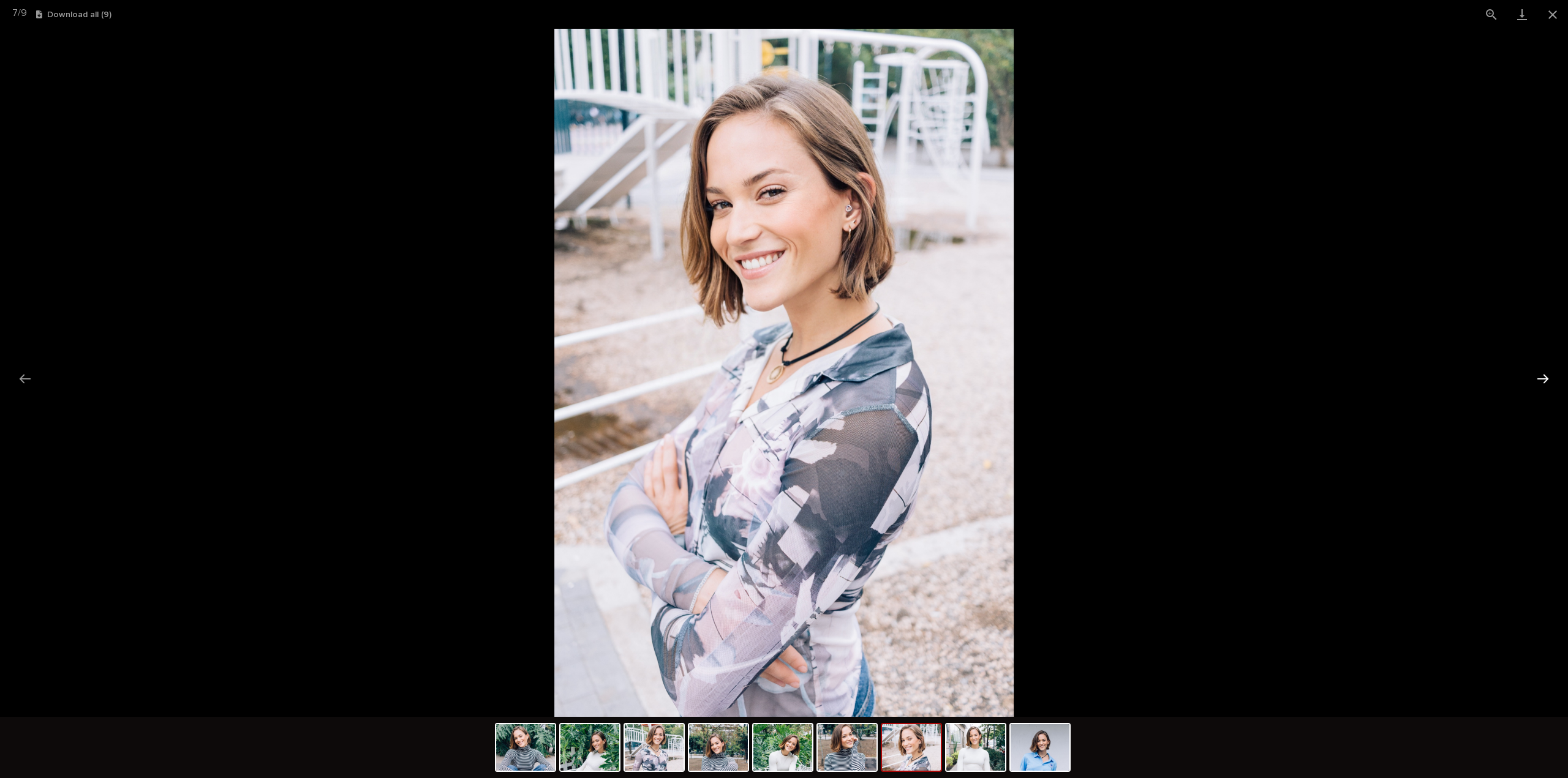
click at [1549, 379] on button "Next slide" at bounding box center [1543, 379] width 25 height 24
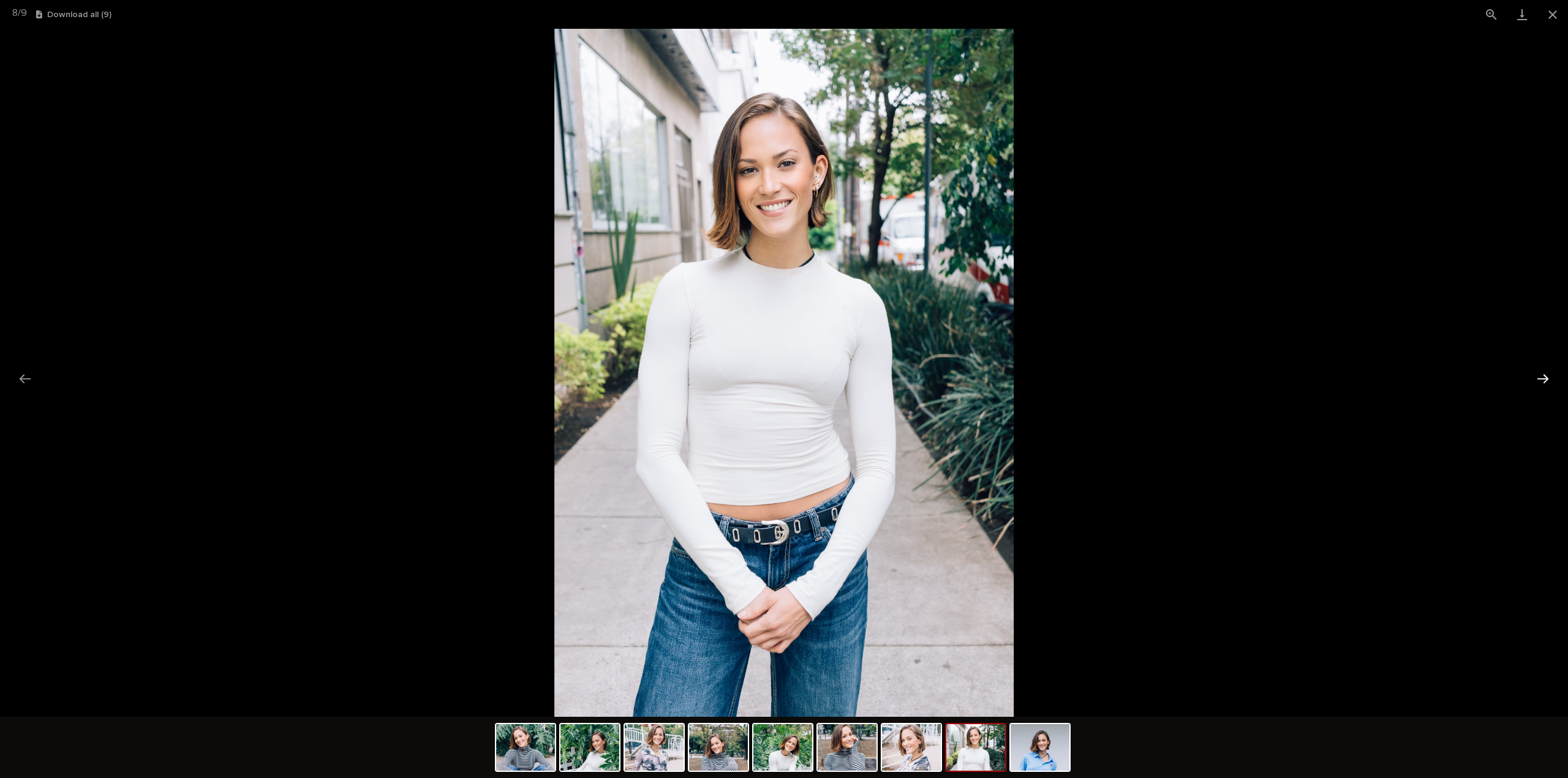
click at [1549, 379] on button "Next slide" at bounding box center [1543, 379] width 25 height 24
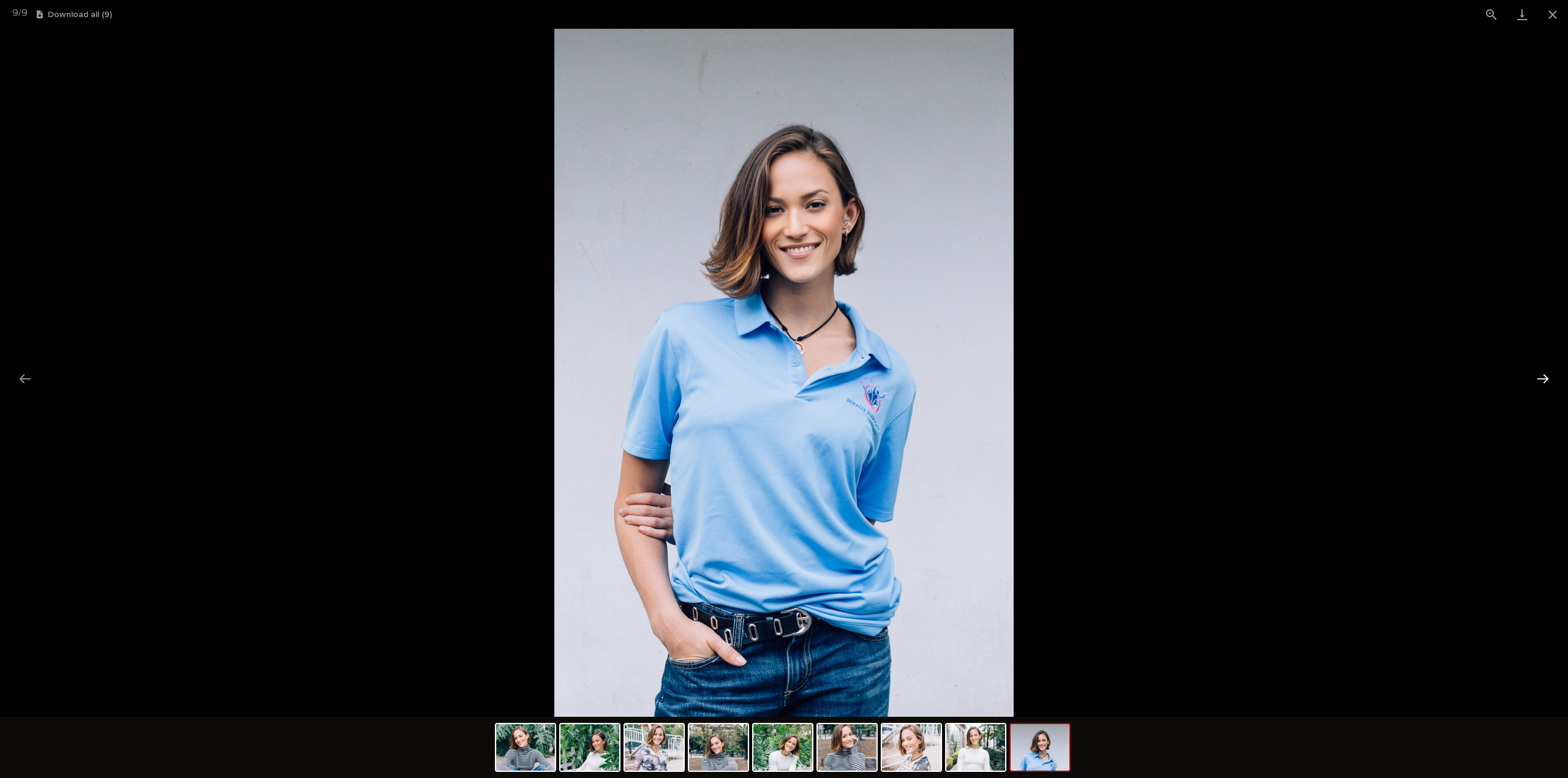
click at [1549, 379] on button "Next slide" at bounding box center [1543, 379] width 25 height 24
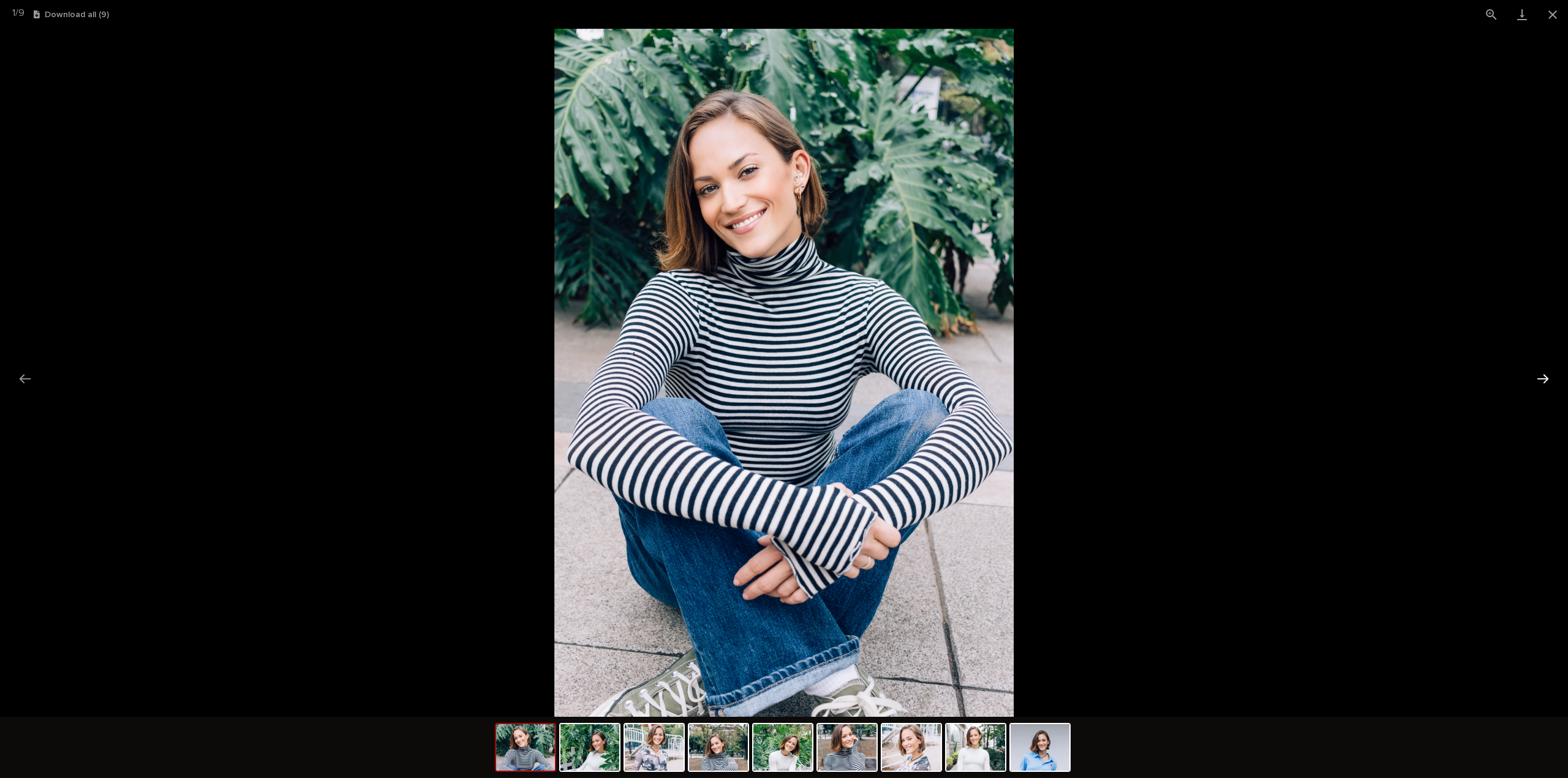
click at [1549, 379] on button "Next slide" at bounding box center [1543, 379] width 25 height 24
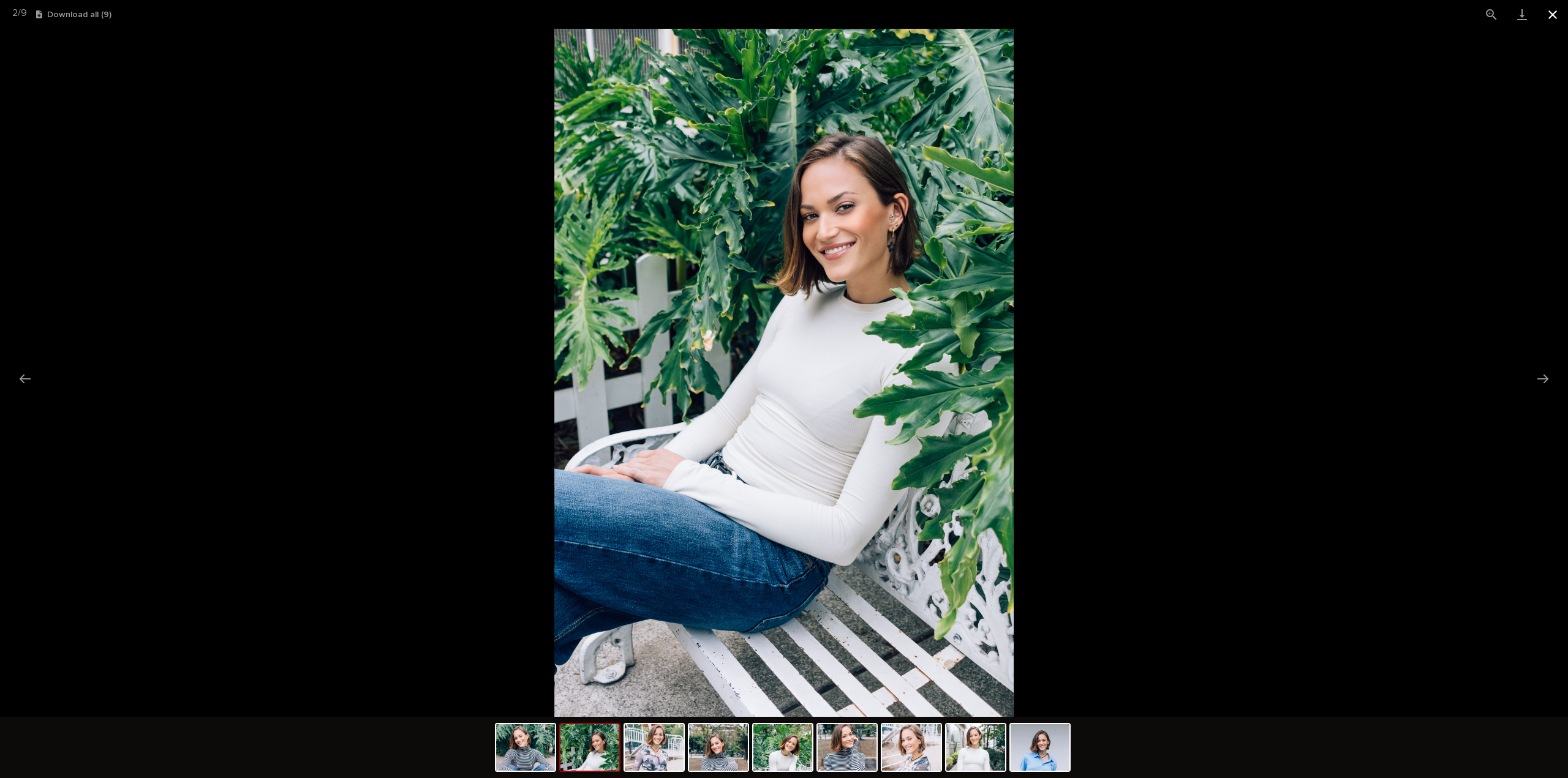
click at [1551, 17] on button "Close gallery" at bounding box center [1553, 14] width 31 height 29
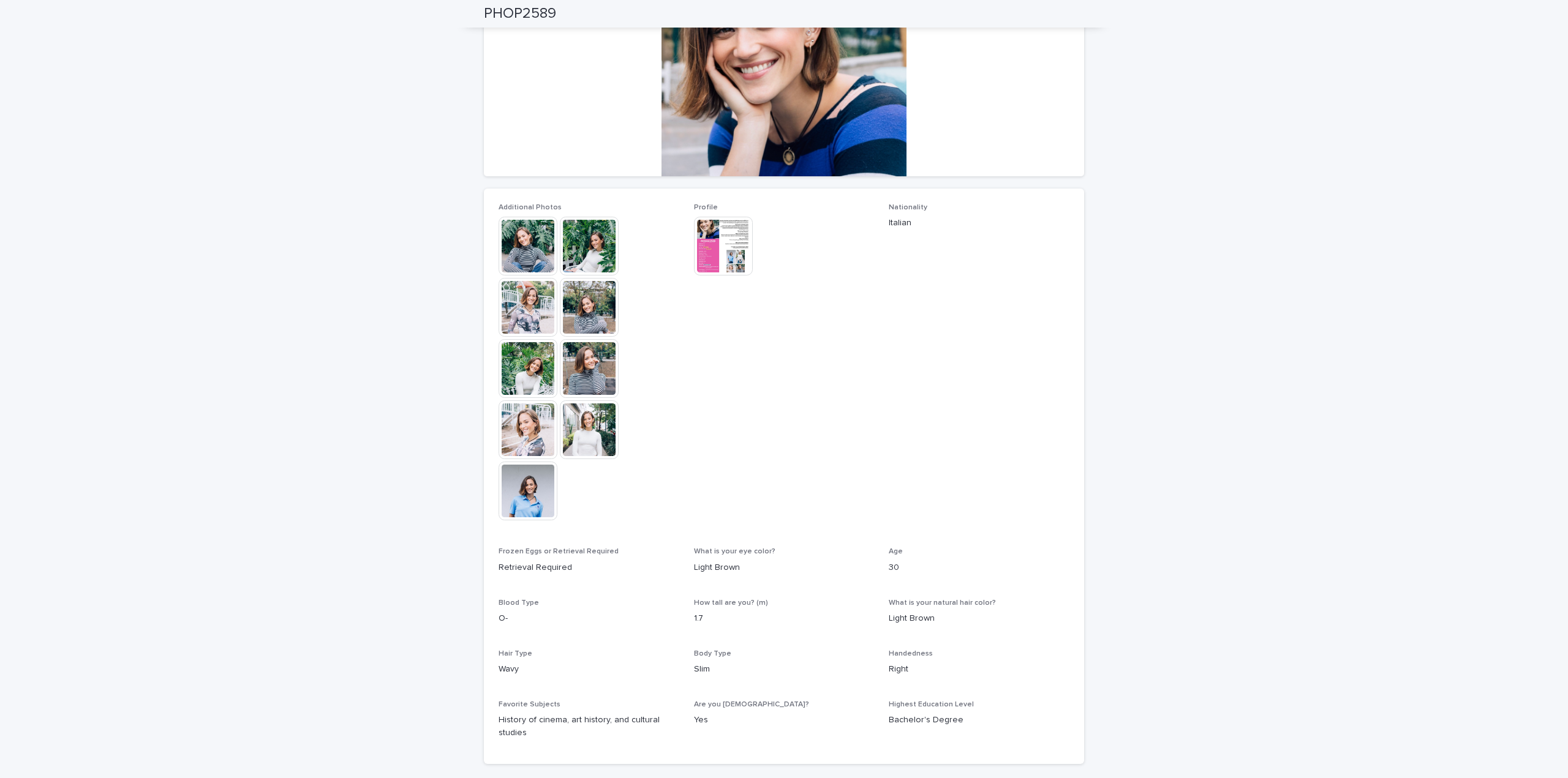
click at [723, 253] on img at bounding box center [723, 246] width 59 height 59
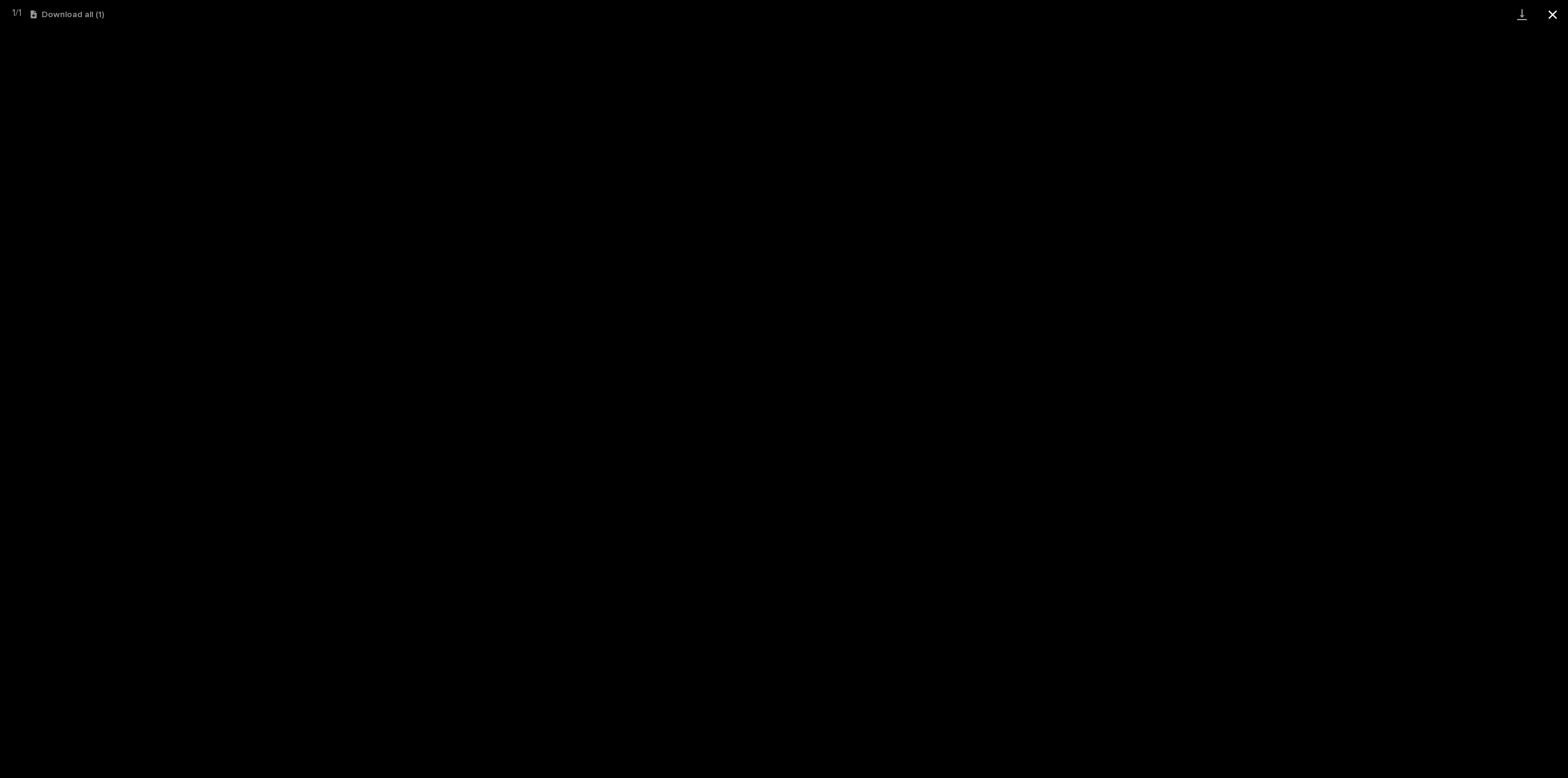
click at [1555, 10] on button "Close gallery" at bounding box center [1553, 14] width 31 height 29
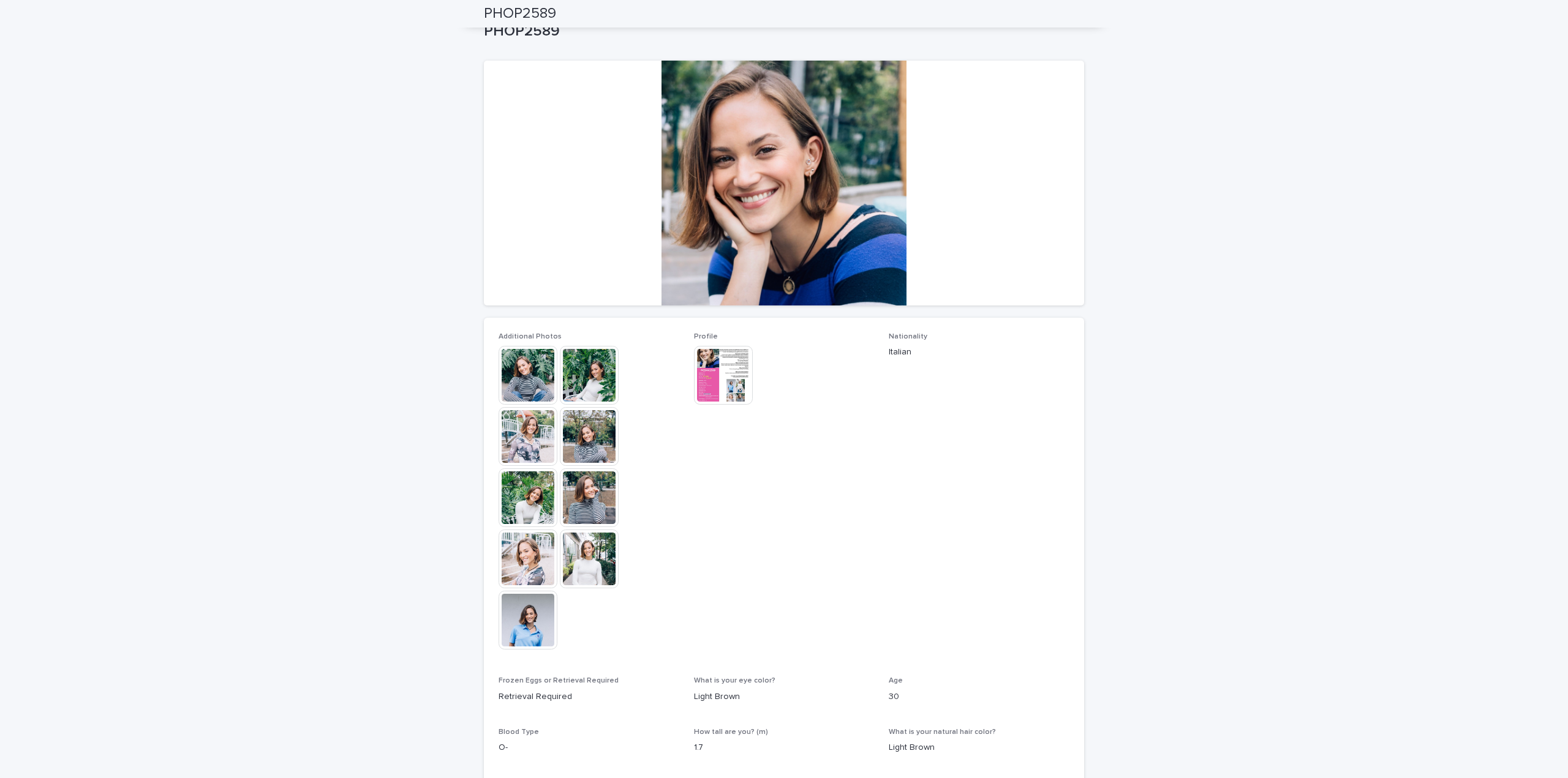
scroll to position [0, 0]
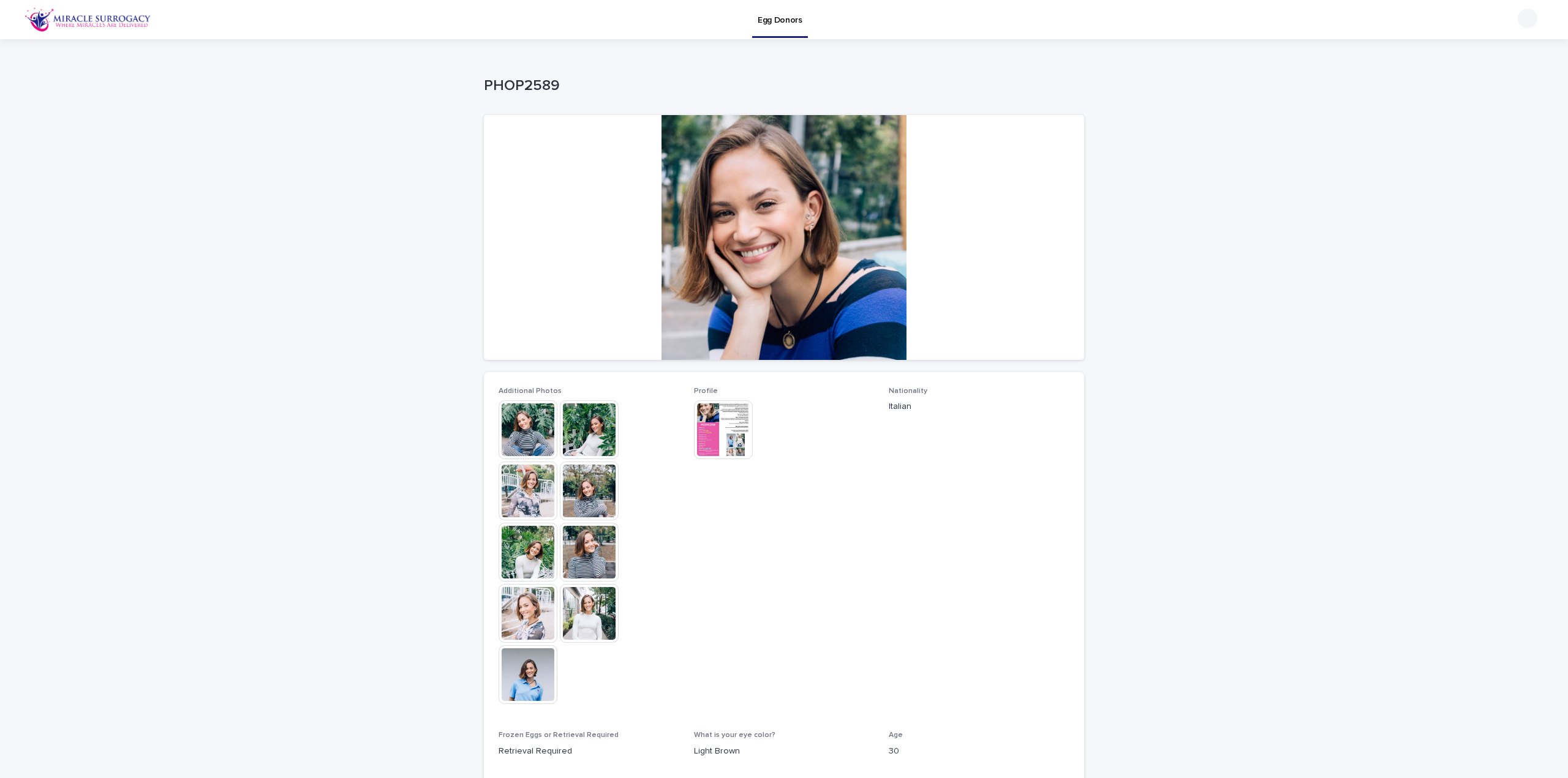
click at [712, 431] on img at bounding box center [723, 430] width 59 height 59
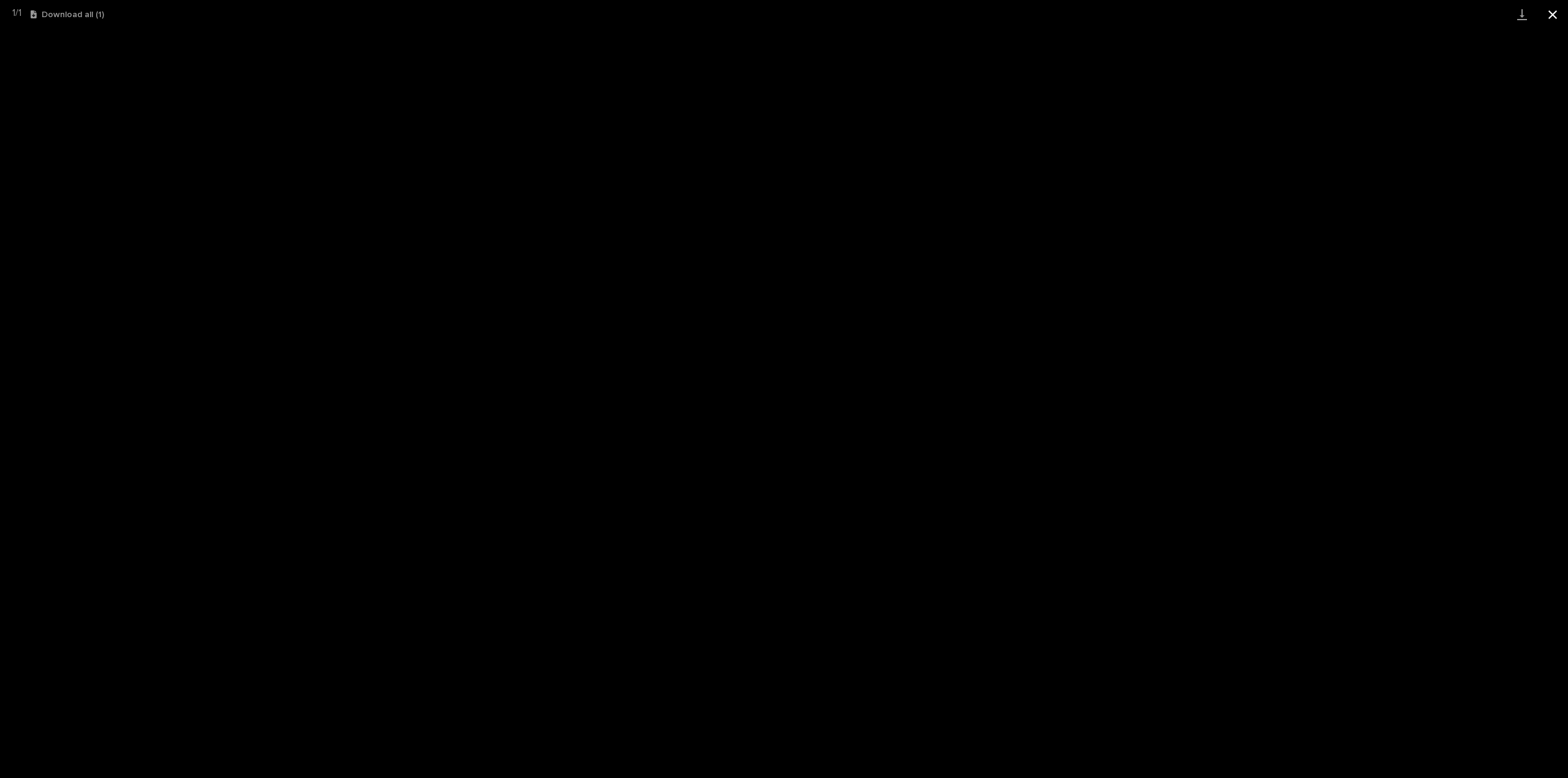
click at [1555, 15] on button "Close gallery" at bounding box center [1553, 14] width 31 height 29
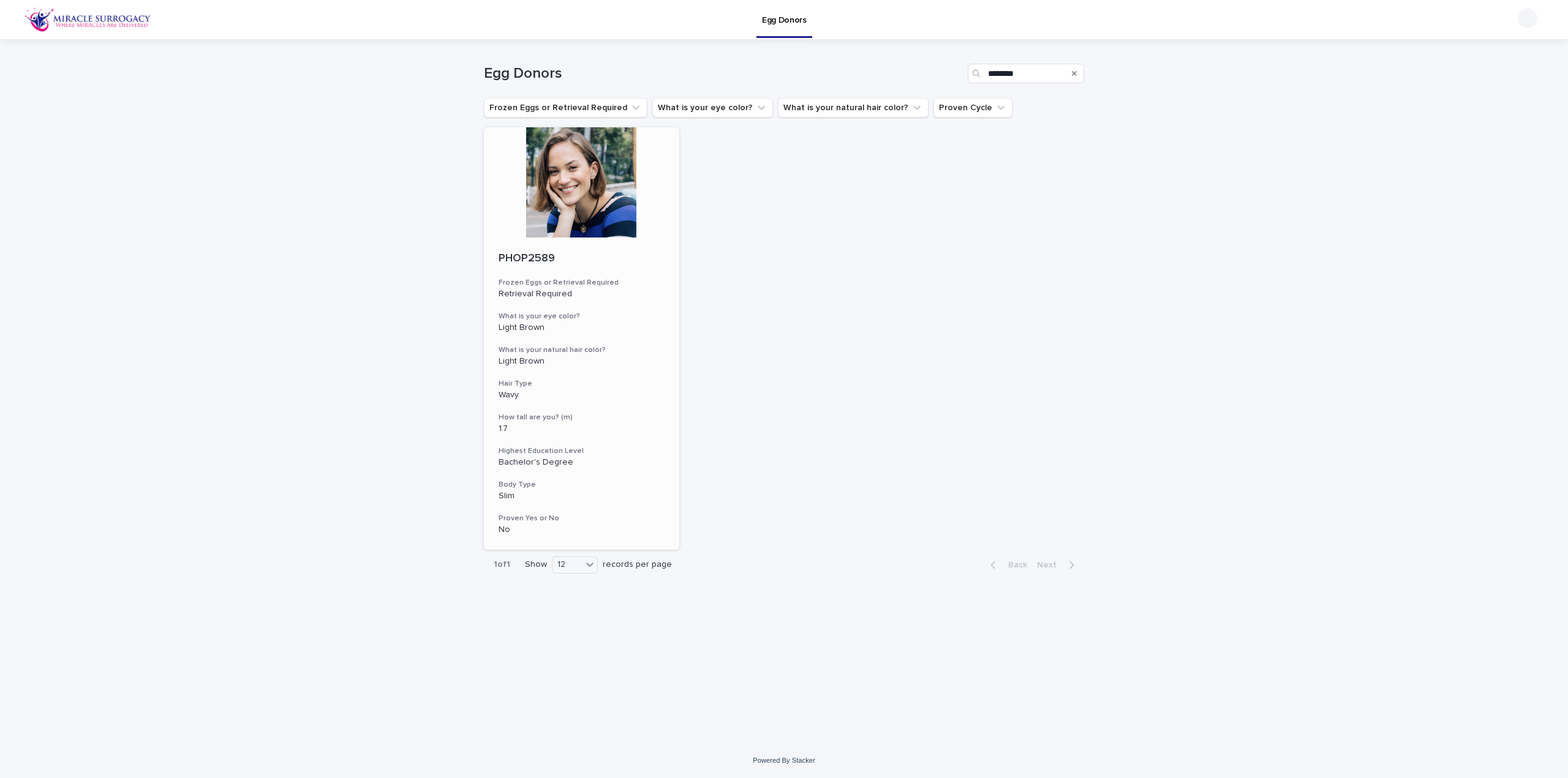
click at [576, 197] on div at bounding box center [581, 182] width 195 height 110
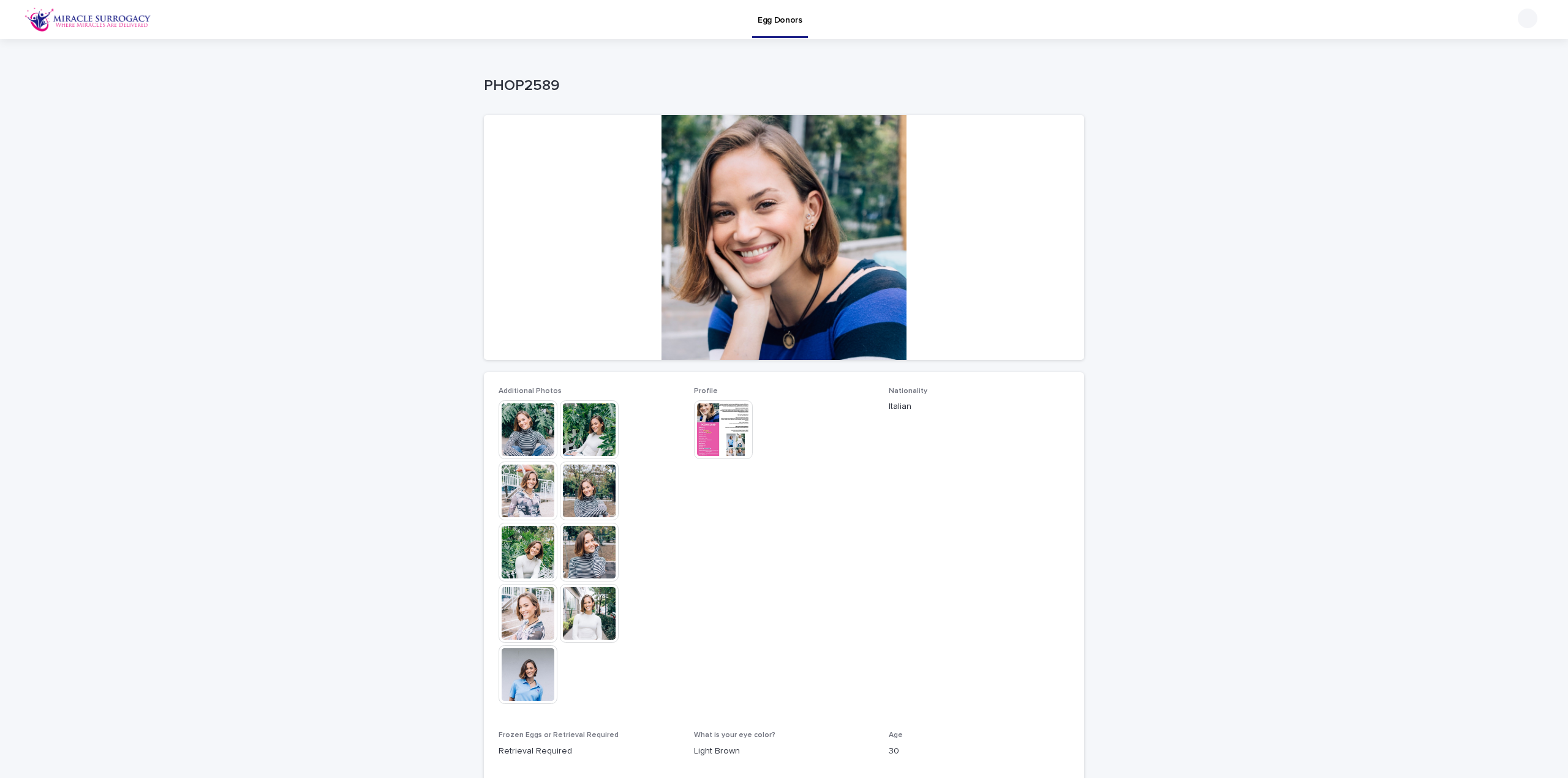
click at [523, 90] on p "PHOP2589" at bounding box center [781, 86] width 595 height 17
copy p "PHOP2589"
click at [60, 23] on img at bounding box center [88, 19] width 127 height 25
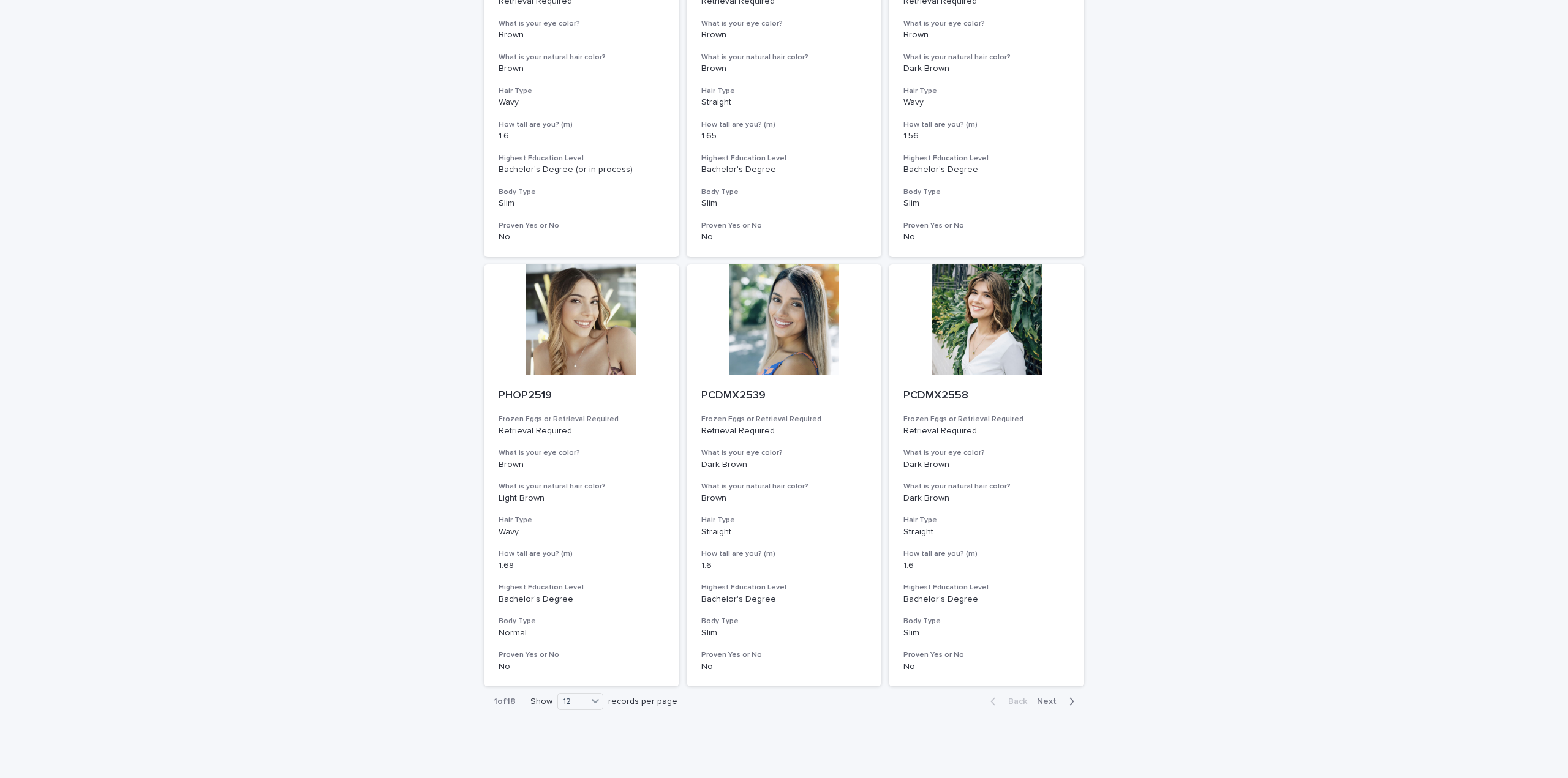
scroll to position [1186, 0]
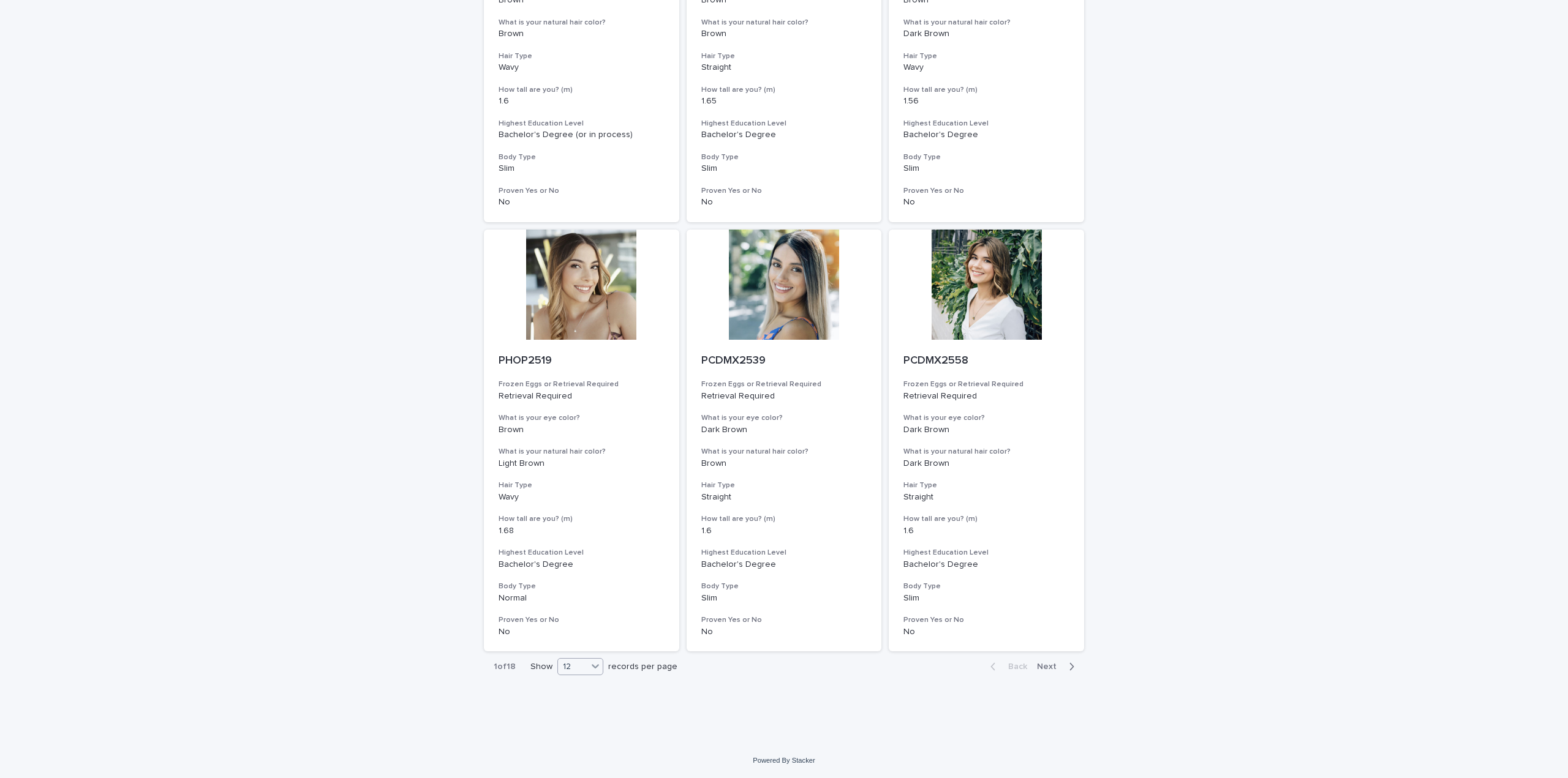
click at [578, 667] on div "12" at bounding box center [573, 667] width 30 height 13
click at [574, 712] on div "36" at bounding box center [576, 713] width 45 height 15
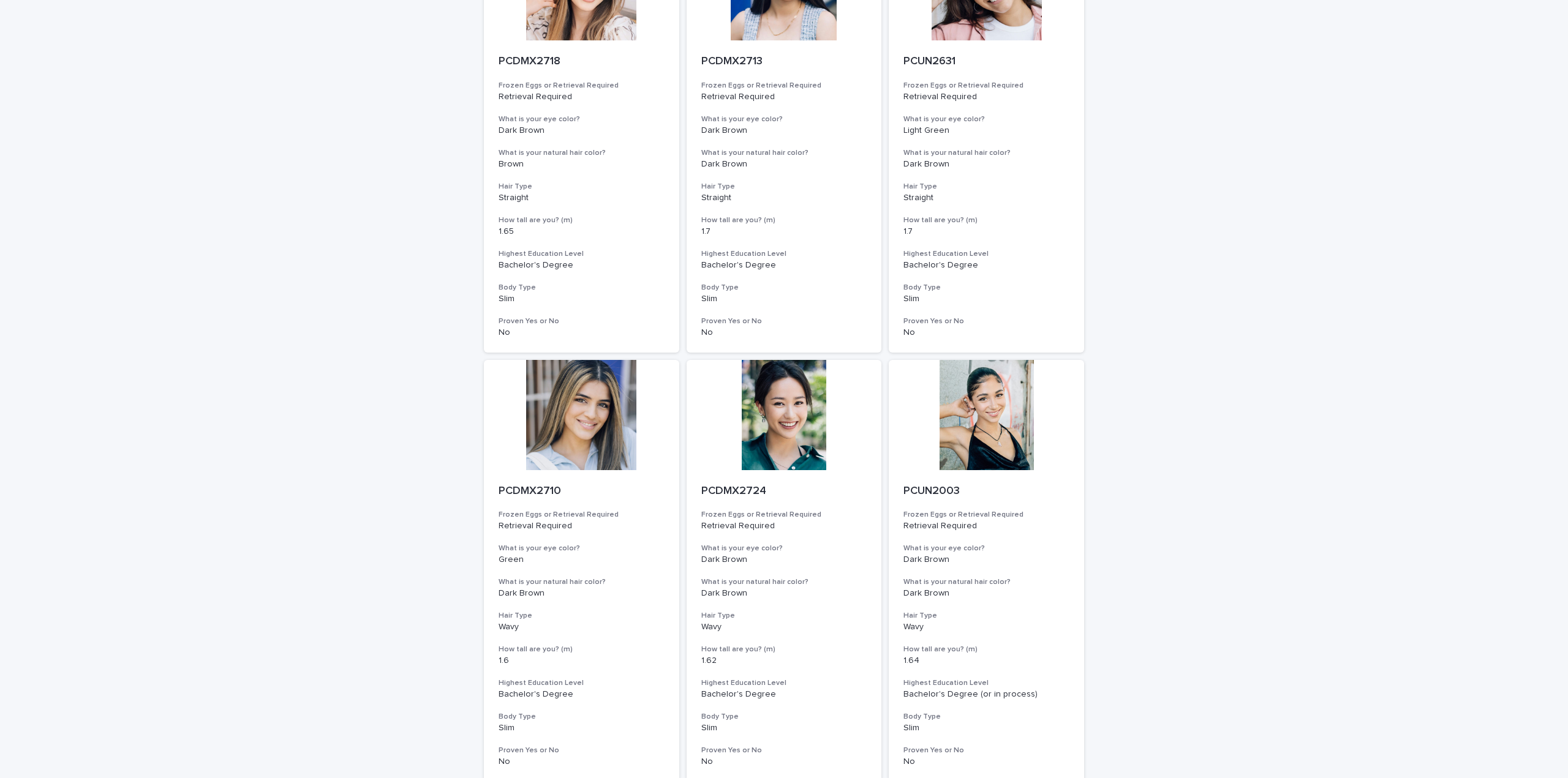
scroll to position [4614, 0]
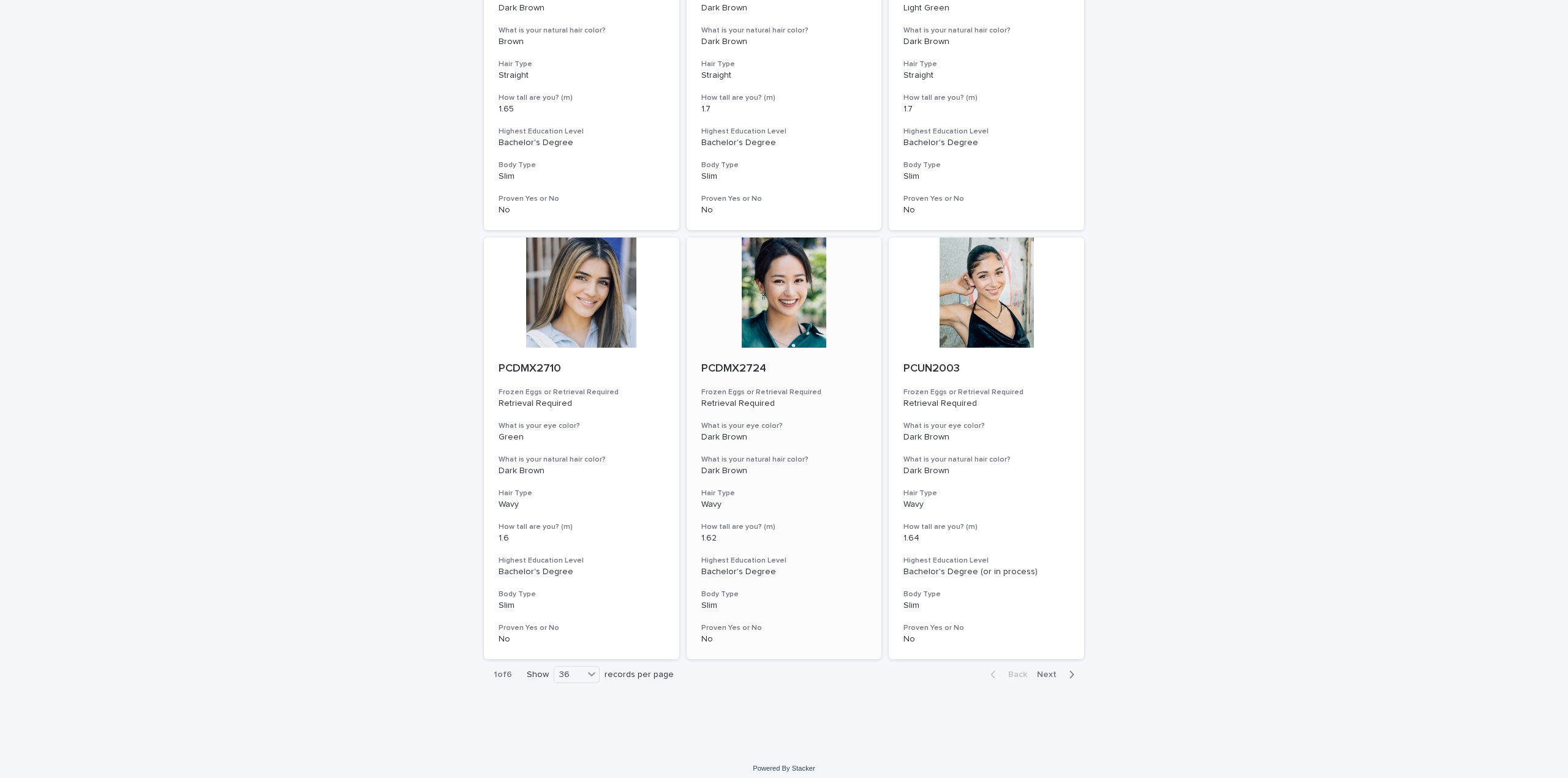
click at [785, 275] on div at bounding box center [784, 292] width 195 height 110
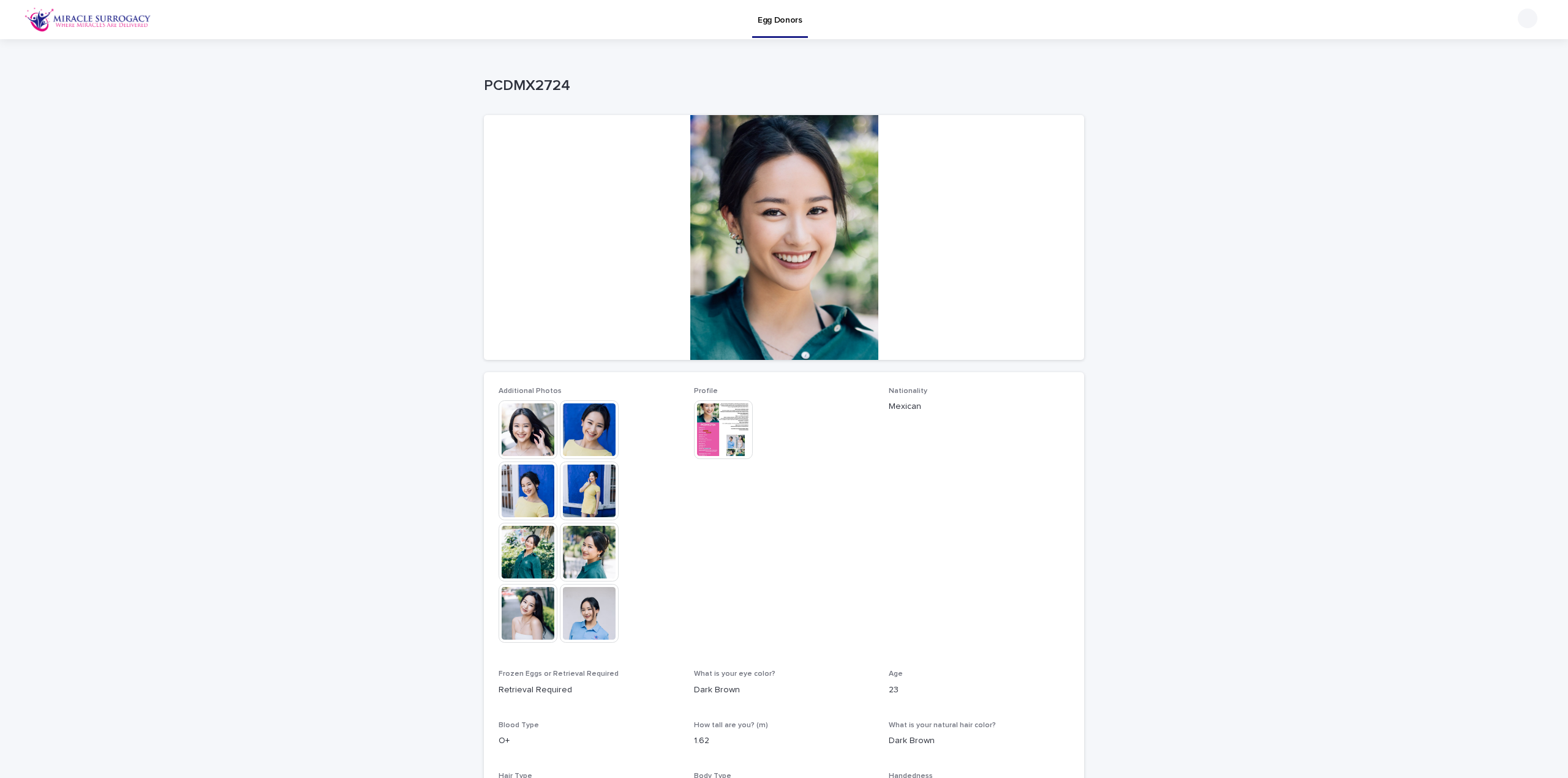
scroll to position [214, 0]
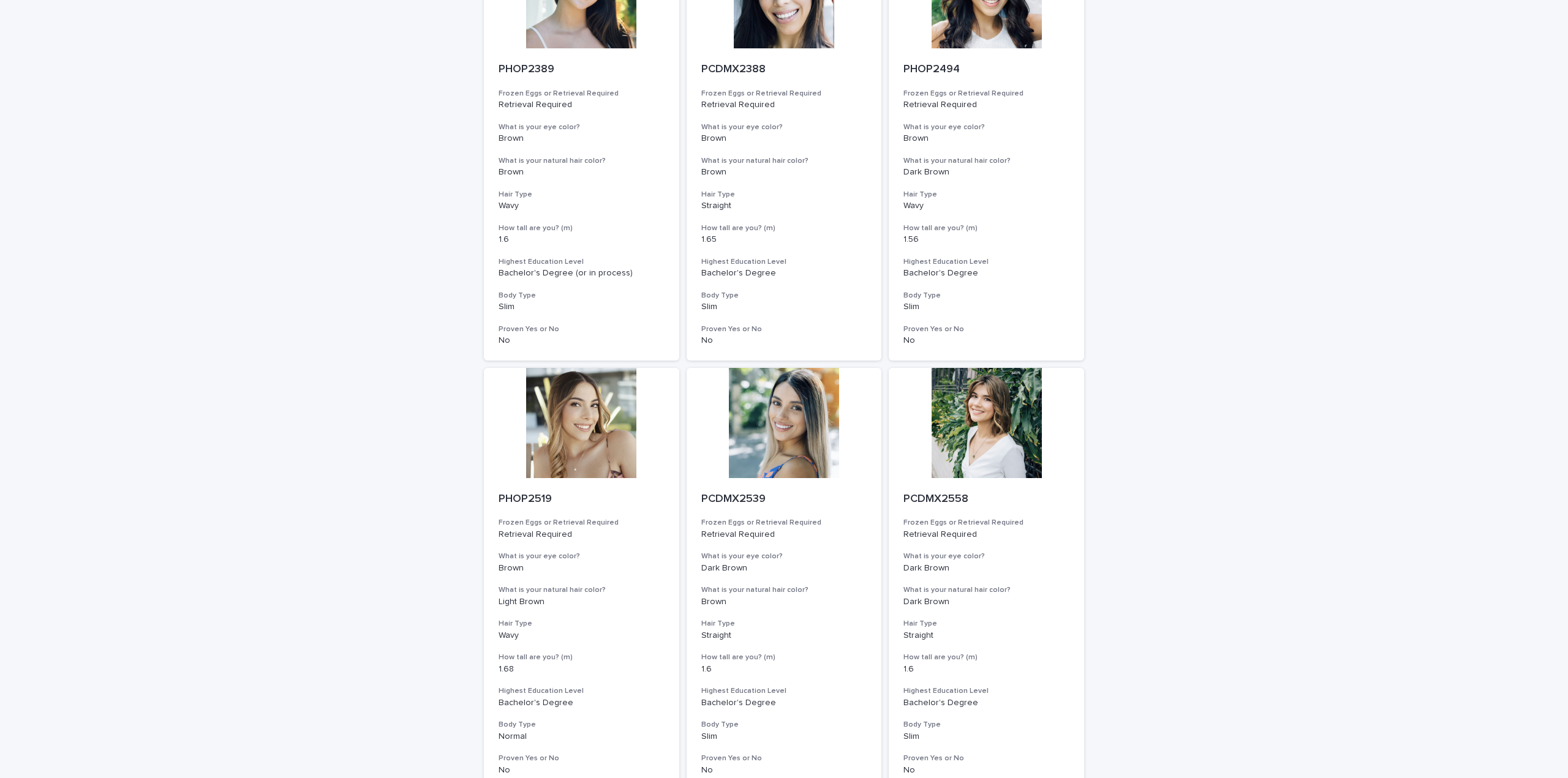
scroll to position [1186, 0]
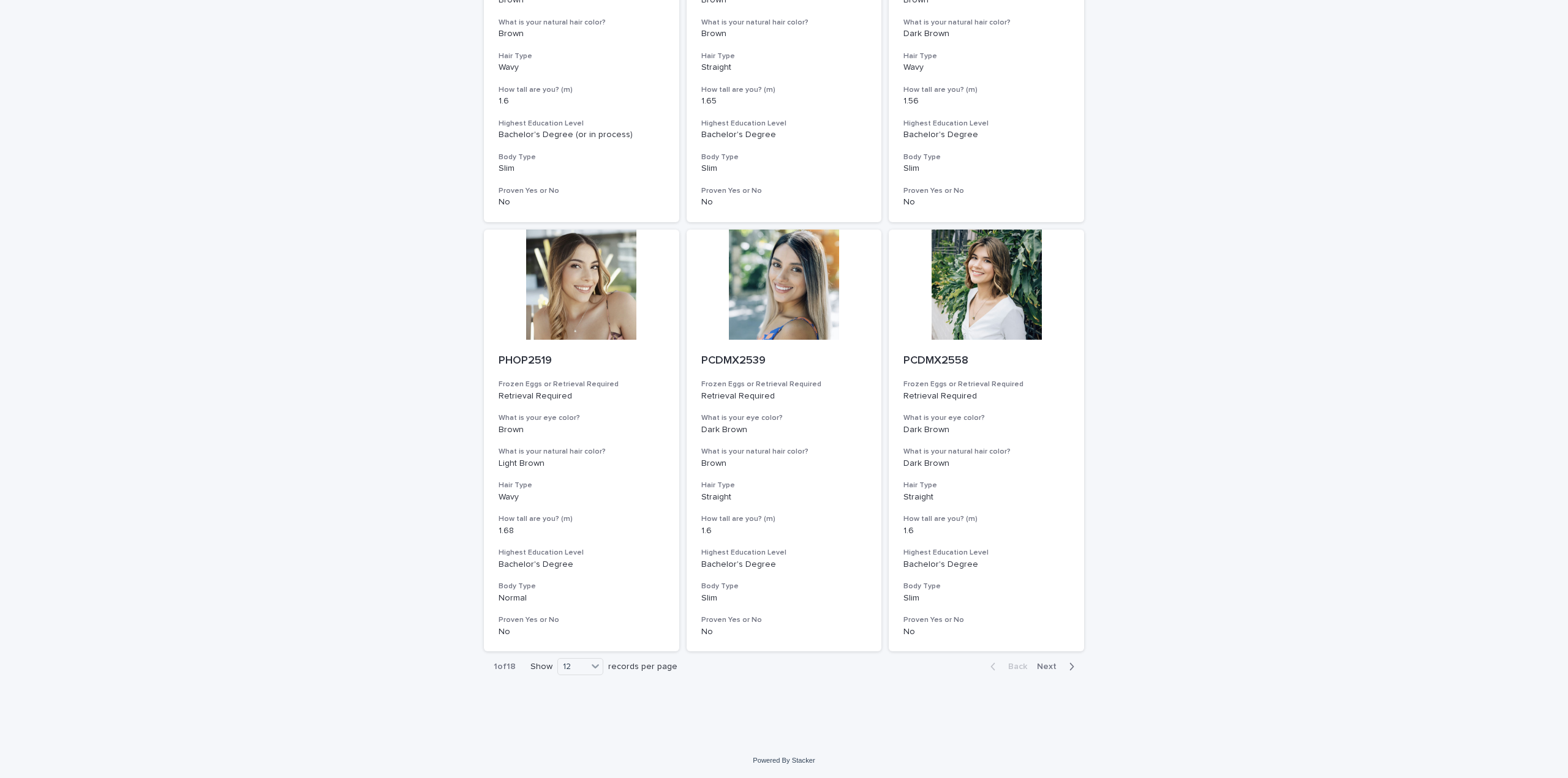
click at [1047, 663] on span "Next" at bounding box center [1050, 667] width 27 height 9
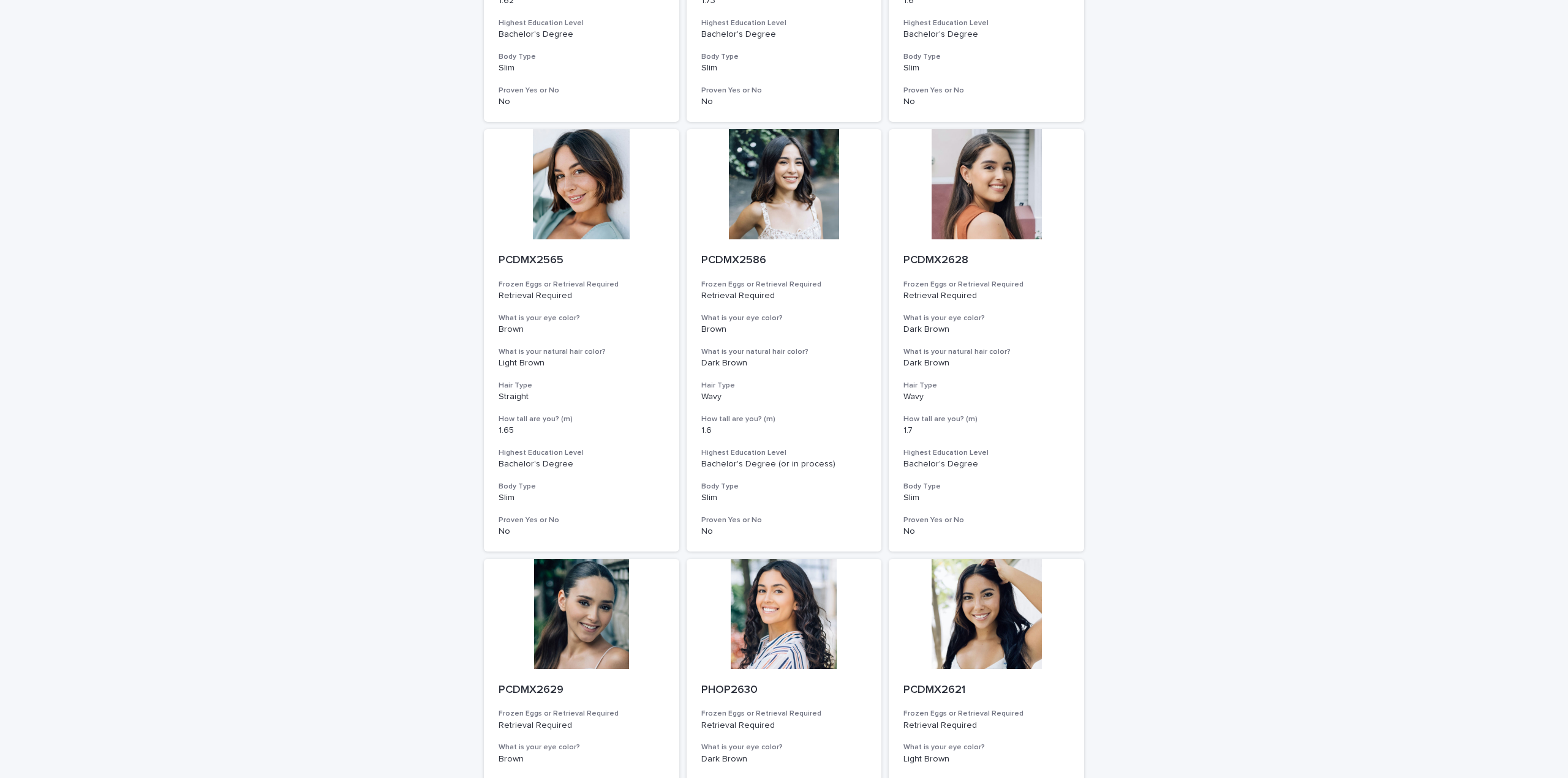
scroll to position [1186, 0]
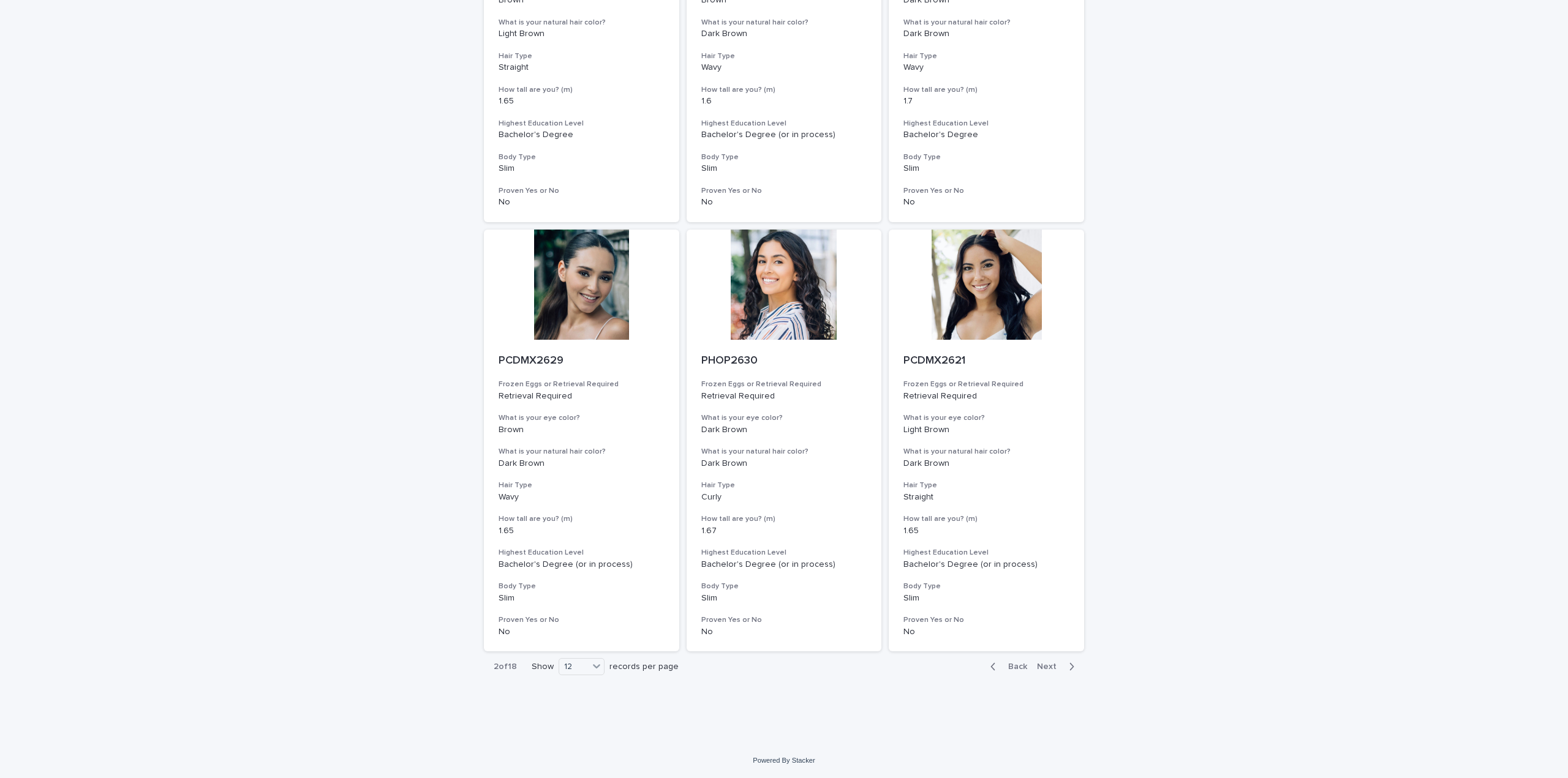
click at [1043, 663] on span "Next" at bounding box center [1050, 667] width 27 height 9
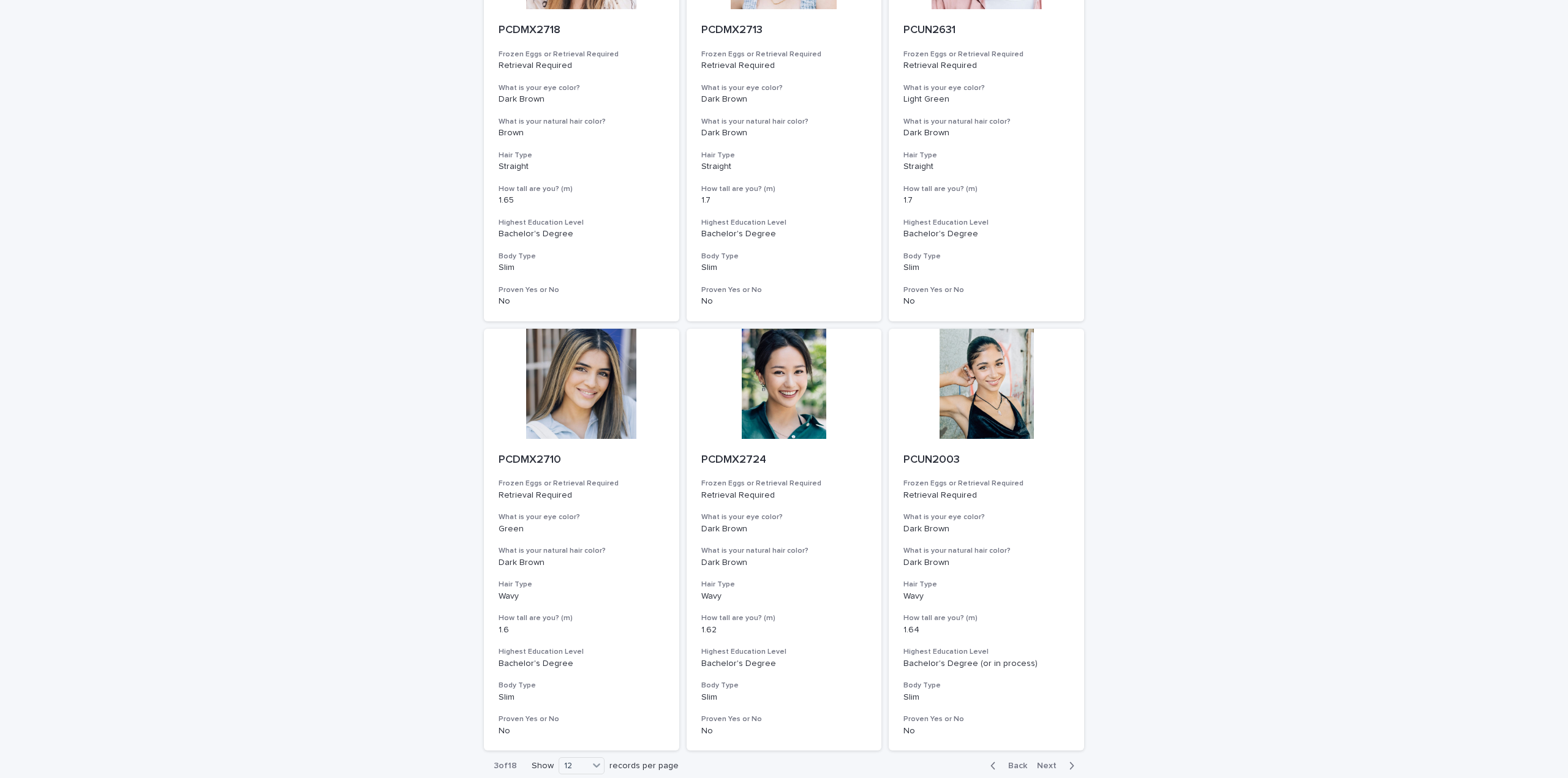
scroll to position [1186, 0]
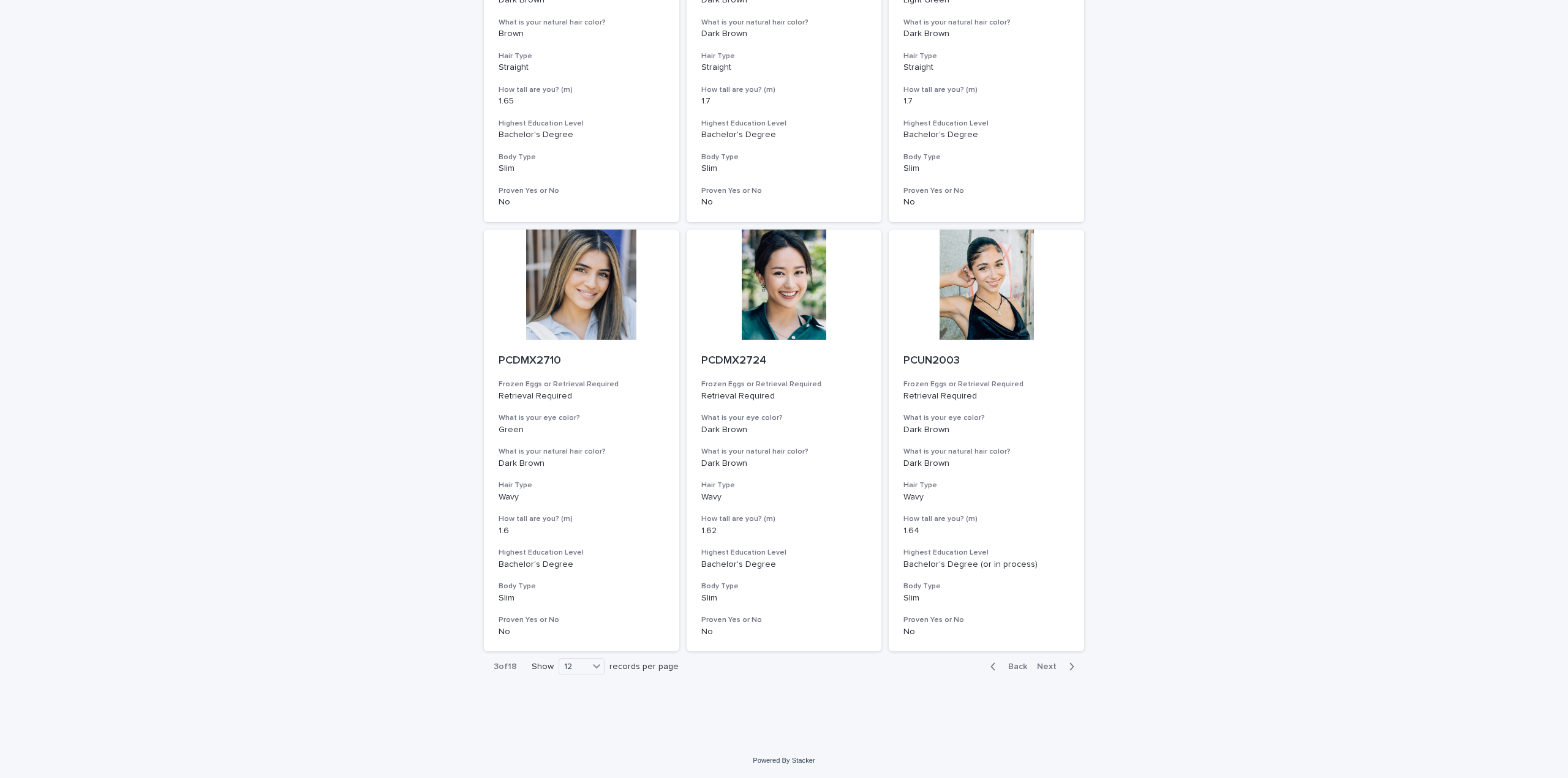
click at [1059, 659] on div "Back Next" at bounding box center [1032, 667] width 103 height 31
click at [1043, 670] on span "Next" at bounding box center [1050, 667] width 27 height 9
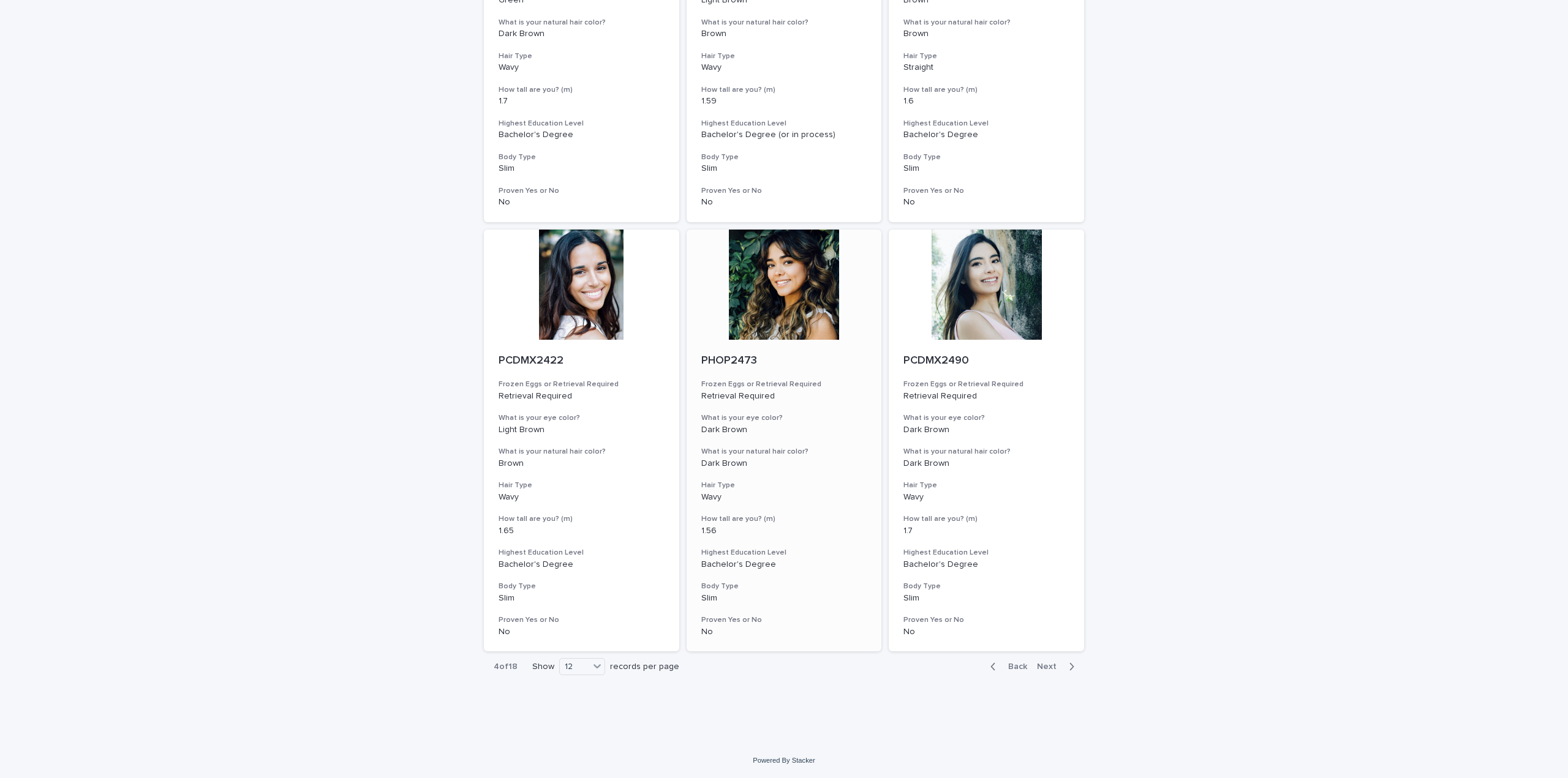
click at [789, 299] on div at bounding box center [784, 284] width 195 height 110
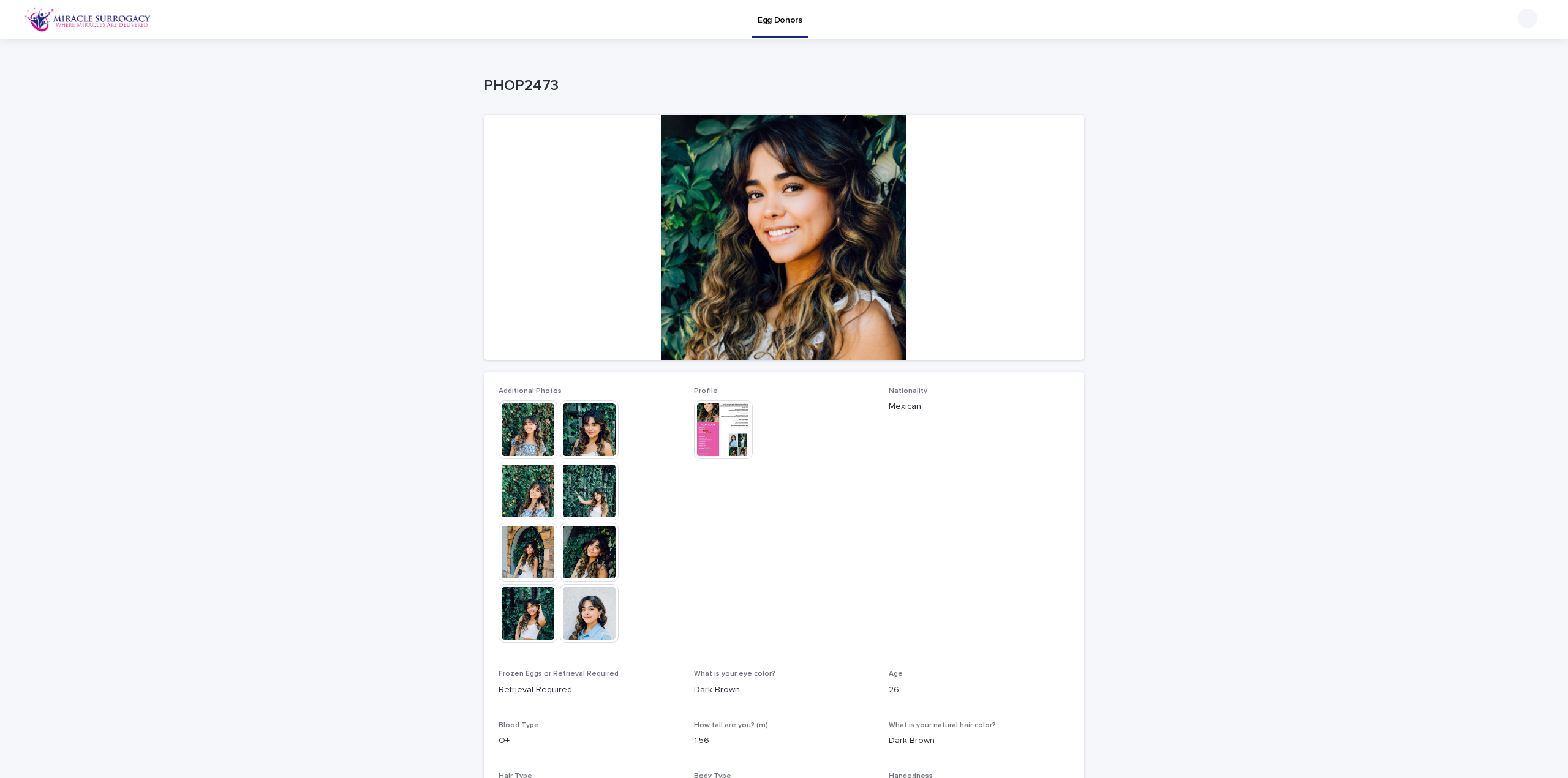
click at [684, 418] on div "Additional Photos This file cannot be opened Download File Profile This file ca…" at bounding box center [784, 623] width 571 height 472
click at [719, 416] on img at bounding box center [723, 430] width 59 height 59
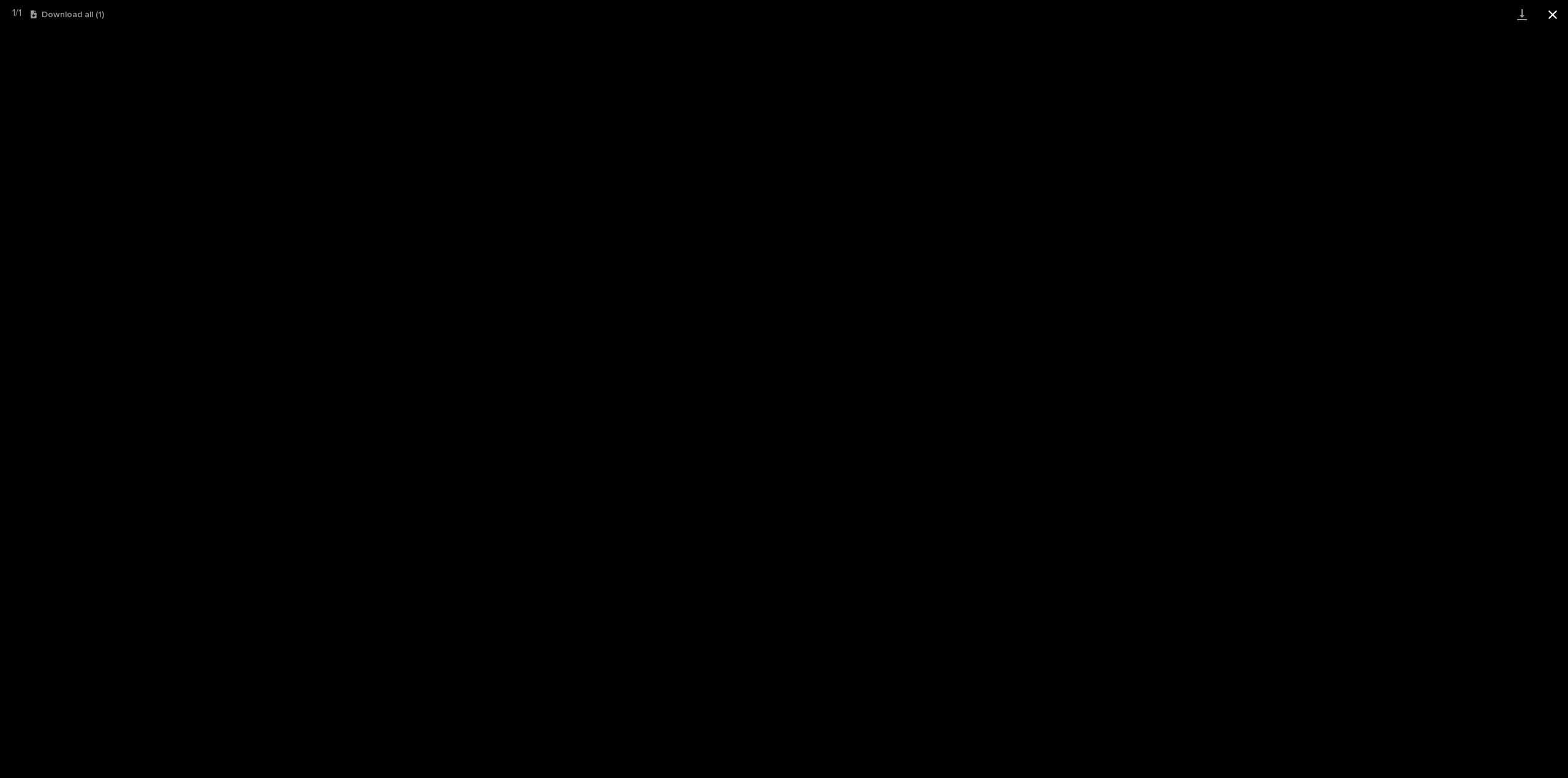
click at [1559, 18] on button "Close gallery" at bounding box center [1553, 14] width 31 height 29
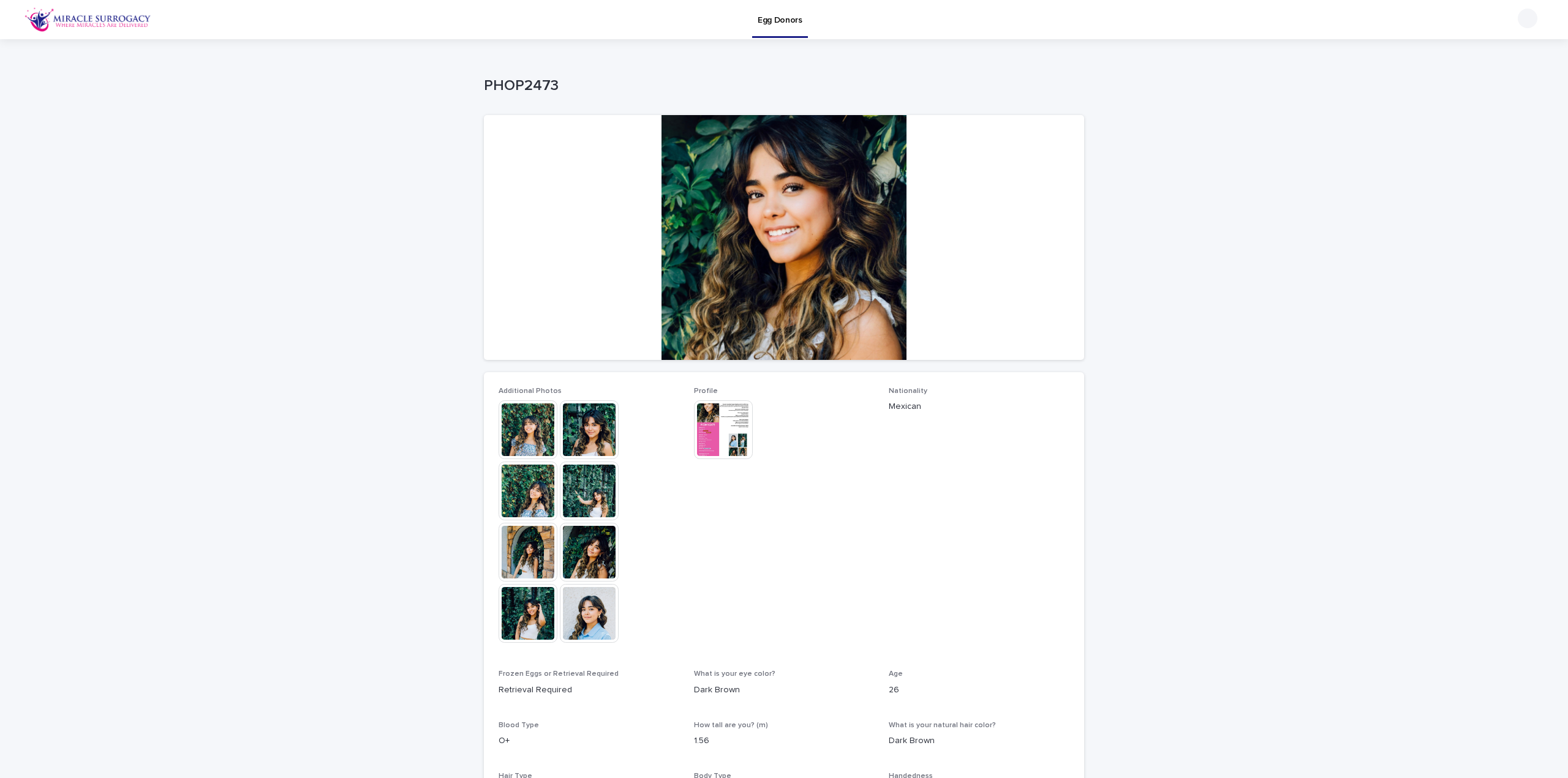
click at [582, 423] on img at bounding box center [589, 430] width 59 height 59
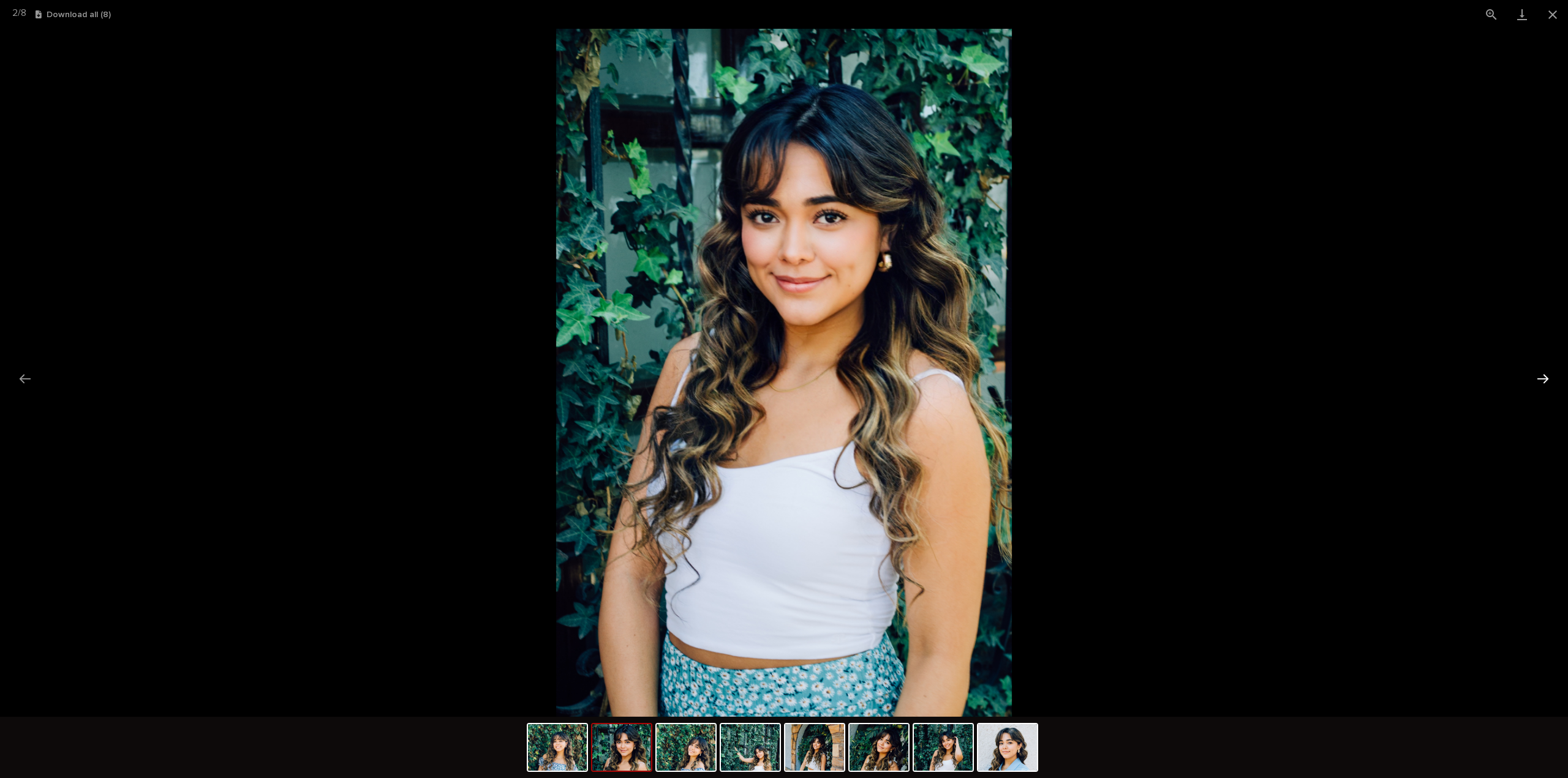
click at [1549, 380] on button "Next slide" at bounding box center [1543, 379] width 25 height 24
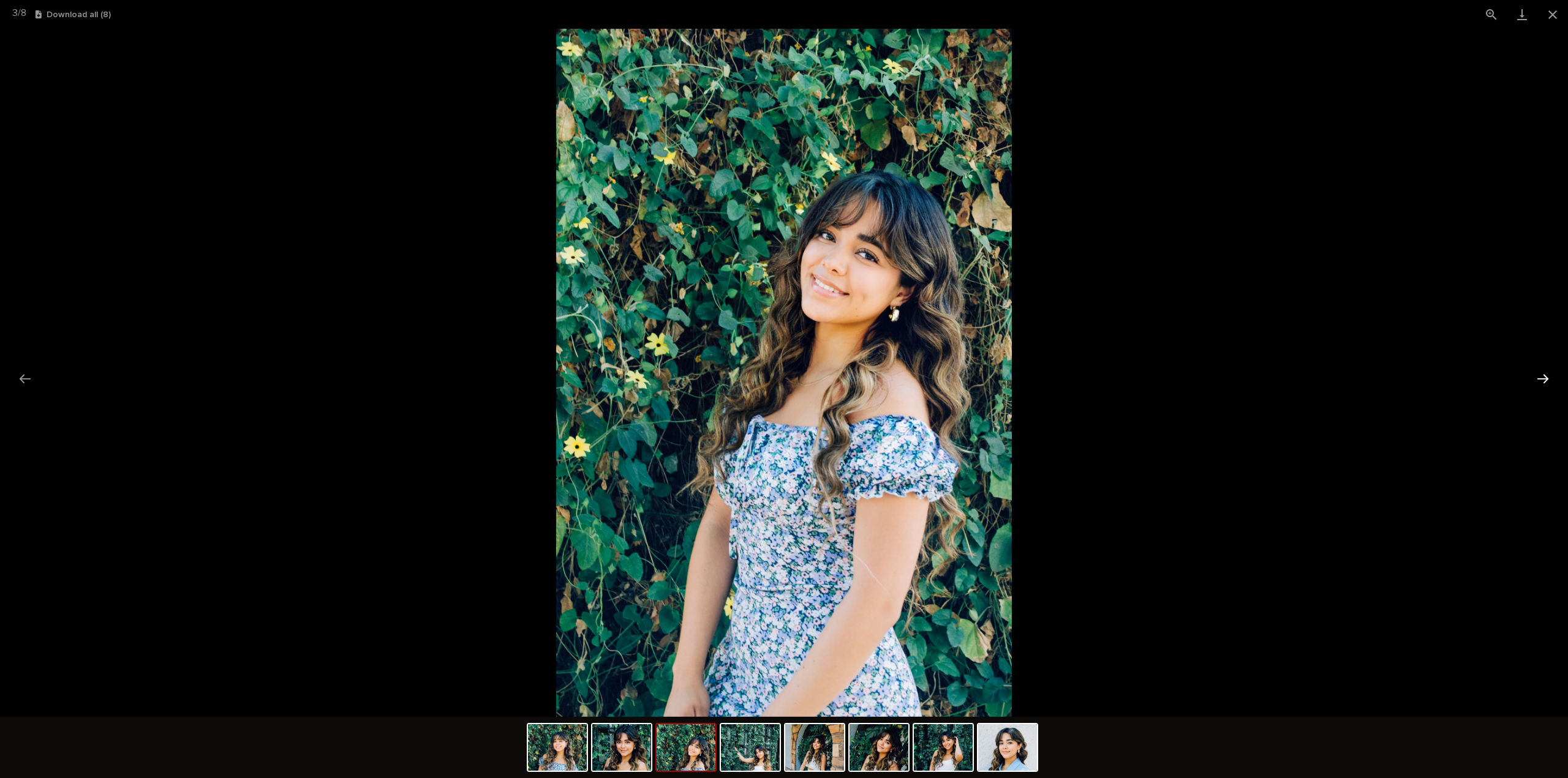
click at [1549, 380] on button "Next slide" at bounding box center [1543, 379] width 25 height 24
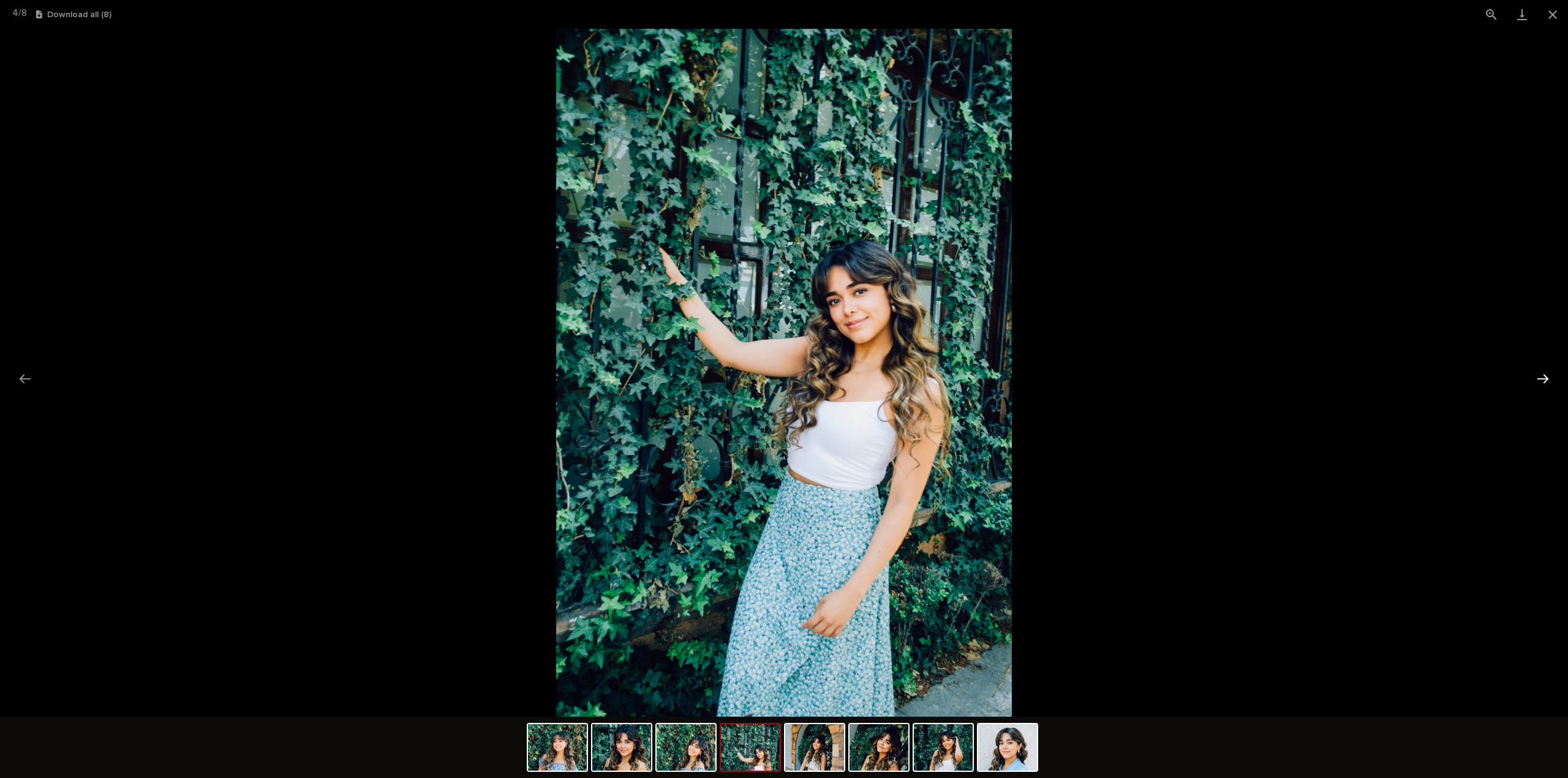
click at [1549, 380] on button "Next slide" at bounding box center [1543, 379] width 25 height 24
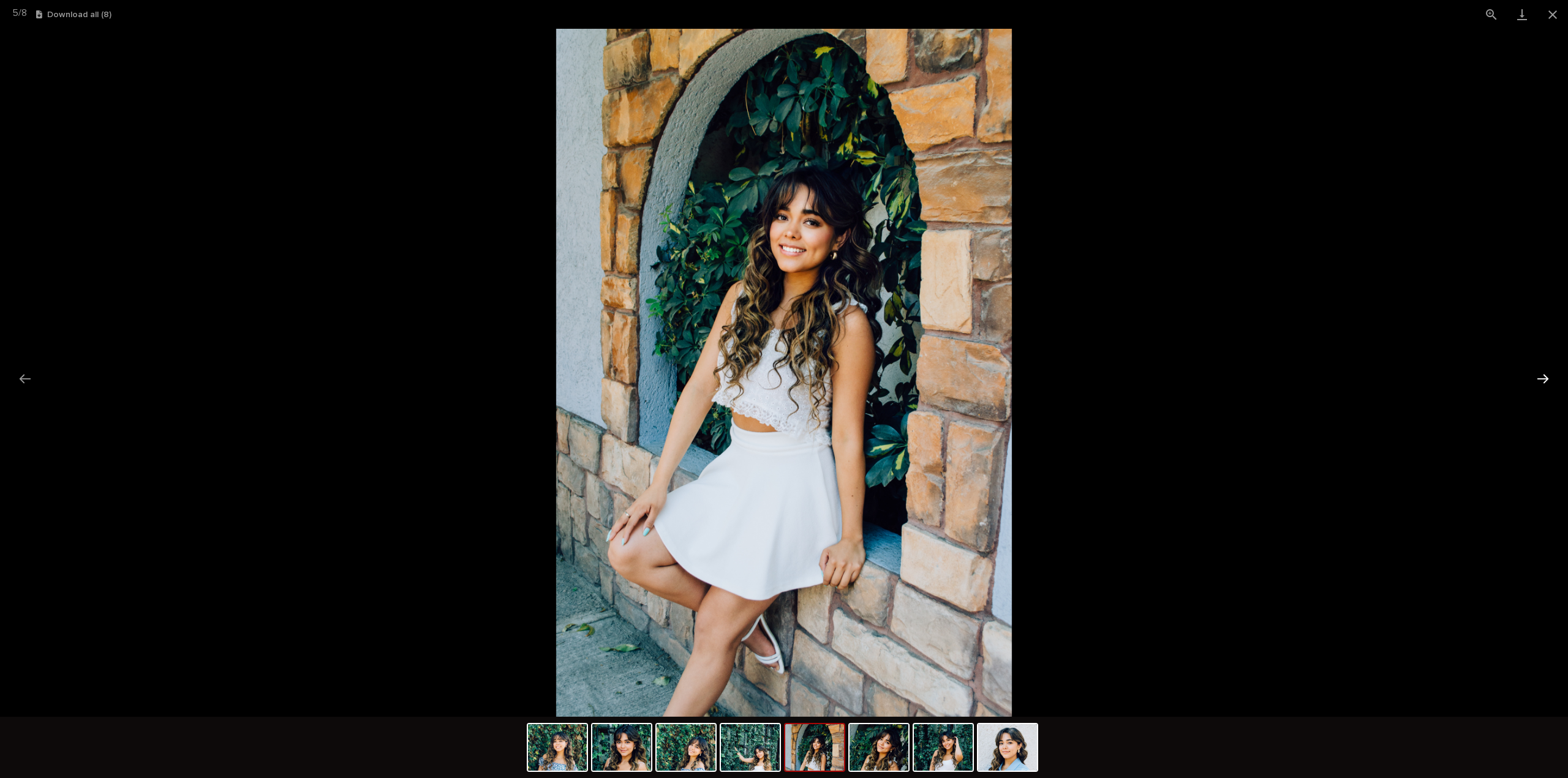
click at [1549, 380] on button "Next slide" at bounding box center [1543, 379] width 25 height 24
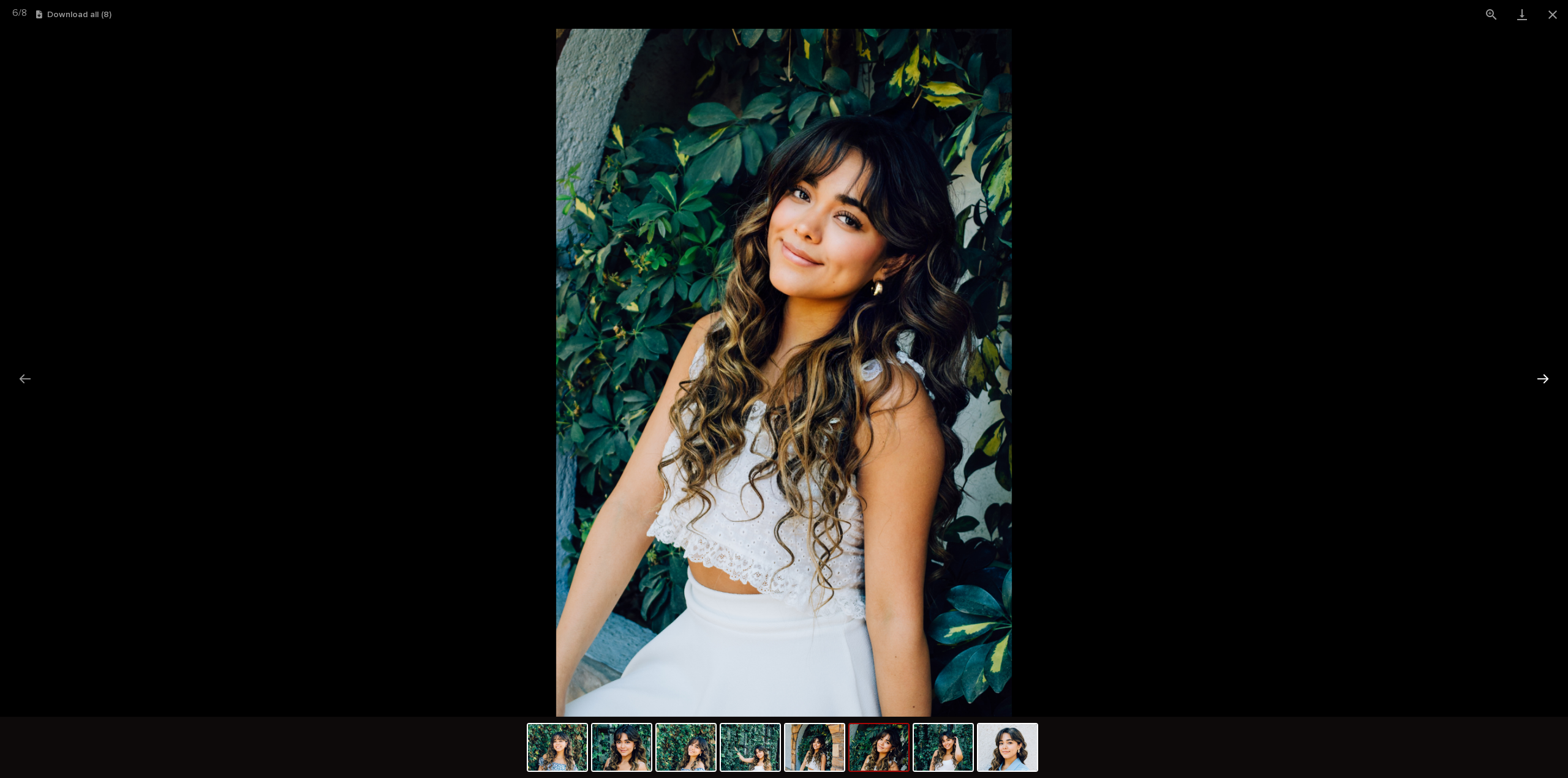
click at [1549, 380] on button "Next slide" at bounding box center [1543, 379] width 25 height 24
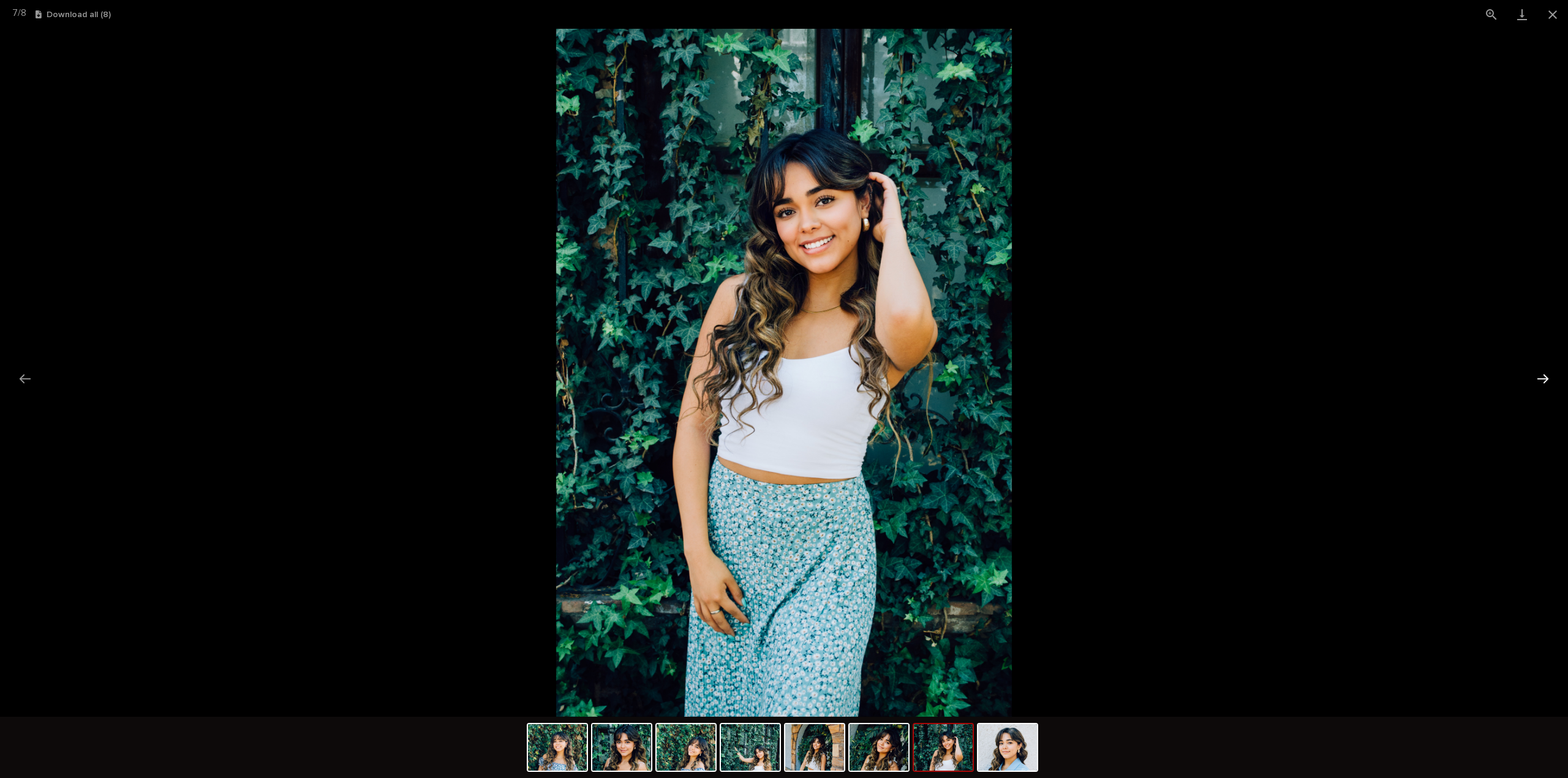
click at [1549, 380] on button "Next slide" at bounding box center [1543, 379] width 25 height 24
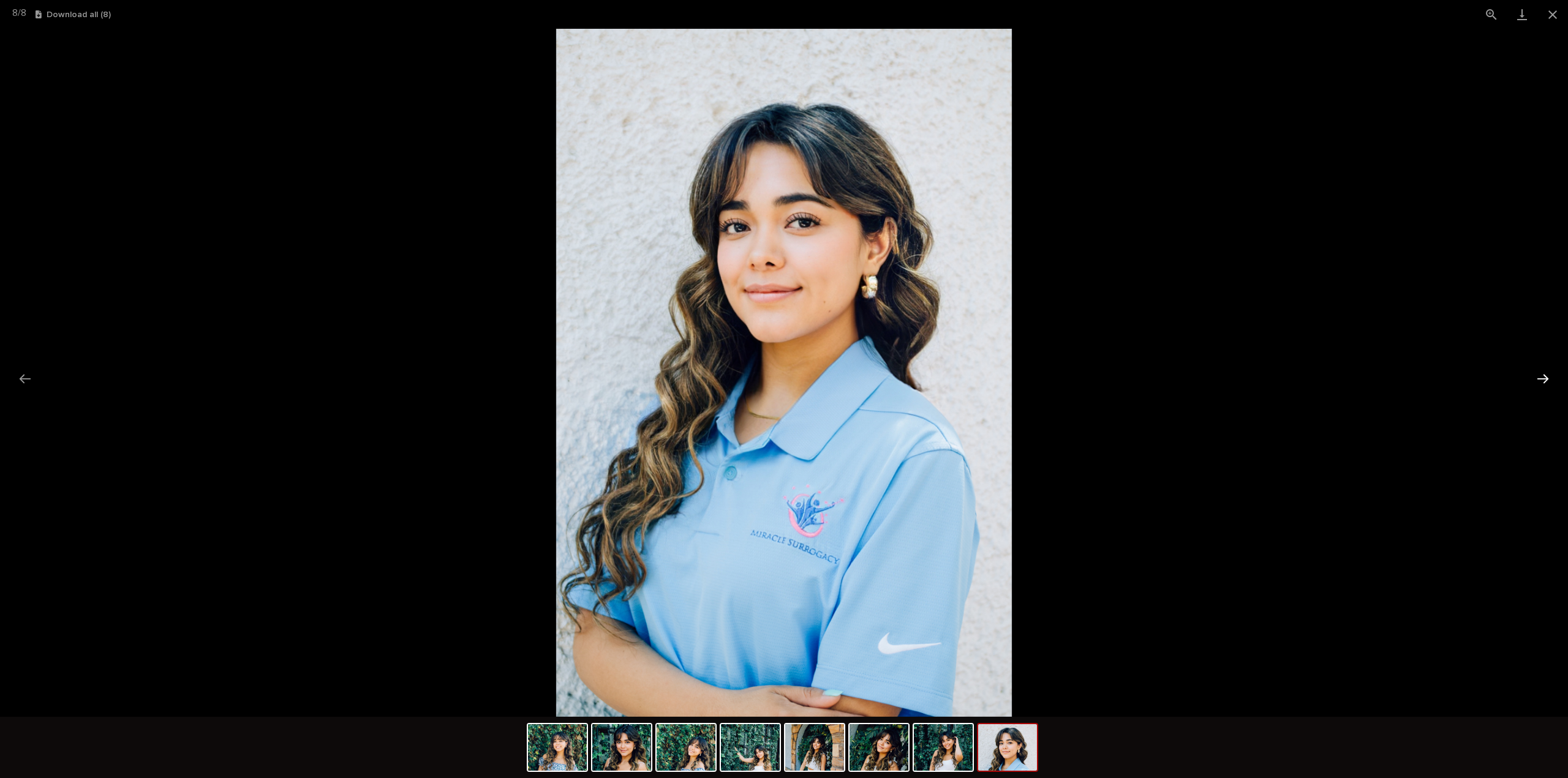
click at [1549, 380] on button "Next slide" at bounding box center [1543, 379] width 25 height 24
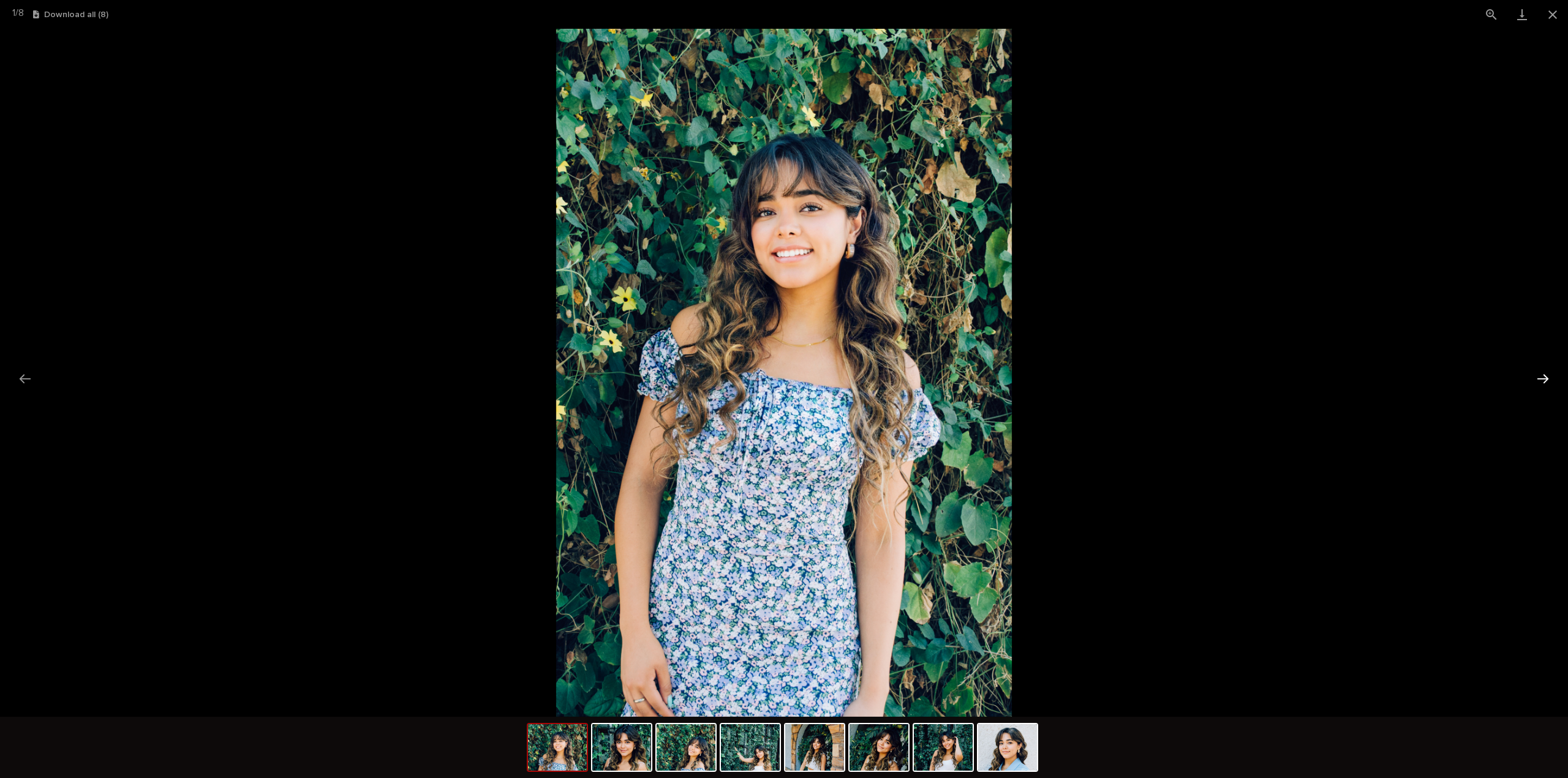
click at [1549, 380] on button "Next slide" at bounding box center [1543, 379] width 25 height 24
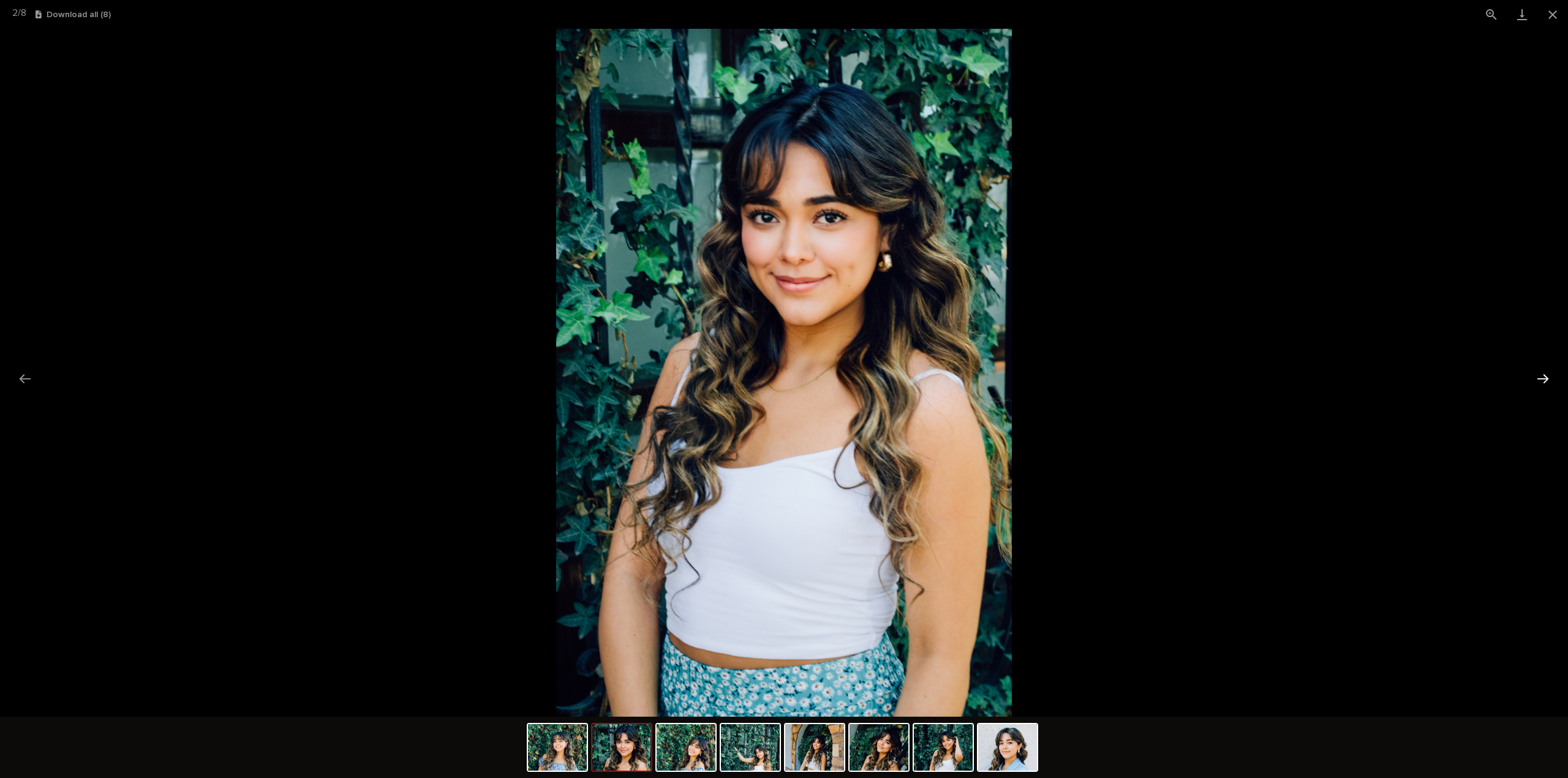
click at [1549, 380] on button "Next slide" at bounding box center [1543, 379] width 25 height 24
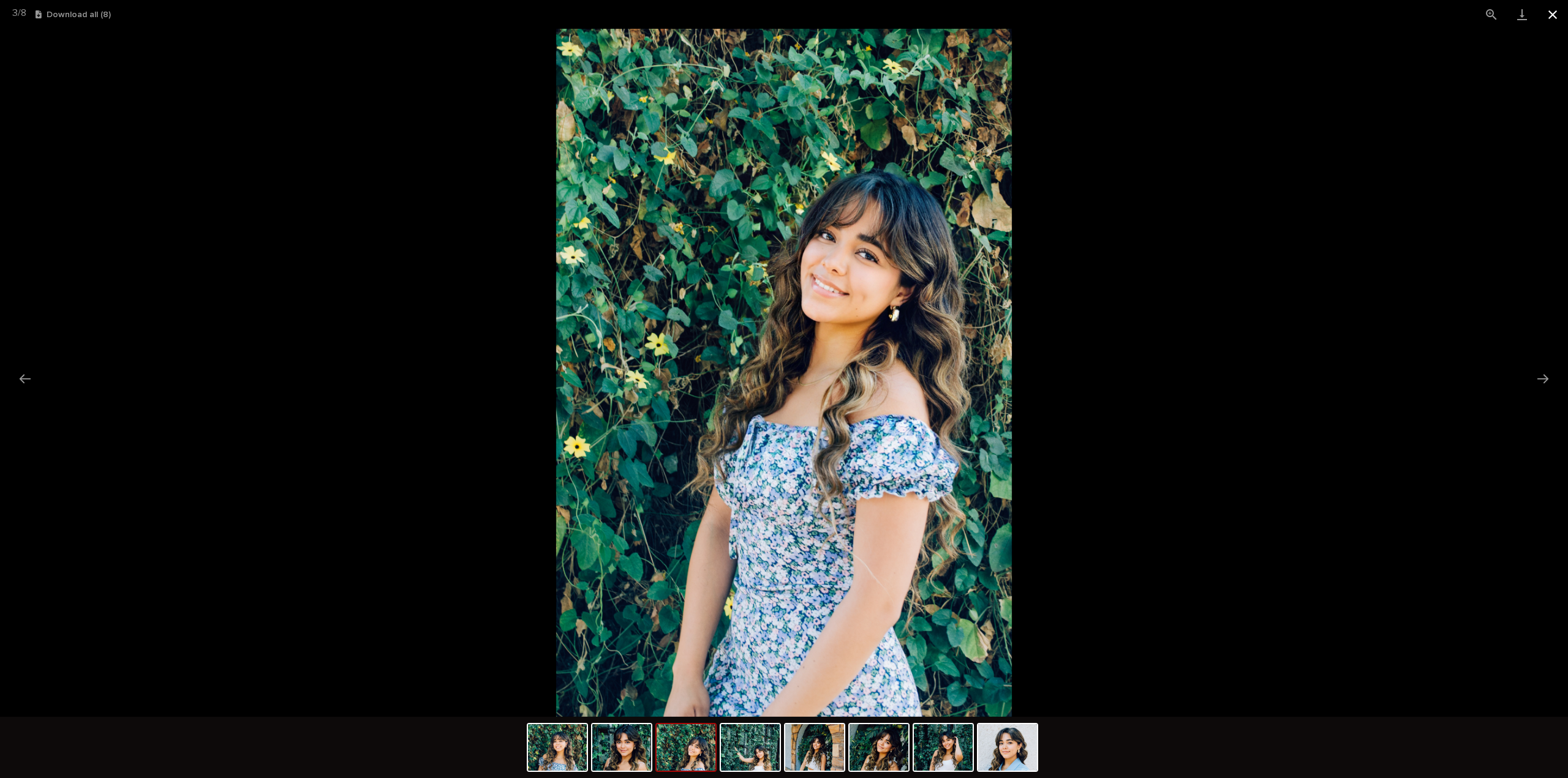
click at [1555, 15] on button "Close gallery" at bounding box center [1553, 14] width 31 height 29
